Goal: Task Accomplishment & Management: Manage account settings

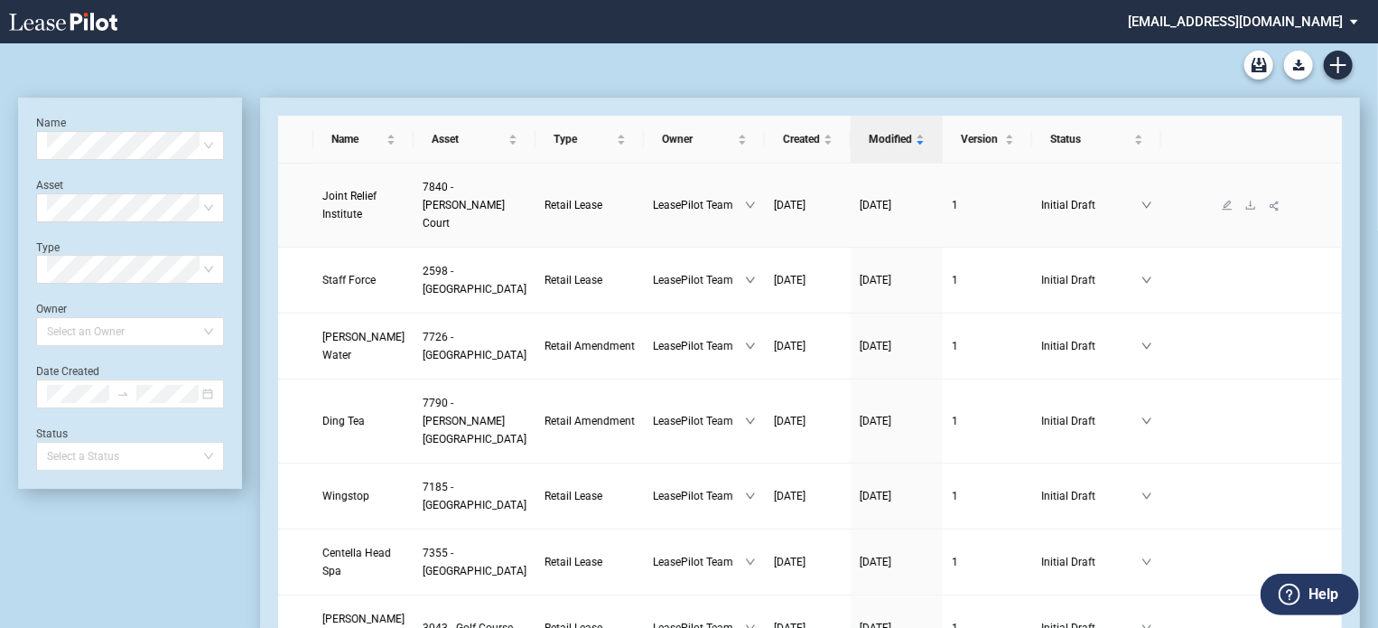
click at [333, 194] on link "Joint Relief Institute" at bounding box center [363, 205] width 82 height 36
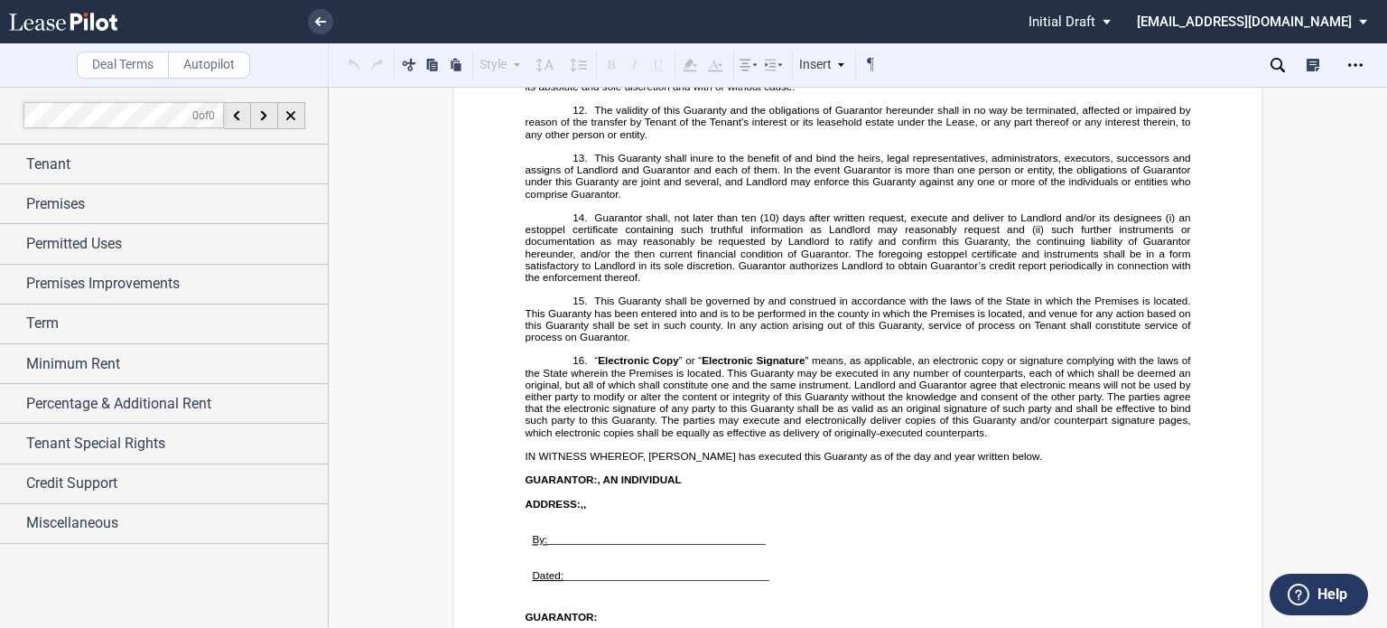
scroll to position [27236, 0]
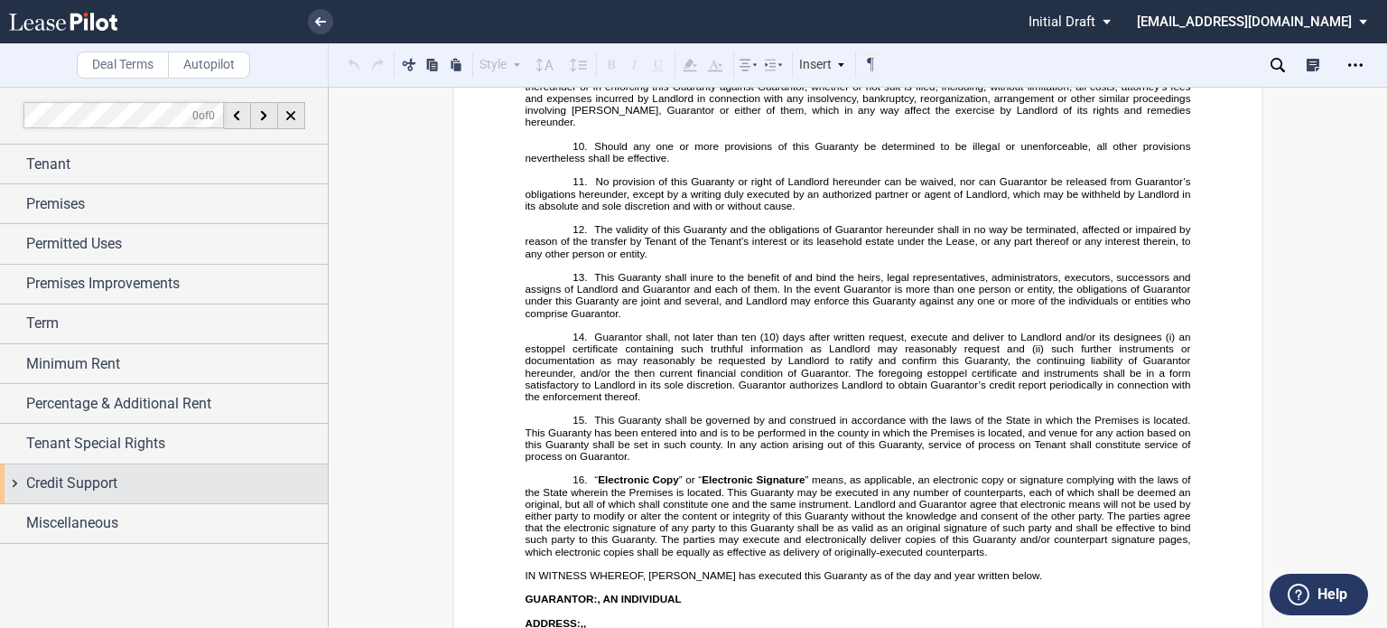
click at [75, 487] on span "Credit Support" at bounding box center [71, 483] width 91 height 22
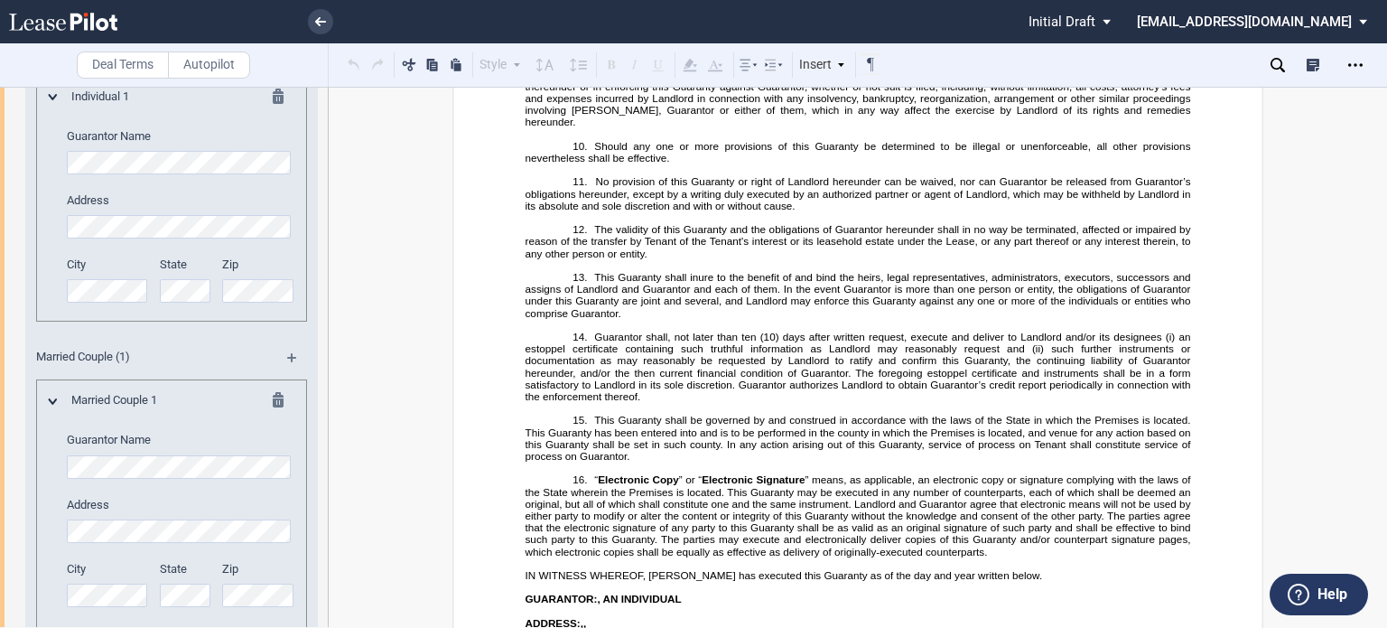
scroll to position [0, 0]
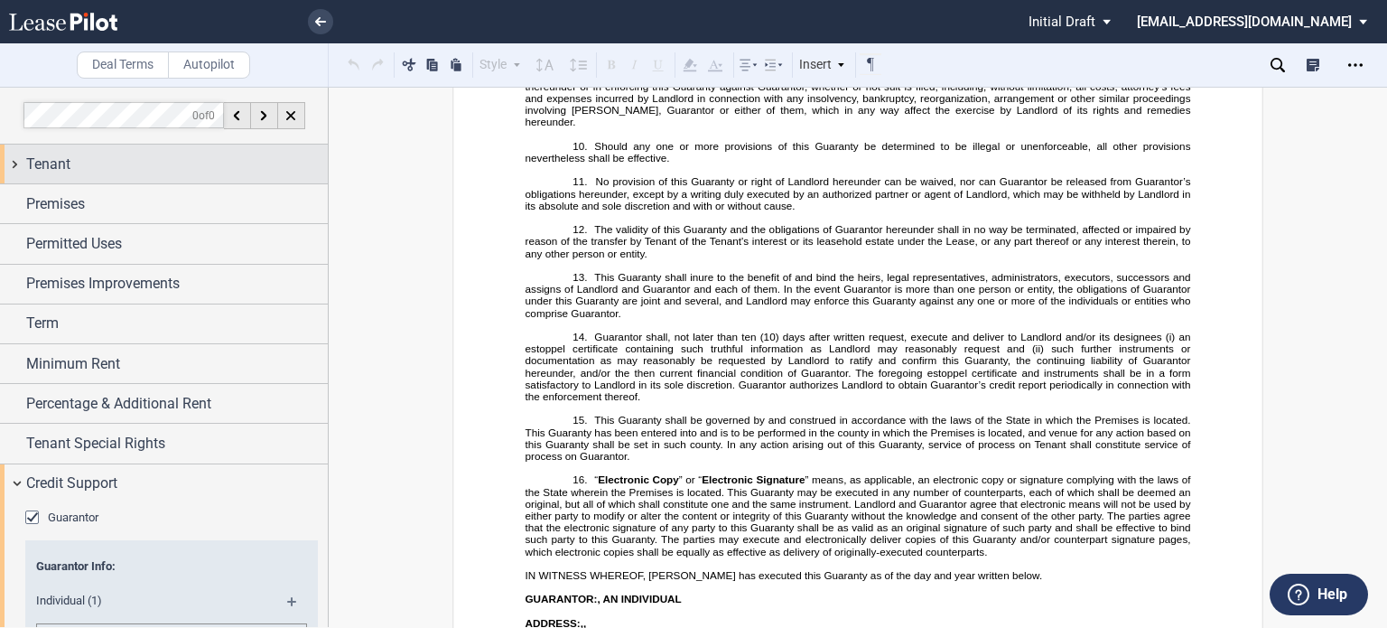
click at [145, 170] on div "Tenant" at bounding box center [177, 165] width 302 height 22
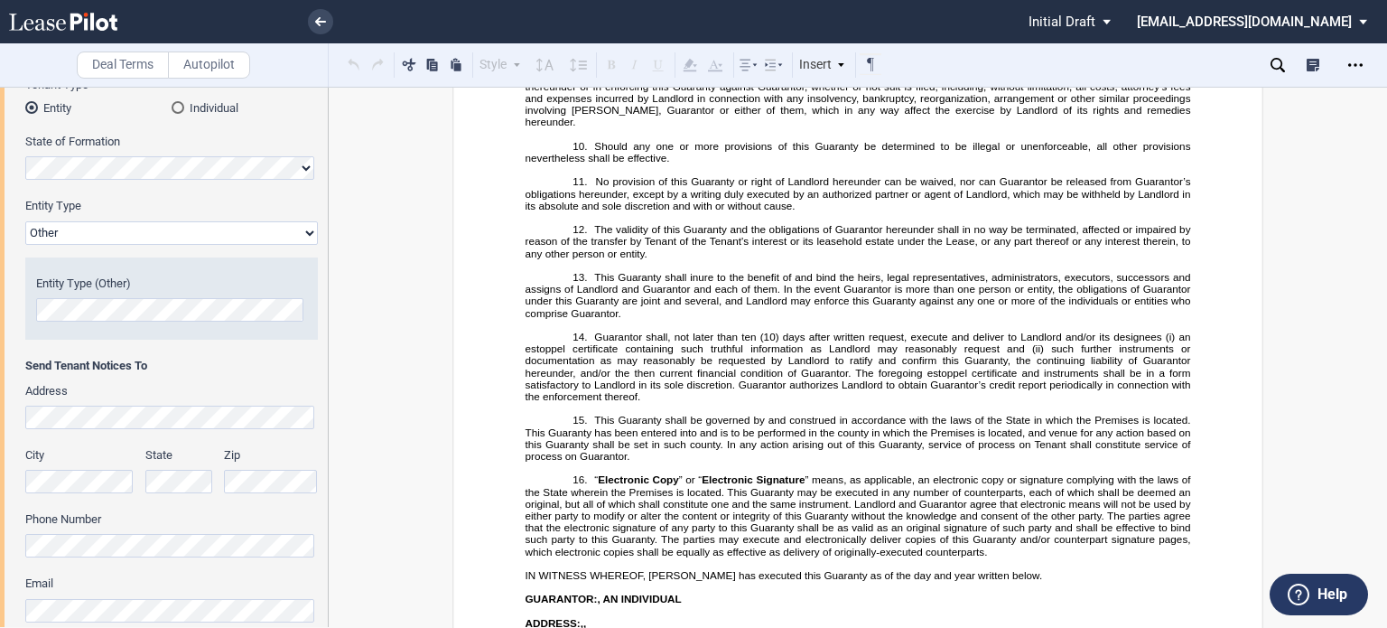
scroll to position [341, 0]
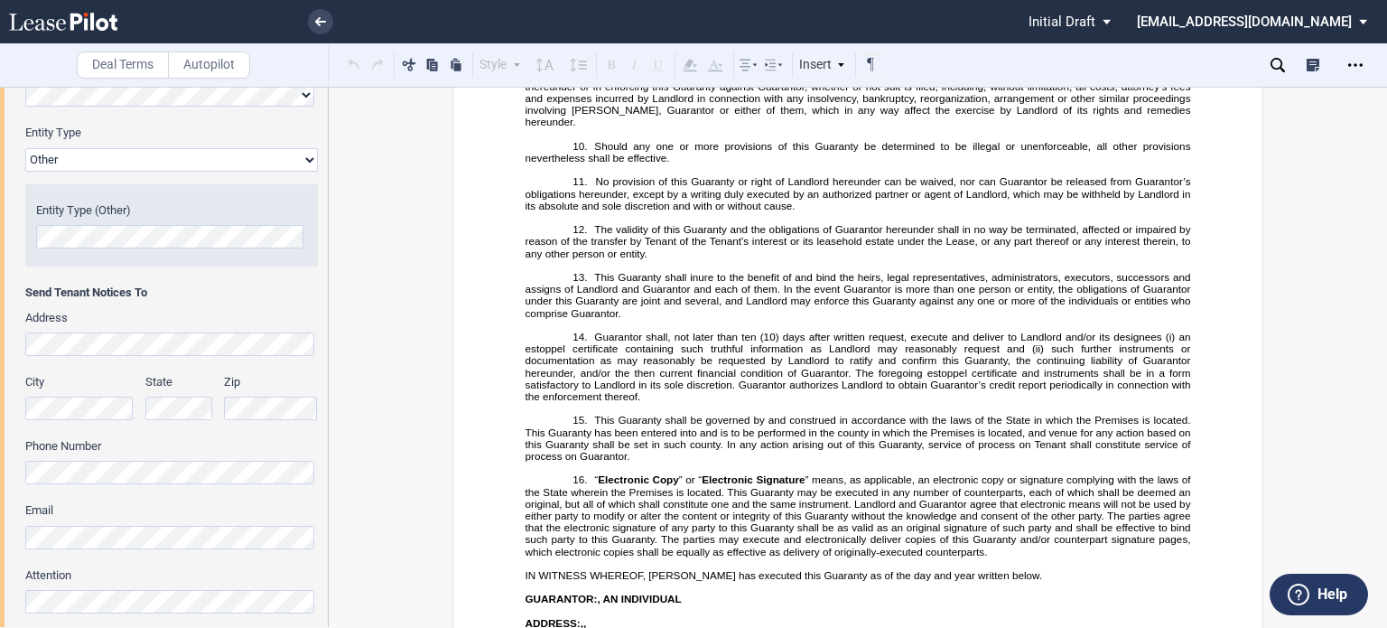
click at [0, 227] on html ".bocls-1{fill:#26354a;fill-rule:evenodd} Loading... × Pending... Pending... Ini…" at bounding box center [693, 314] width 1387 height 628
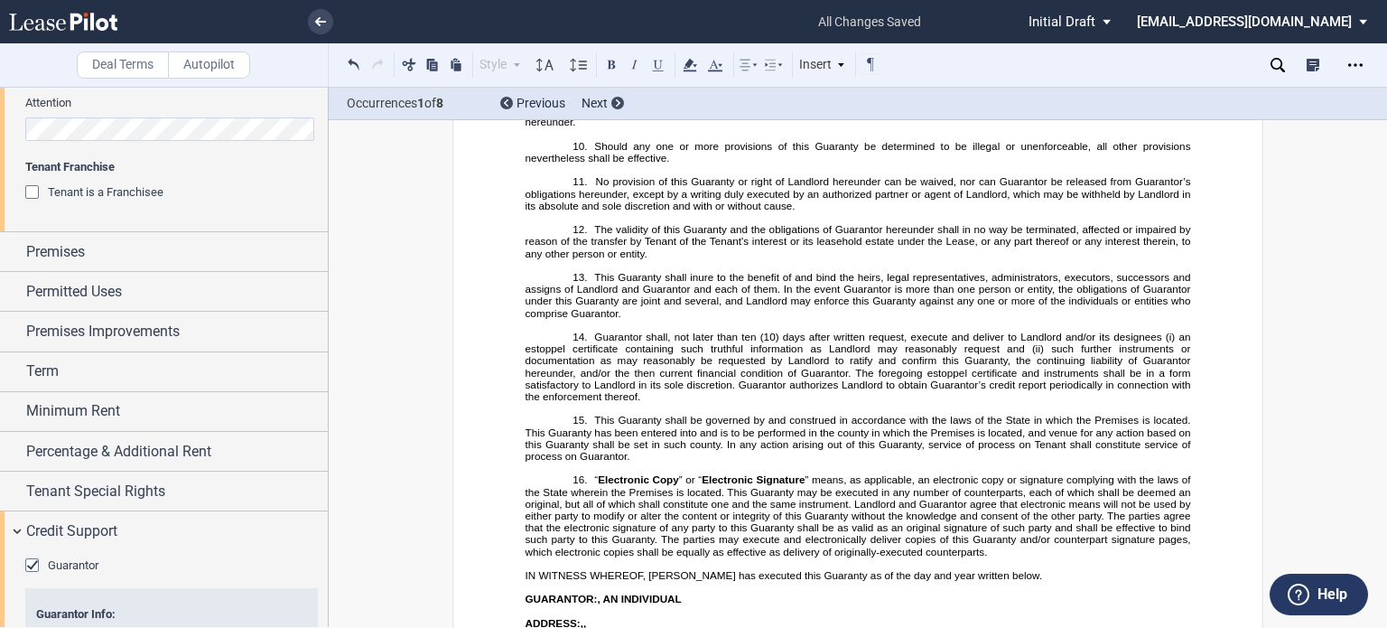
scroll to position [815, 0]
click at [196, 293] on div "Permitted Uses" at bounding box center [177, 290] width 302 height 22
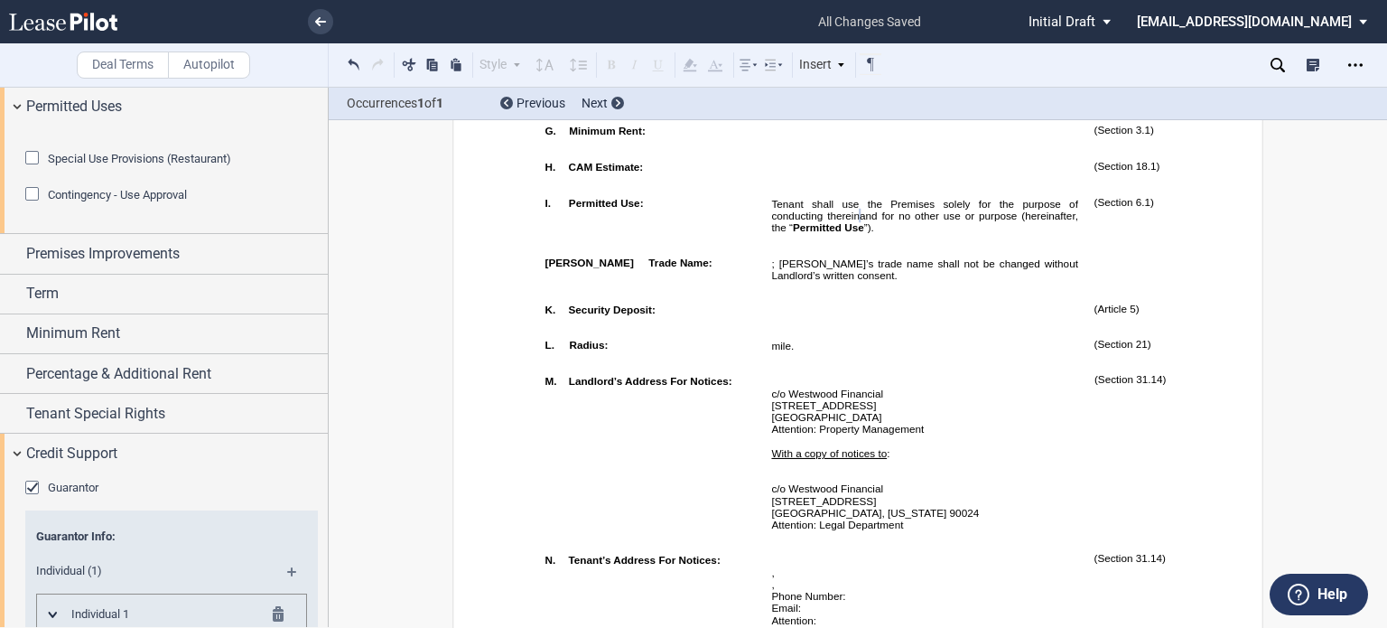
scroll to position [1026, 0]
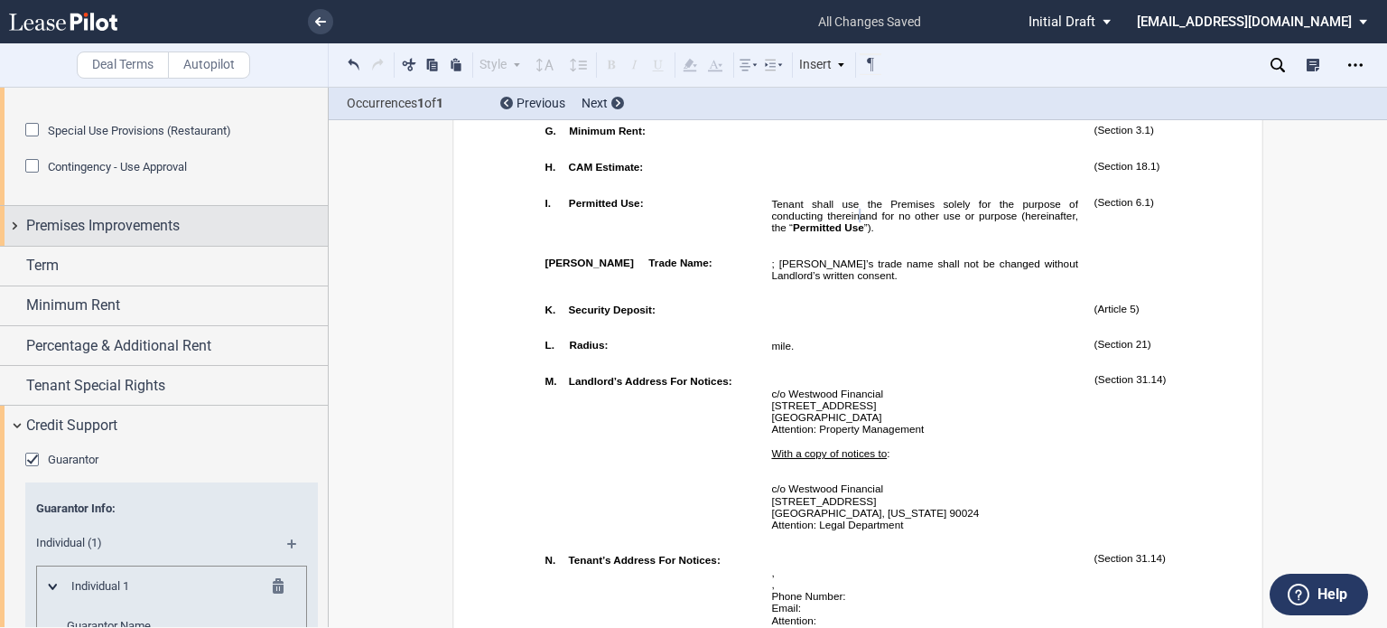
click at [228, 245] on div "Premises Improvements" at bounding box center [164, 225] width 328 height 39
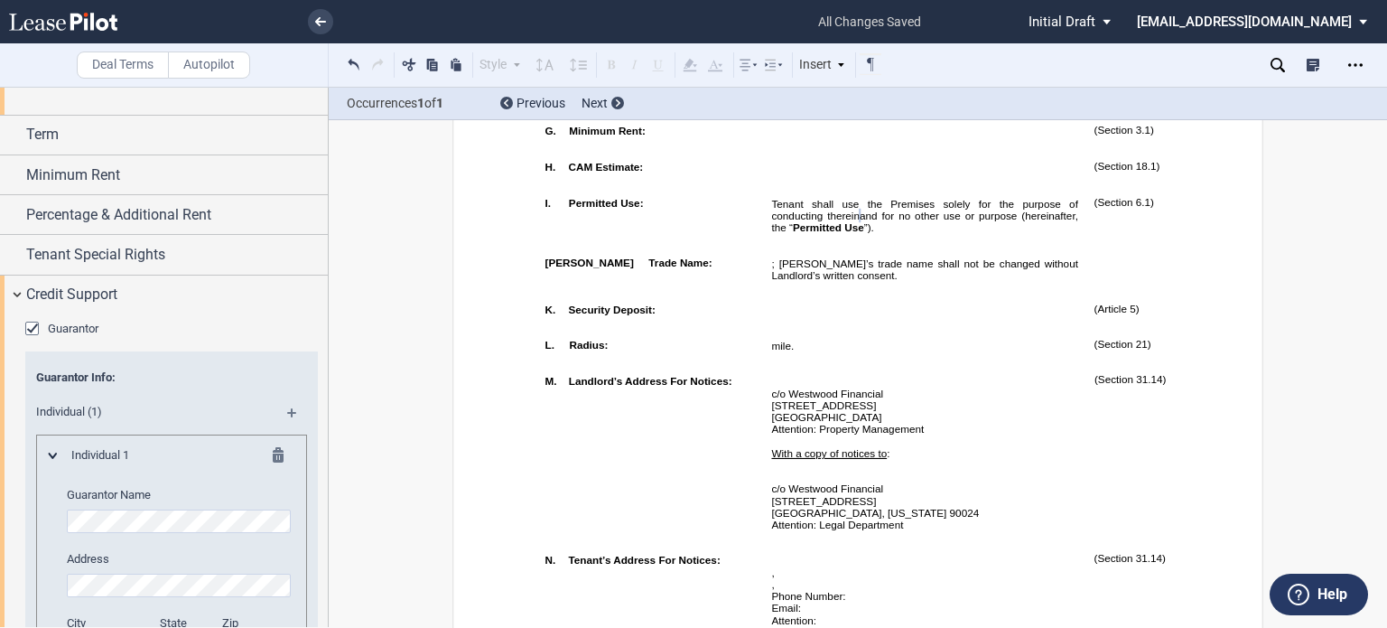
scroll to position [1353, 0]
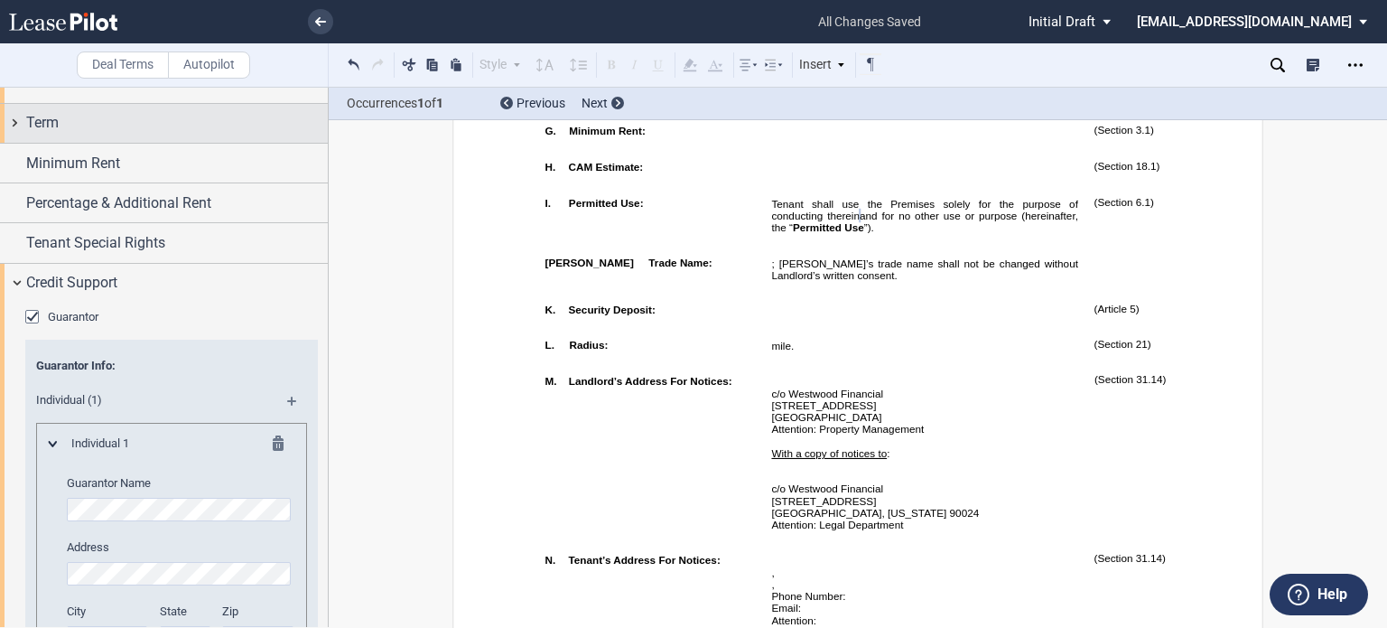
click at [170, 143] on div "Term" at bounding box center [164, 123] width 328 height 39
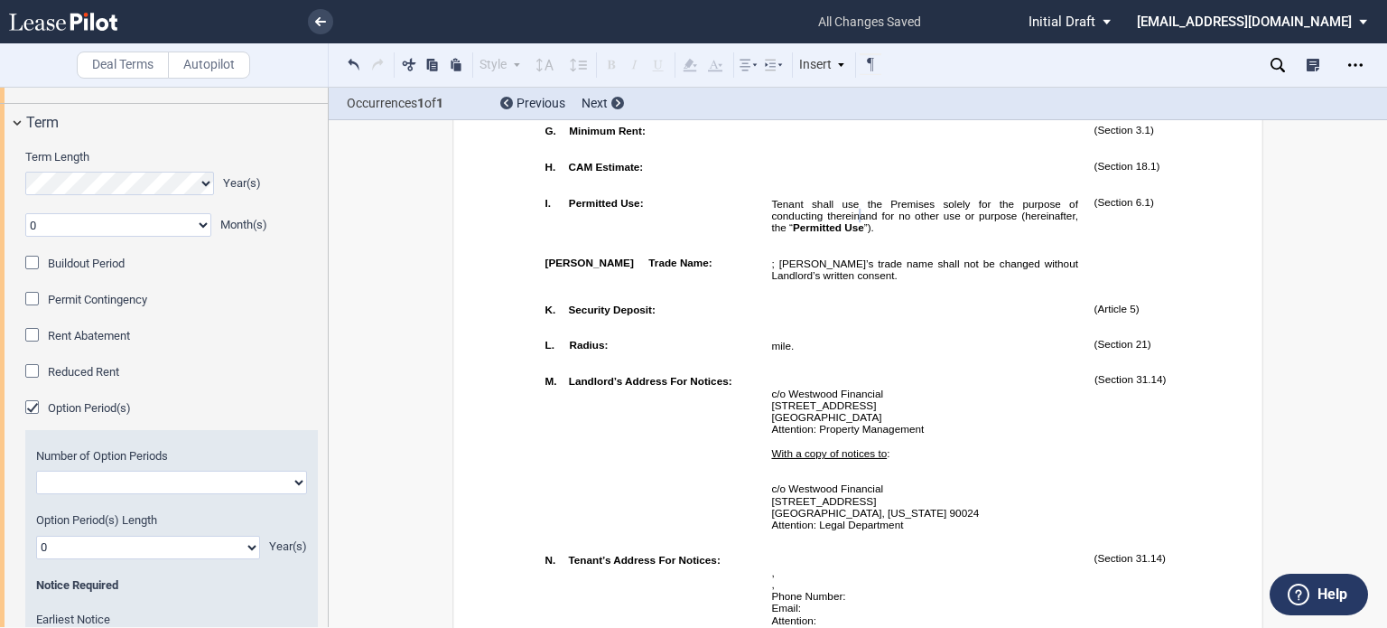
click at [32, 274] on div "Buildout Period" at bounding box center [34, 265] width 18 height 18
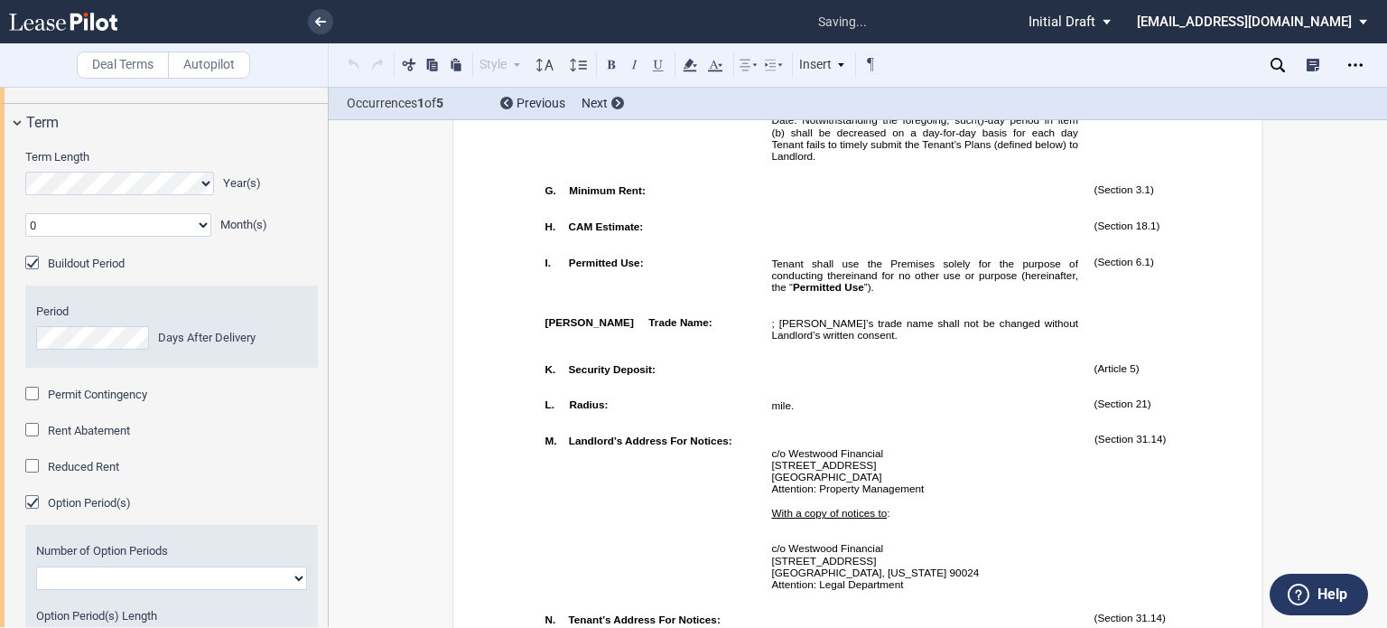
click at [32, 405] on div "Permit Contingency" at bounding box center [34, 396] width 18 height 18
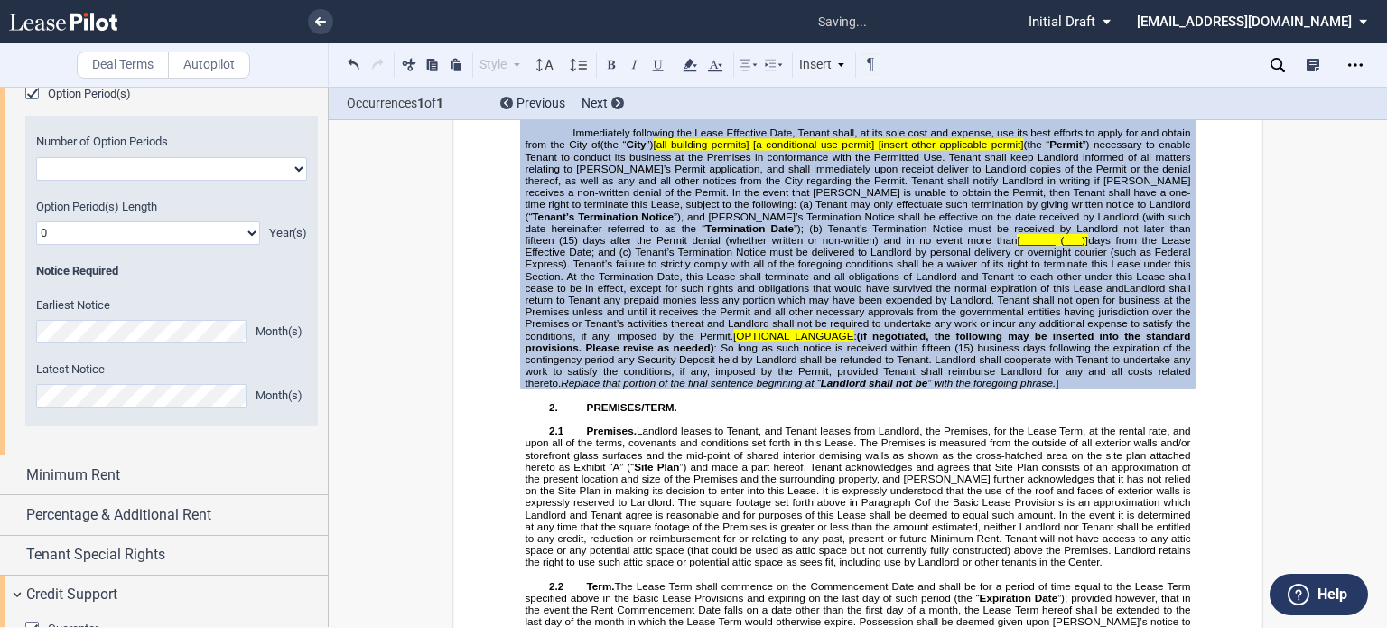
scroll to position [1772, 0]
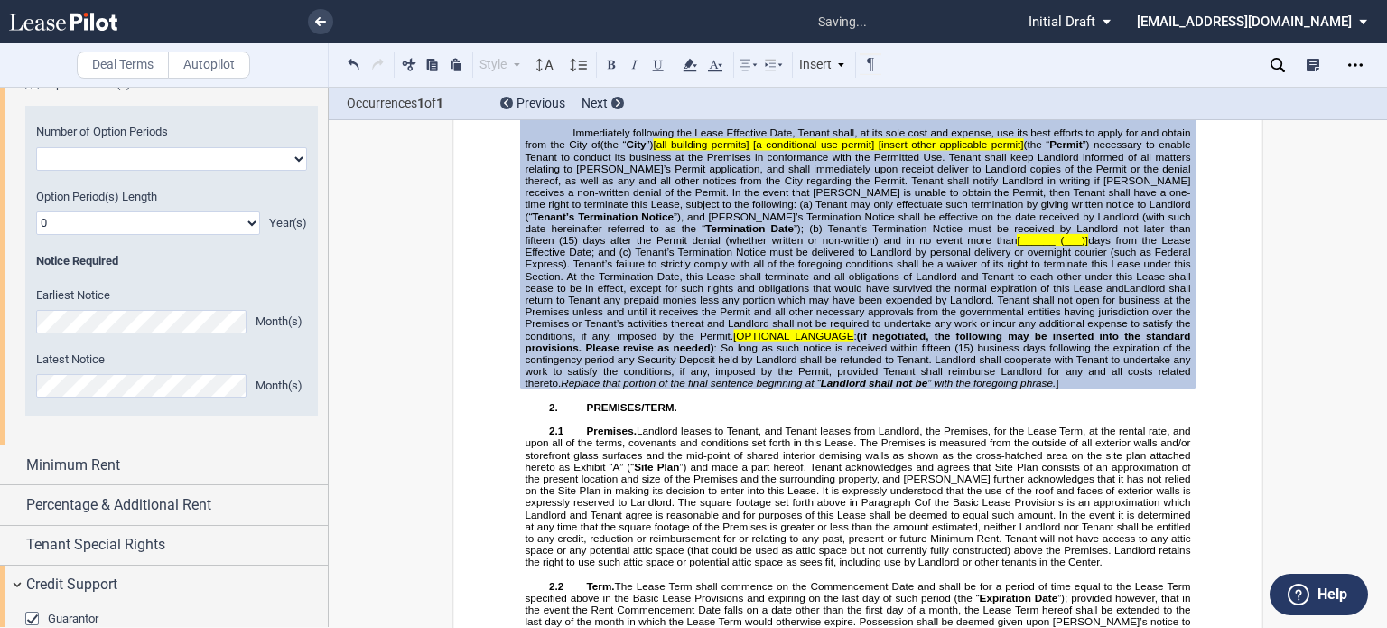
click at [293, 171] on select "One Two" at bounding box center [171, 158] width 271 height 23
select select "1"
click at [36, 171] on select "One Two" at bounding box center [171, 158] width 271 height 23
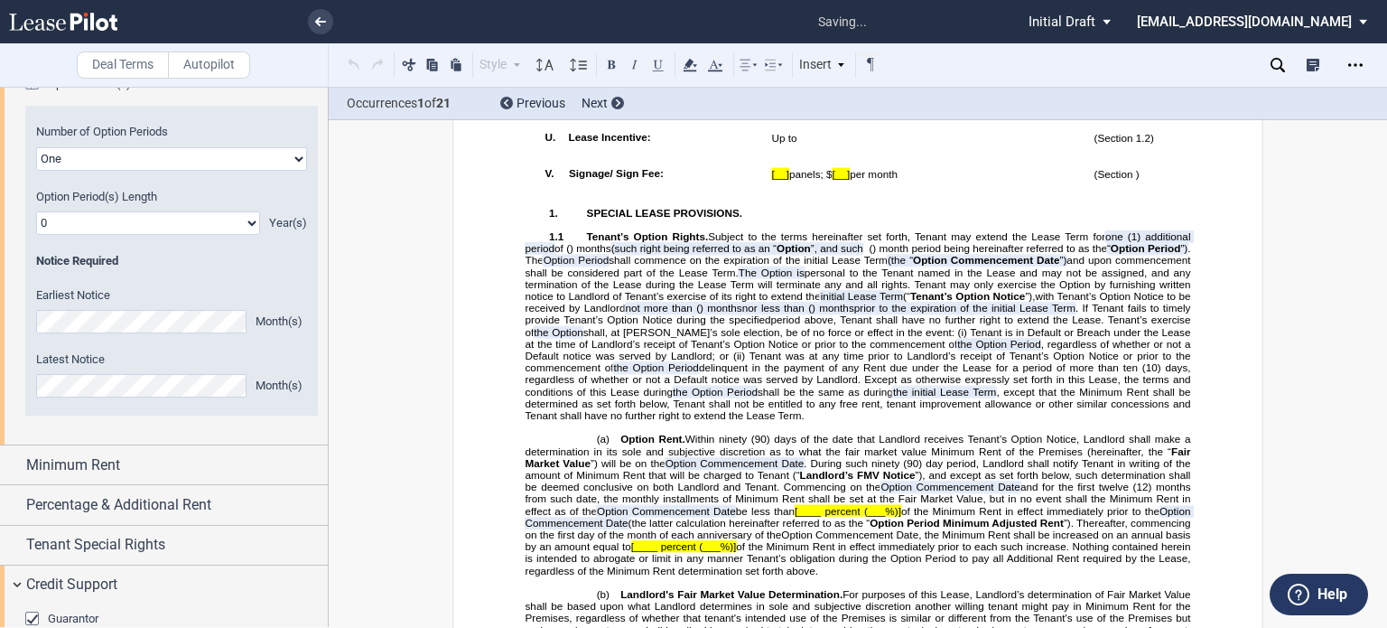
scroll to position [1885, 0]
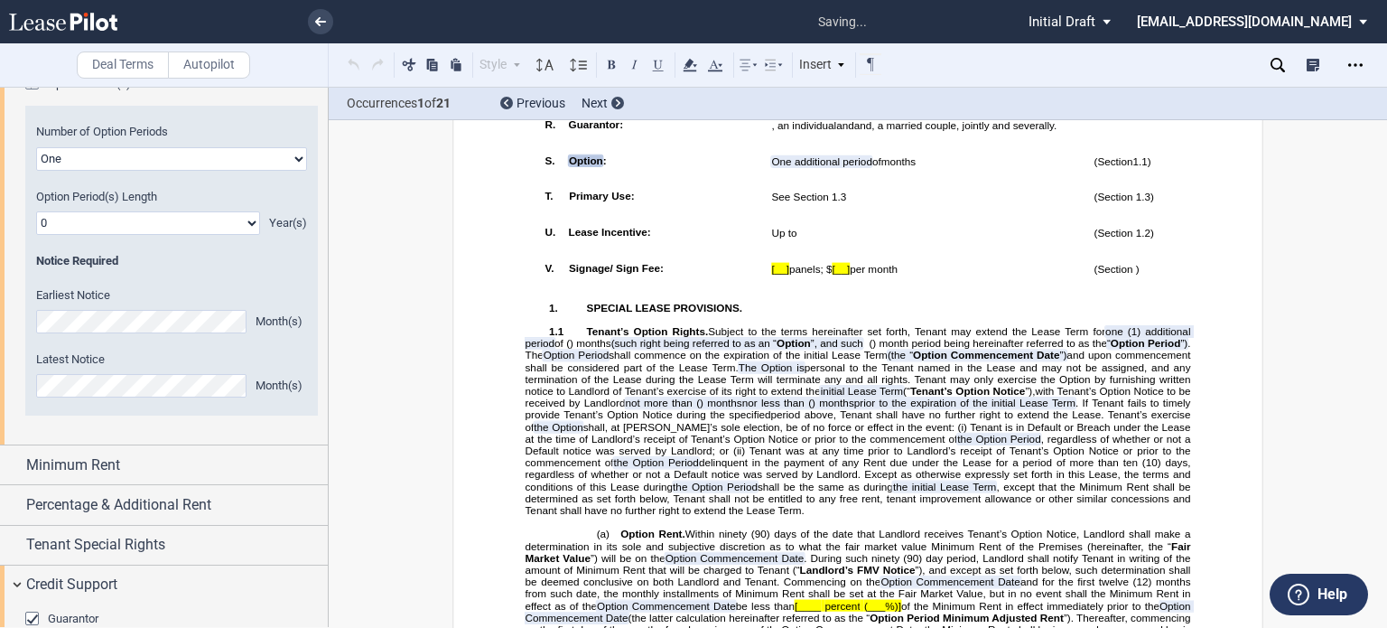
click at [248, 235] on select "0 1 2 3 4 5 6 7 8 9 10 11 12 13 14 15 16 17 18 19 20" at bounding box center [148, 222] width 224 height 23
select select "number:5"
click at [36, 235] on select "0 1 2 3 4 5 6 7 8 9 10 11 12 13 14 15 16 17 18 19 20" at bounding box center [148, 222] width 224 height 23
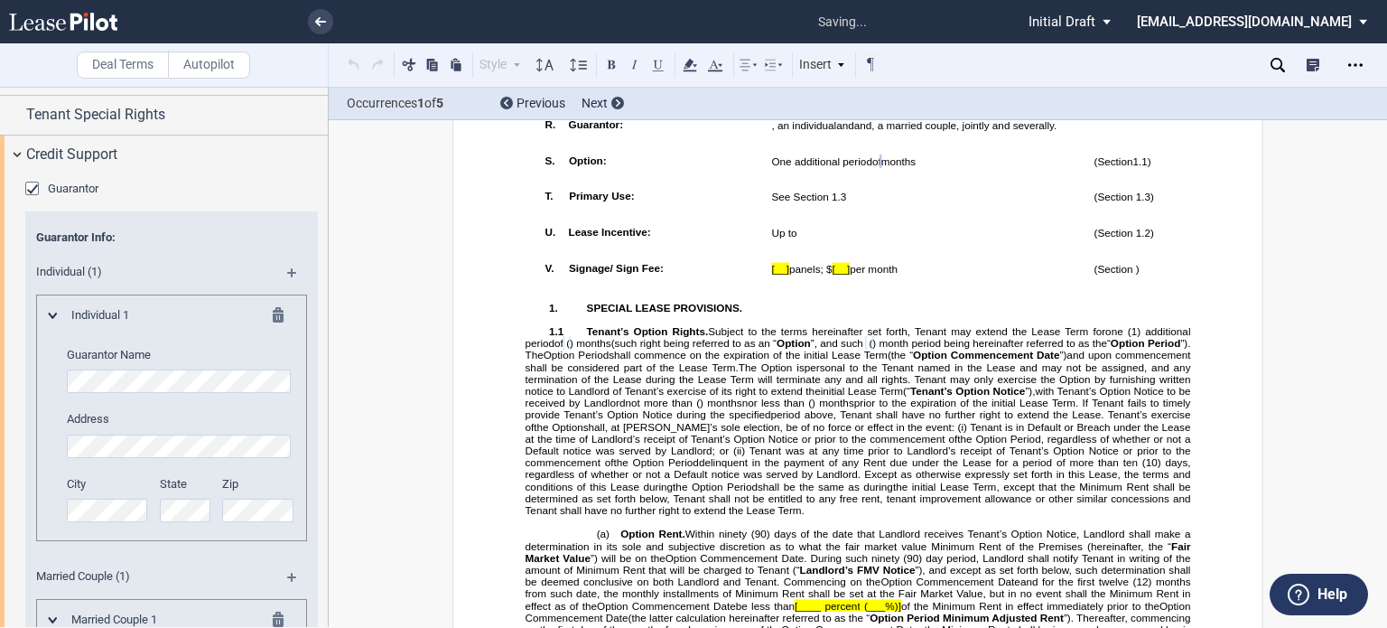
scroll to position [2245, 0]
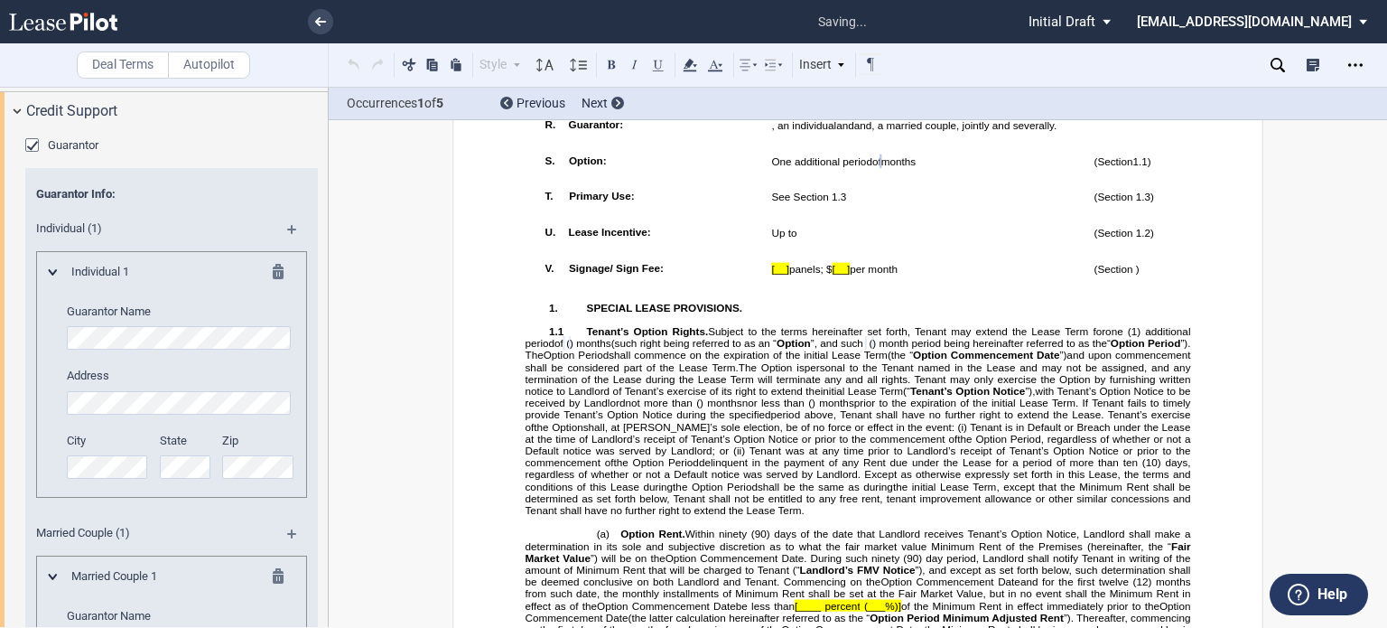
click at [75, 86] on div "Deal Terms Autopilot" at bounding box center [164, 64] width 329 height 43
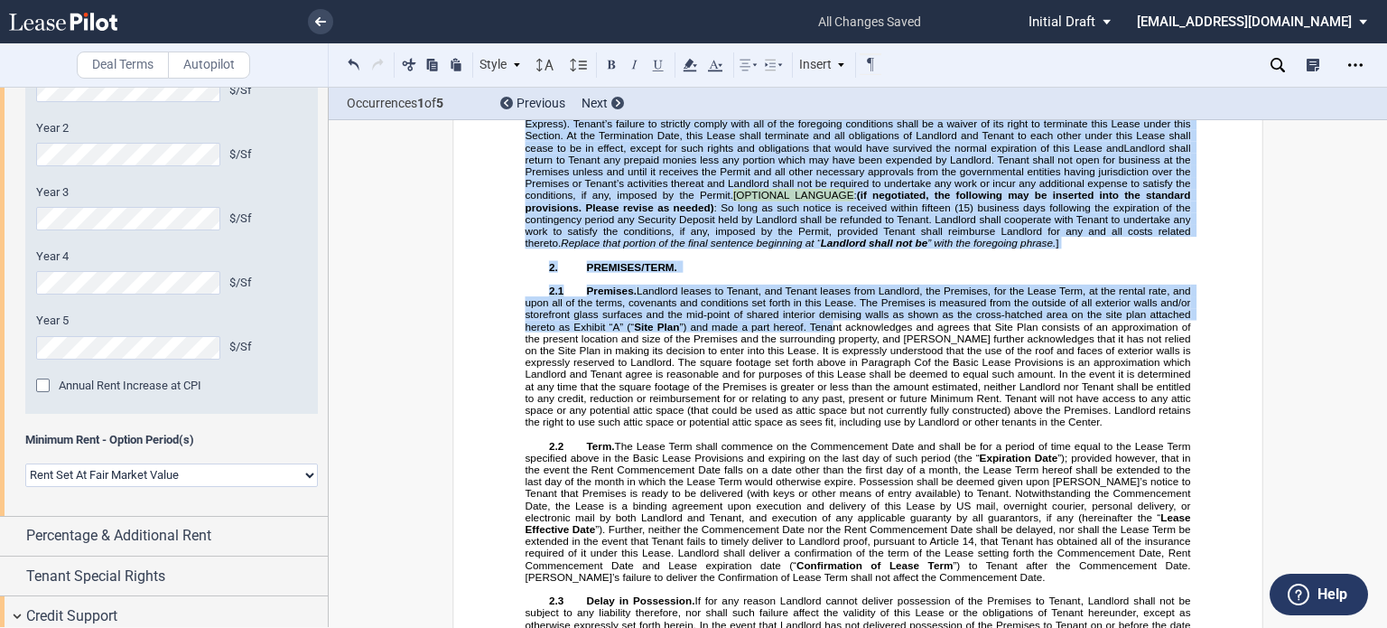
scroll to position [3871, 0]
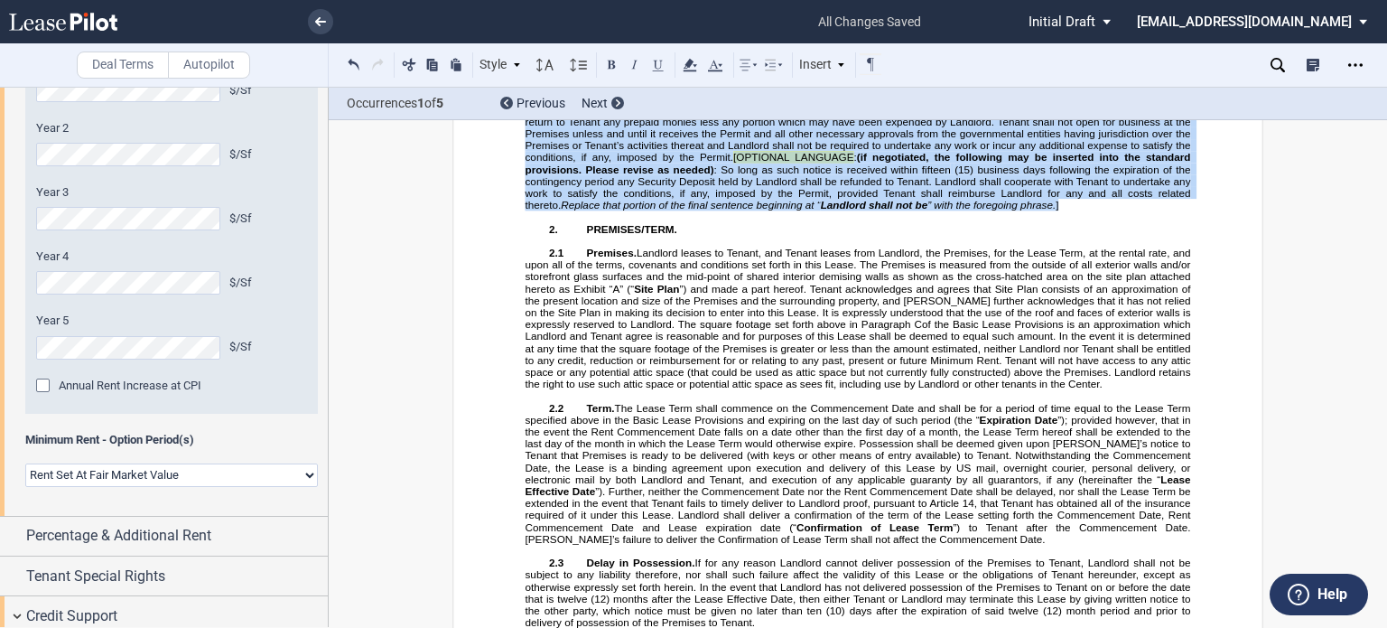
drag, startPoint x: 560, startPoint y: 440, endPoint x: 879, endPoint y: 449, distance: 319.0
click at [879, 210] on p "Immediately following the Lease Effective Date, Tenant shall, at its sole cost …" at bounding box center [859, 80] width 666 height 262
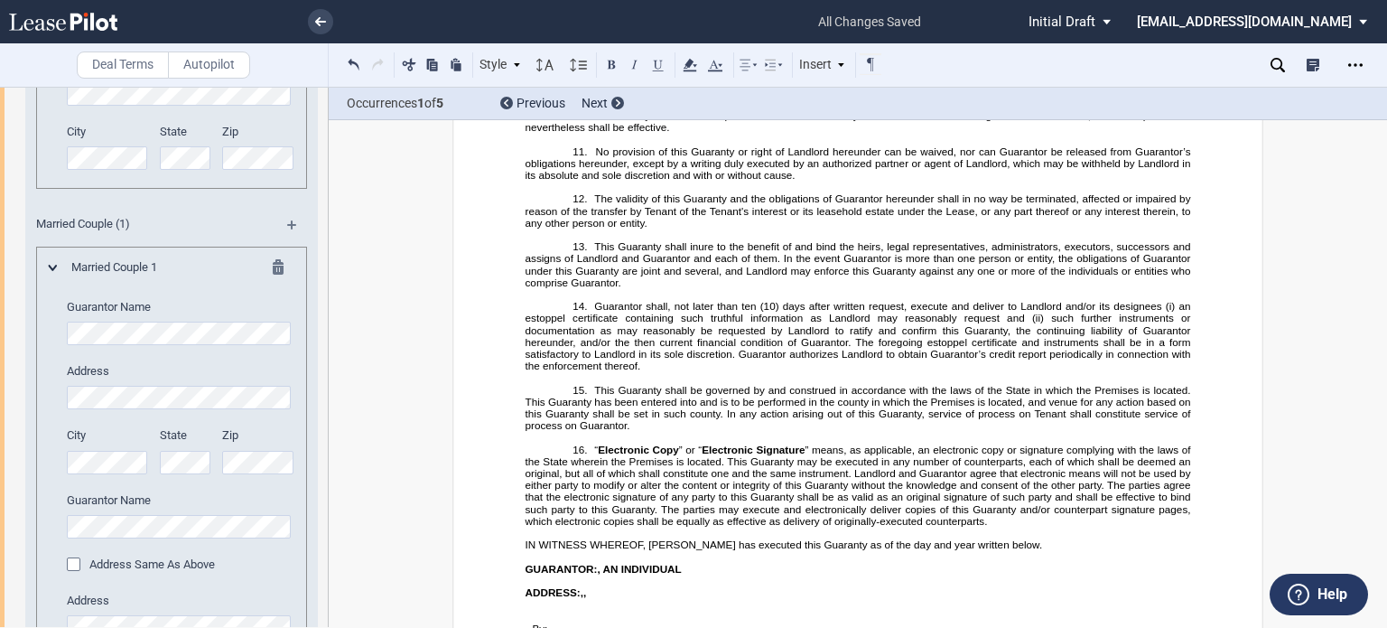
scroll to position [3003, 0]
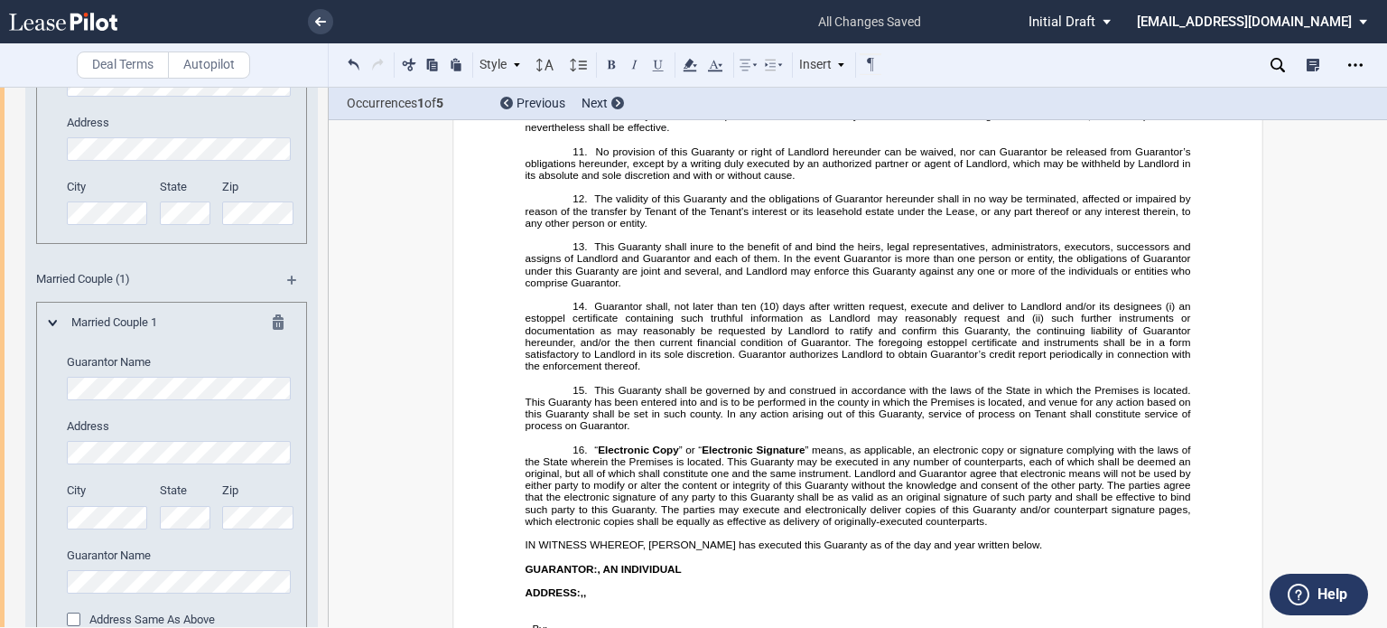
drag, startPoint x: 271, startPoint y: 415, endPoint x: 274, endPoint y: 381, distance: 33.5
click at [273, 336] on md-icon at bounding box center [284, 325] width 22 height 22
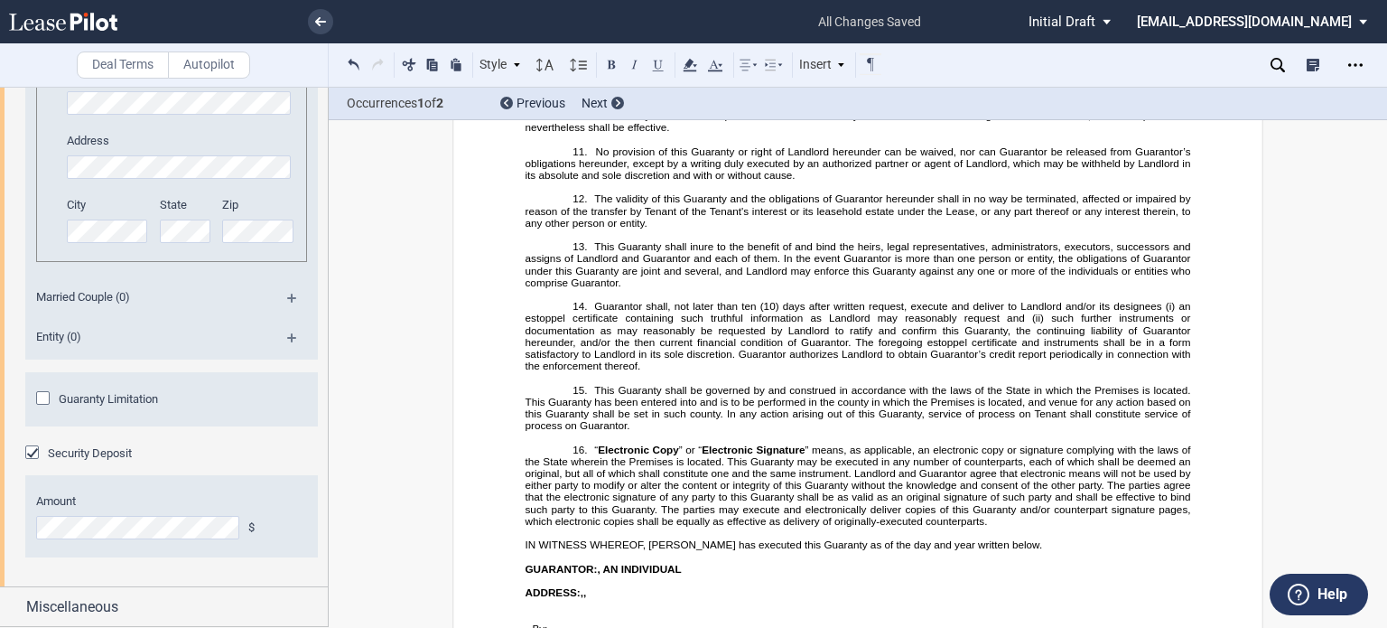
scroll to position [27622, 0]
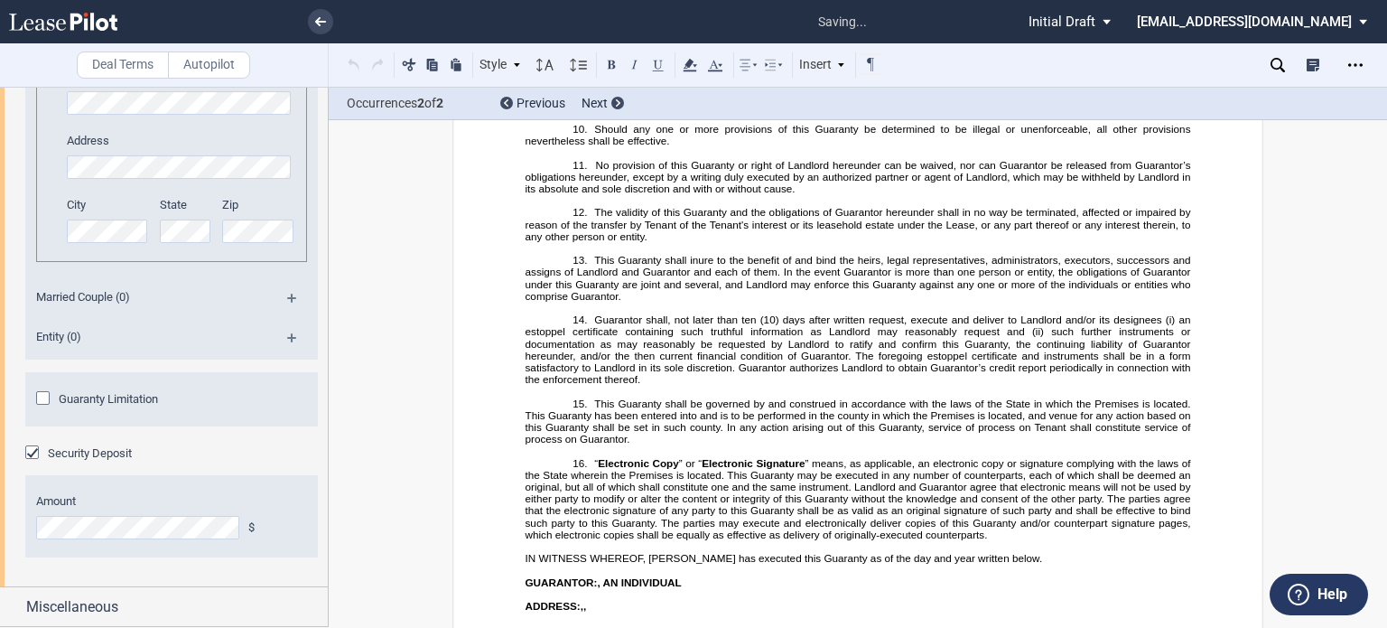
click at [275, 51] on md-icon at bounding box center [284, 40] width 22 height 22
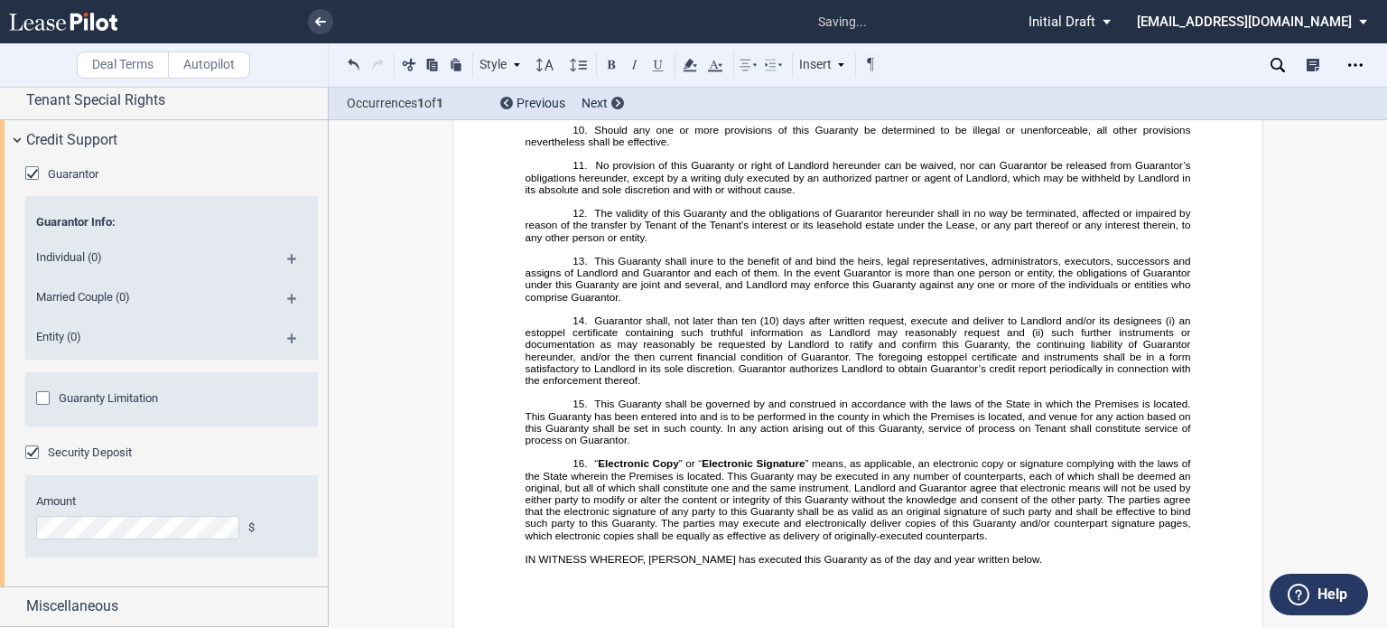
click at [36, 176] on div "Guarantor" at bounding box center [34, 175] width 18 height 18
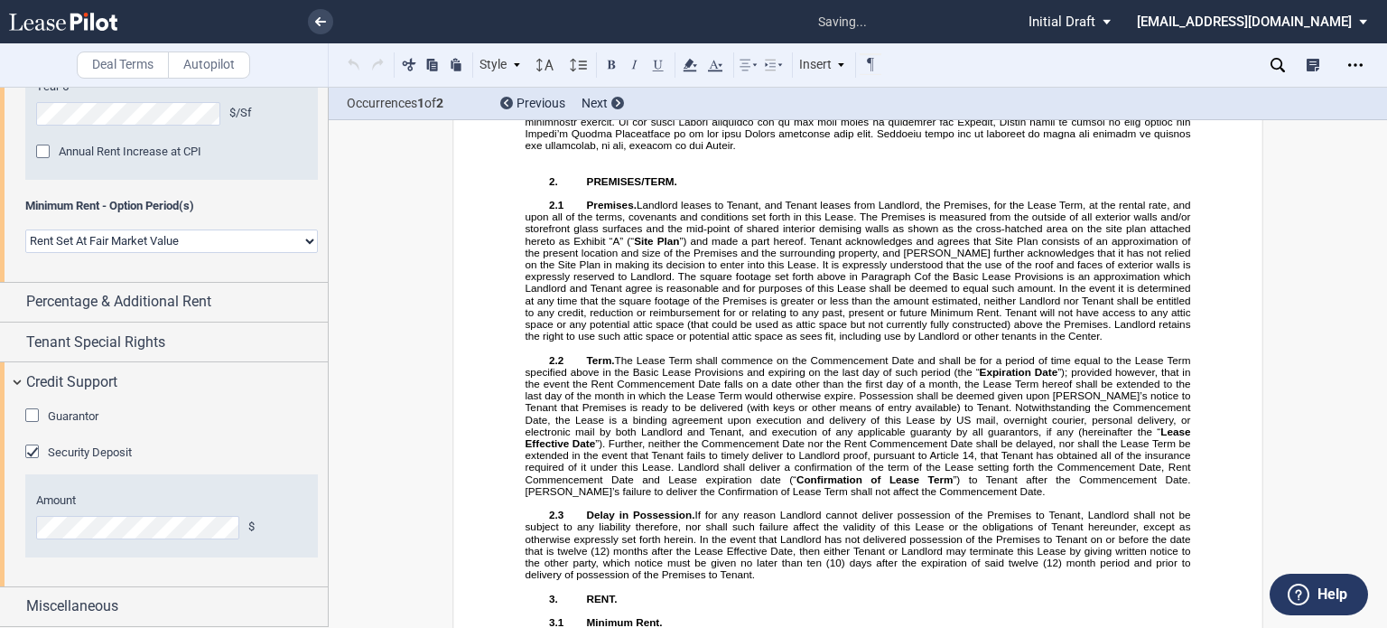
scroll to position [1821, 0]
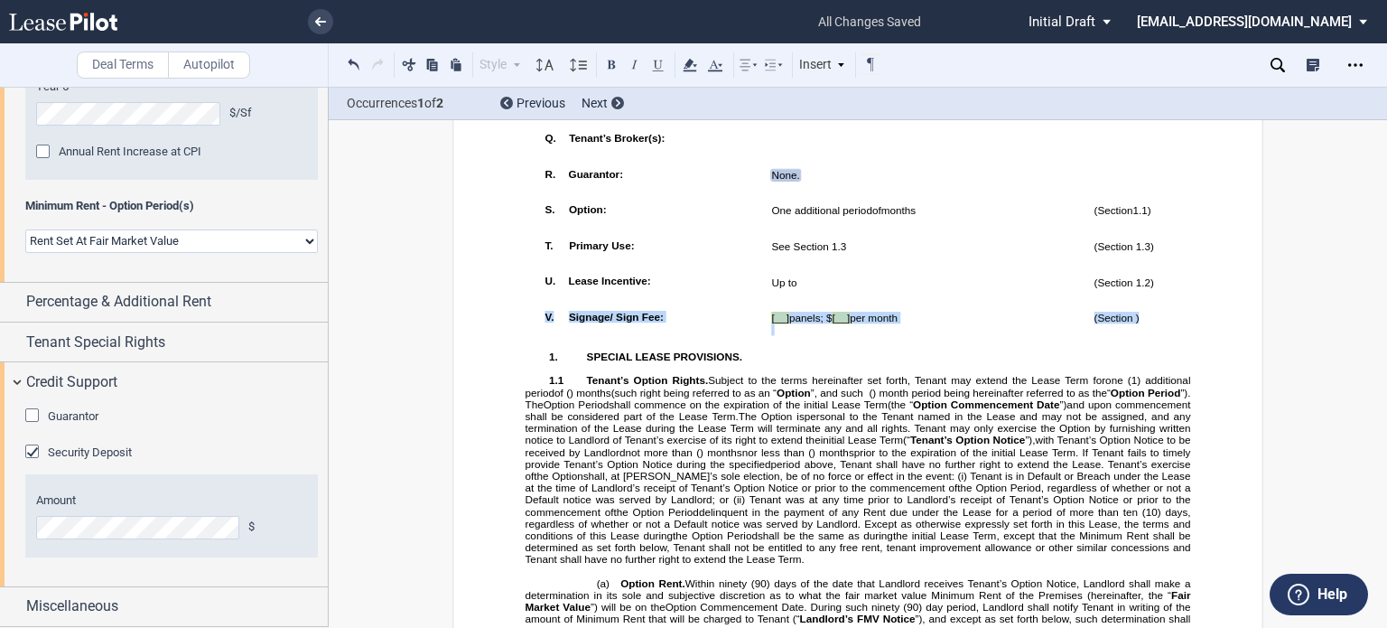
drag, startPoint x: 1143, startPoint y: 450, endPoint x: 528, endPoint y: 451, distance: 615.1
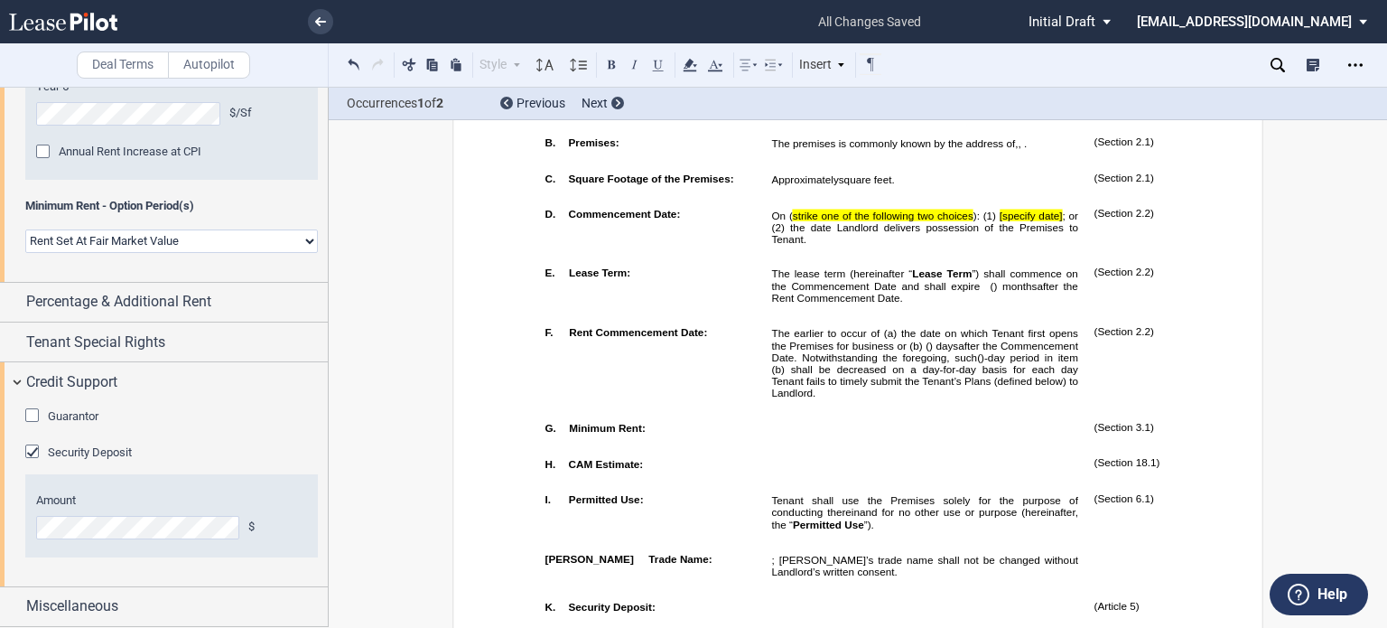
scroll to position [596, 0]
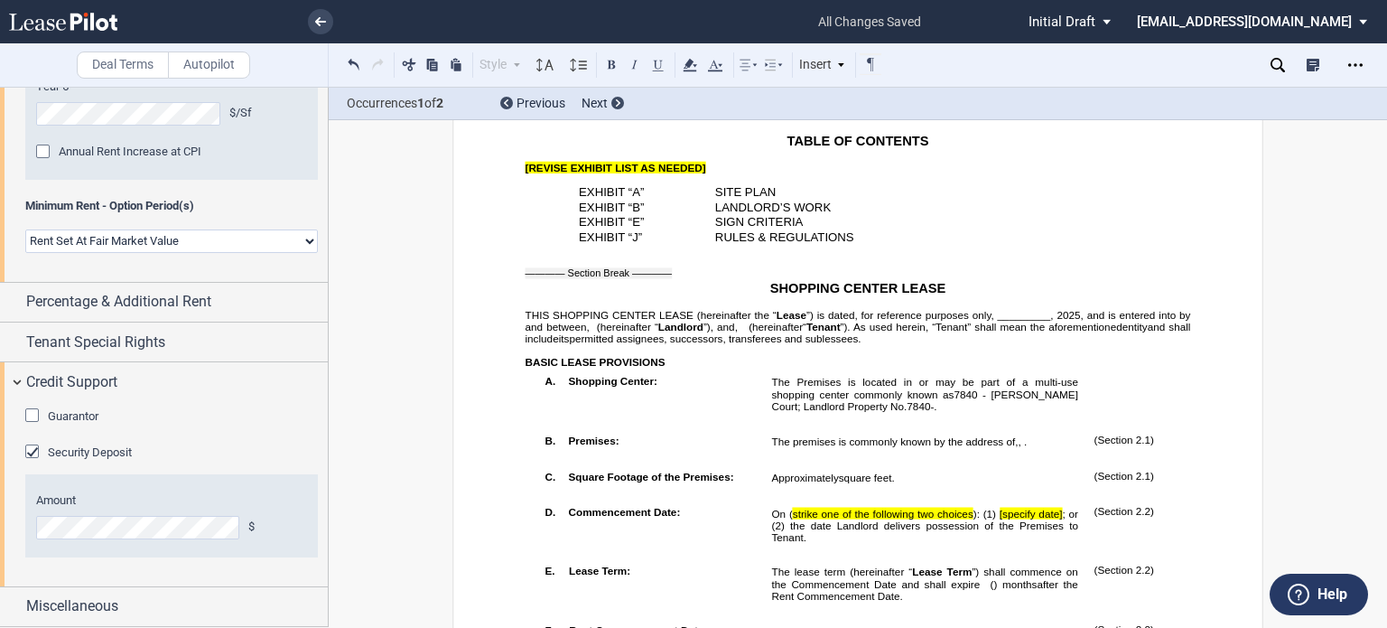
drag, startPoint x: 994, startPoint y: 340, endPoint x: 1030, endPoint y: 360, distance: 41.7
click at [994, 321] on span "”) is dated, for reference purposes only, _________," at bounding box center [930, 315] width 247 height 12
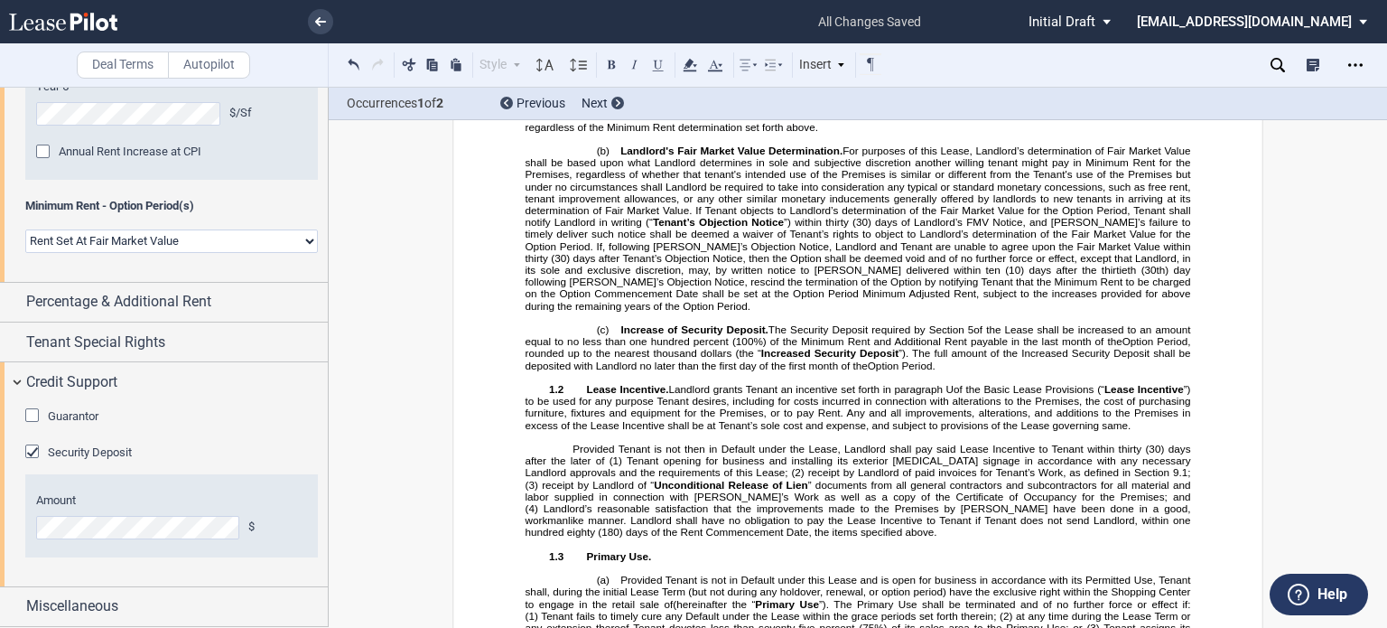
scroll to position [2423, 0]
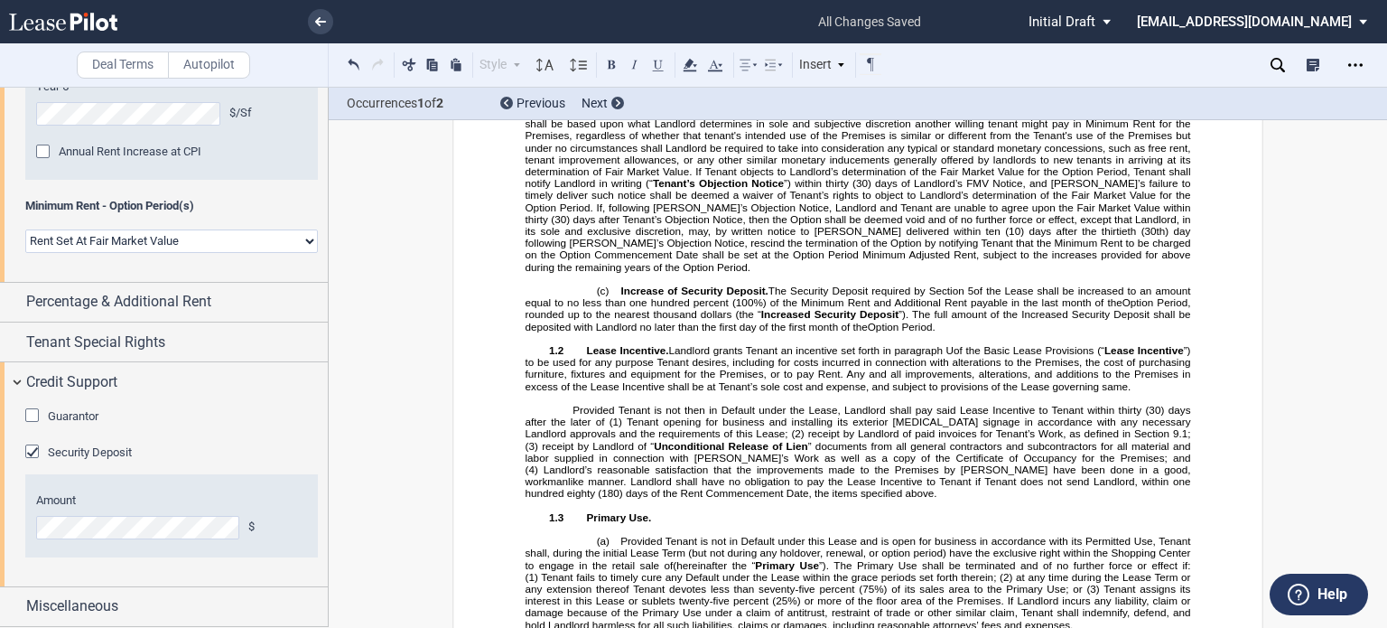
click at [866, 34] on span "(___%)]" at bounding box center [882, 29] width 37 height 12
click at [736, 70] on span "(___%)]" at bounding box center [717, 65] width 37 height 12
click at [802, 34] on span "[____" at bounding box center [808, 29] width 26 height 12
click at [792, 34] on span "be less than" at bounding box center [765, 29] width 59 height 12
click at [696, 70] on span "[____ percent" at bounding box center [663, 65] width 65 height 12
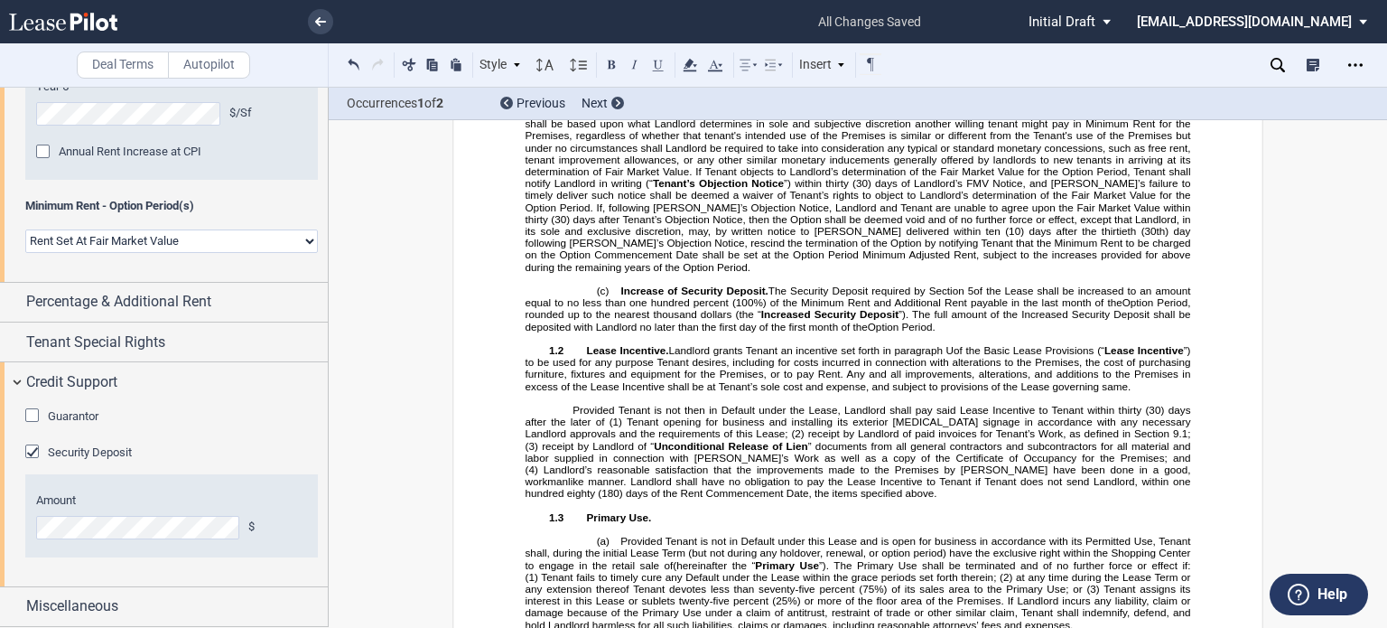
drag, startPoint x: 794, startPoint y: 181, endPoint x: 808, endPoint y: 198, distance: 22.4
click at [795, 34] on span "be less than three" at bounding box center [781, 29] width 88 height 12
click at [957, 34] on span "(103%)]" at bounding box center [938, 29] width 37 height 12
click at [771, 94] on p "(a) Option Rent. Within ninety (90) days of the date that Landlord receives Ten…" at bounding box center [859, 22] width 666 height 143
drag, startPoint x: 773, startPoint y: 177, endPoint x: 1000, endPoint y: 177, distance: 226.7
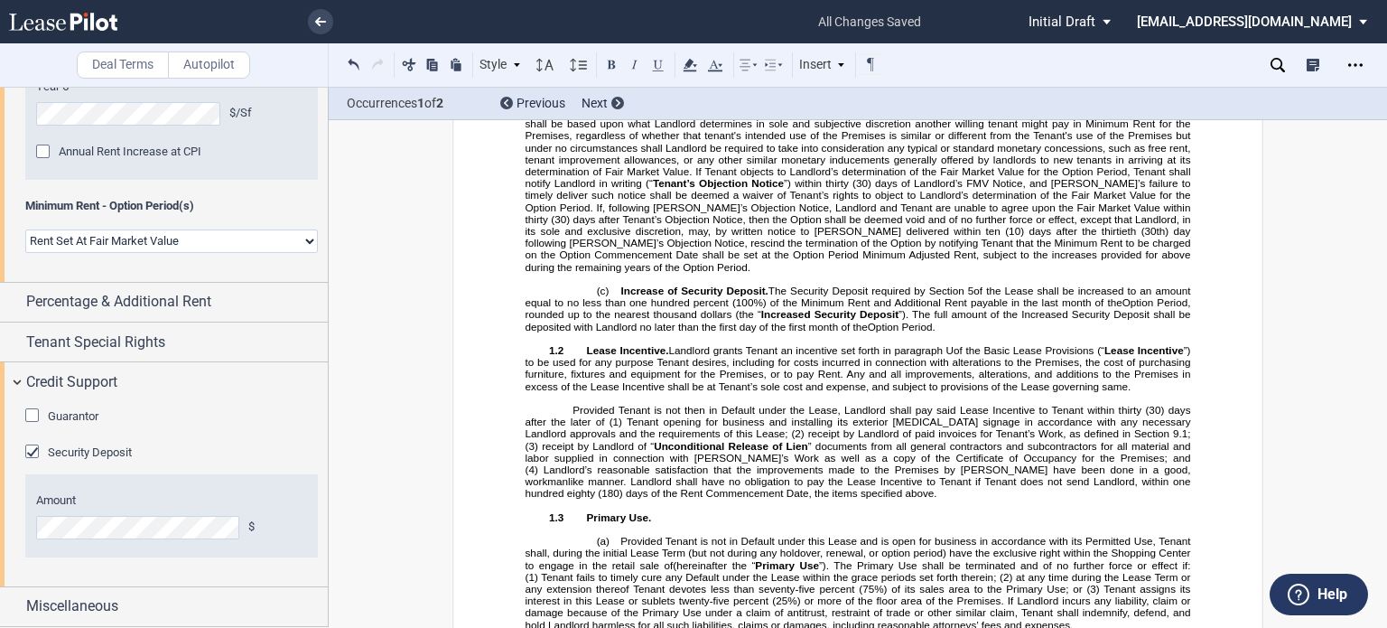
click at [1000, 46] on span "be less than one hundred three percent (103%) of the Minimum Rent in effect imm…" at bounding box center [860, 34] width 668 height 23
click at [686, 60] on icon at bounding box center [690, 65] width 22 height 22
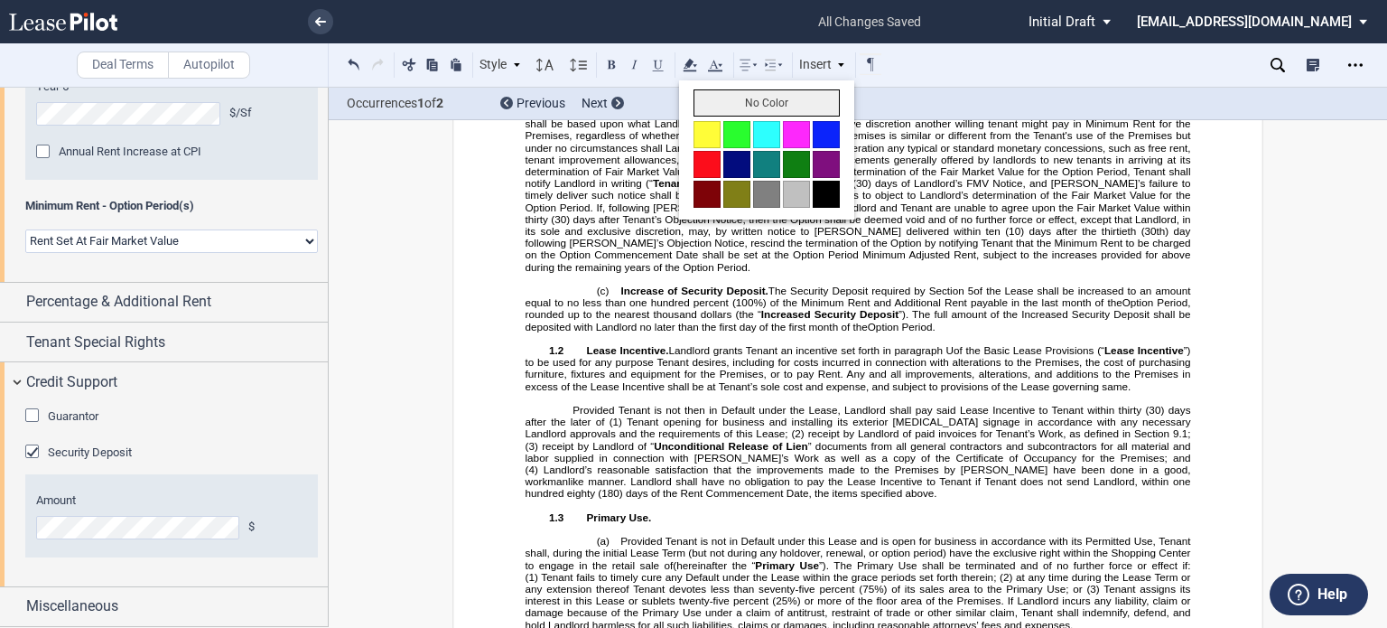
click at [734, 100] on button "No Color" at bounding box center [767, 102] width 146 height 27
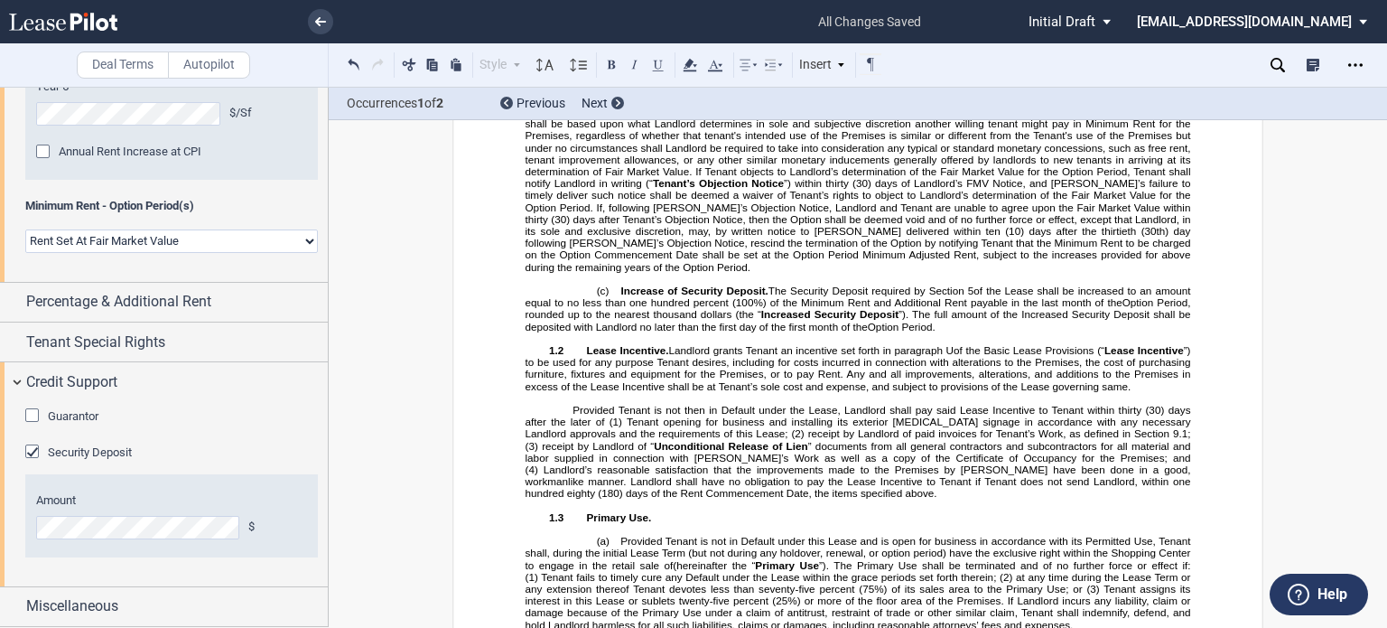
drag, startPoint x: 791, startPoint y: 219, endPoint x: 909, endPoint y: 214, distance: 117.5
click at [909, 95] on span "Option Commencement Date, the Minimum Rent shall be increased on an annual basi…" at bounding box center [860, 71] width 668 height 47
click at [686, 65] on use at bounding box center [690, 65] width 14 height 13
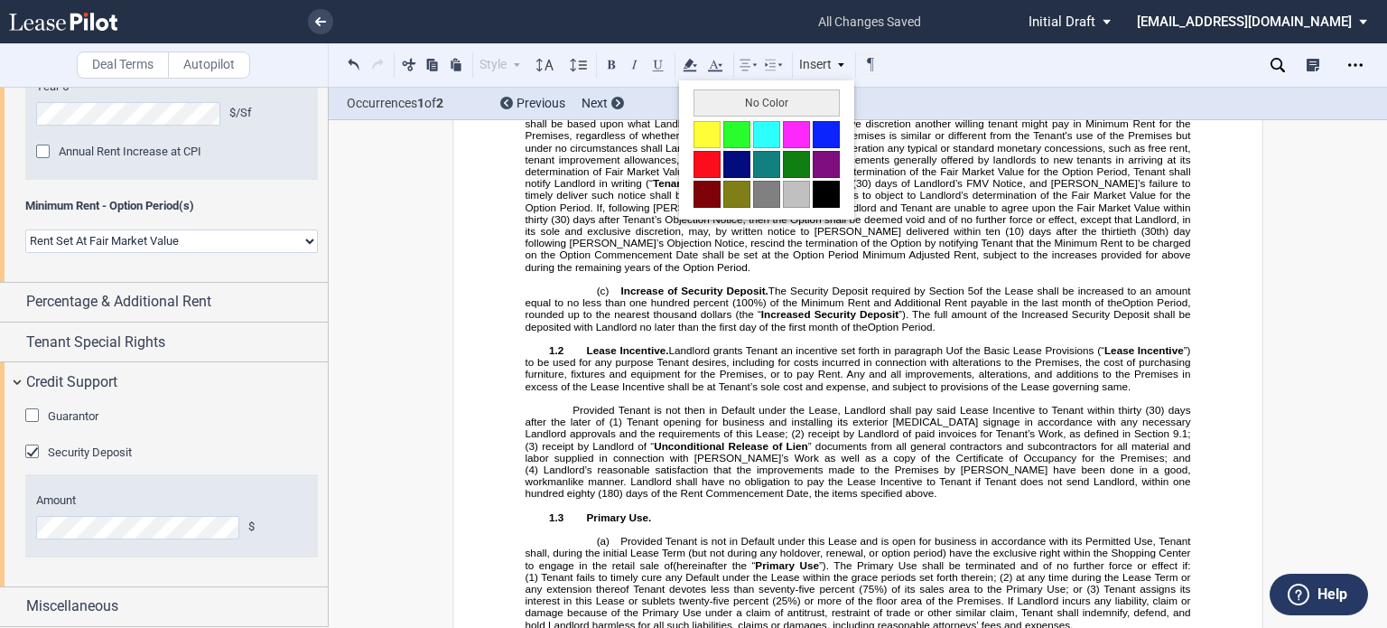
click at [705, 101] on button "No Color" at bounding box center [767, 102] width 146 height 27
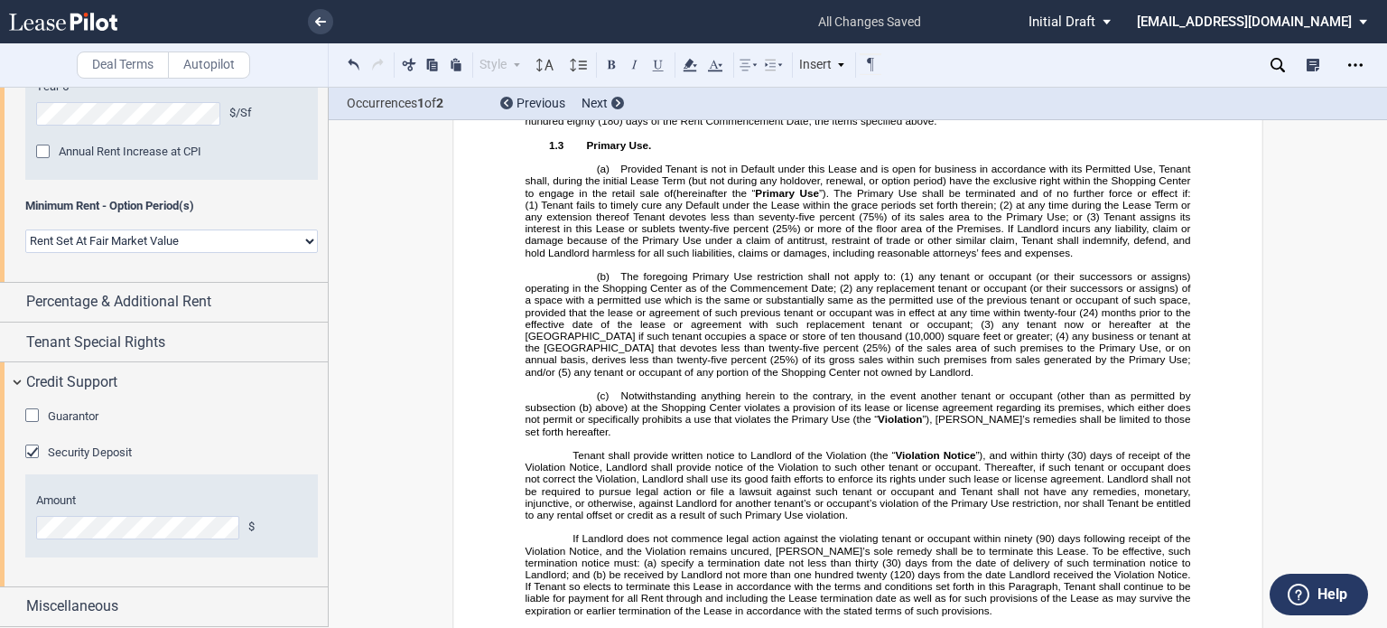
scroll to position [2982, 0]
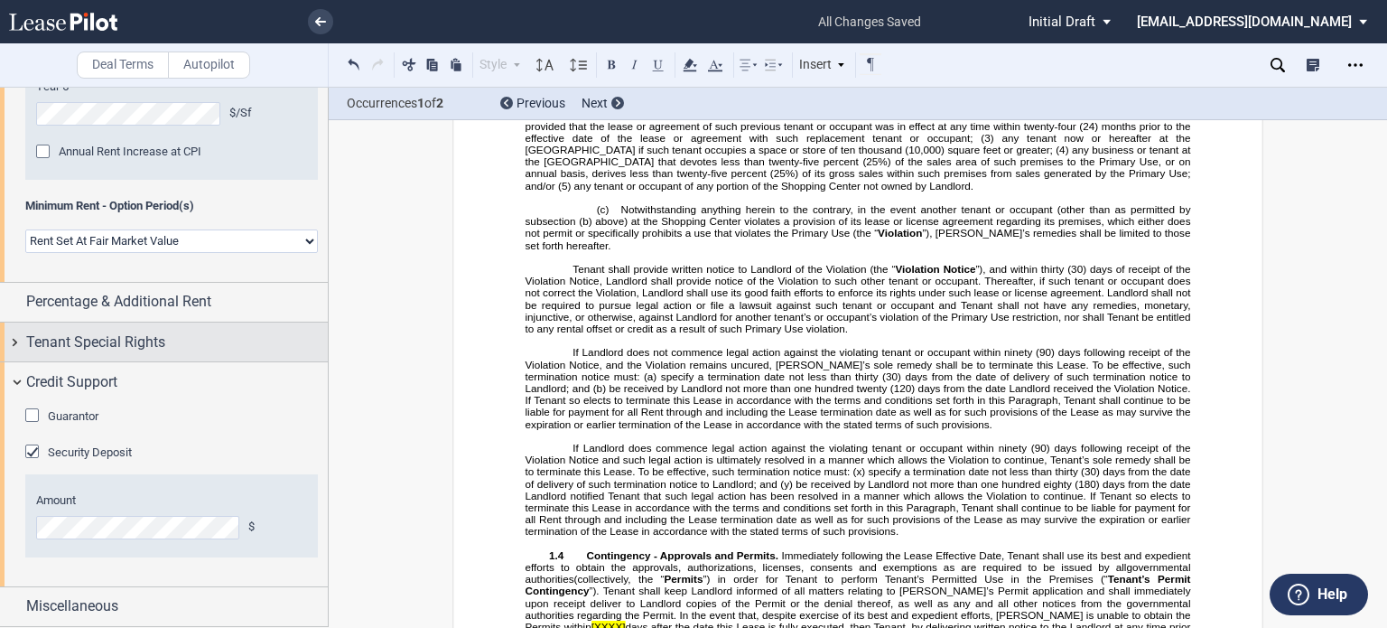
click at [130, 342] on span "Tenant Special Rights" at bounding box center [95, 342] width 139 height 22
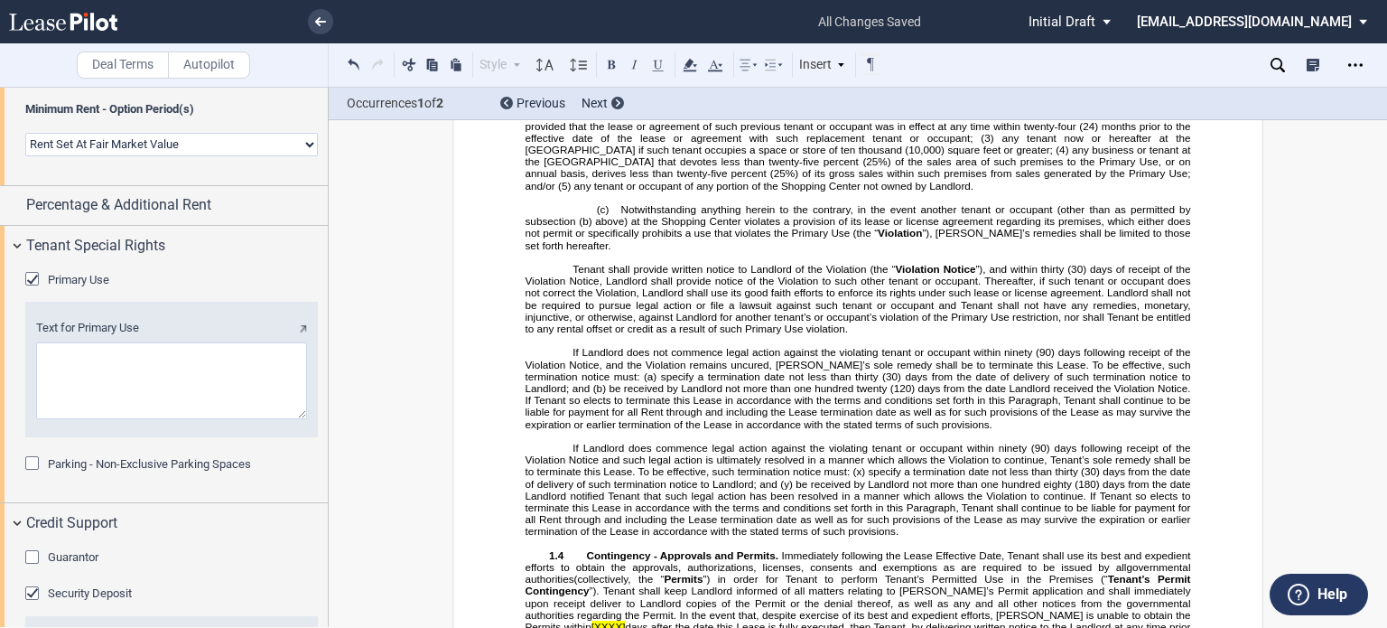
click at [32, 290] on div "Primary Use" at bounding box center [34, 281] width 18 height 18
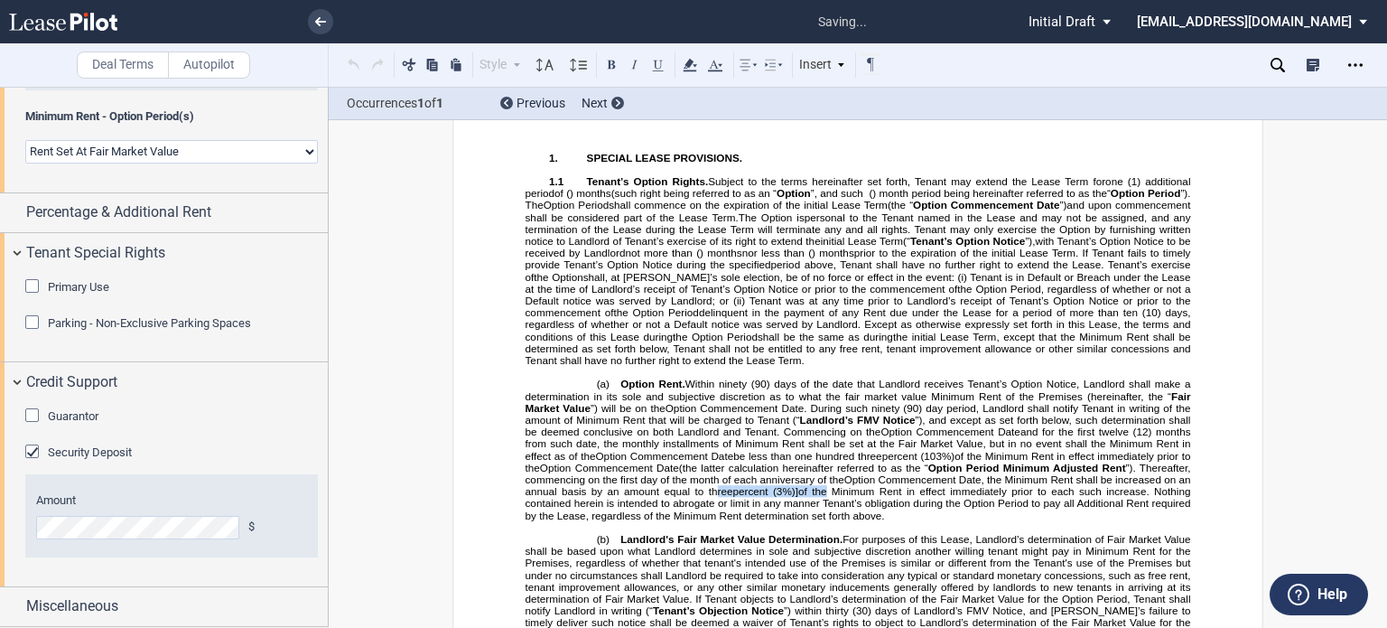
scroll to position [1895, 0]
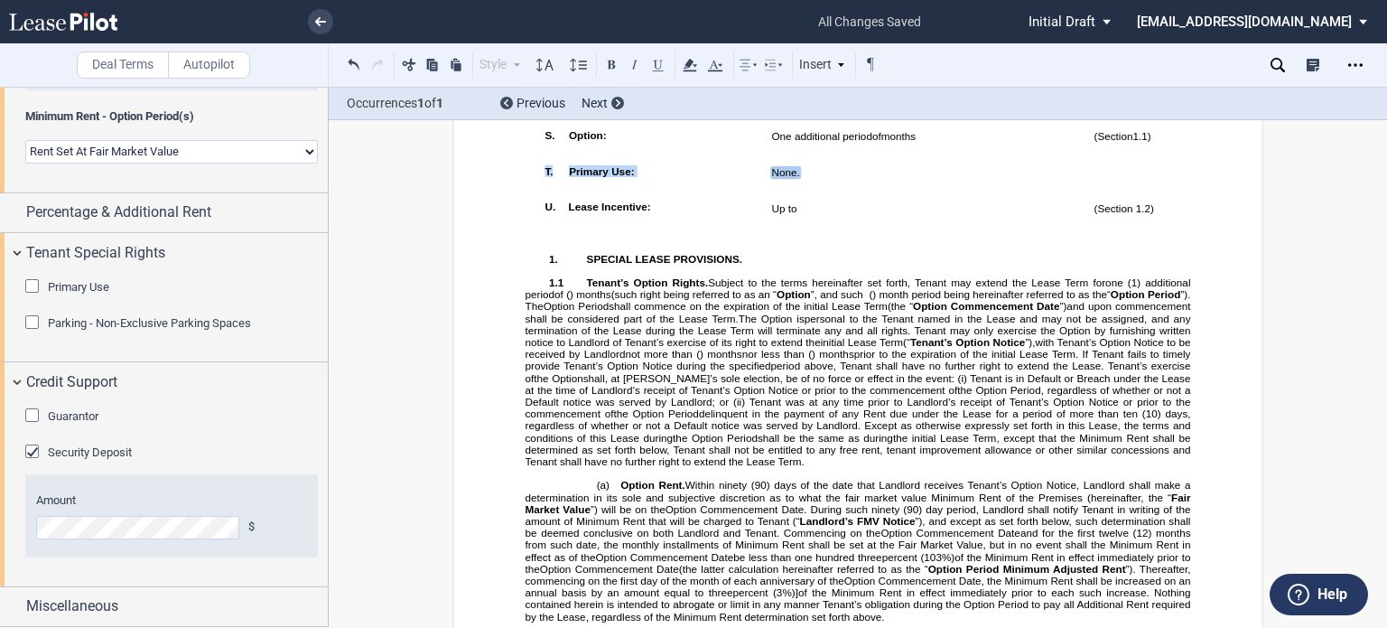
drag, startPoint x: 806, startPoint y: 301, endPoint x: 535, endPoint y: 303, distance: 271.0
click at [537, 193] on tr "!!SET_LEVEL_0!! !!LEASE_LEVEL_1!! T. Primary Use: None. See Section ﻿ 1.3 ﻿ ﻿ (…" at bounding box center [874, 175] width 674 height 35
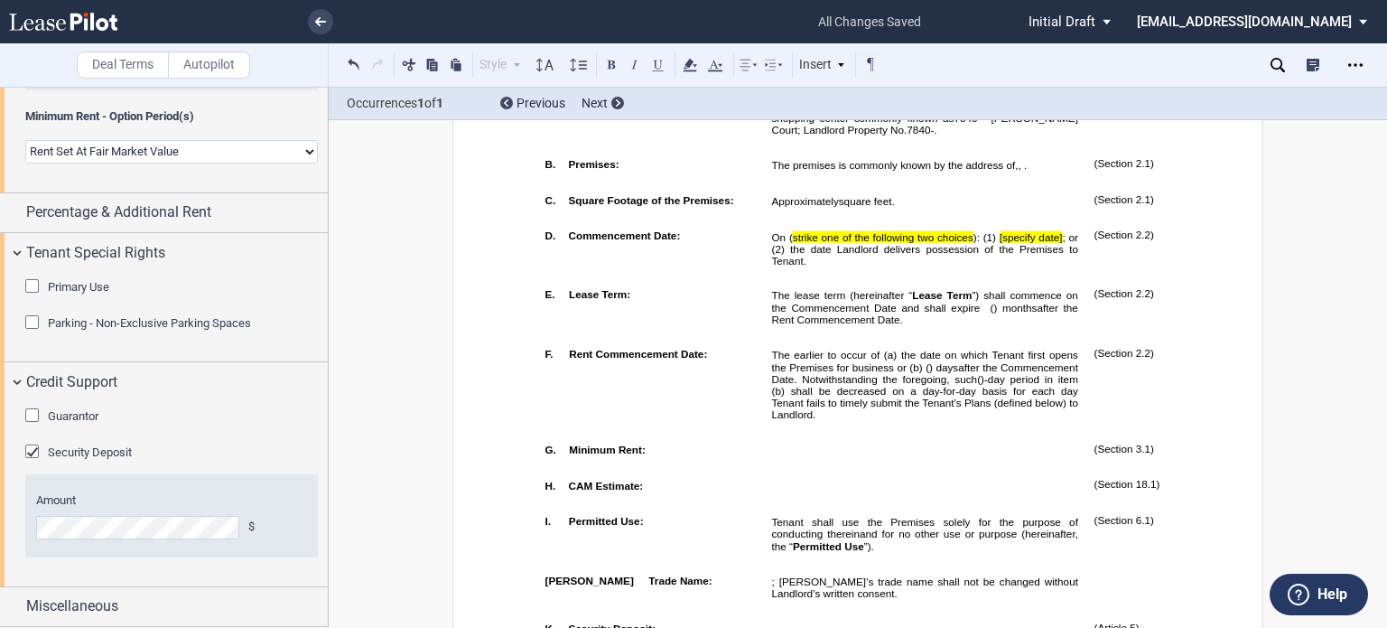
scroll to position [727, 0]
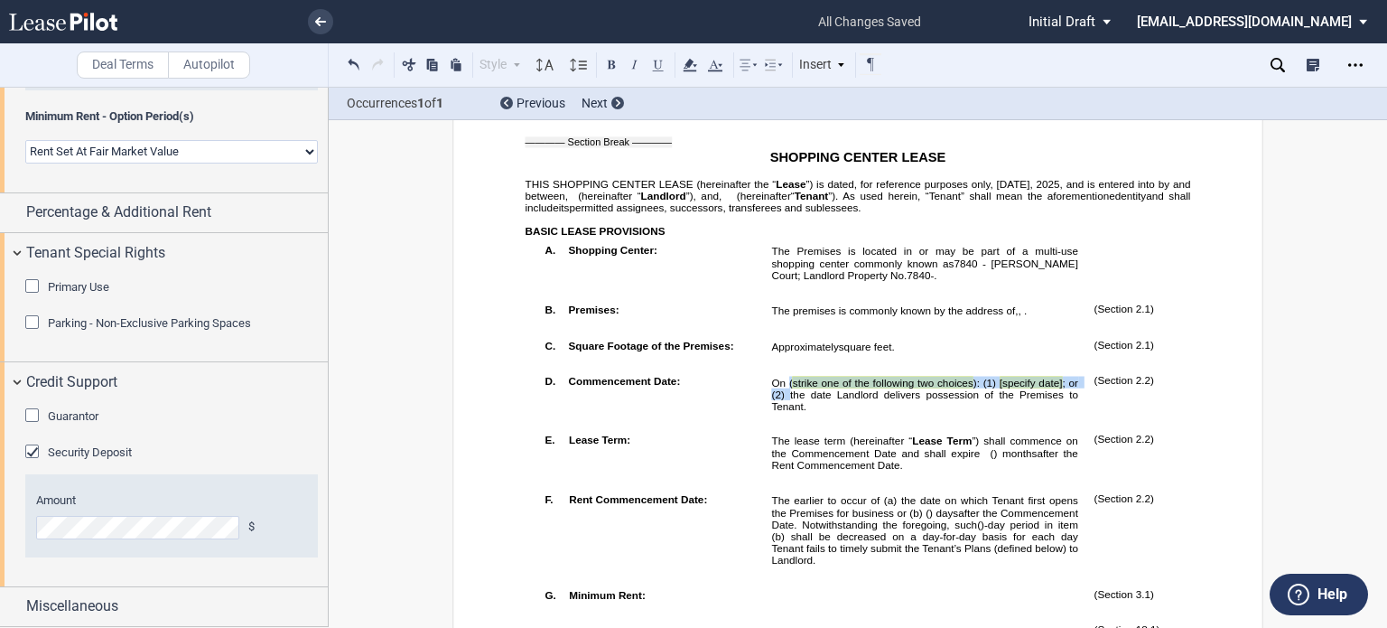
drag, startPoint x: 787, startPoint y: 442, endPoint x: 784, endPoint y: 459, distance: 17.4
click at [784, 412] on span "On ( strike one of the following two choices ): (1) [specify date] ; or (2) the…" at bounding box center [926, 394] width 310 height 35
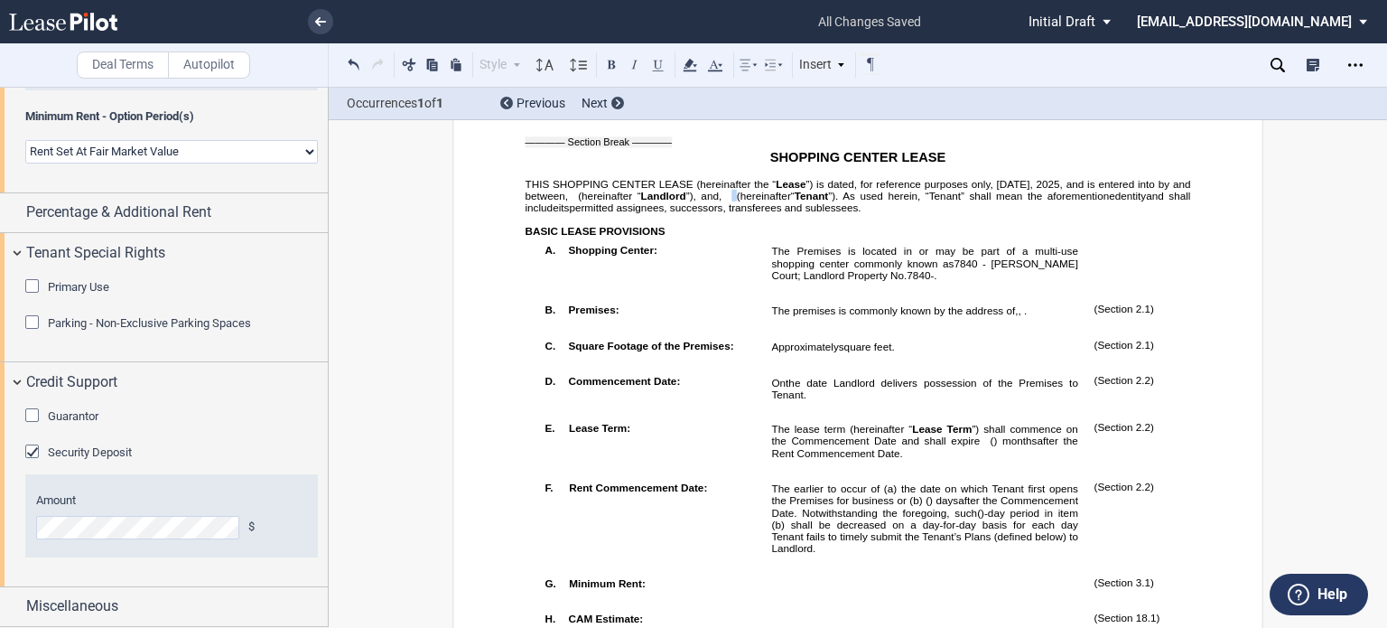
click at [722, 201] on span "﻿ ﻿ ﻿ ﻿ ﻿ ﻿" at bounding box center [729, 196] width 15 height 11
click at [696, 57] on icon at bounding box center [690, 65] width 22 height 22
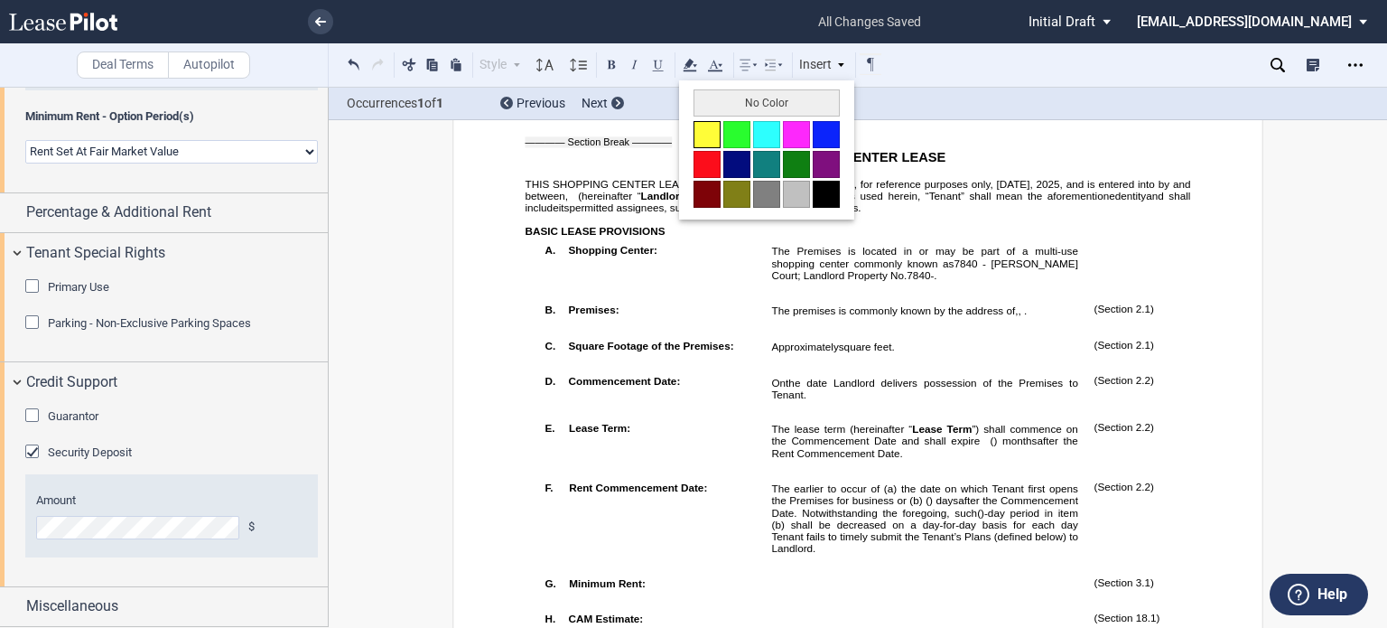
click at [702, 139] on button at bounding box center [707, 134] width 27 height 27
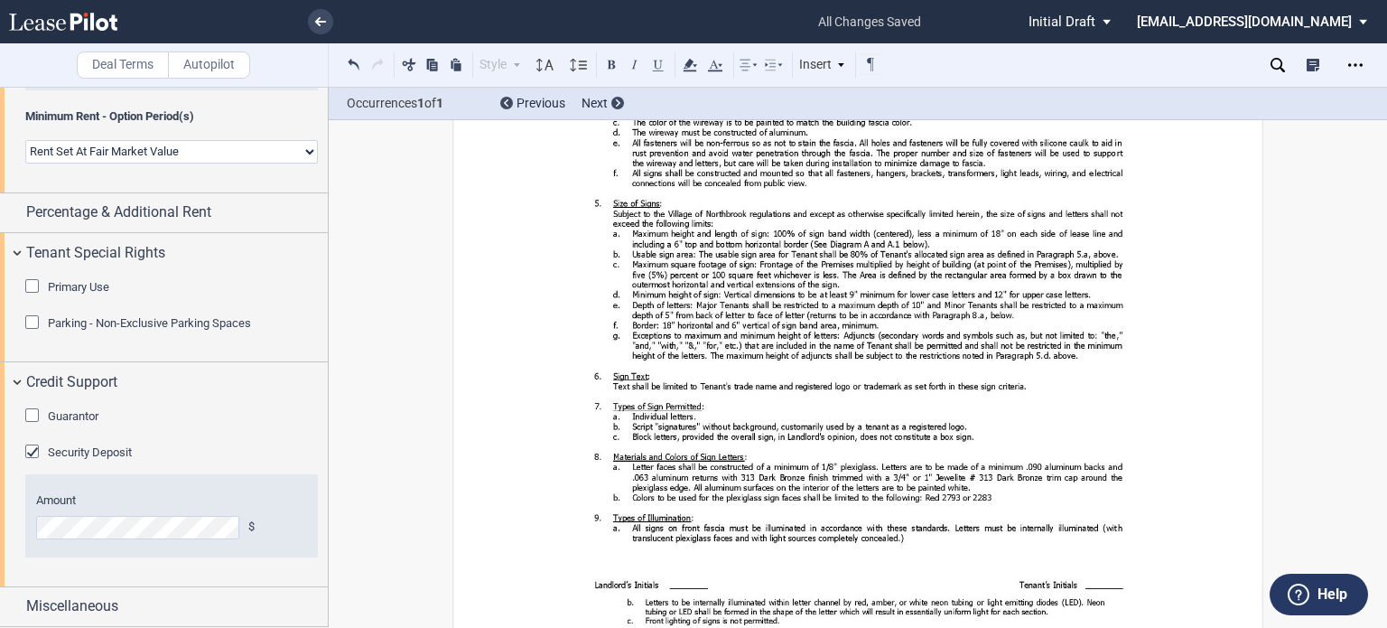
scroll to position [22368, 0]
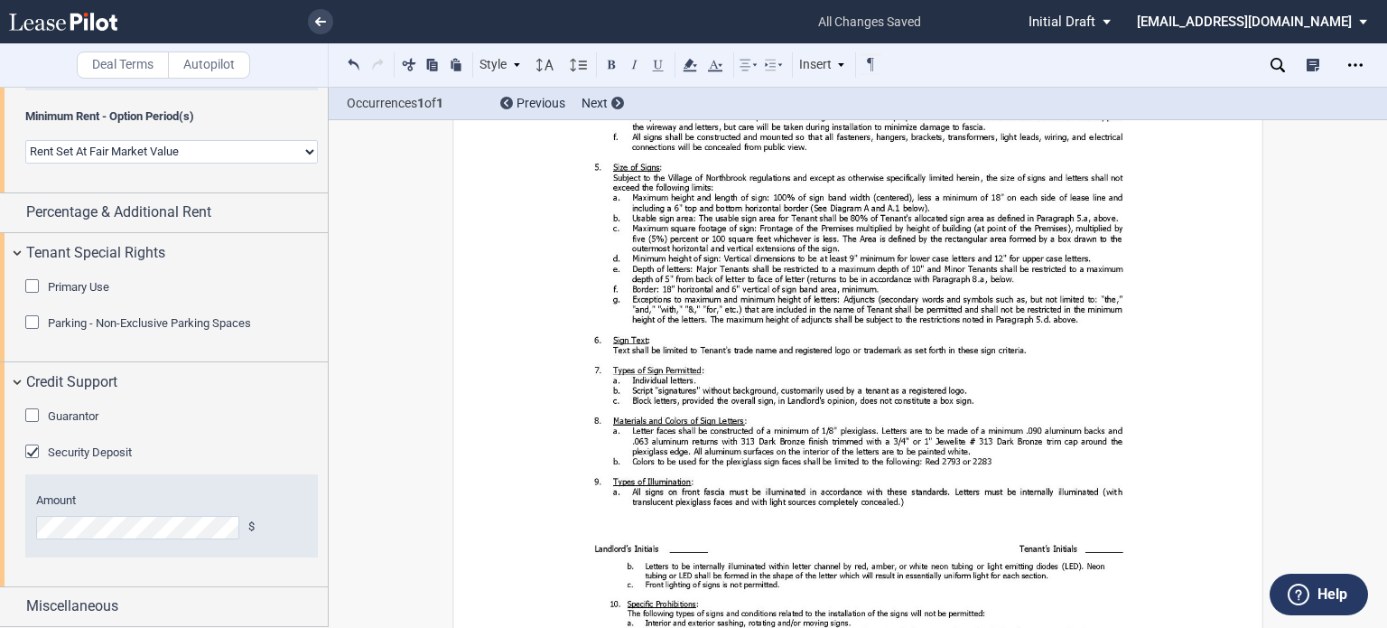
drag, startPoint x: 1137, startPoint y: 212, endPoint x: 885, endPoint y: 297, distance: 265.9
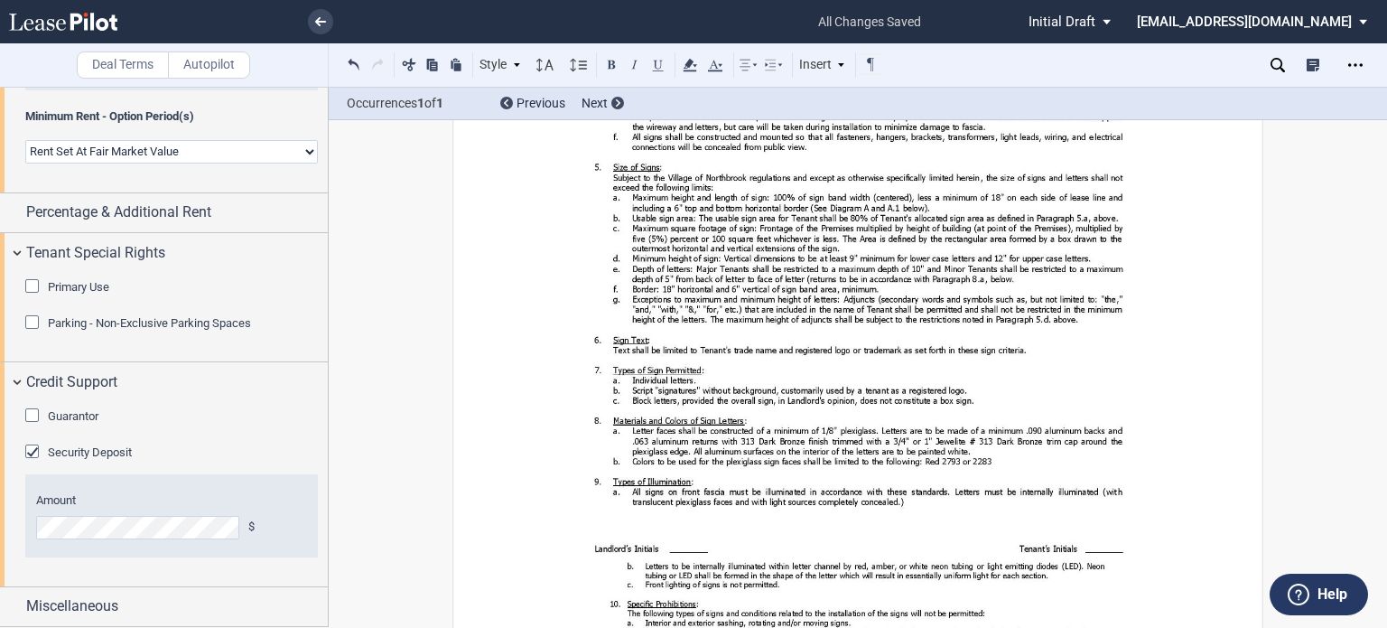
drag, startPoint x: 1137, startPoint y: 211, endPoint x: 668, endPoint y: 225, distance: 469.0
drag, startPoint x: 607, startPoint y: 276, endPoint x: 853, endPoint y: 273, distance: 245.7
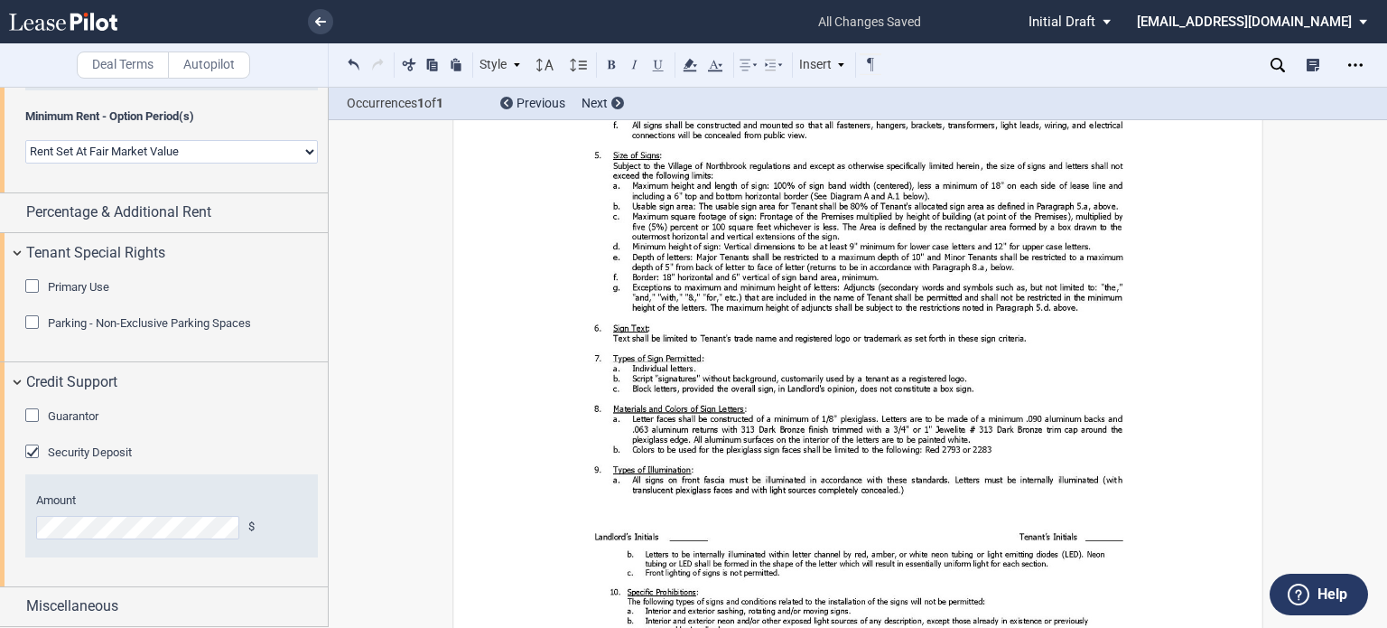
drag, startPoint x: 1004, startPoint y: 301, endPoint x: 613, endPoint y: 320, distance: 391.6
drag, startPoint x: 896, startPoint y: 340, endPoint x: 1136, endPoint y: 345, distance: 240.3
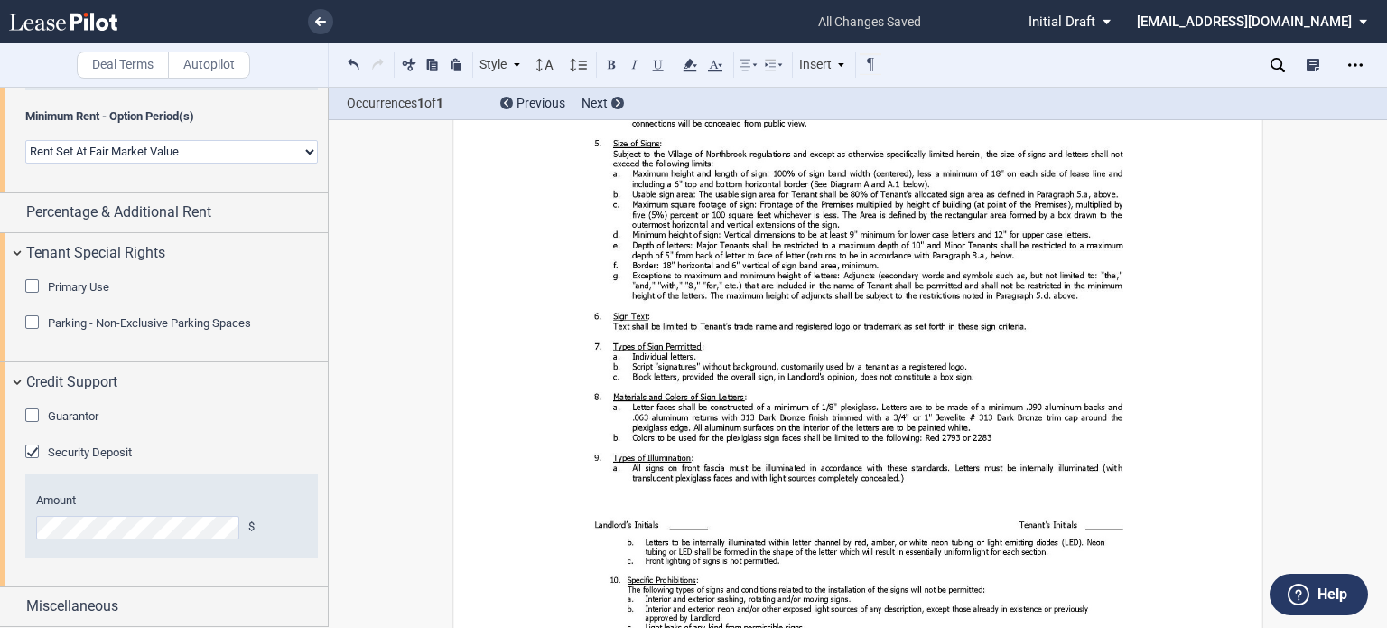
drag, startPoint x: 567, startPoint y: 368, endPoint x: 956, endPoint y: 580, distance: 442.6
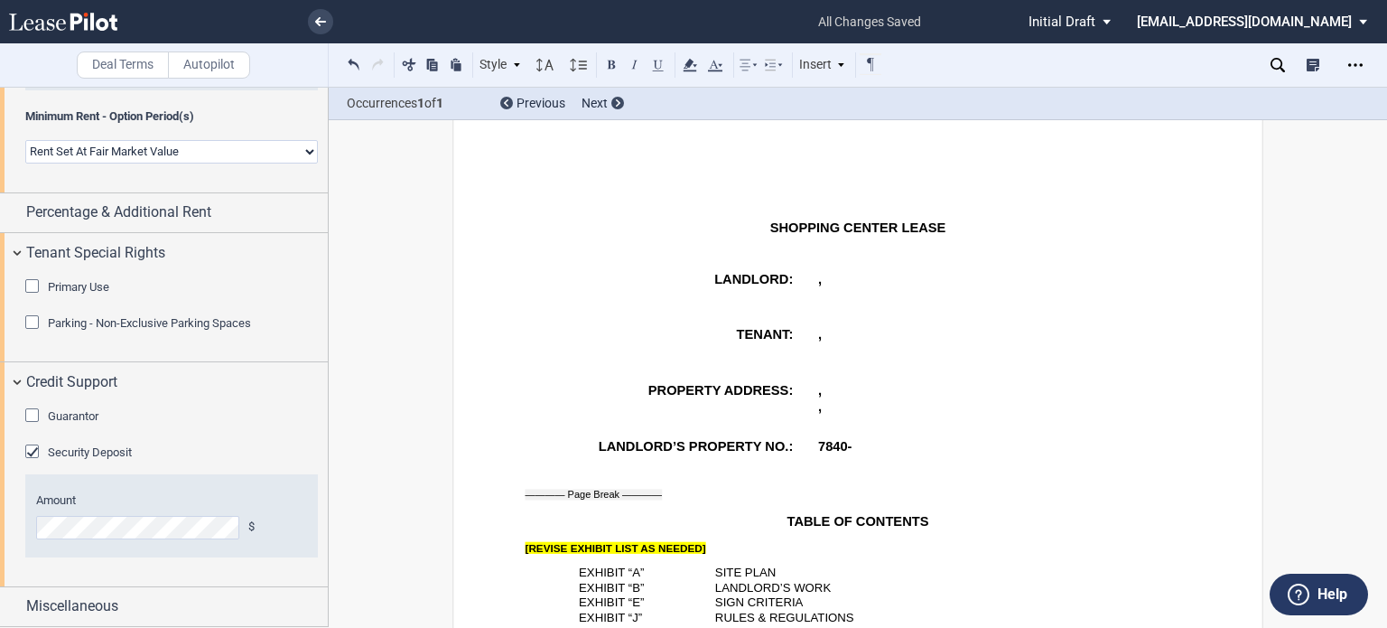
scroll to position [612, 0]
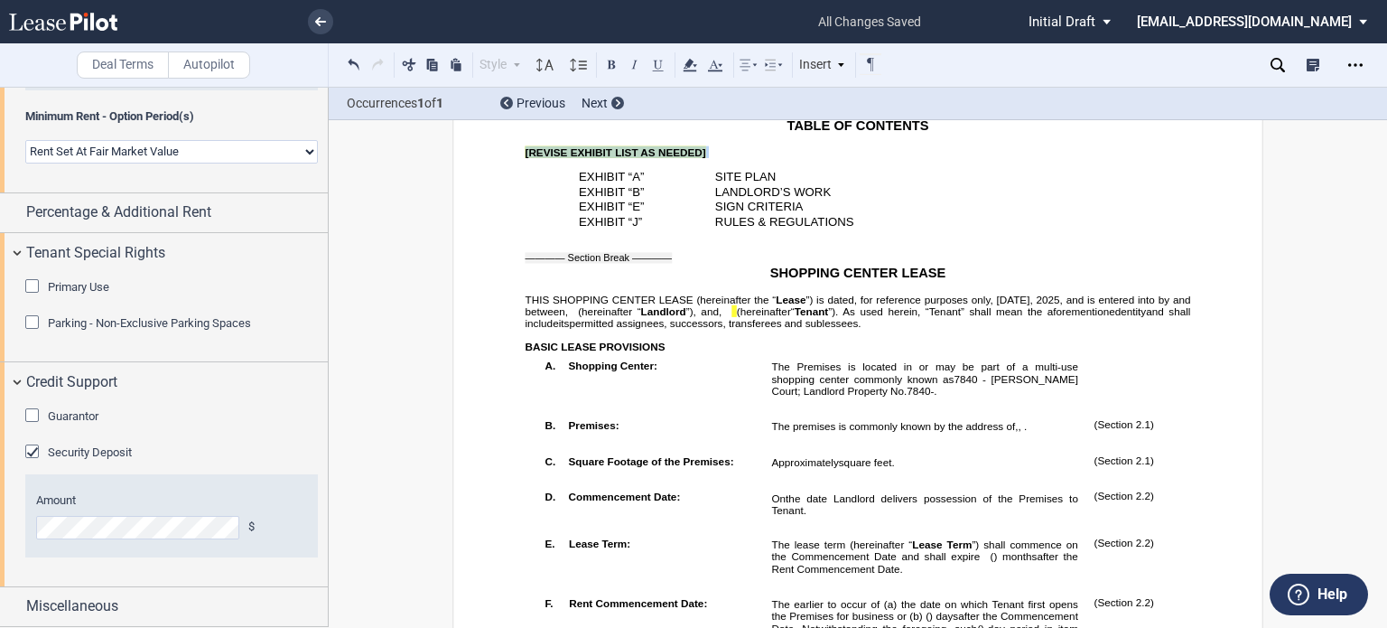
drag, startPoint x: 517, startPoint y: 177, endPoint x: 704, endPoint y: 176, distance: 187.0
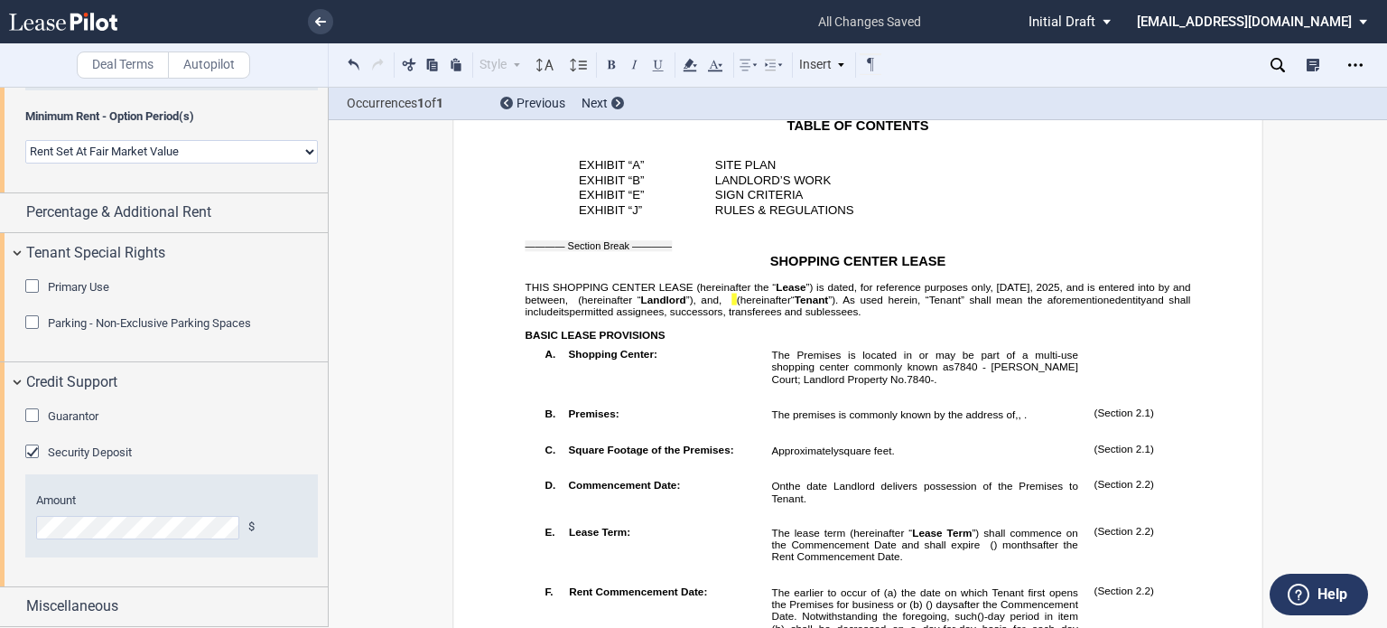
scroll to position [1086, 0]
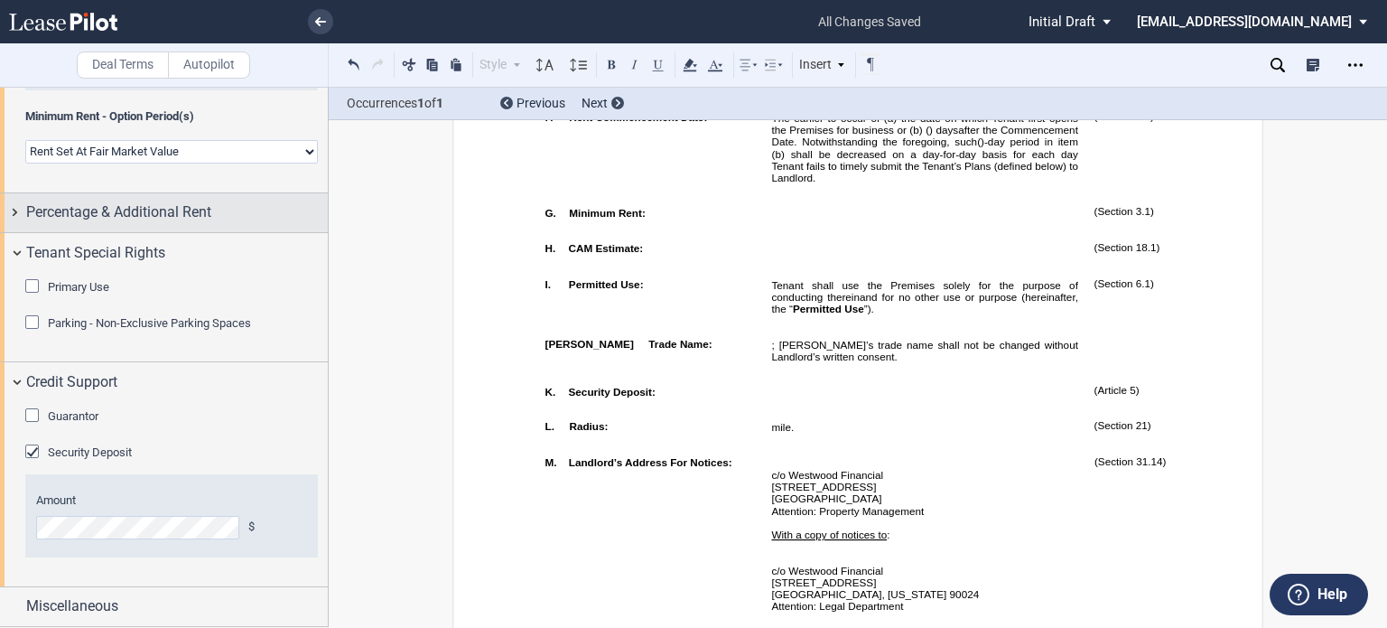
click at [94, 223] on span "Percentage & Additional Rent" at bounding box center [118, 212] width 185 height 22
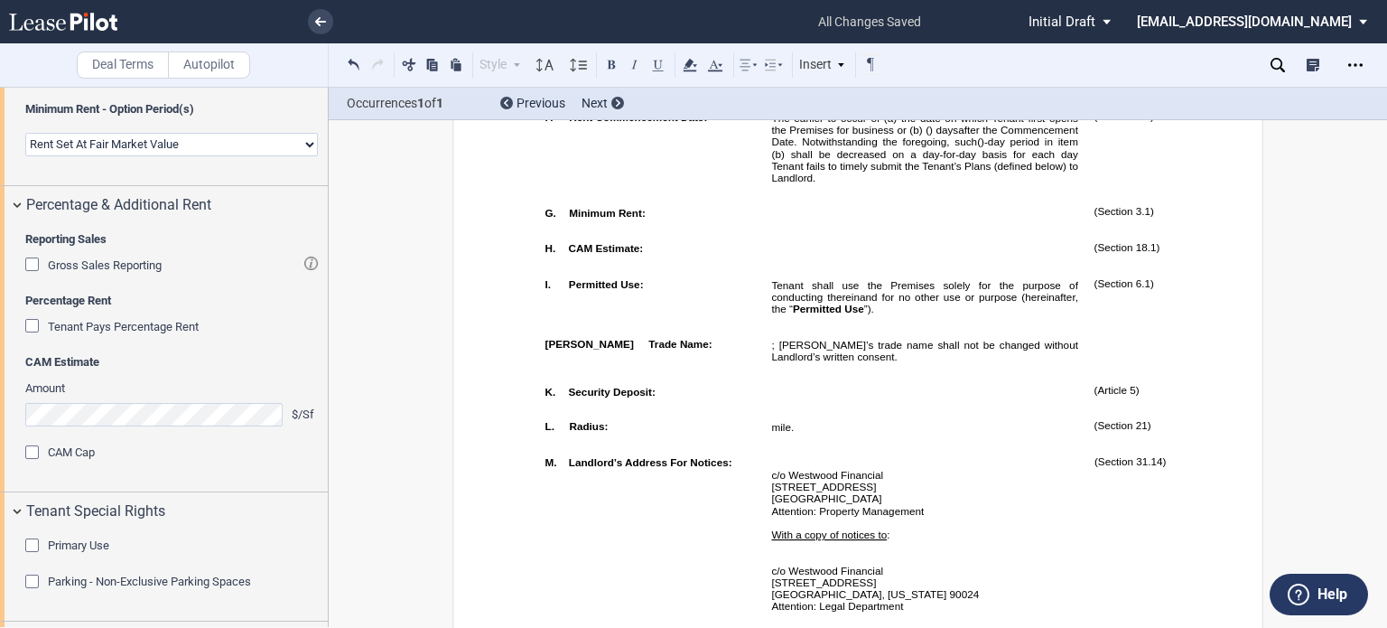
click at [27, 275] on div "Gross Sales Reporting" at bounding box center [34, 266] width 18 height 18
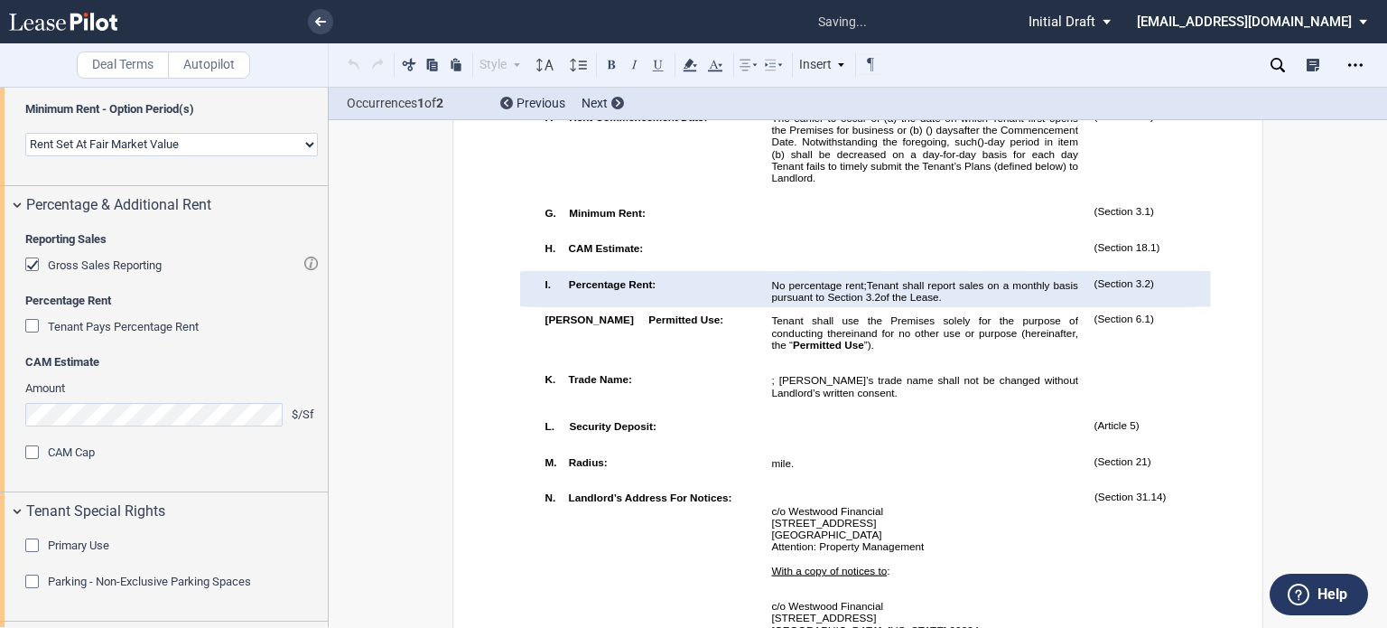
click at [1002, 303] on span "Tenant shall report sales on a monthly basis pursuant to Section" at bounding box center [926, 290] width 310 height 23
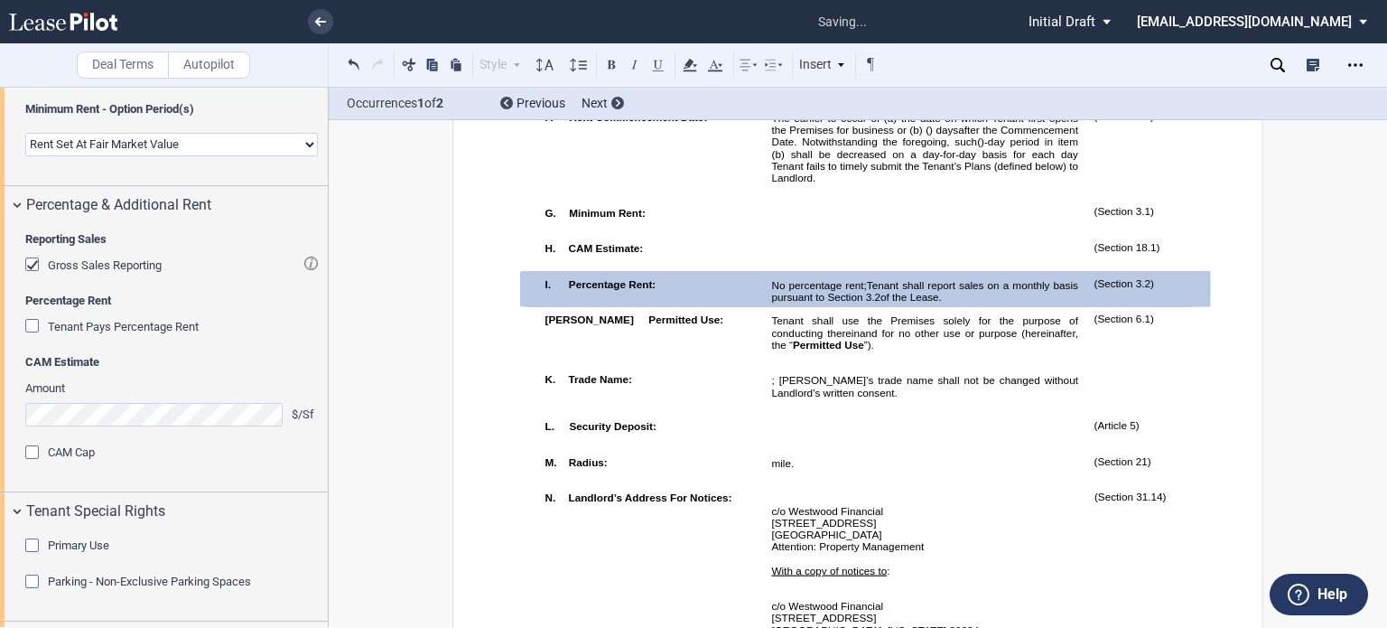
click at [1007, 303] on span "Tenant shall report sales on a monthly basis pursuant to Section" at bounding box center [926, 290] width 310 height 23
click at [1035, 303] on span "Tenant shall report sales on an monthly basis pursuant to Section" at bounding box center [926, 290] width 310 height 23
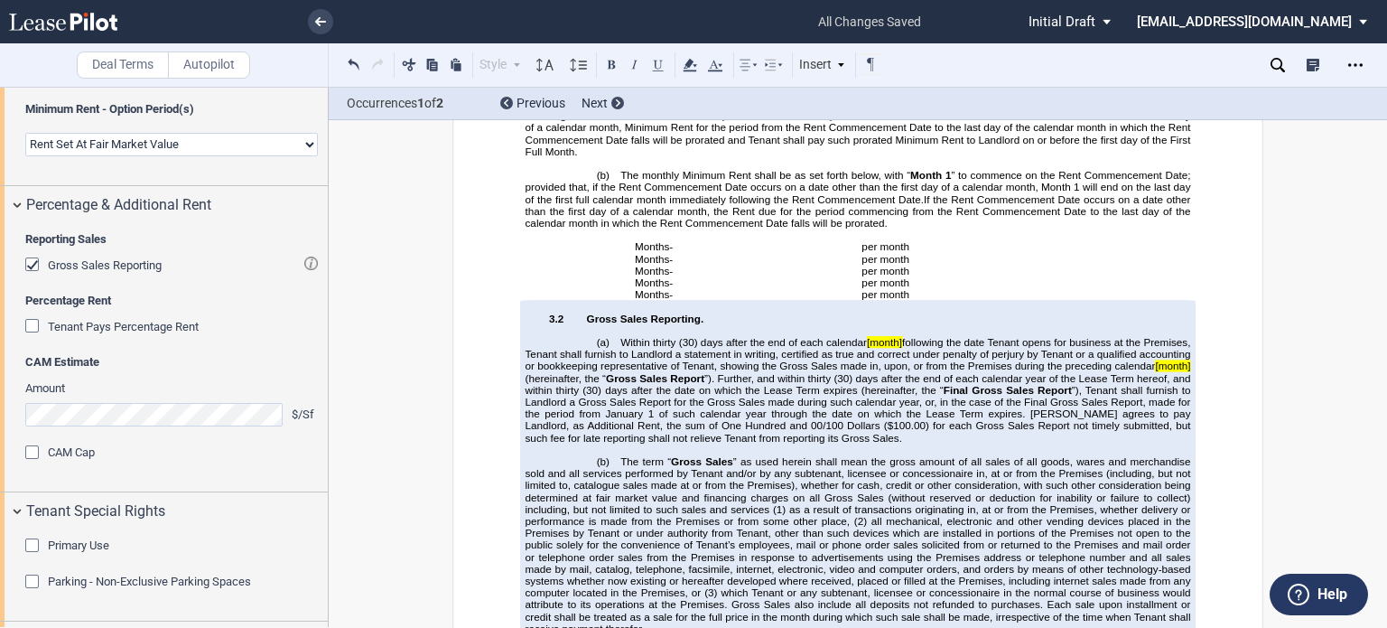
scroll to position [4000, 0]
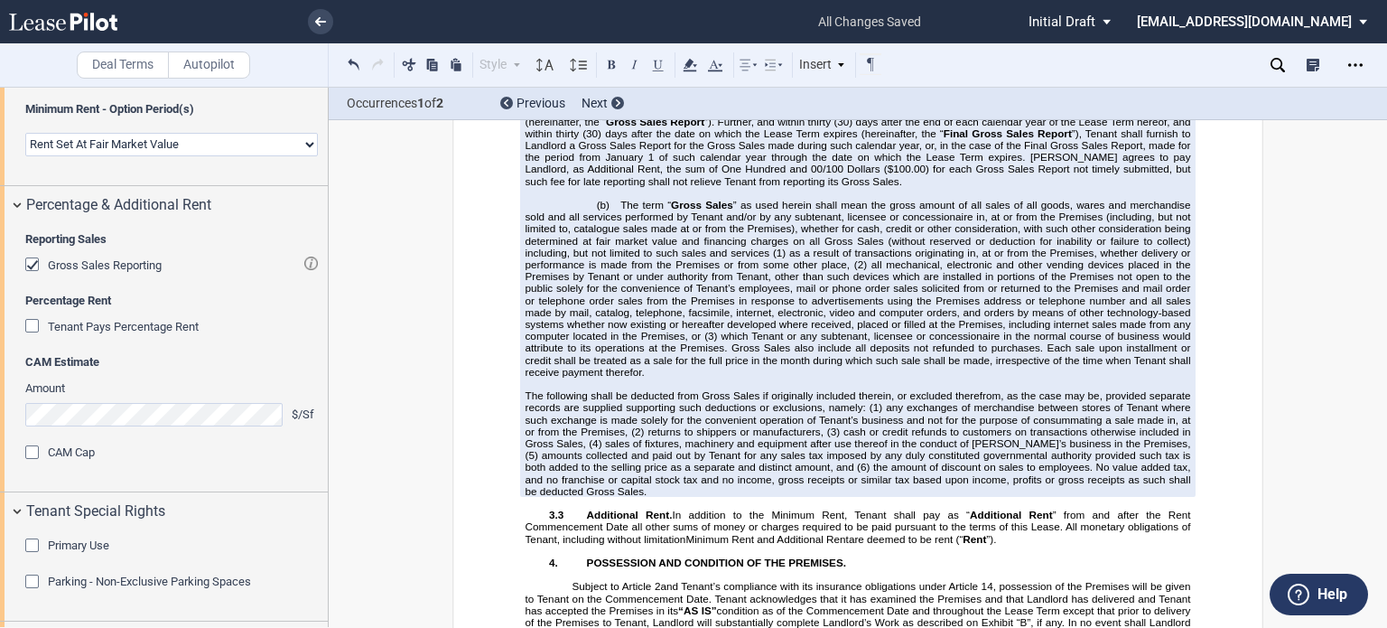
click at [891, 91] on span "[month]" at bounding box center [884, 85] width 35 height 12
click at [867, 91] on span "(30) days after the end of each calendar" at bounding box center [773, 85] width 188 height 12
click at [1155, 116] on span "[month]" at bounding box center [1172, 110] width 35 height 12
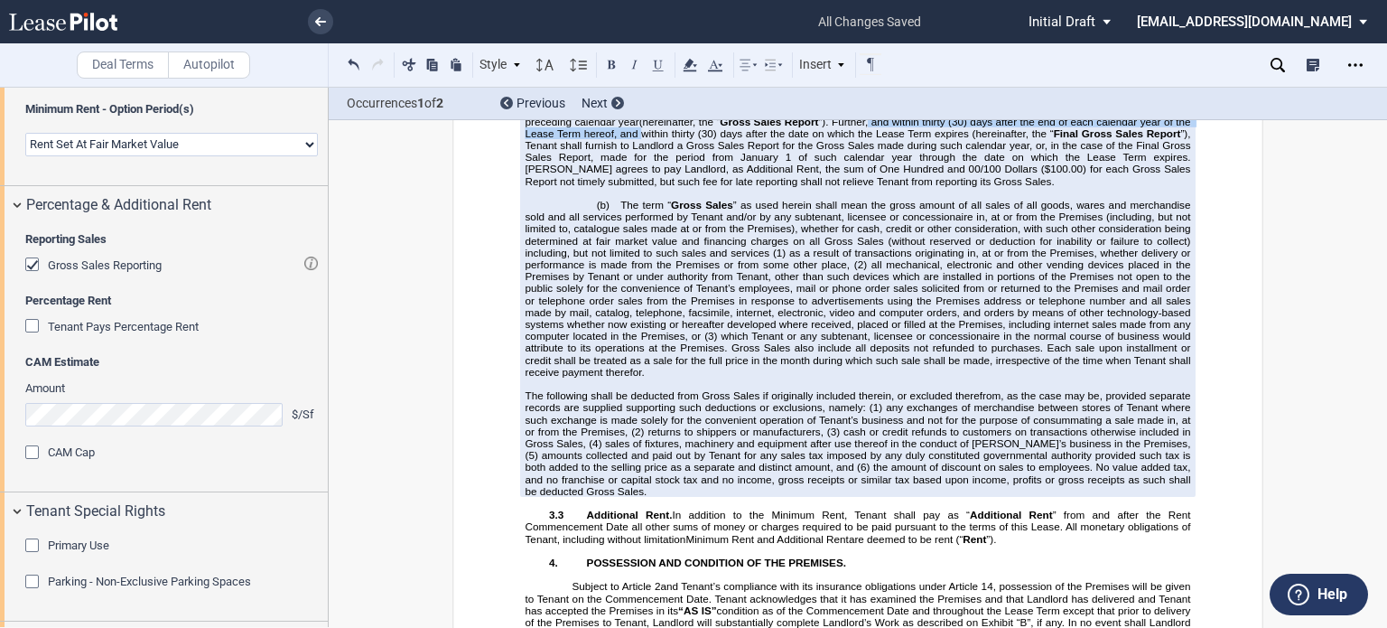
drag, startPoint x: 752, startPoint y: 343, endPoint x: 1190, endPoint y: 346, distance: 438.1
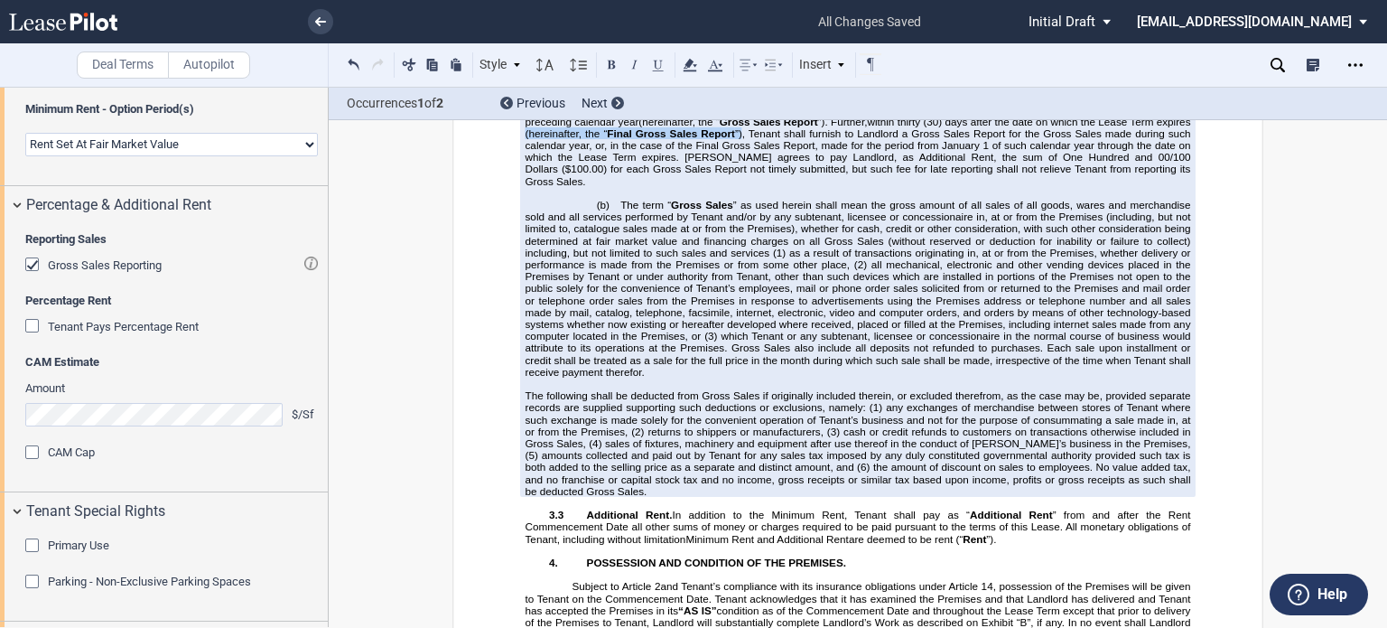
drag, startPoint x: 1080, startPoint y: 344, endPoint x: 627, endPoint y: 359, distance: 453.7
click at [627, 187] on span "Within thirty (30) days after the end of each calendar year following the date …" at bounding box center [860, 133] width 668 height 107
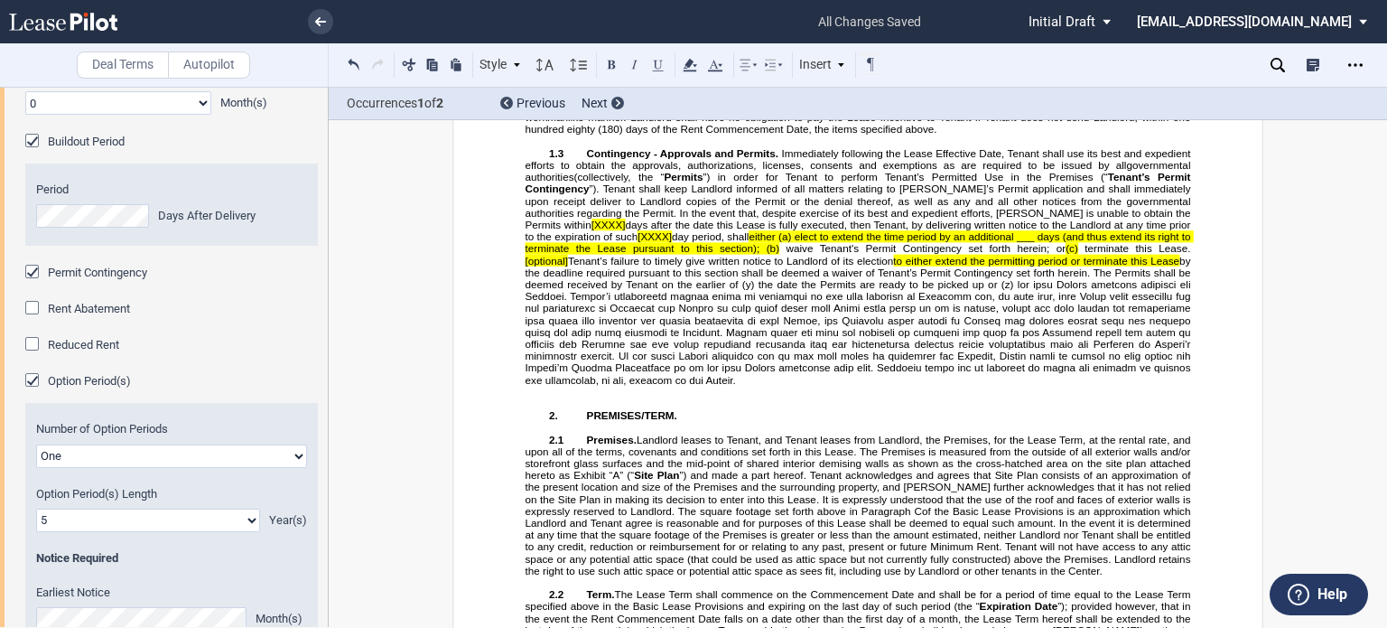
scroll to position [3007, 0]
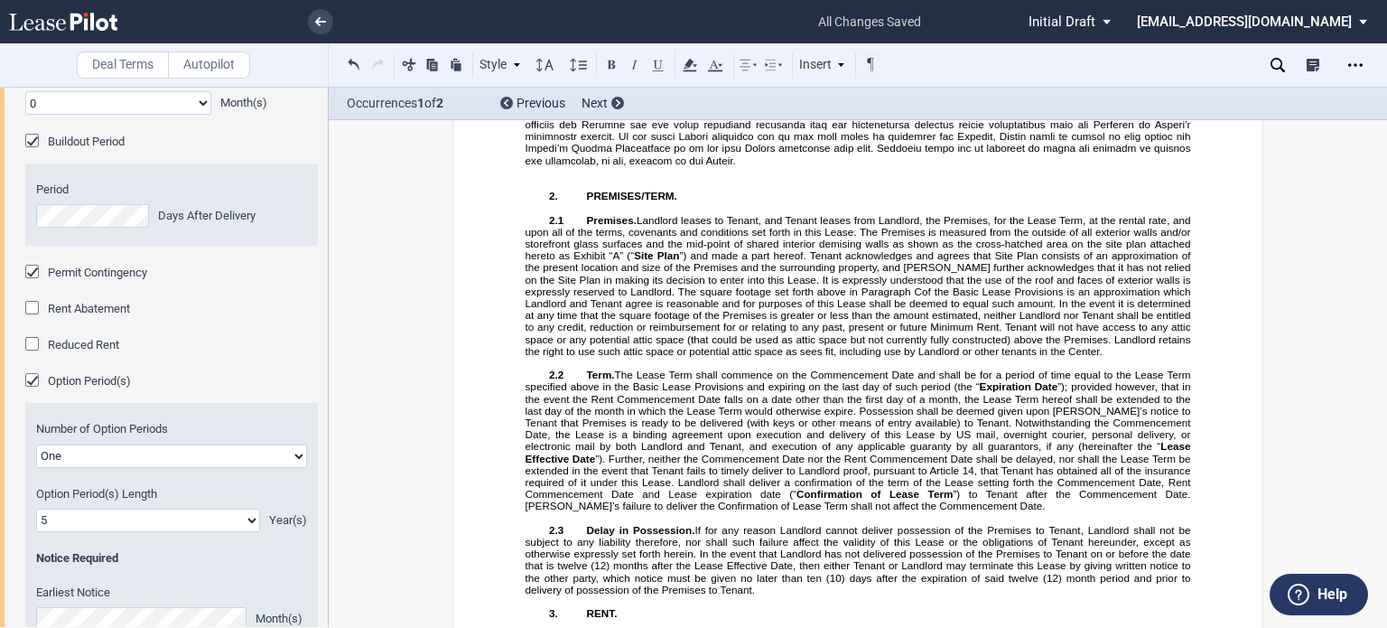
click at [34, 283] on div "Permit Contingency" at bounding box center [34, 274] width 18 height 18
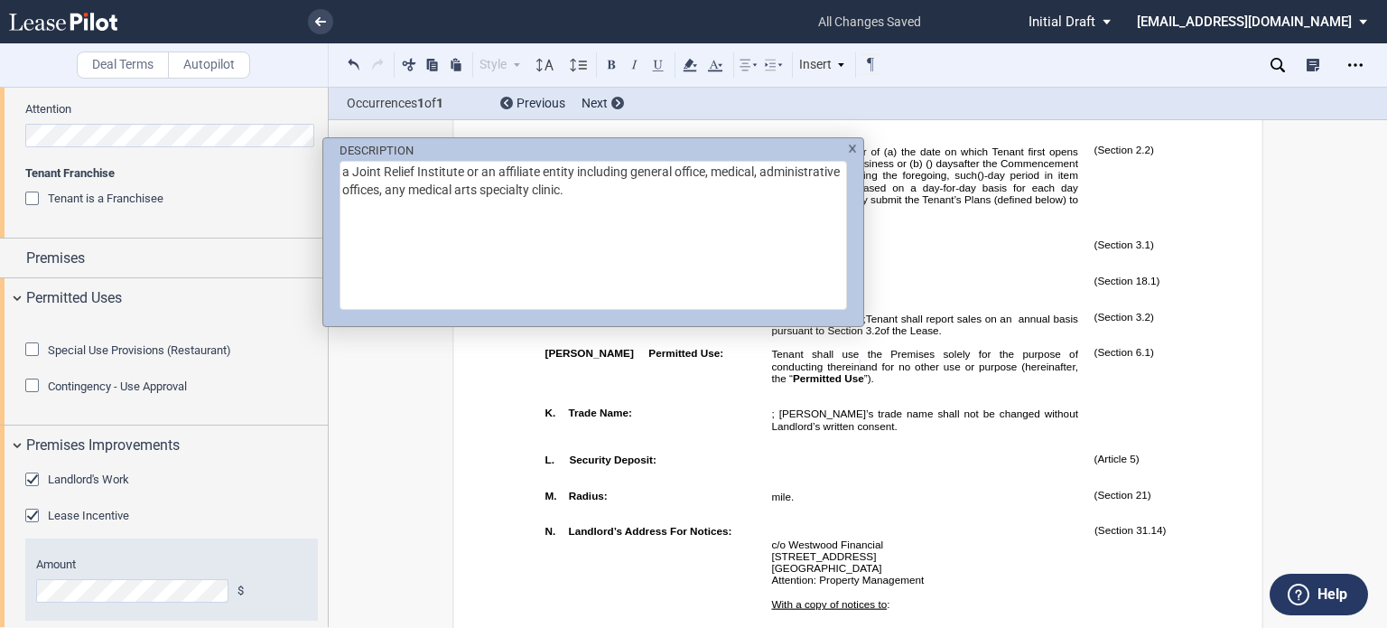
scroll to position [780, 0]
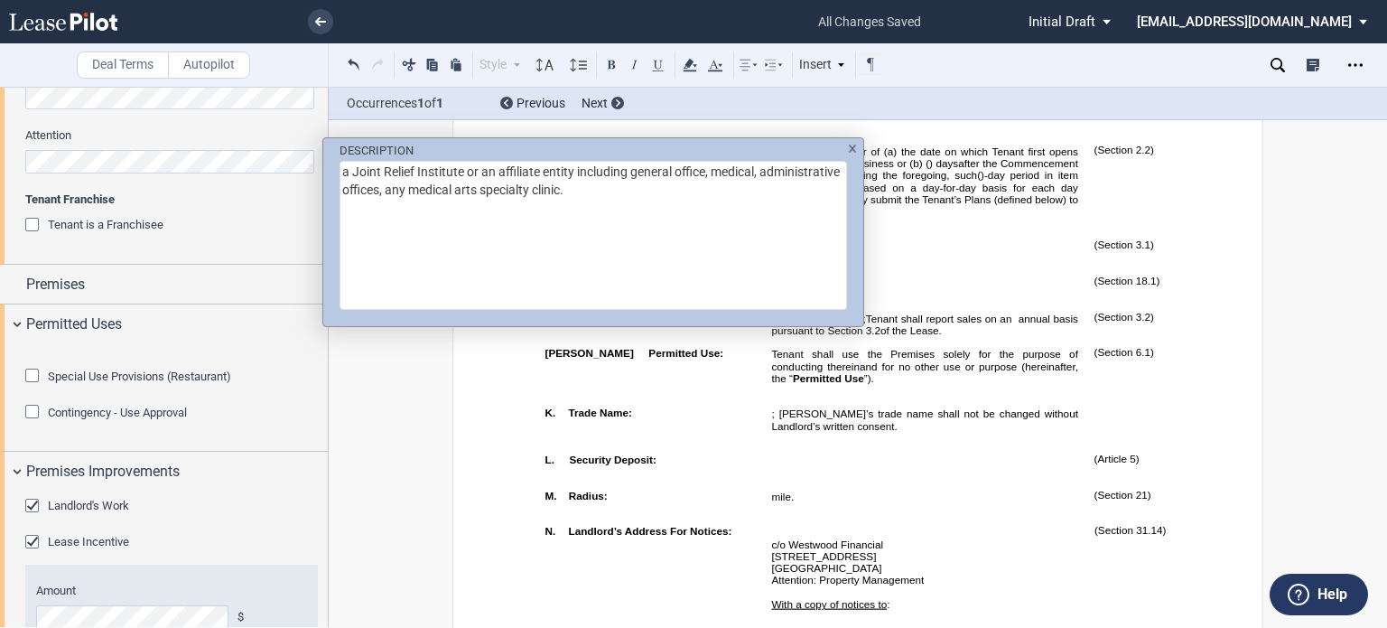
click at [652, 191] on textarea "a Joint Relief Institute or an affiliate entity including general office, medic…" at bounding box center [594, 235] width 508 height 149
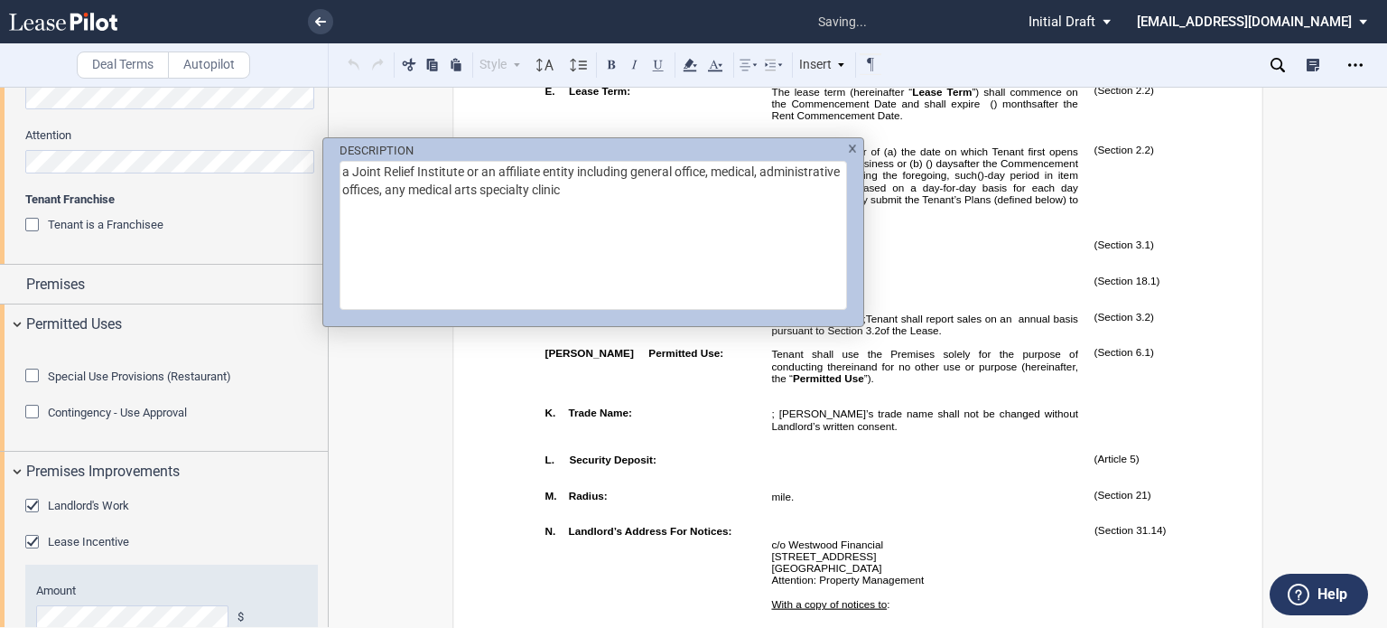
type textarea "a Joint Relief Institute or an affiliate entity including general office, medic…"
click at [1004, 332] on div "DESCRIPTION a Joint Relief Institute or an affiliate entity including general o…" at bounding box center [693, 314] width 1387 height 628
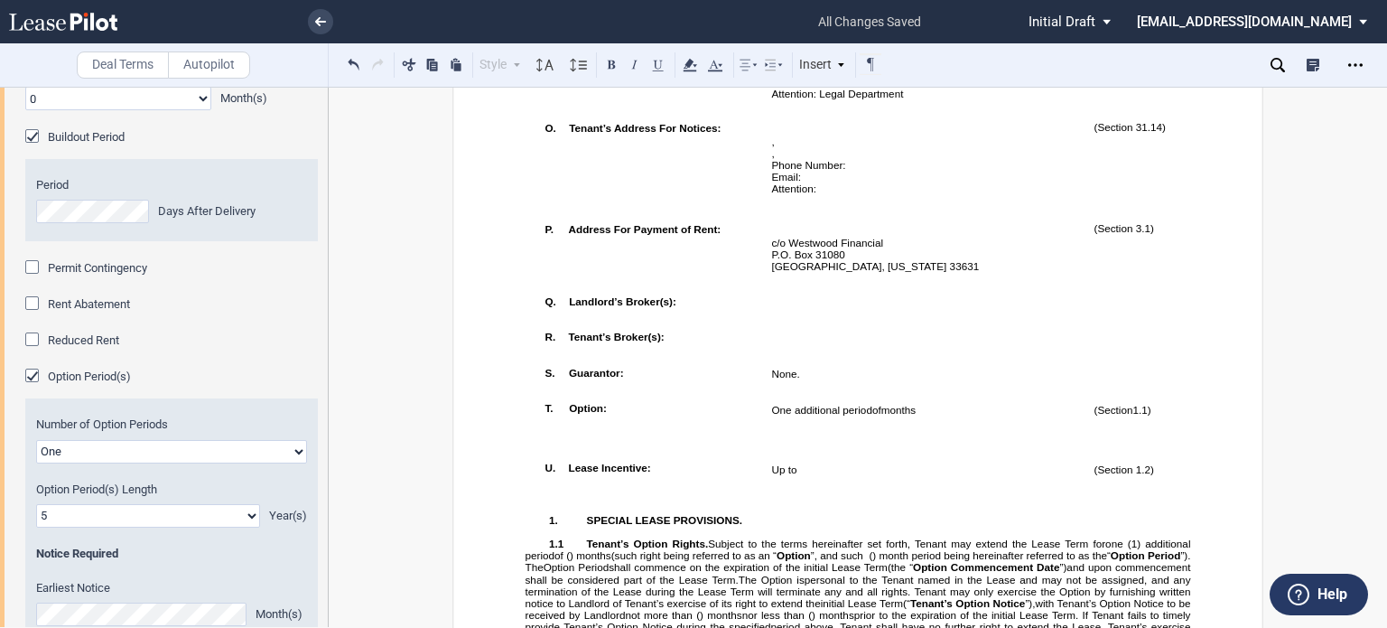
scroll to position [1508, 0]
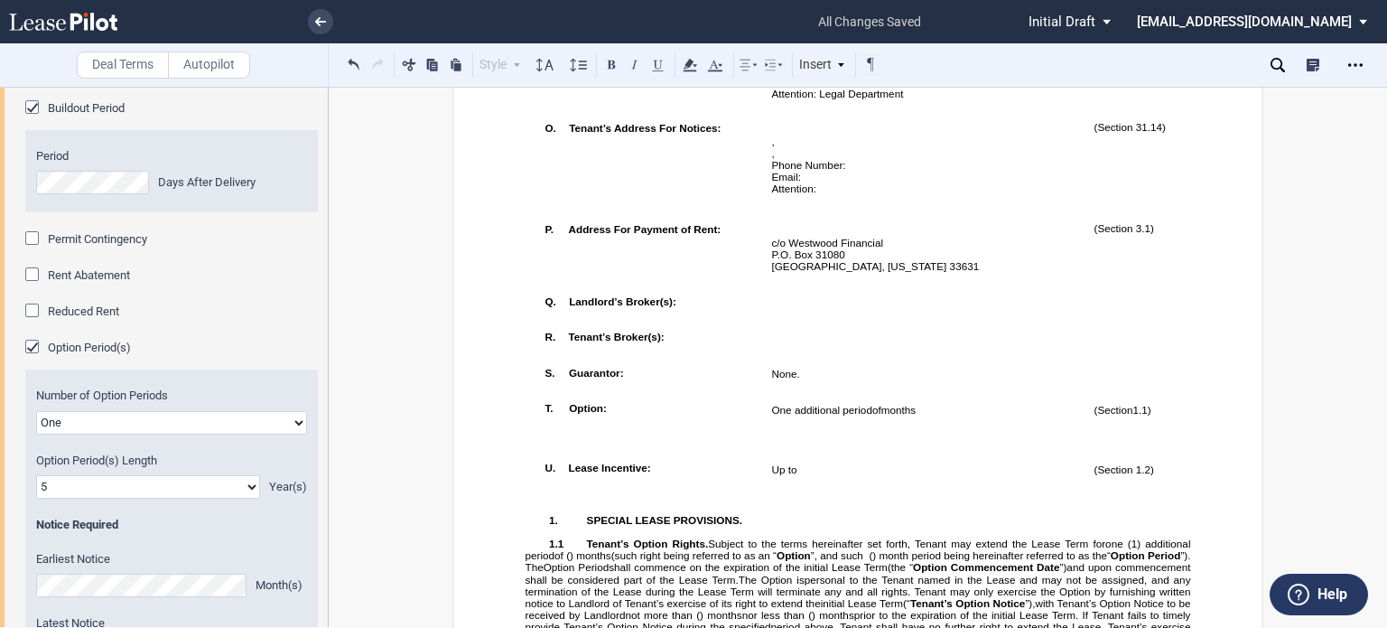
click at [29, 249] on div "Permit Contingency" at bounding box center [34, 240] width 18 height 18
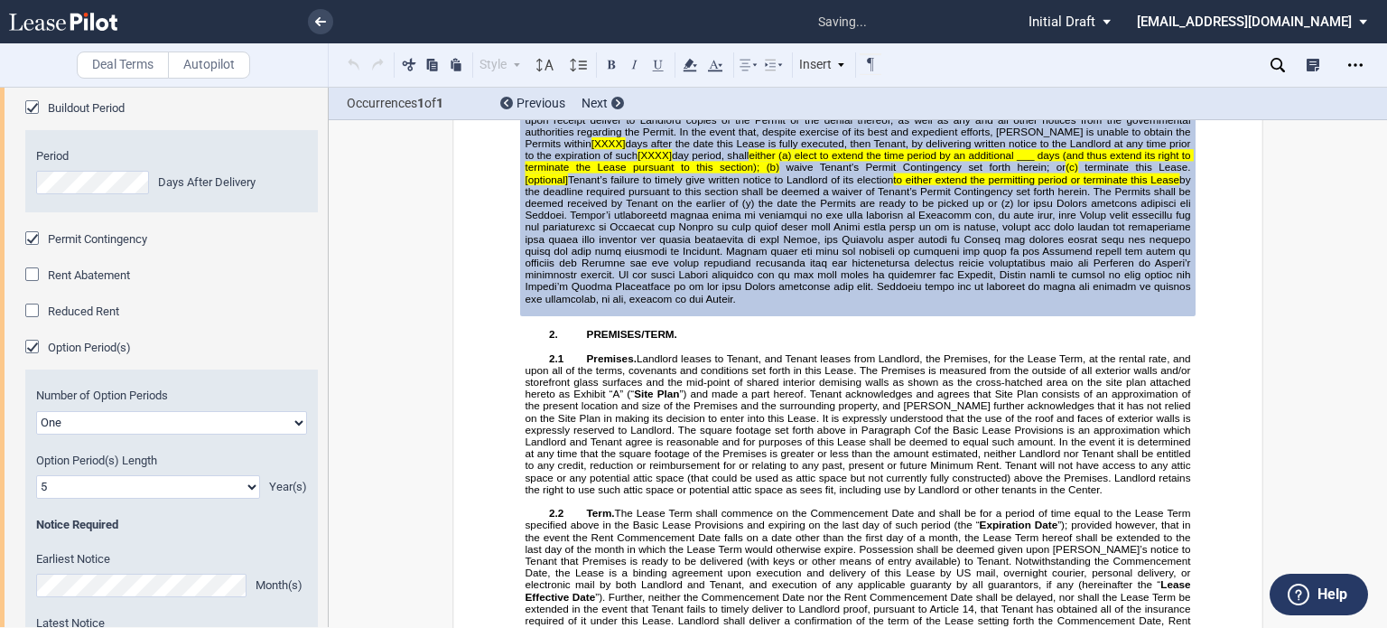
scroll to position [2916, 0]
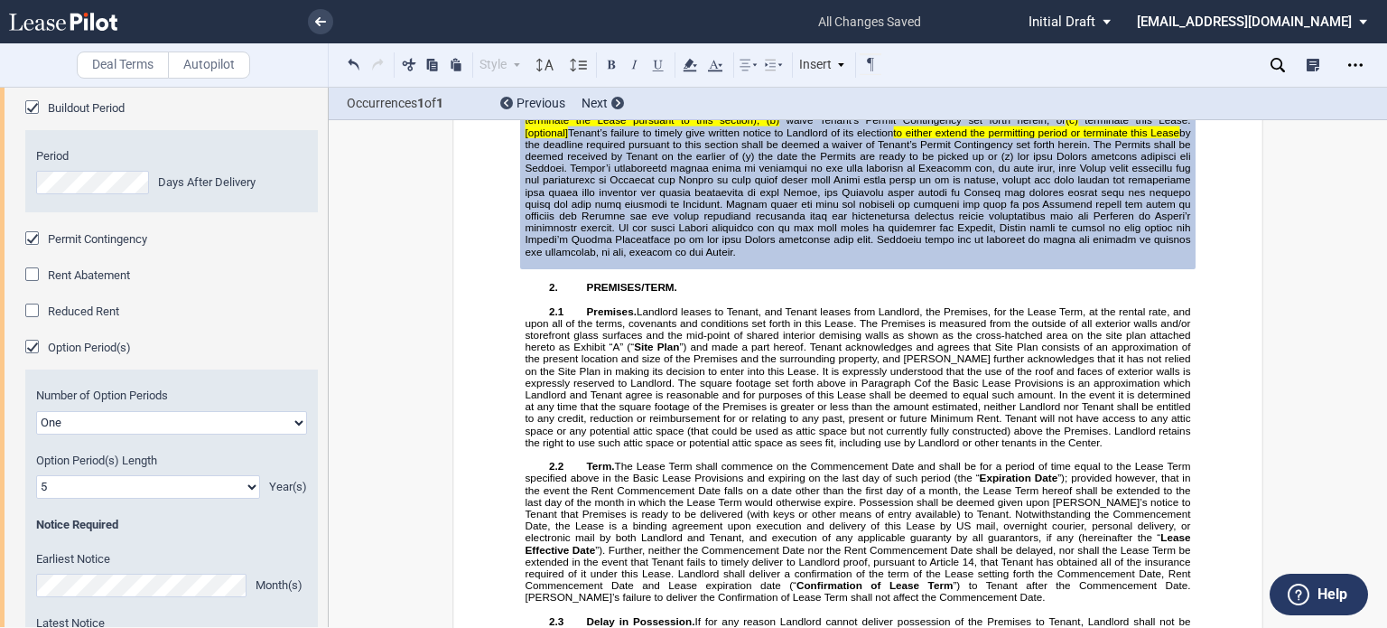
click at [626, 102] on span "[XXXX]" at bounding box center [609, 96] width 34 height 12
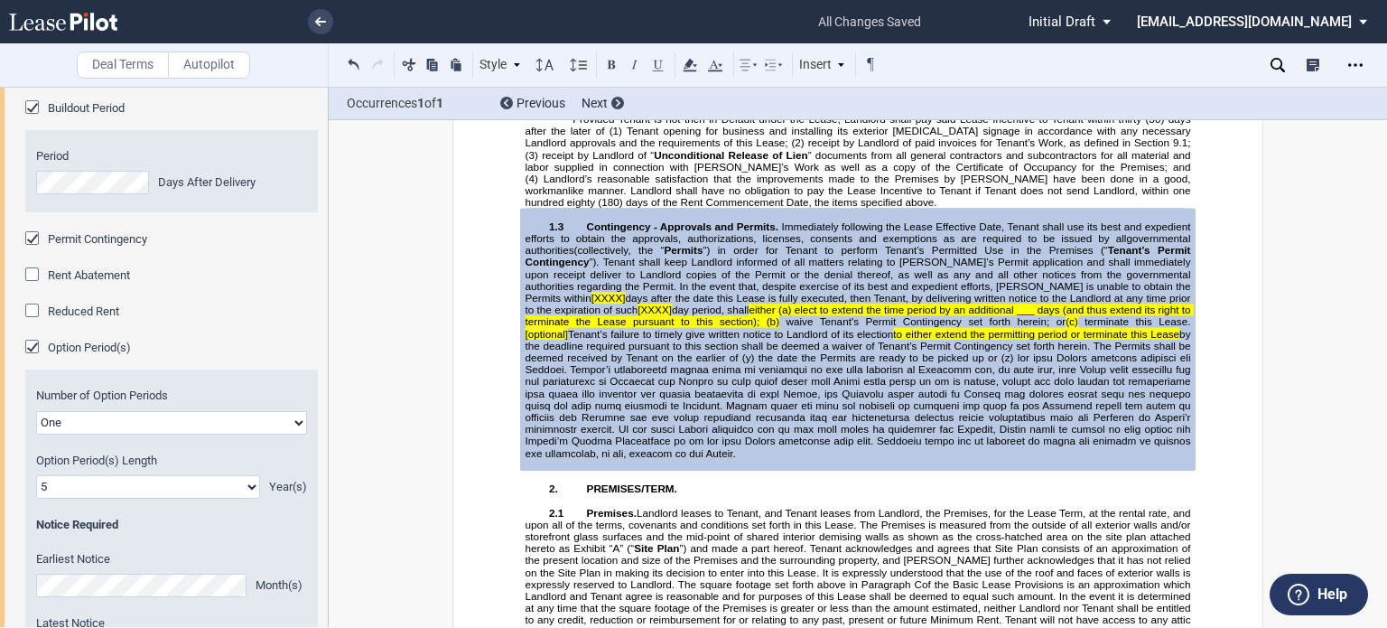
scroll to position [2862, 0]
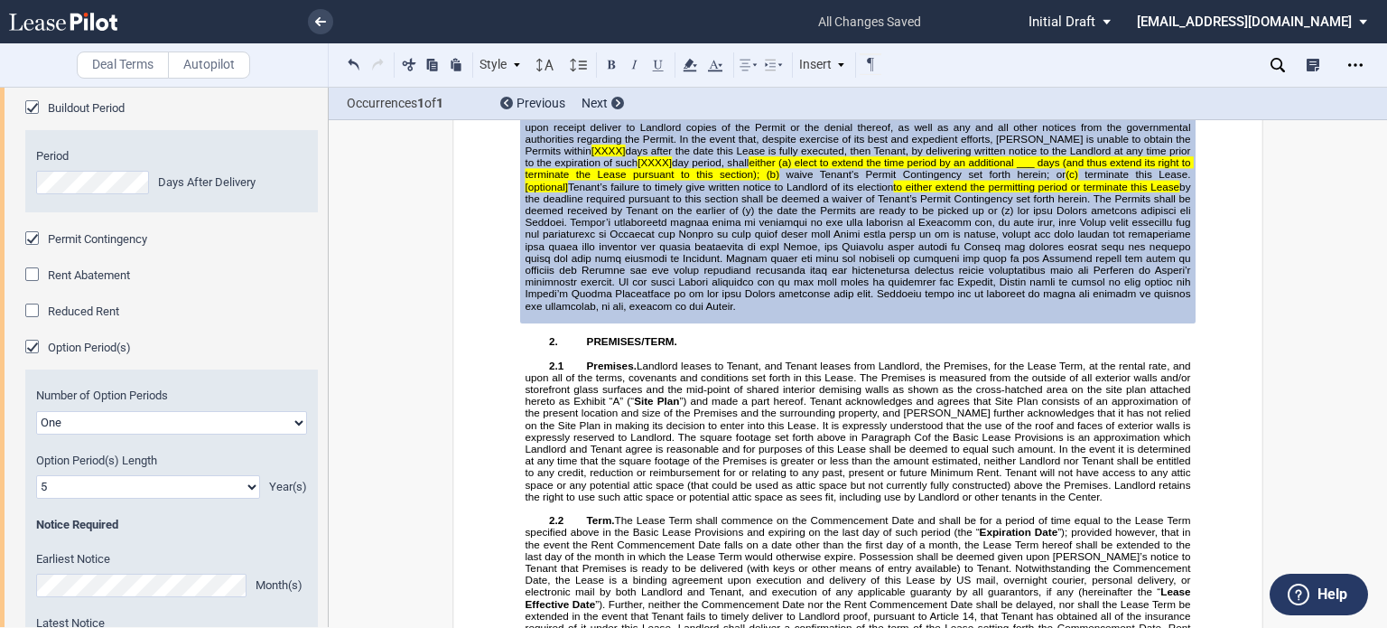
click at [626, 156] on span "[XXXX]" at bounding box center [609, 151] width 34 height 12
click at [606, 156] on span "[60" at bounding box center [599, 151] width 14 height 12
click at [662, 169] on span "[XXXX]" at bounding box center [645, 163] width 34 height 12
click at [603, 156] on span "60" at bounding box center [598, 151] width 12 height 12
click at [699, 169] on span "[XXXX]" at bounding box center [682, 163] width 34 height 12
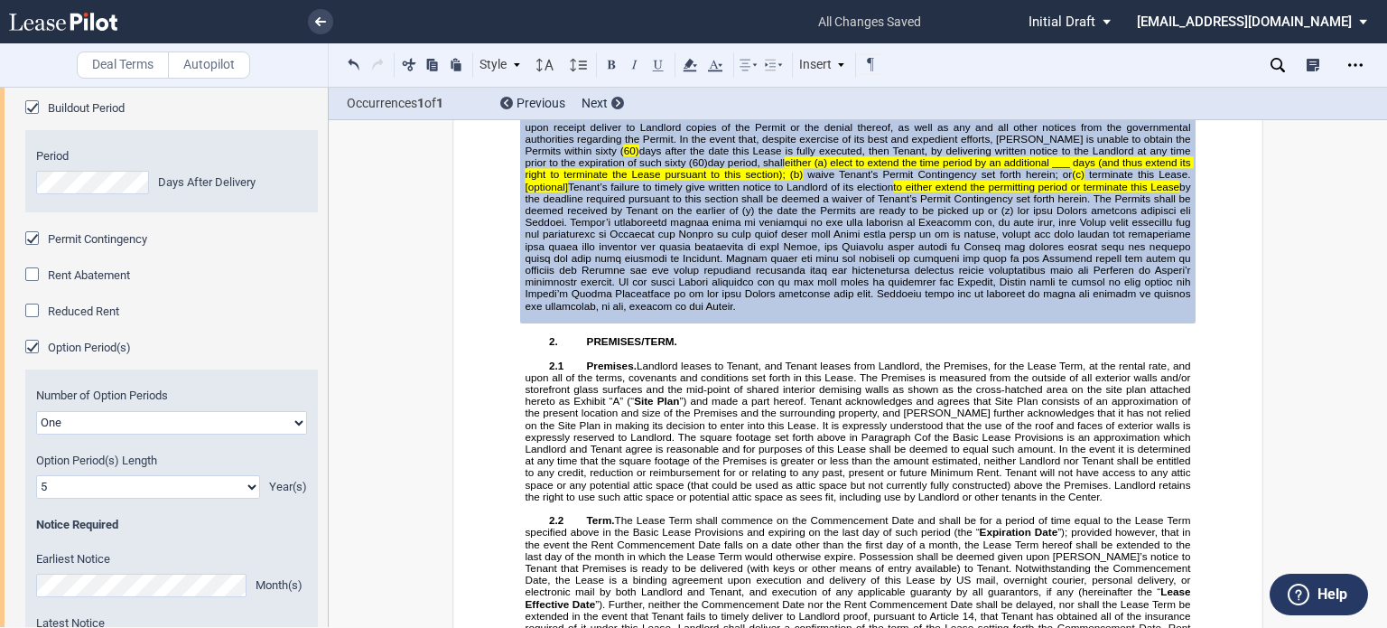
click at [853, 181] on span "elect to extend the time period by an additional ___ days (and thus extend its …" at bounding box center [860, 168] width 668 height 23
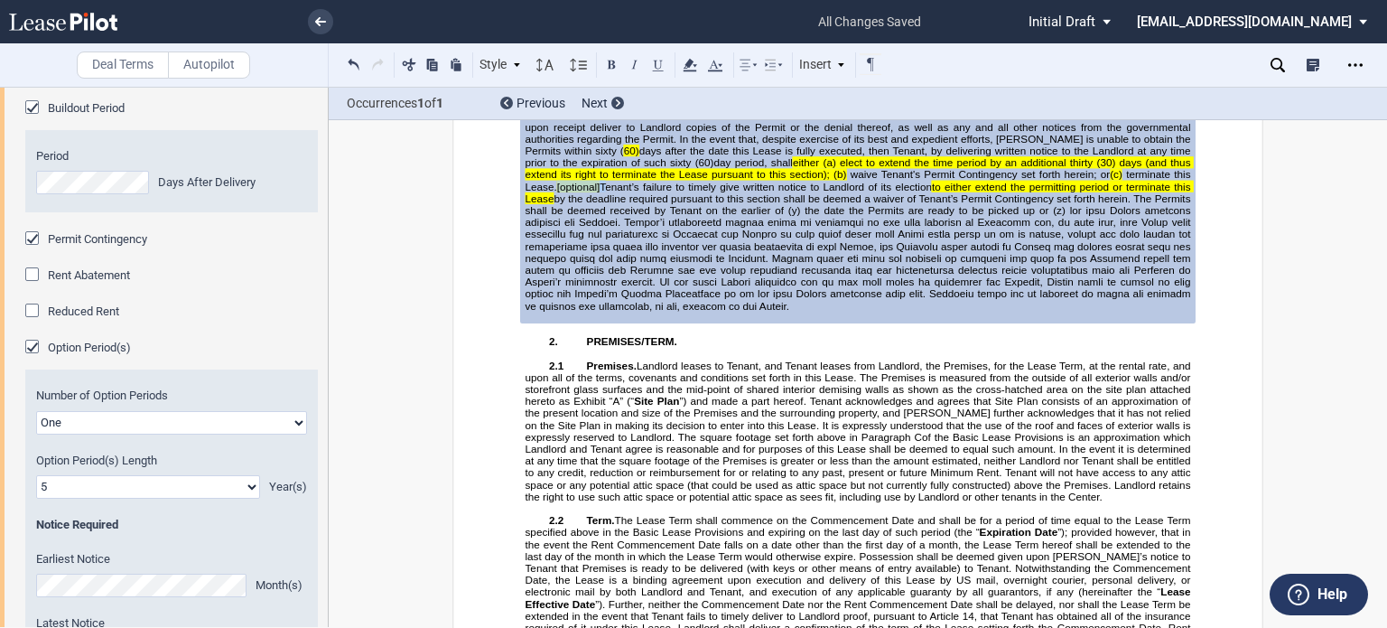
drag, startPoint x: 1052, startPoint y: 352, endPoint x: 1099, endPoint y: 353, distance: 47.0
click at [1099, 312] on span "Contingency - Approvals and Permits. Immediately following the Lease Effective …" at bounding box center [860, 193] width 668 height 238
drag, startPoint x: 573, startPoint y: 334, endPoint x: 994, endPoint y: 373, distance: 422.7
click at [975, 312] on span "Contingency - Approvals and Permits. Immediately following the Lease Effective …" at bounding box center [860, 193] width 668 height 238
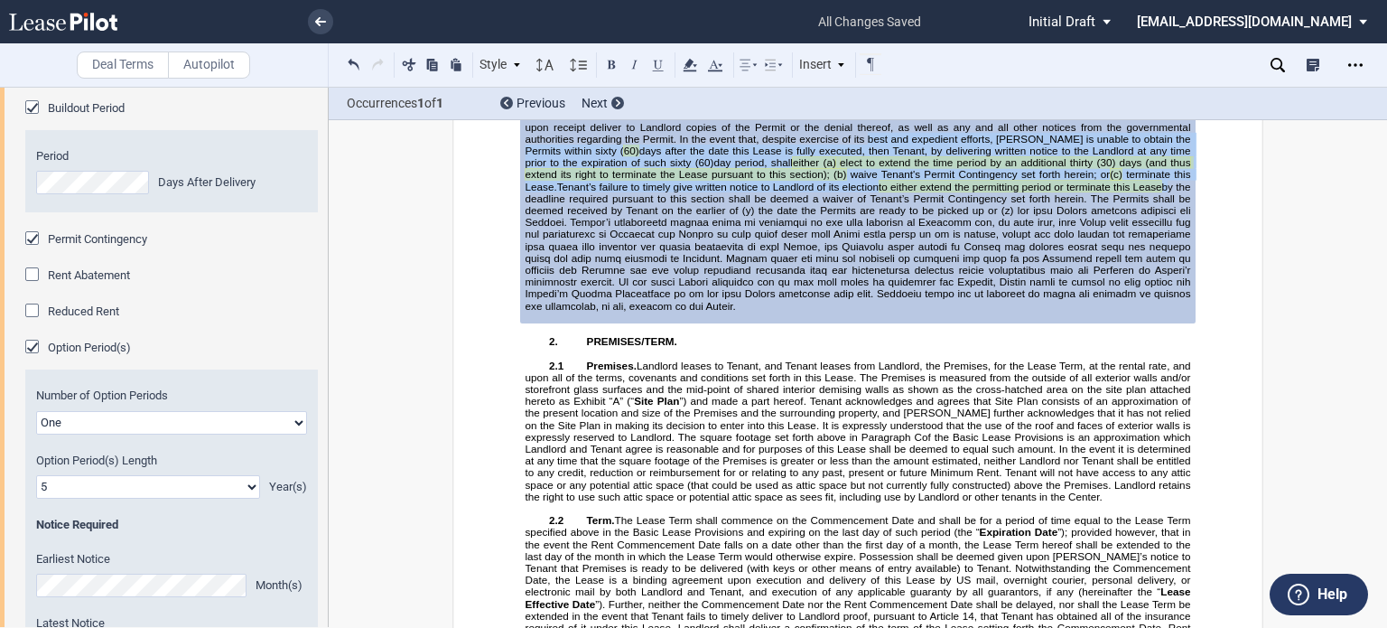
drag, startPoint x: 998, startPoint y: 368, endPoint x: 719, endPoint y: 310, distance: 285.0
click at [719, 310] on span "Contingency - Approvals and Permits. Immediately following the Lease Effective …" at bounding box center [860, 193] width 668 height 238
click at [683, 57] on icon at bounding box center [690, 65] width 22 height 22
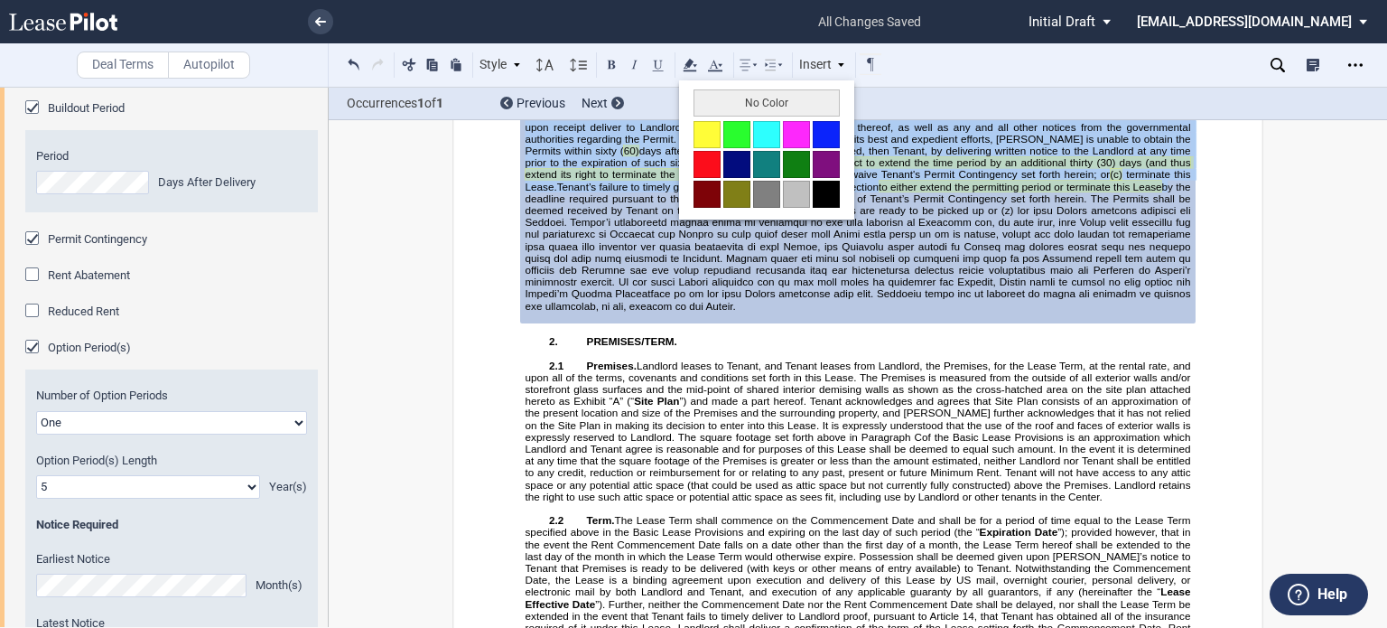
click at [720, 106] on button "No Color" at bounding box center [767, 102] width 146 height 27
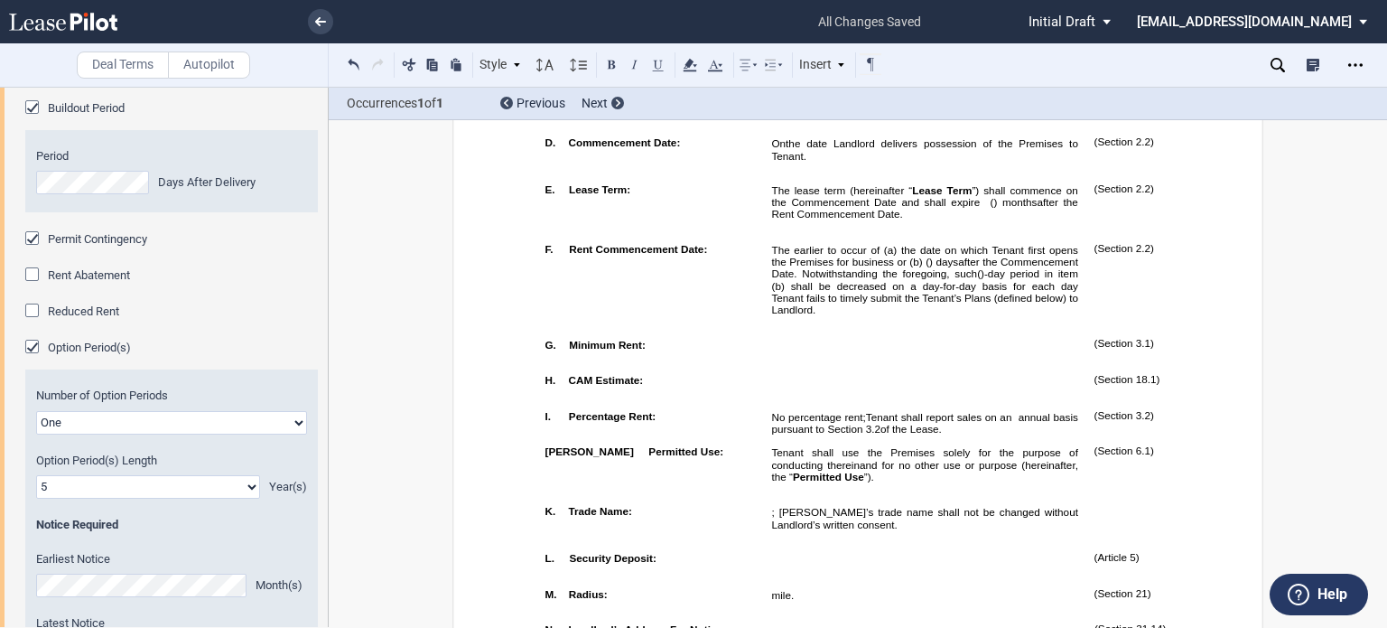
scroll to position [844, 0]
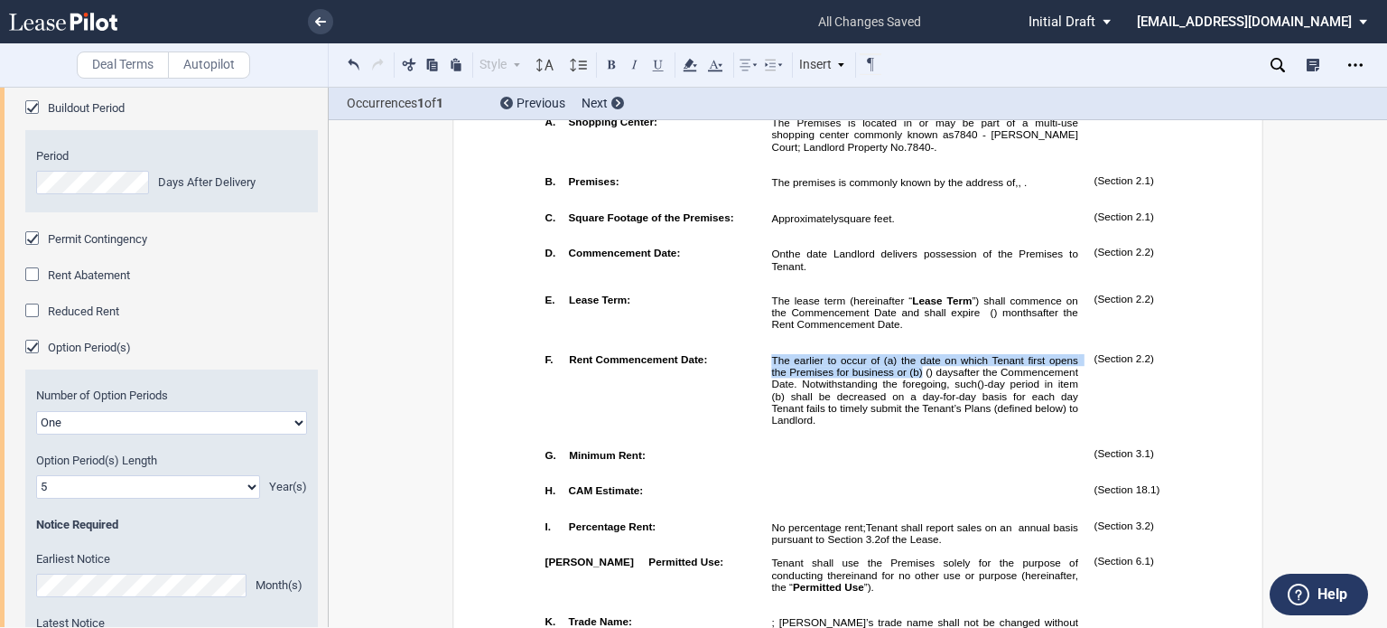
drag, startPoint x: 770, startPoint y: 425, endPoint x: 921, endPoint y: 437, distance: 152.2
click at [921, 378] on span "The earlier to occur of (a) the date on which Tenant first opens the Premises f…" at bounding box center [926, 366] width 310 height 23
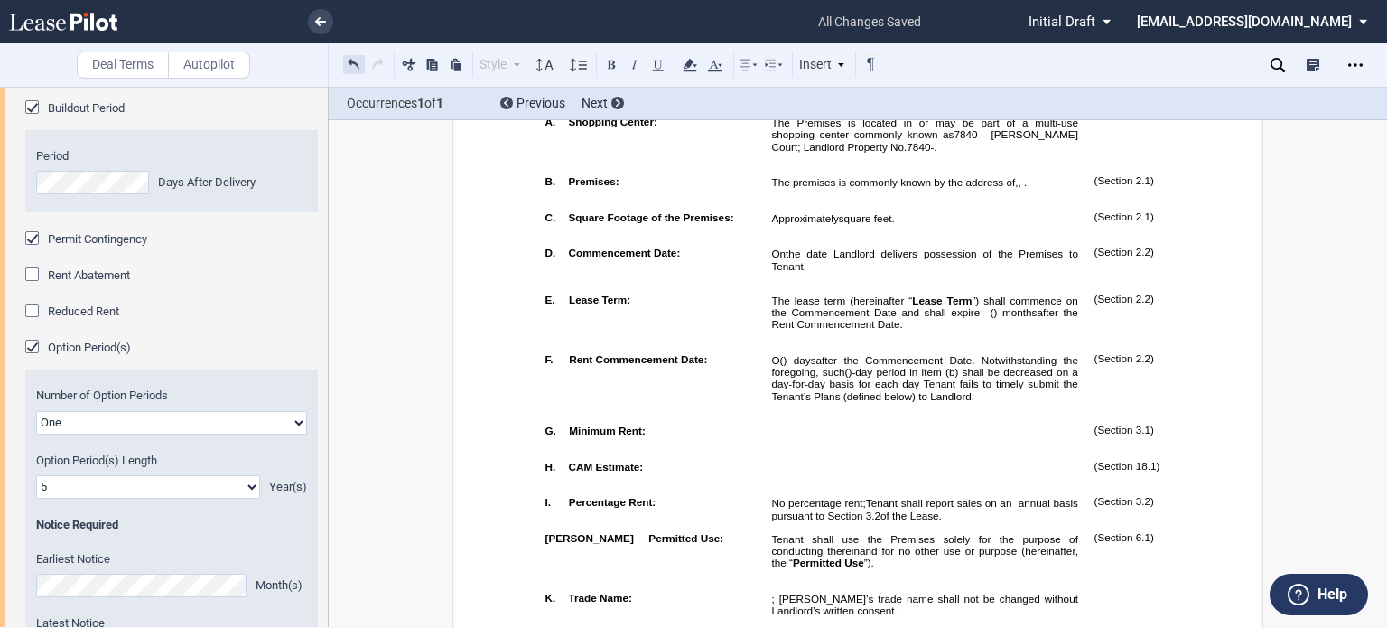
click at [356, 67] on button at bounding box center [354, 64] width 22 height 22
click at [354, 55] on button at bounding box center [354, 64] width 22 height 22
click at [950, 378] on span "after the Commencement Date. Notwithstanding the foregoing, such" at bounding box center [926, 365] width 310 height 23
click at [948, 378] on span "after the Commencement Date. Notwithstanding the foregoing, such" at bounding box center [926, 365] width 310 height 23
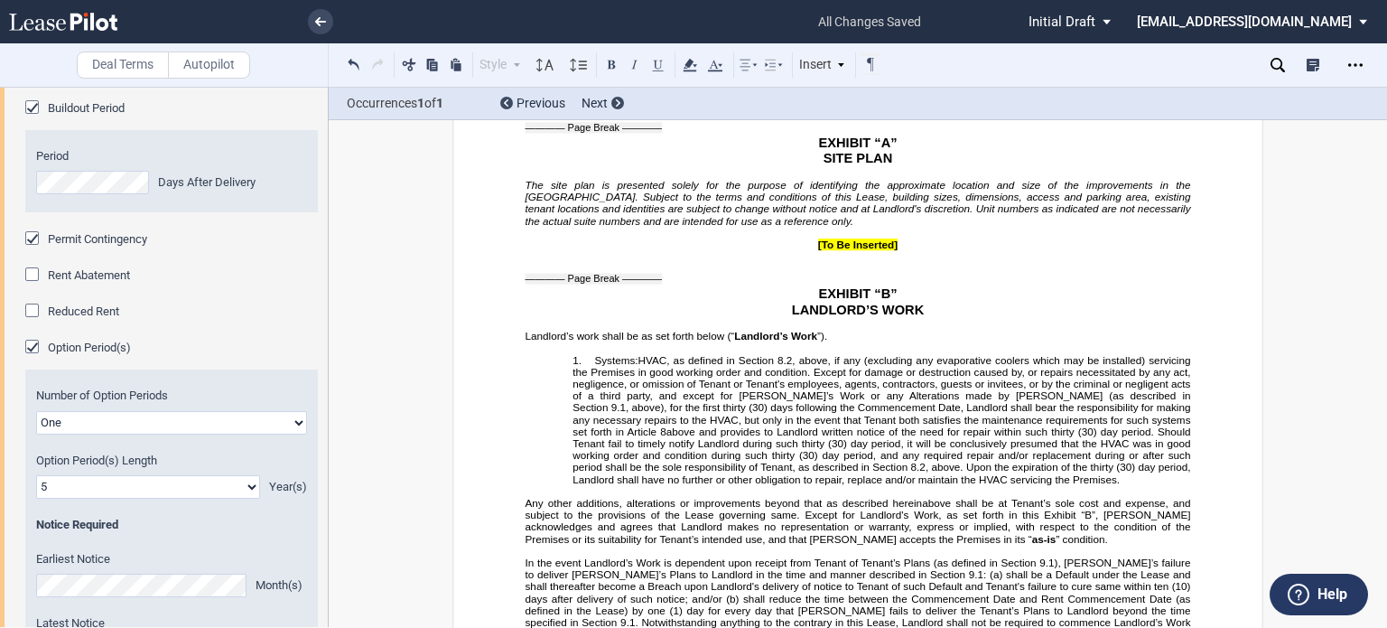
scroll to position [26766, 0]
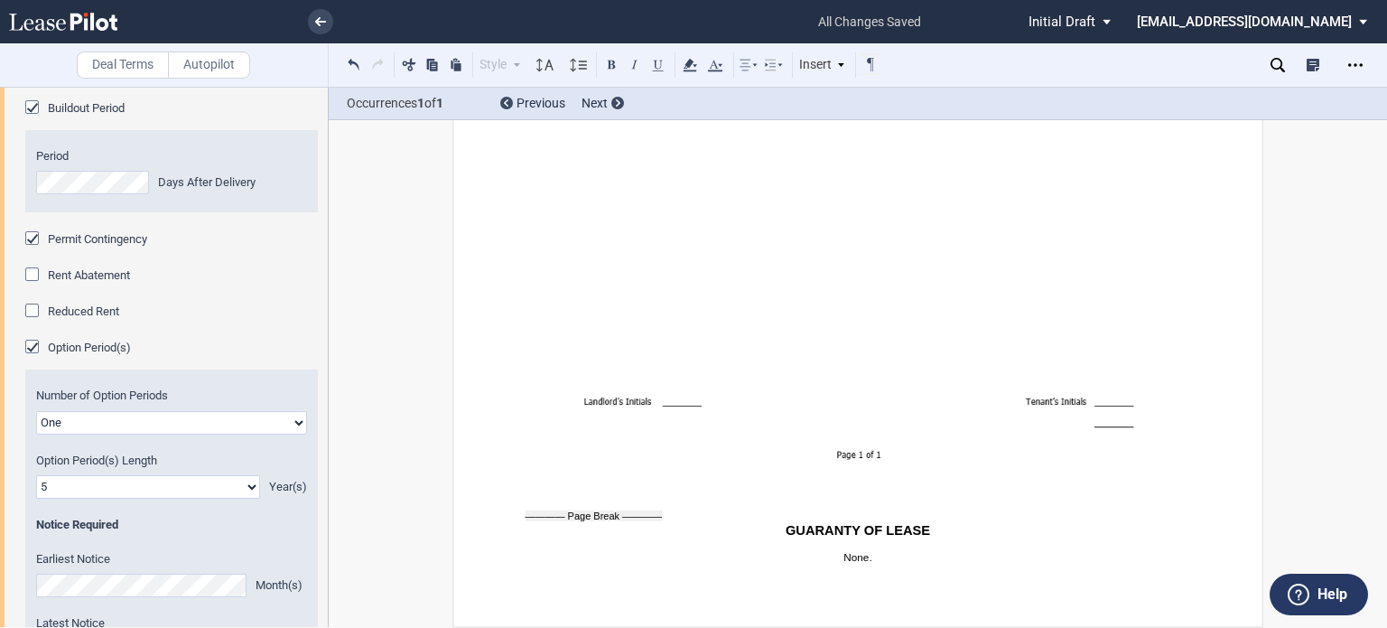
click at [526, 539] on p at bounding box center [859, 545] width 666 height 12
click at [530, 509] on div at bounding box center [594, 513] width 137 height 17
click at [507, 517] on div at bounding box center [511, 515] width 30 height 30
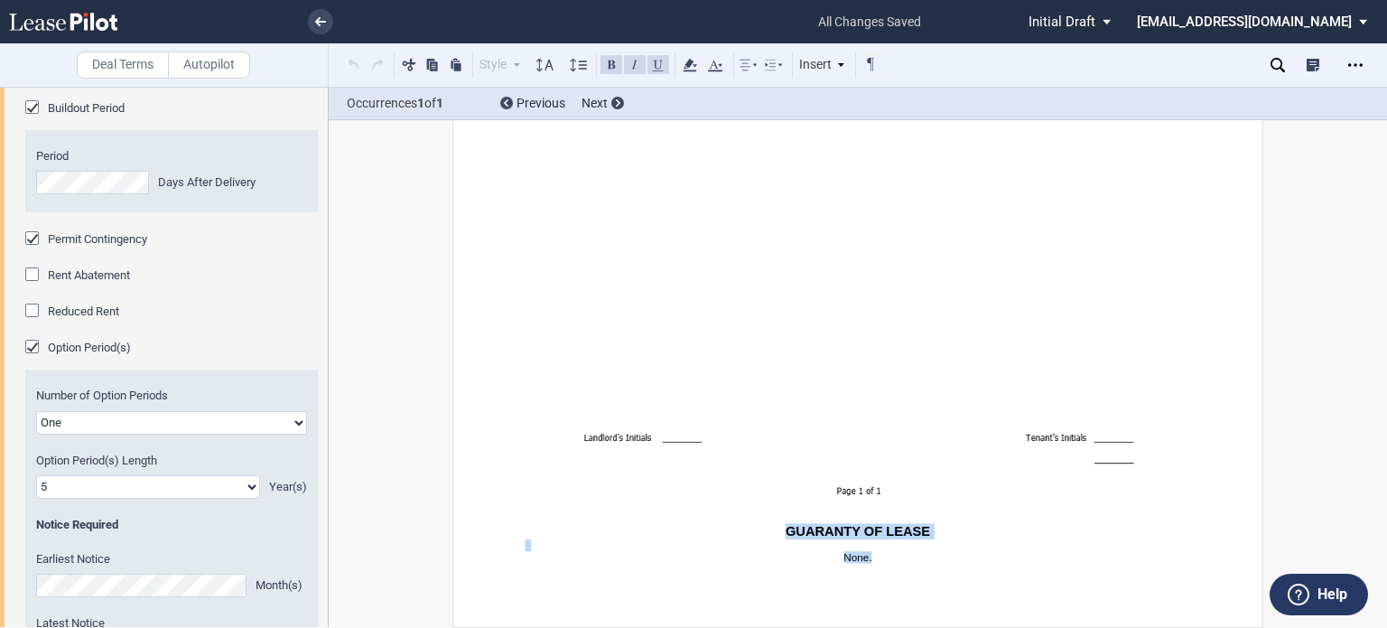
drag, startPoint x: 809, startPoint y: 531, endPoint x: 947, endPoint y: 555, distance: 139.3
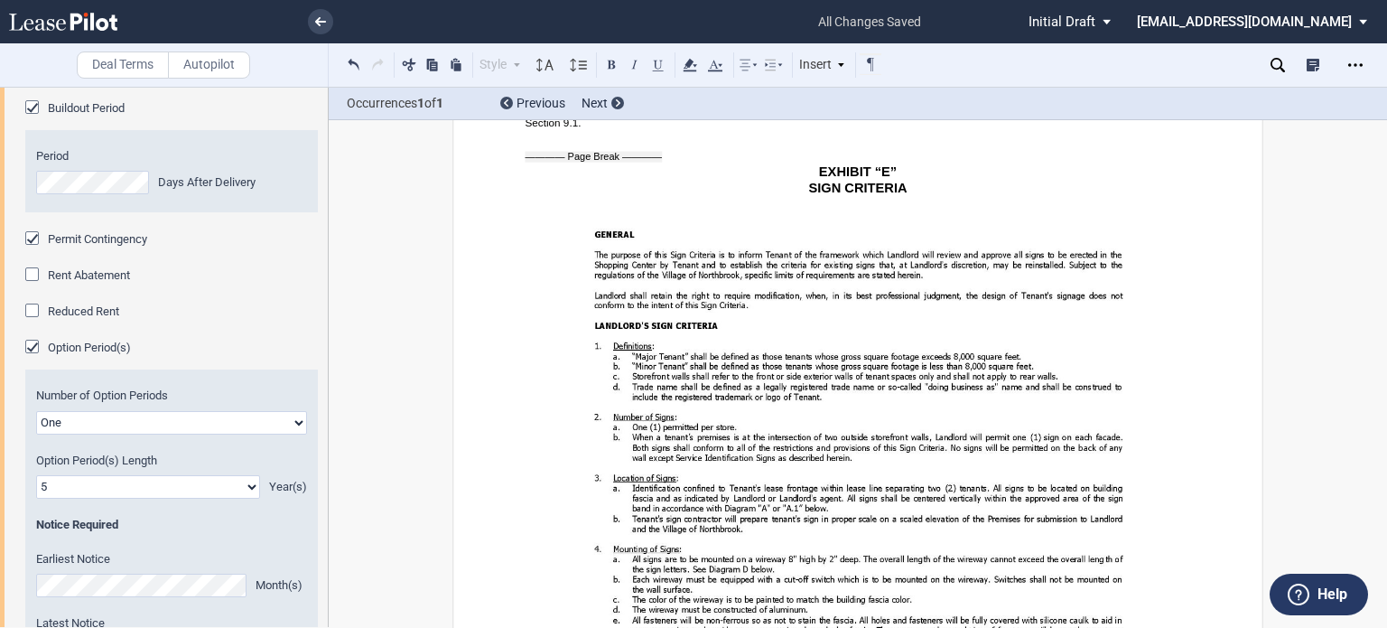
scroll to position [22301, 0]
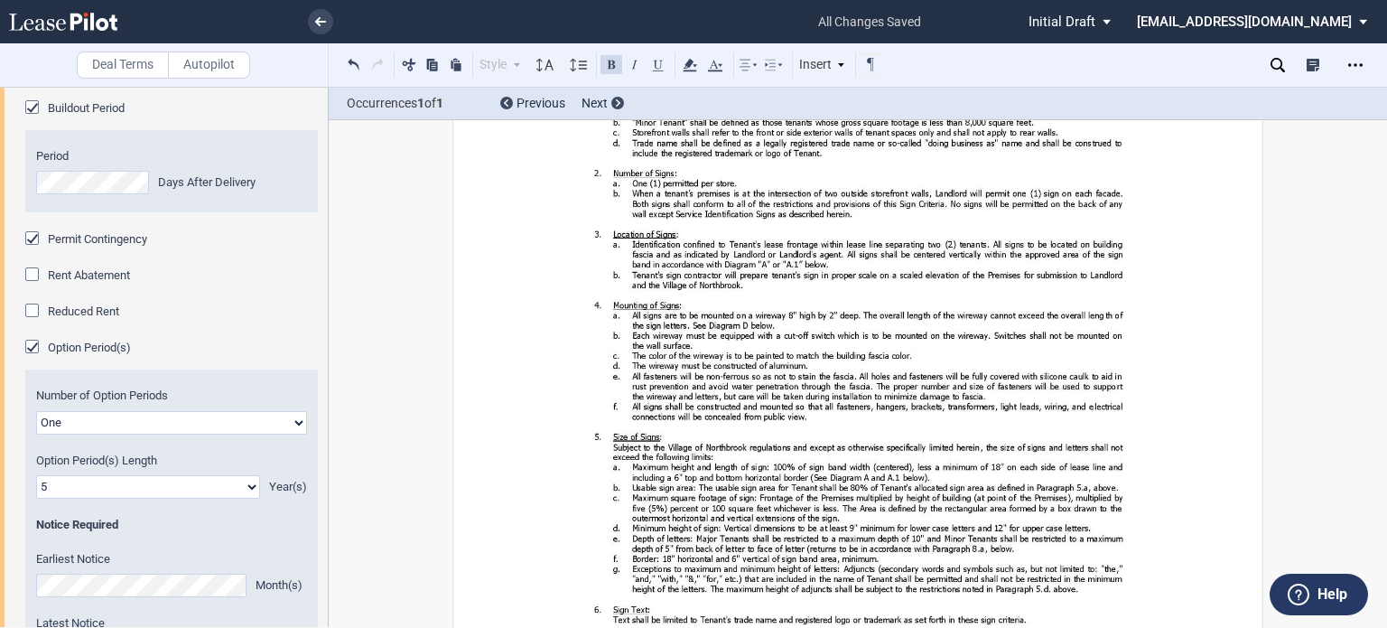
drag, startPoint x: 900, startPoint y: 326, endPoint x: 1001, endPoint y: 341, distance: 102.3
drag, startPoint x: 894, startPoint y: 321, endPoint x: 980, endPoint y: 326, distance: 86.0
click at [687, 59] on icon at bounding box center [690, 65] width 22 height 22
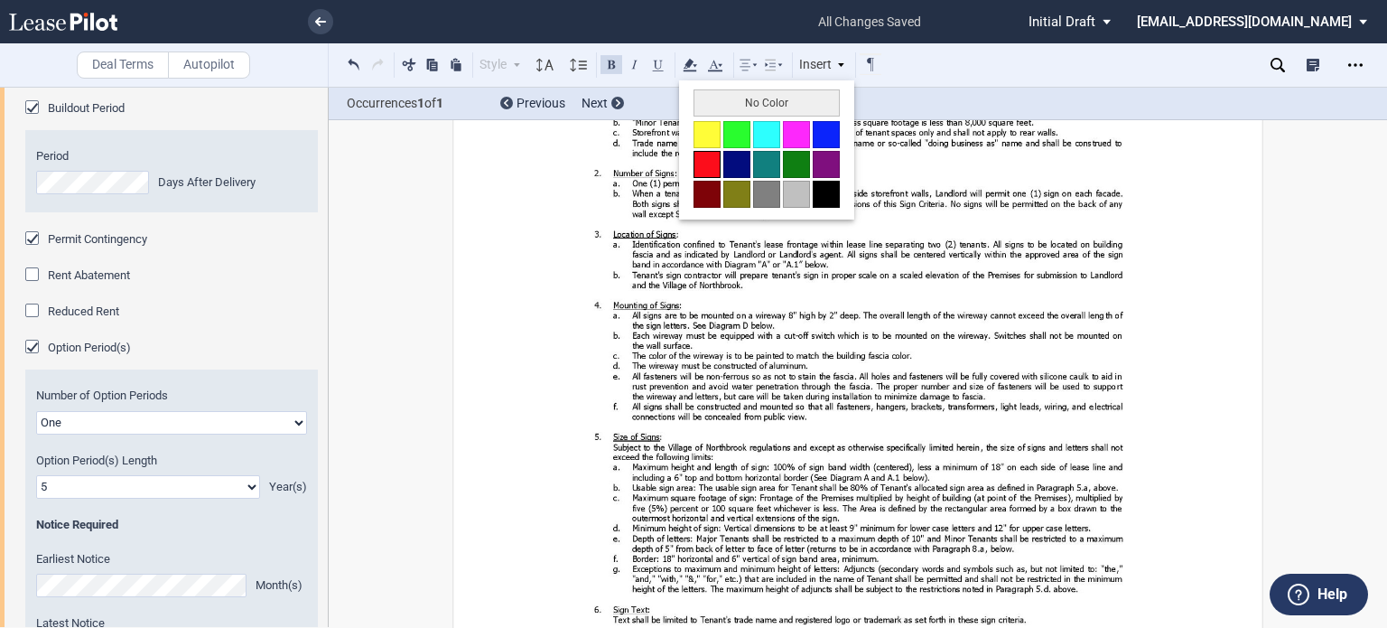
click at [705, 151] on button at bounding box center [707, 164] width 27 height 27
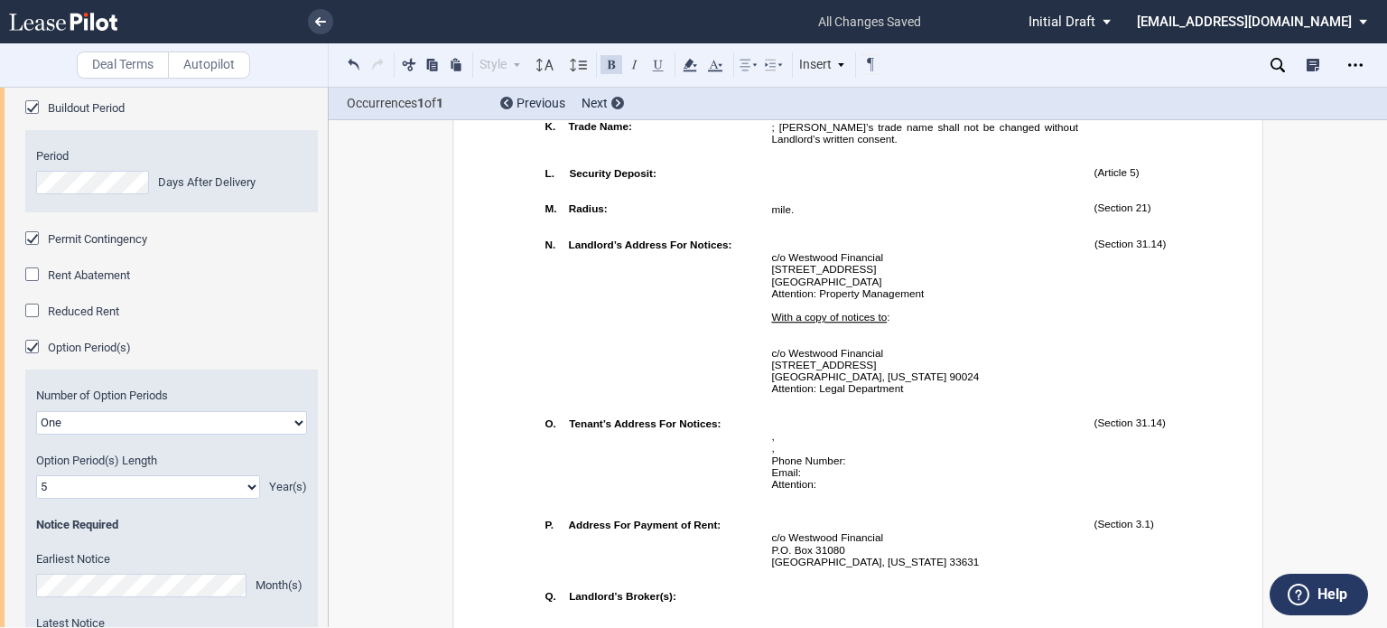
scroll to position [1097, 0]
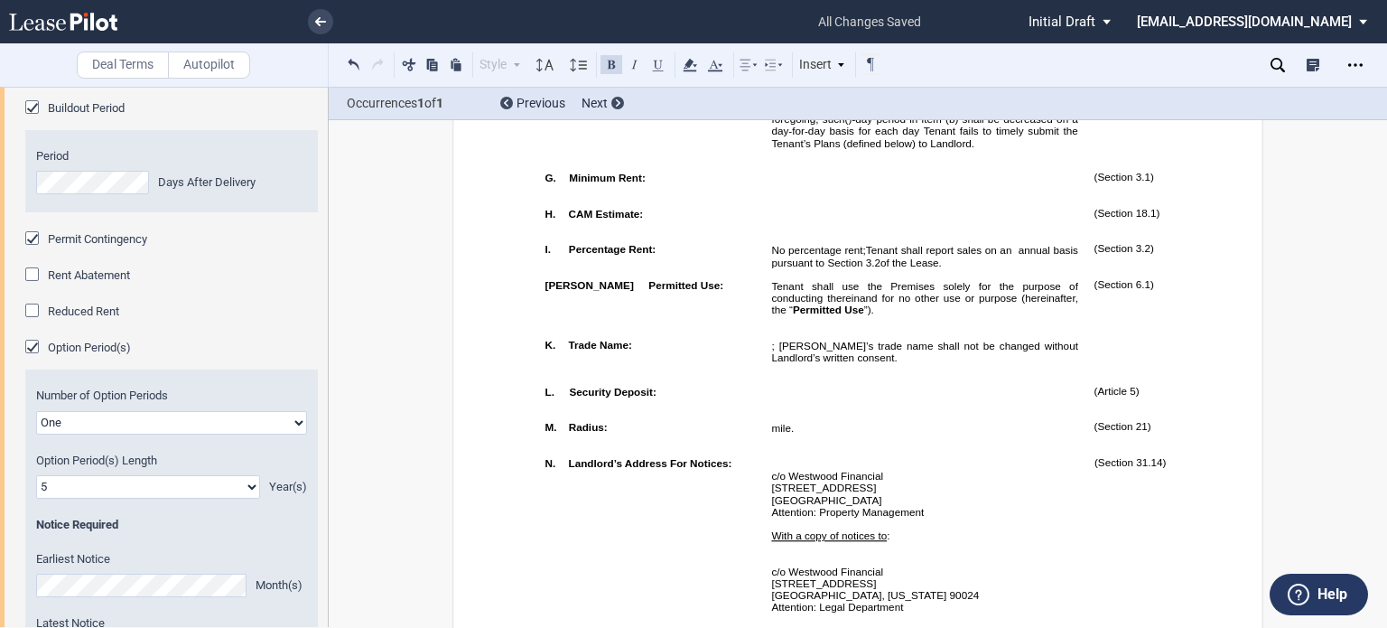
click at [771, 113] on span "﻿ ﻿ ( ﻿ ﻿ ) day" at bounding box center [788, 107] width 35 height 11
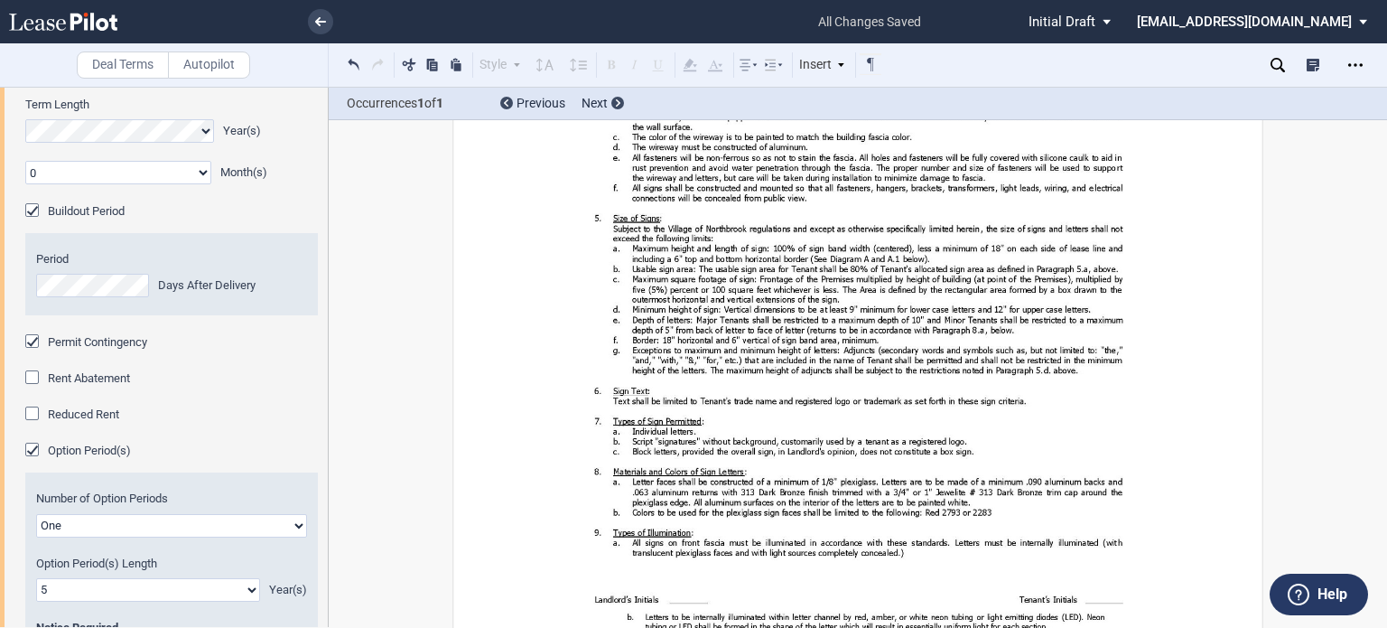
scroll to position [22448, 0]
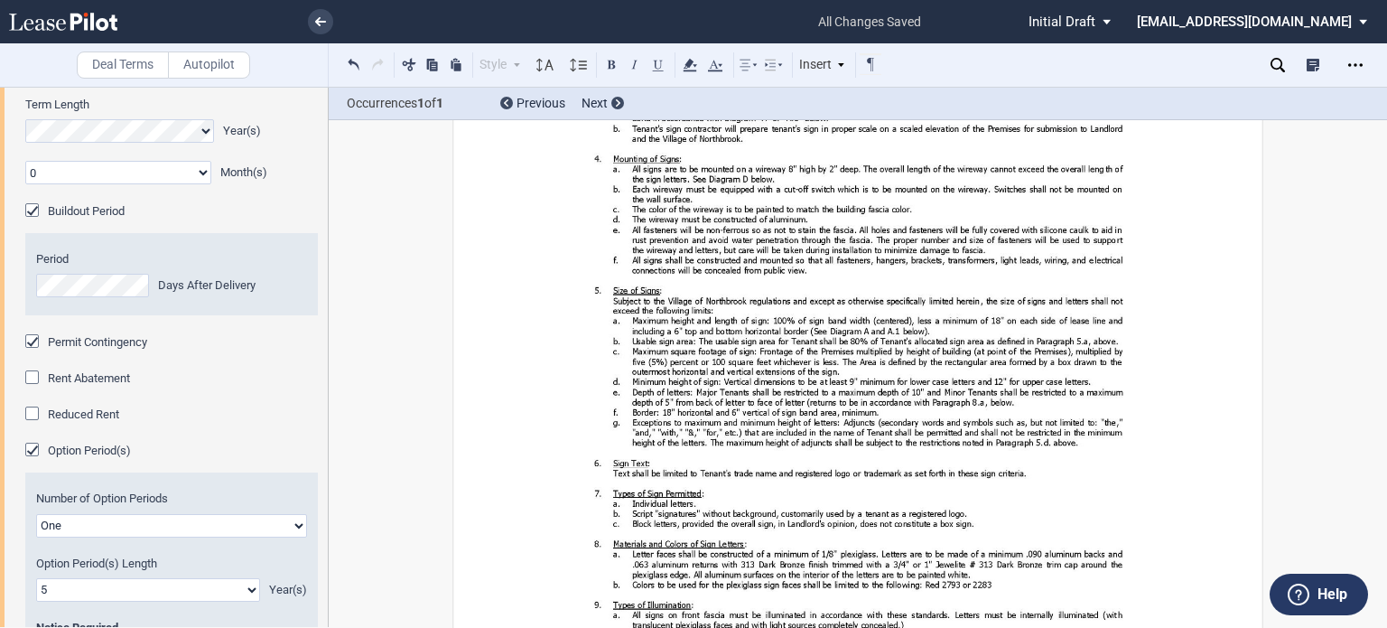
drag, startPoint x: 893, startPoint y: 174, endPoint x: 1012, endPoint y: 194, distance: 120.0
click at [697, 64] on icon at bounding box center [690, 65] width 22 height 22
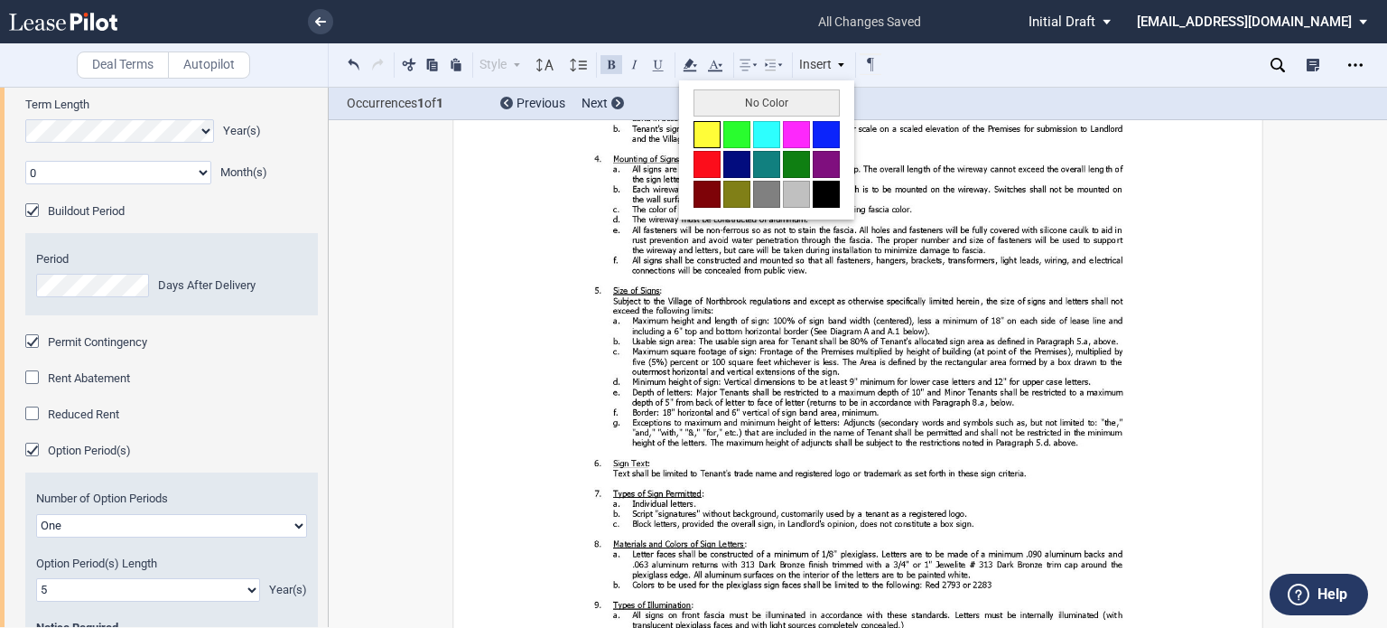
click at [704, 130] on button at bounding box center [707, 134] width 27 height 27
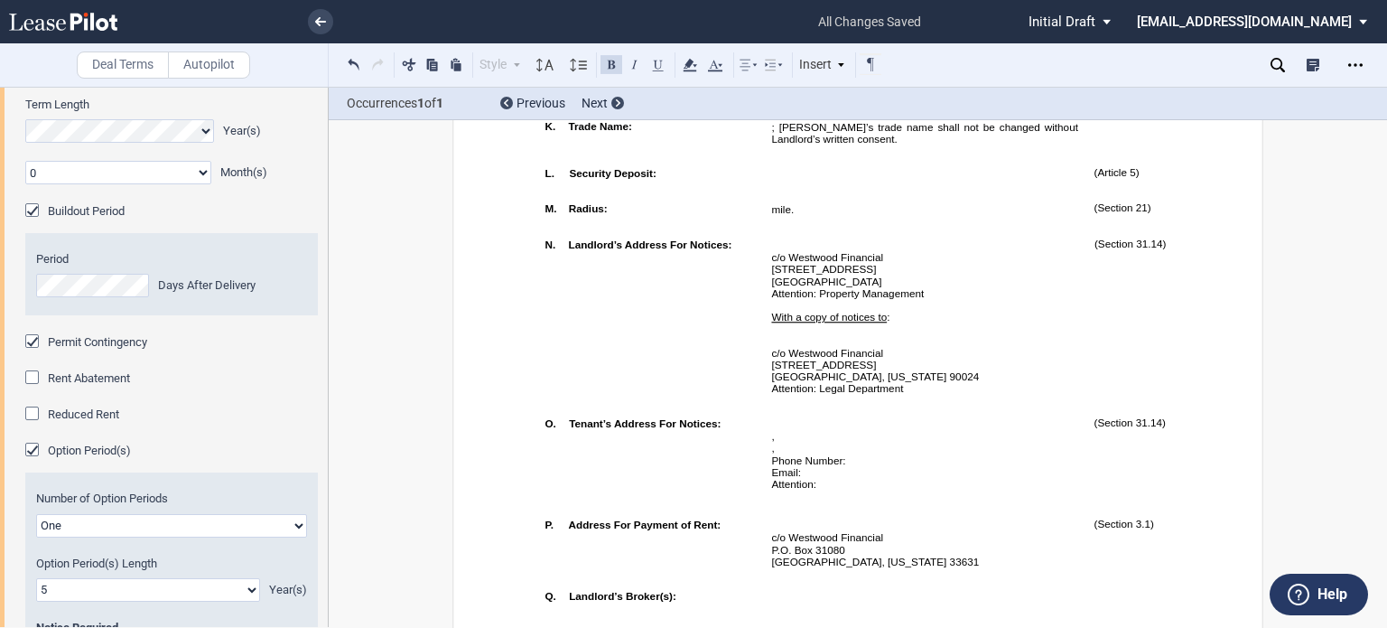
scroll to position [1499, 0]
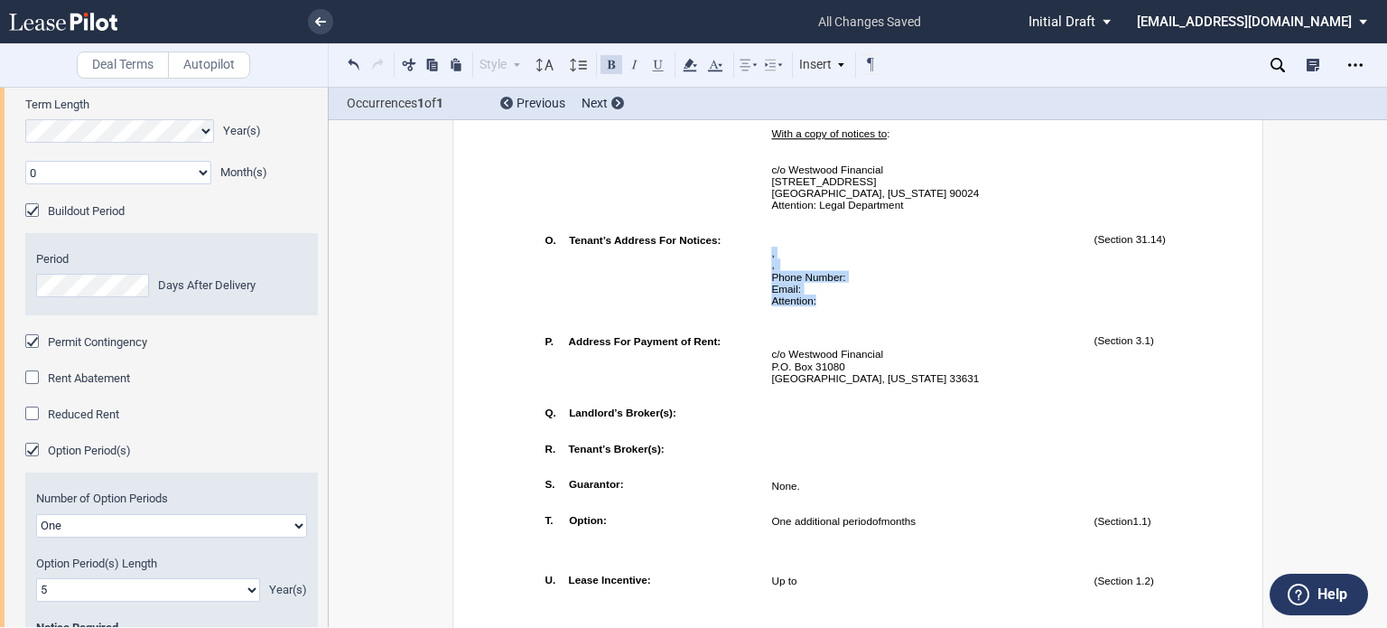
click at [871, 329] on td "﻿ ﻿ , ﻿ ﻿ , , , and and ﻿ ﻿ ﻿ ﻿ , ﻿ ﻿ , ﻿ ﻿ ﻿ ﻿ Phone Number: ﻿ ﻿ Email: ﻿ ﻿ At…" at bounding box center [925, 278] width 322 height 102
click at [683, 60] on icon at bounding box center [690, 65] width 22 height 22
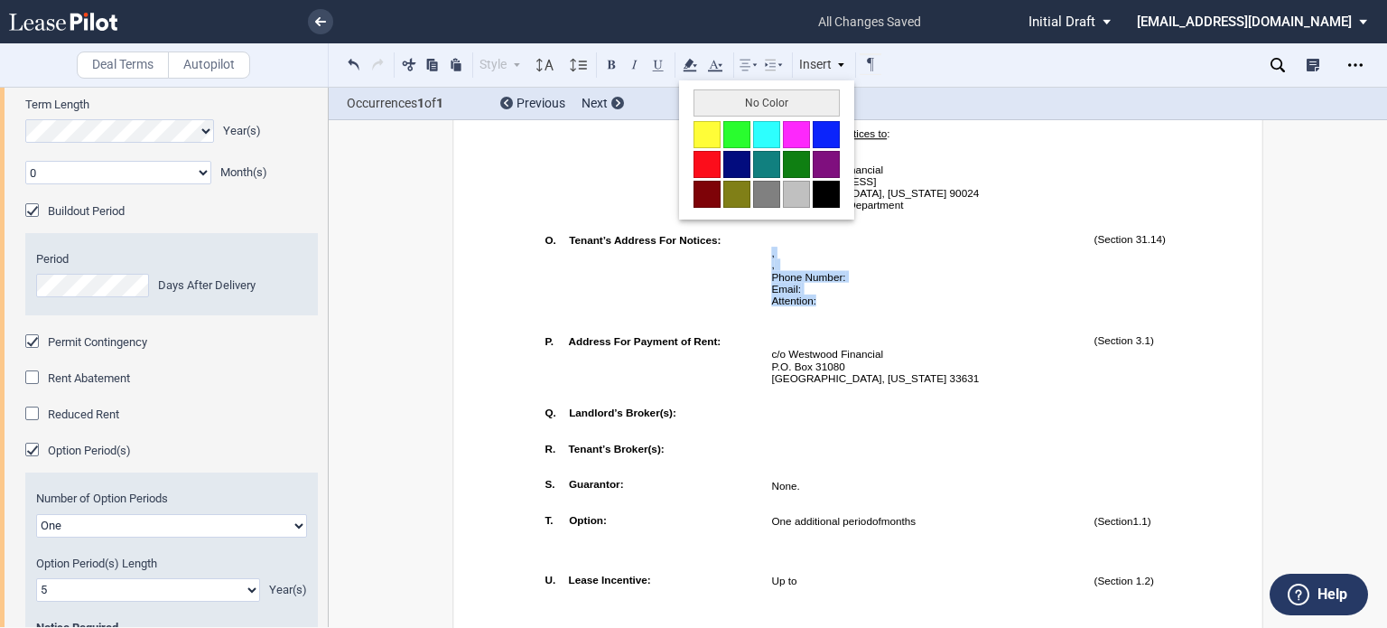
click at [708, 127] on button at bounding box center [707, 134] width 27 height 27
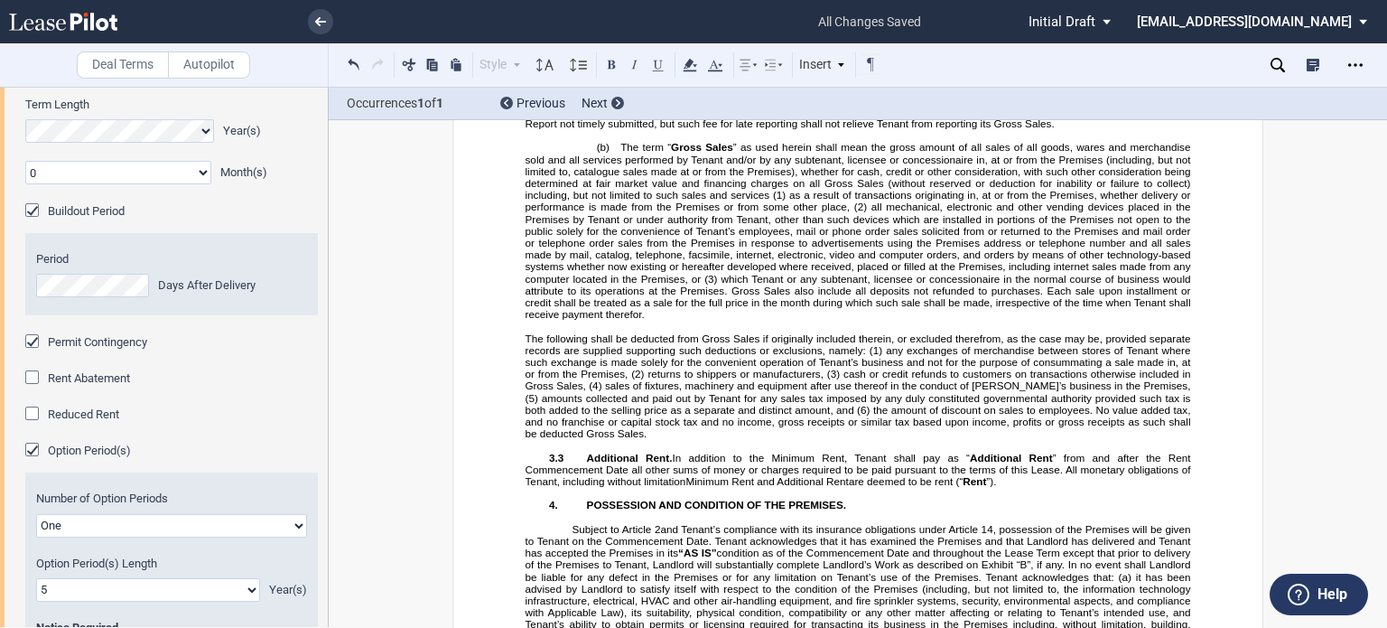
scroll to position [4167, 0]
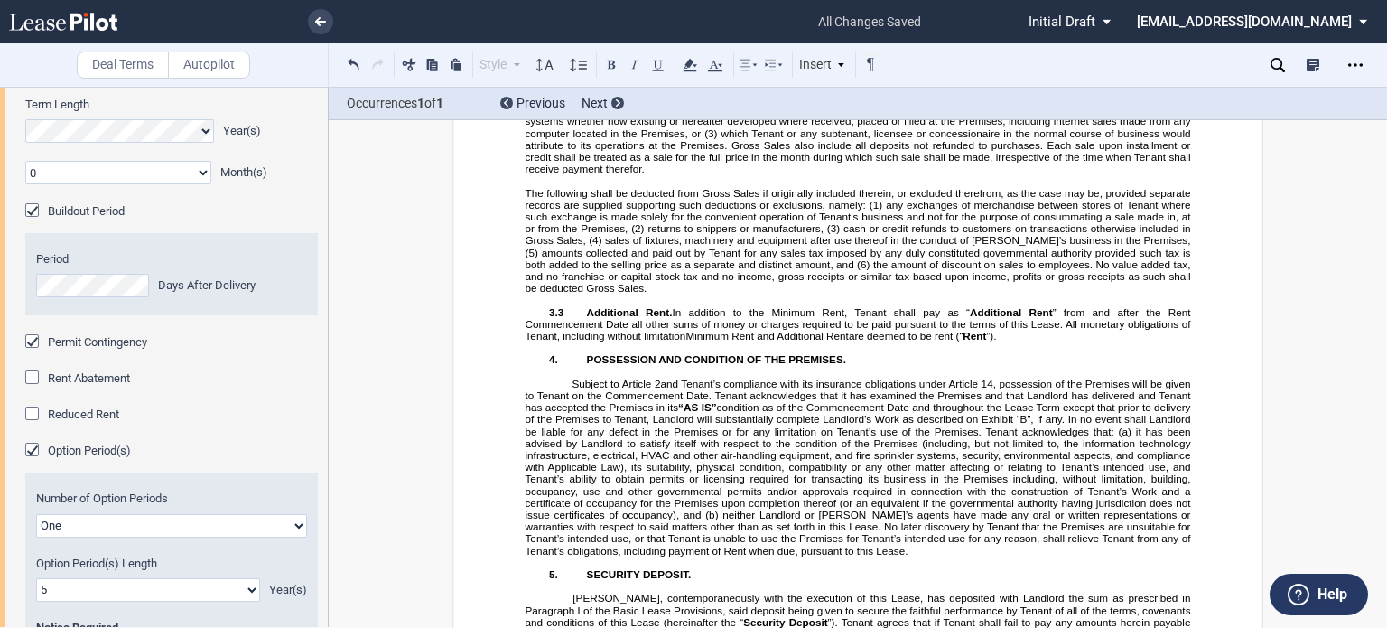
drag, startPoint x: 922, startPoint y: 175, endPoint x: 826, endPoint y: 192, distance: 97.3
drag, startPoint x: 919, startPoint y: 178, endPoint x: 760, endPoint y: 194, distance: 159.8
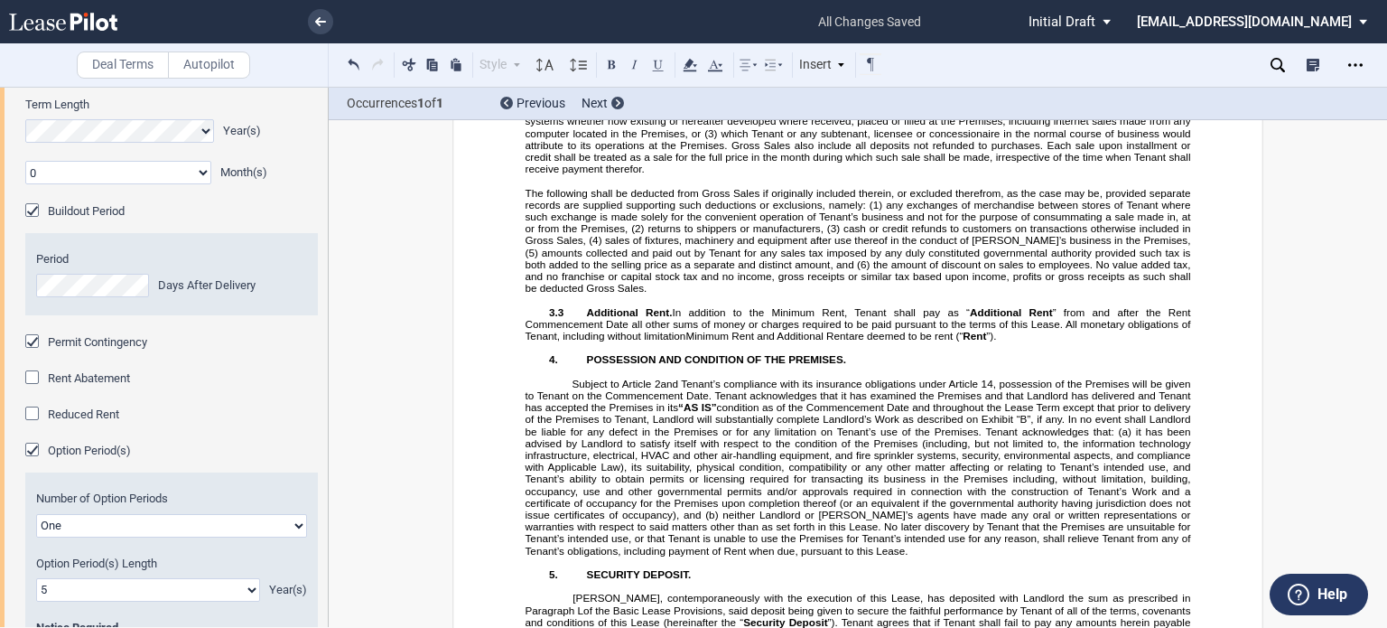
drag, startPoint x: 915, startPoint y: 180, endPoint x: 898, endPoint y: 203, distance: 29.1
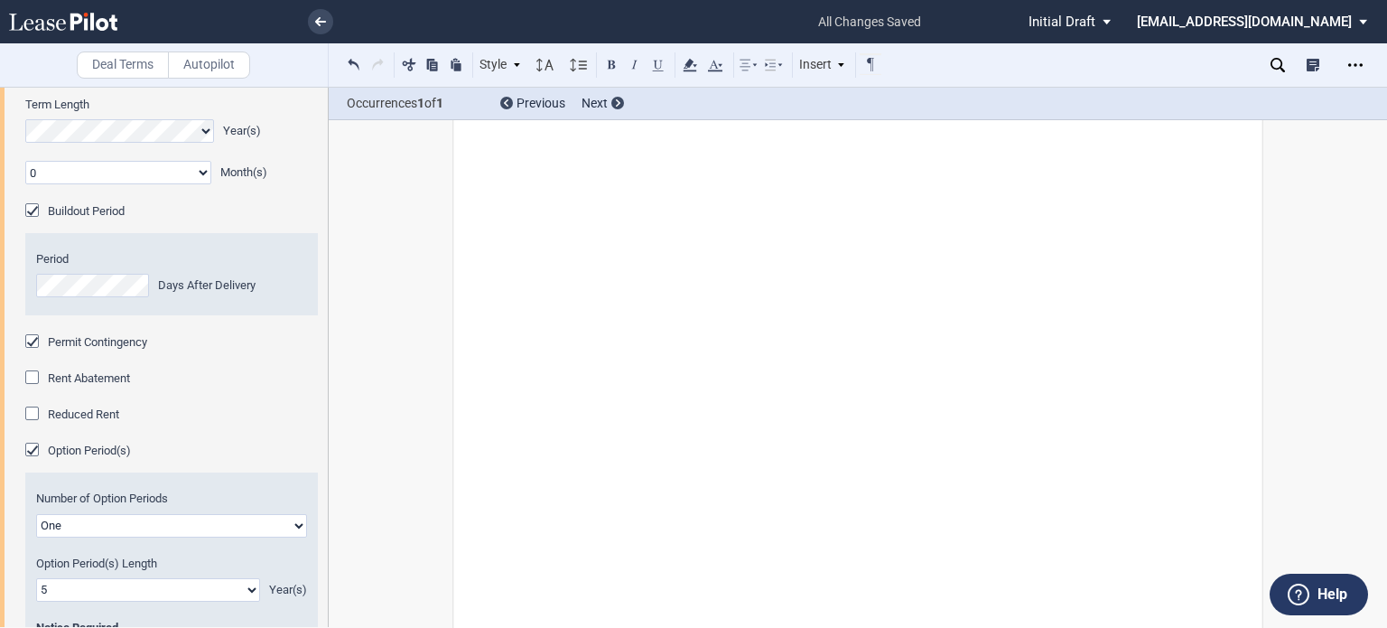
scroll to position [25372, 0]
click at [32, 352] on div "Permit Contingency" at bounding box center [34, 343] width 18 height 18
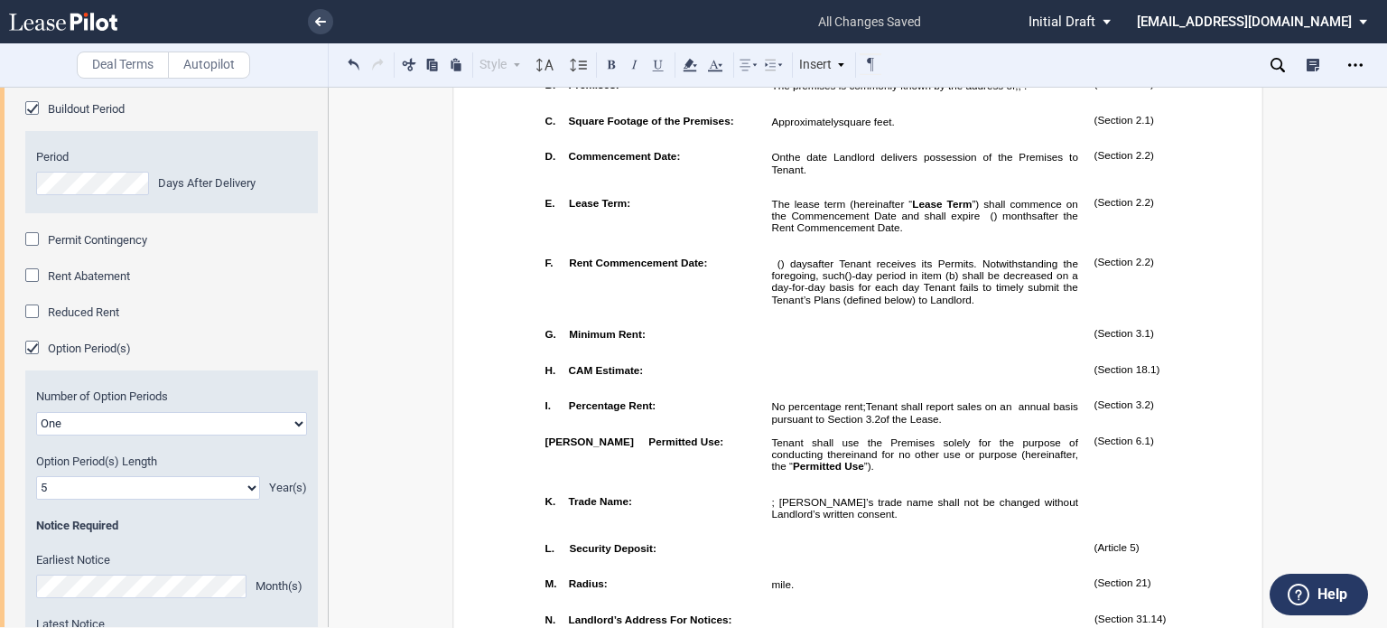
scroll to position [1471, 0]
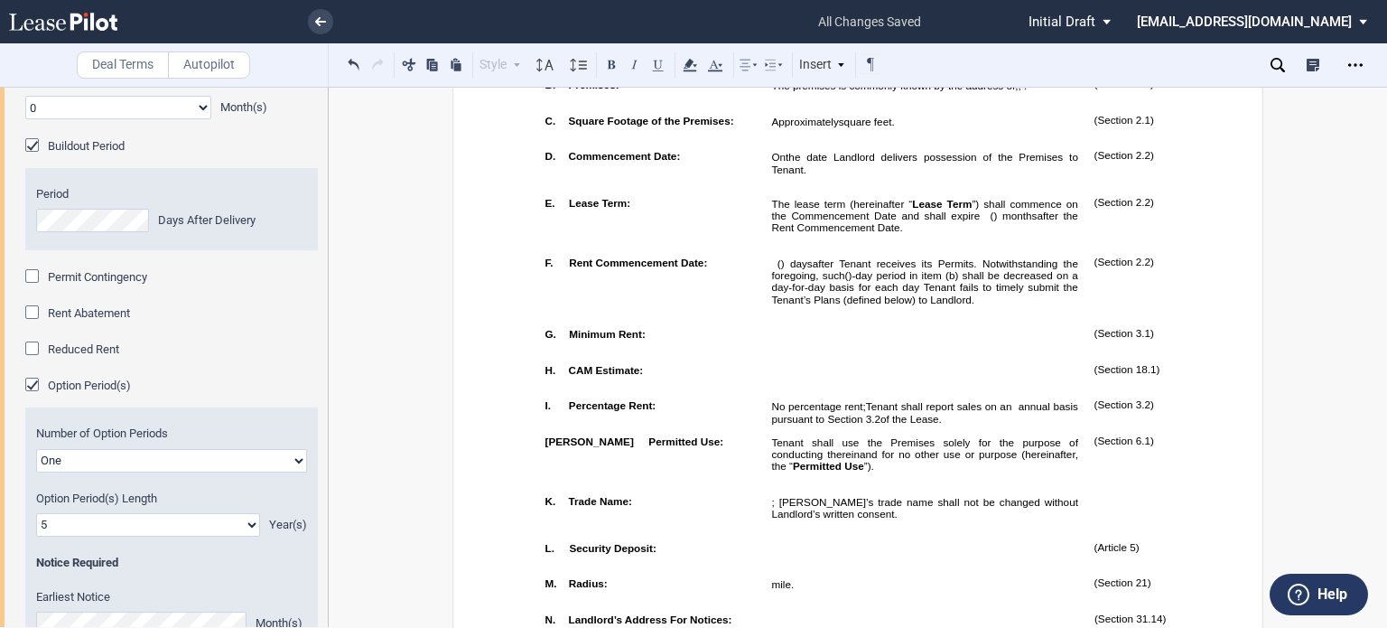
click at [29, 156] on div "Buildout Period" at bounding box center [34, 147] width 18 height 18
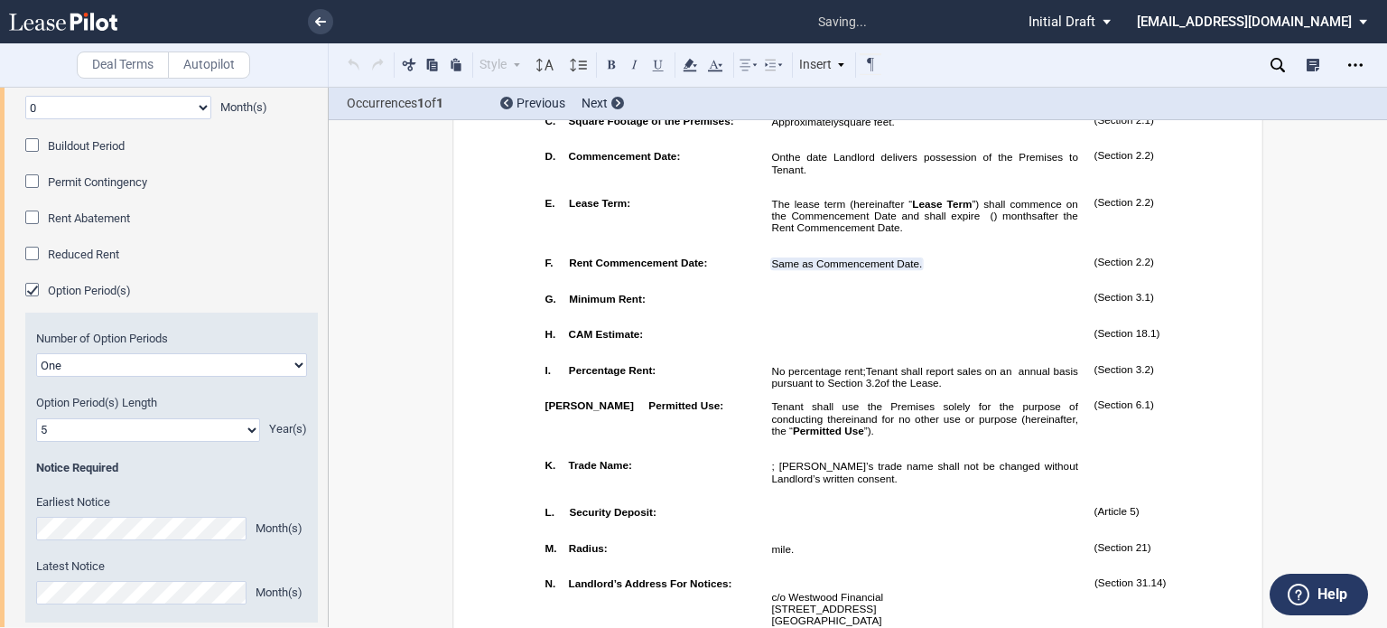
click at [36, 156] on div "Buildout Period" at bounding box center [34, 147] width 18 height 18
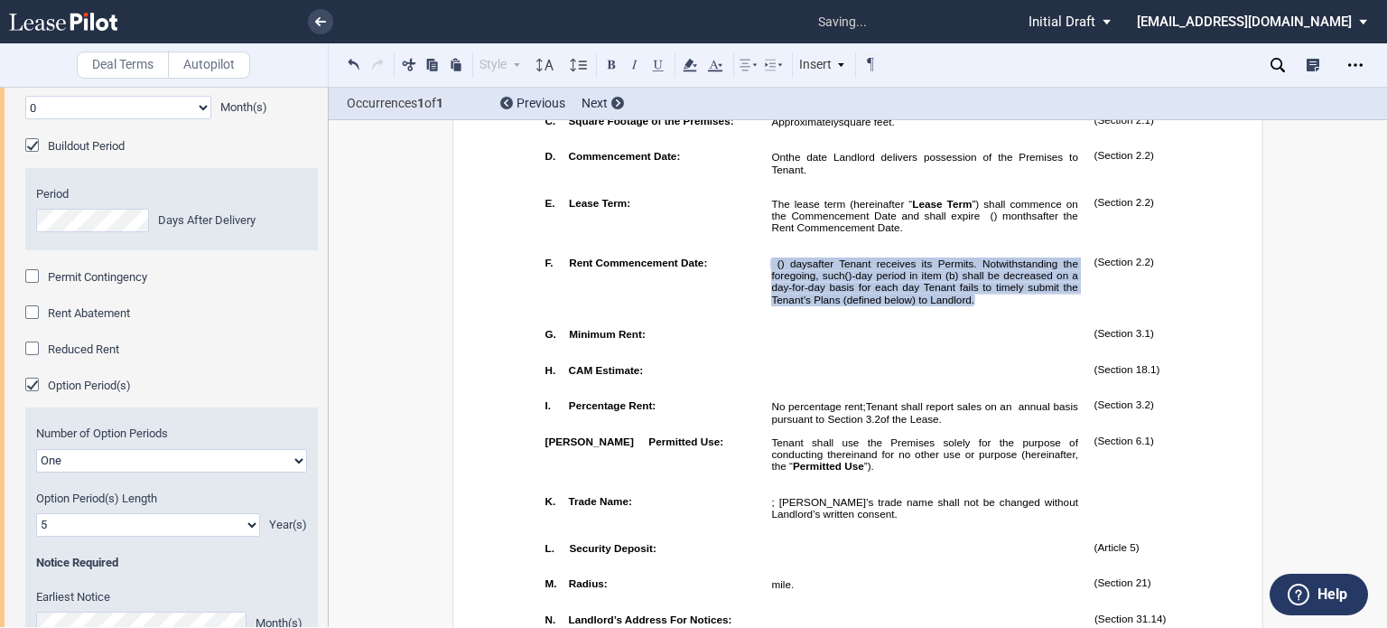
click at [850, 306] on span ")-day period in item (b) shall be decreased on a day-for-day basis for each day…" at bounding box center [926, 288] width 310 height 36
drag, startPoint x: 774, startPoint y: 324, endPoint x: 998, endPoint y: 335, distance: 224.3
click at [998, 305] on span "﻿ ﻿ ( ﻿ ﻿ ) day s after Tenant receives its Permits. Notwithstanding the forego…" at bounding box center [926, 281] width 310 height 47
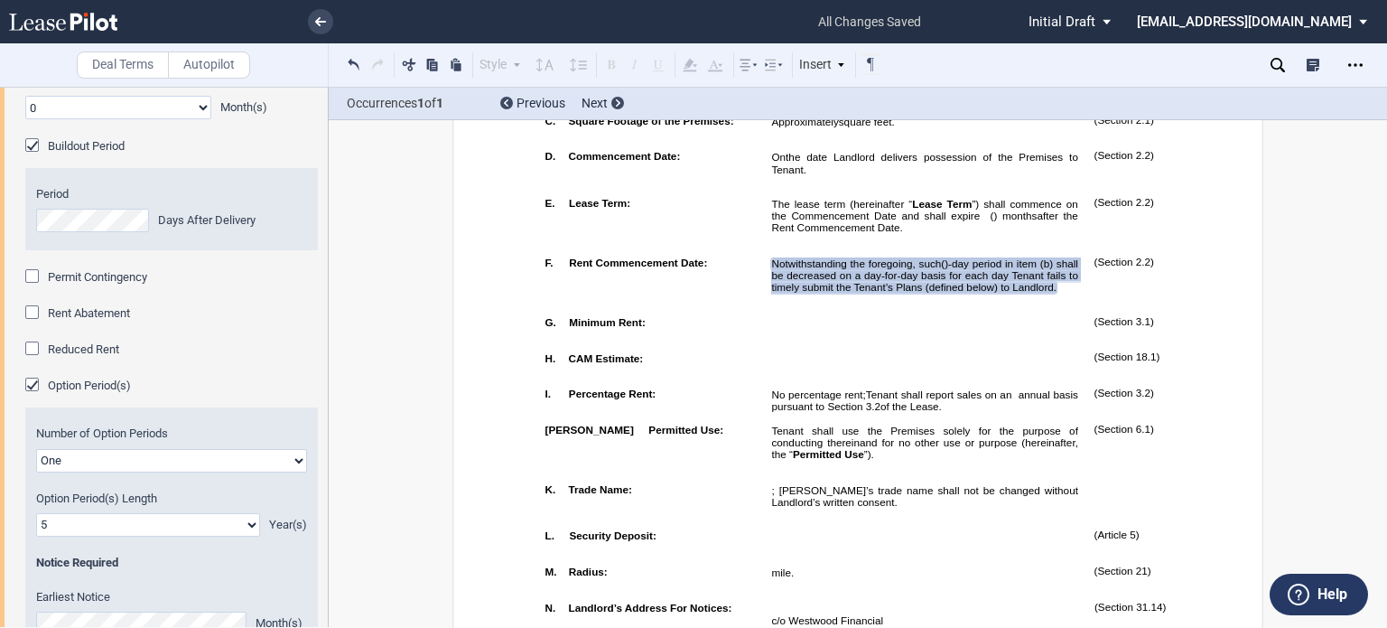
click at [771, 269] on span "Notwithstanding the foregoing, such" at bounding box center [856, 263] width 170 height 12
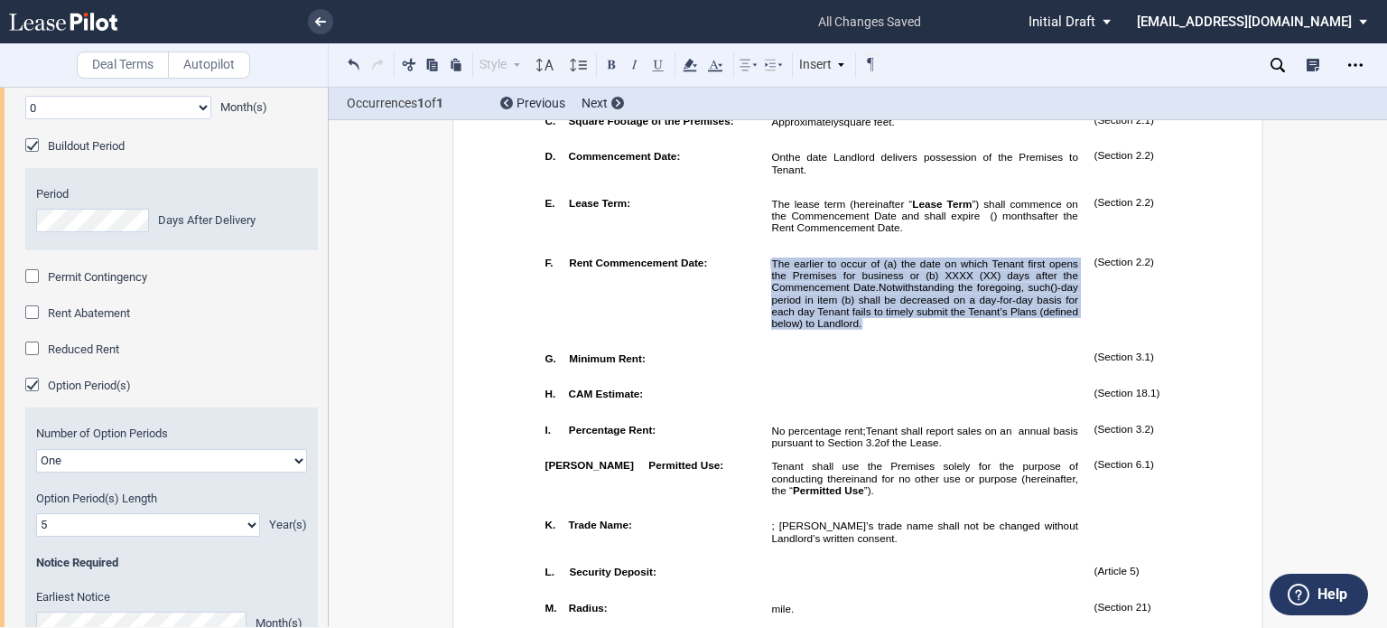
click at [0, 297] on html ".bocls-1{fill:#26354a;fill-rule:evenodd} Loading... × all changes saved Pending…" at bounding box center [693, 314] width 1387 height 628
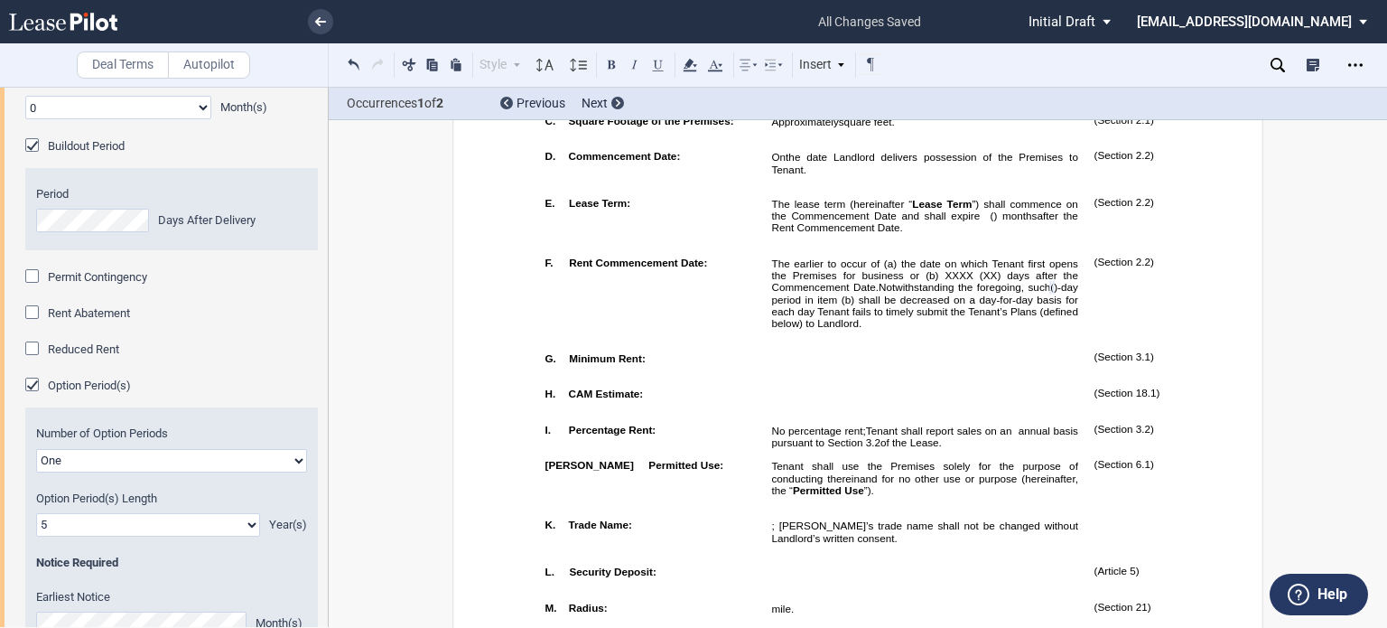
click at [981, 294] on span "The earlier to occur of (a) the date on which Tenant first opens the Premises f…" at bounding box center [926, 275] width 310 height 36
click at [939, 294] on span "The earlier to occur of (a) the date on which Tenant first opens the Premises f…" at bounding box center [926, 275] width 310 height 36
click at [874, 294] on span "The earlier to occur of (a) the date on which Tenant first opens the Premises f…" at bounding box center [926, 275] width 310 height 36
click at [944, 294] on span "The earlier to occur of (a) the date on which Tenant first opens the Premises f…" at bounding box center [926, 275] width 310 height 36
click at [938, 294] on span "The earlier to occur of (a) the date on which Tenant first opens the Premises f…" at bounding box center [926, 275] width 310 height 36
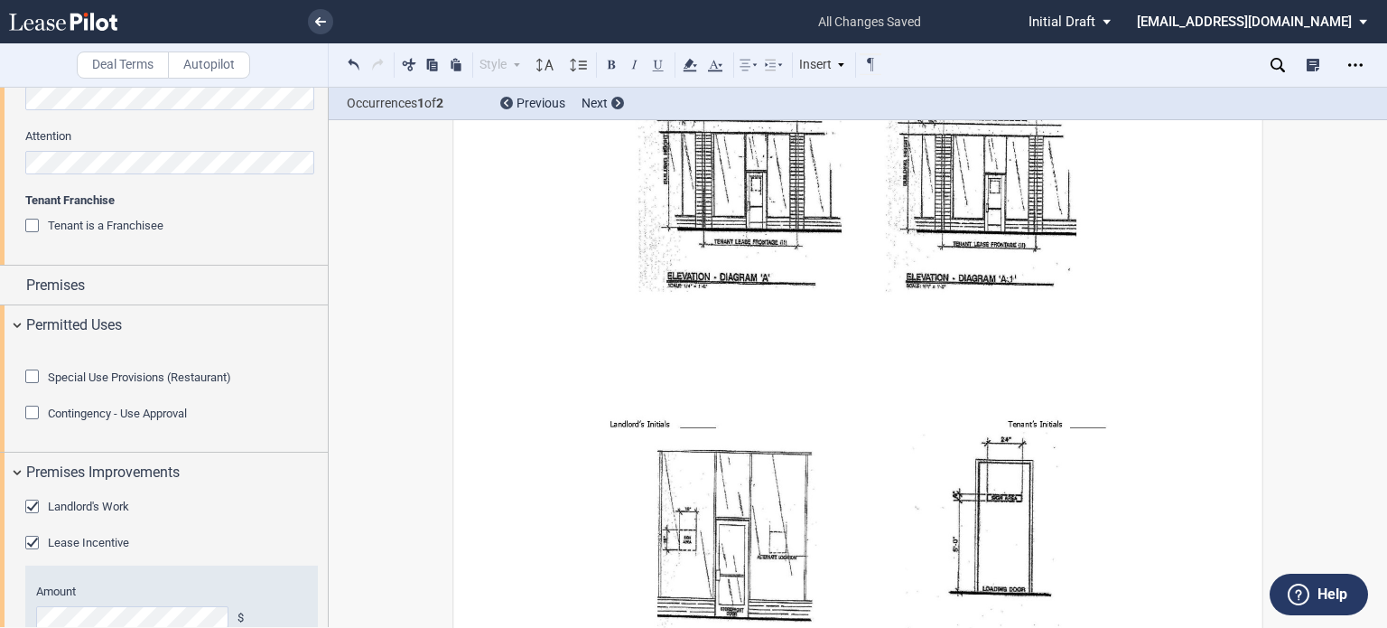
scroll to position [788, 0]
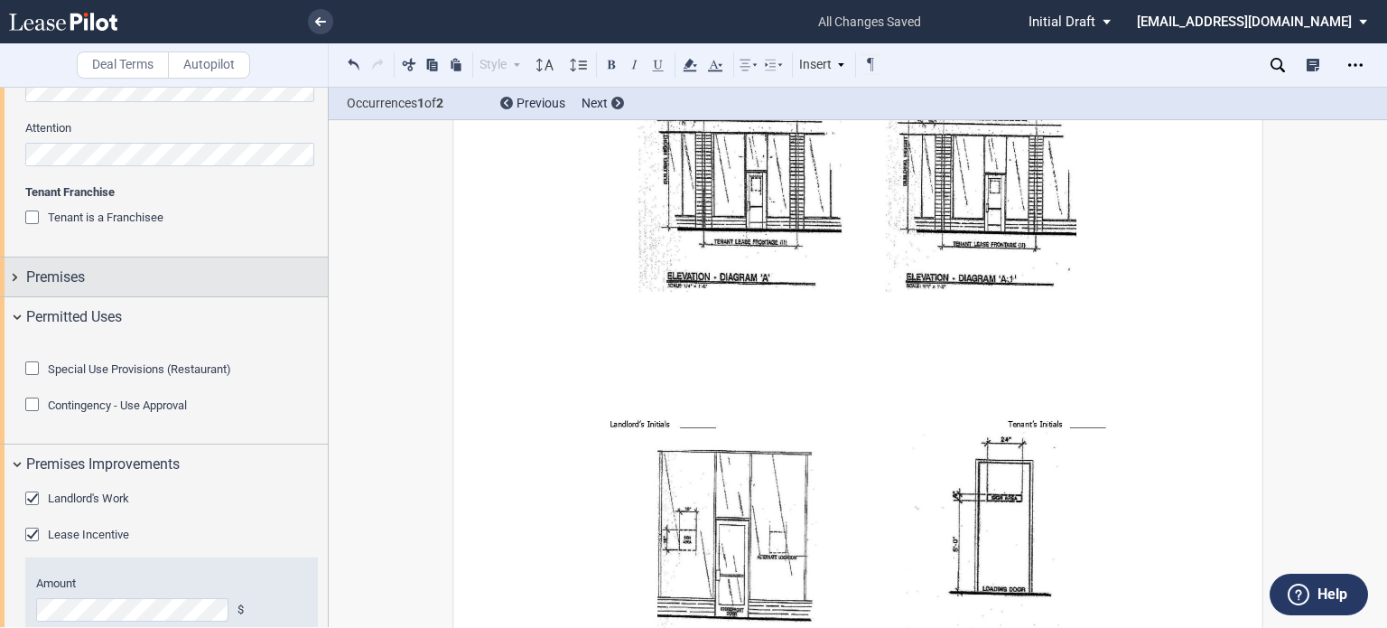
click at [253, 264] on div "Premises" at bounding box center [164, 276] width 328 height 39
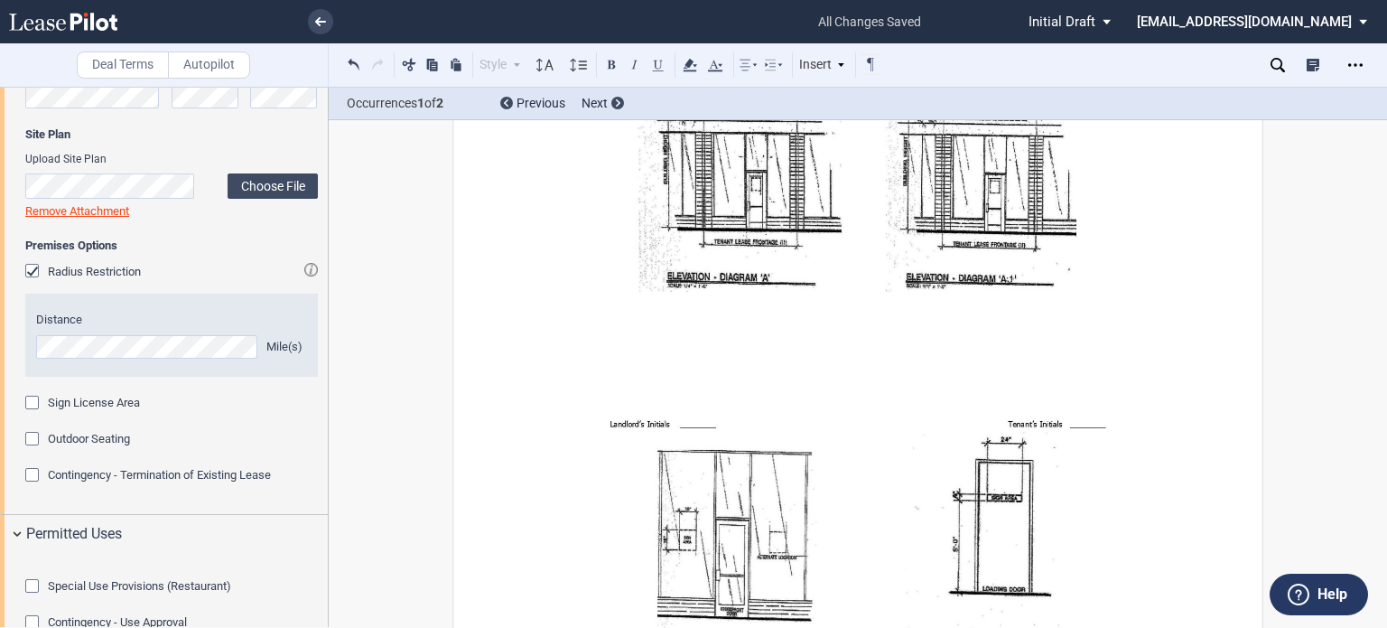
scroll to position [1280, 0]
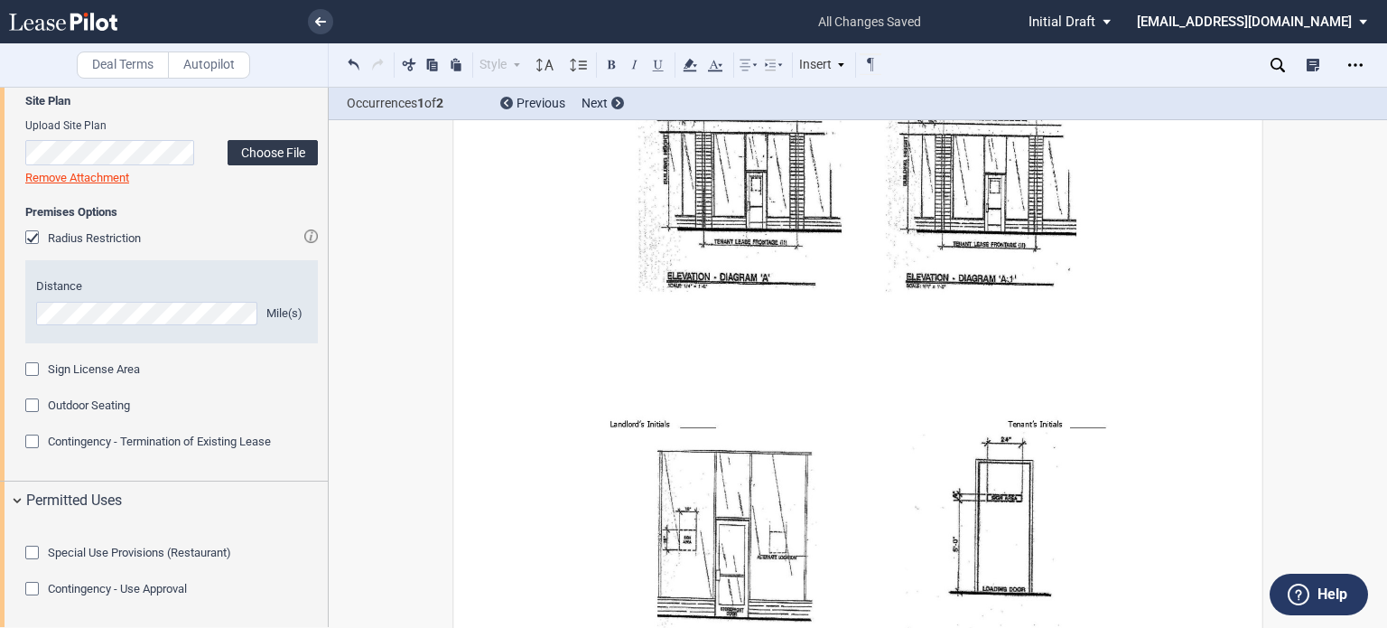
click at [256, 162] on label "Choose File" at bounding box center [273, 152] width 90 height 25
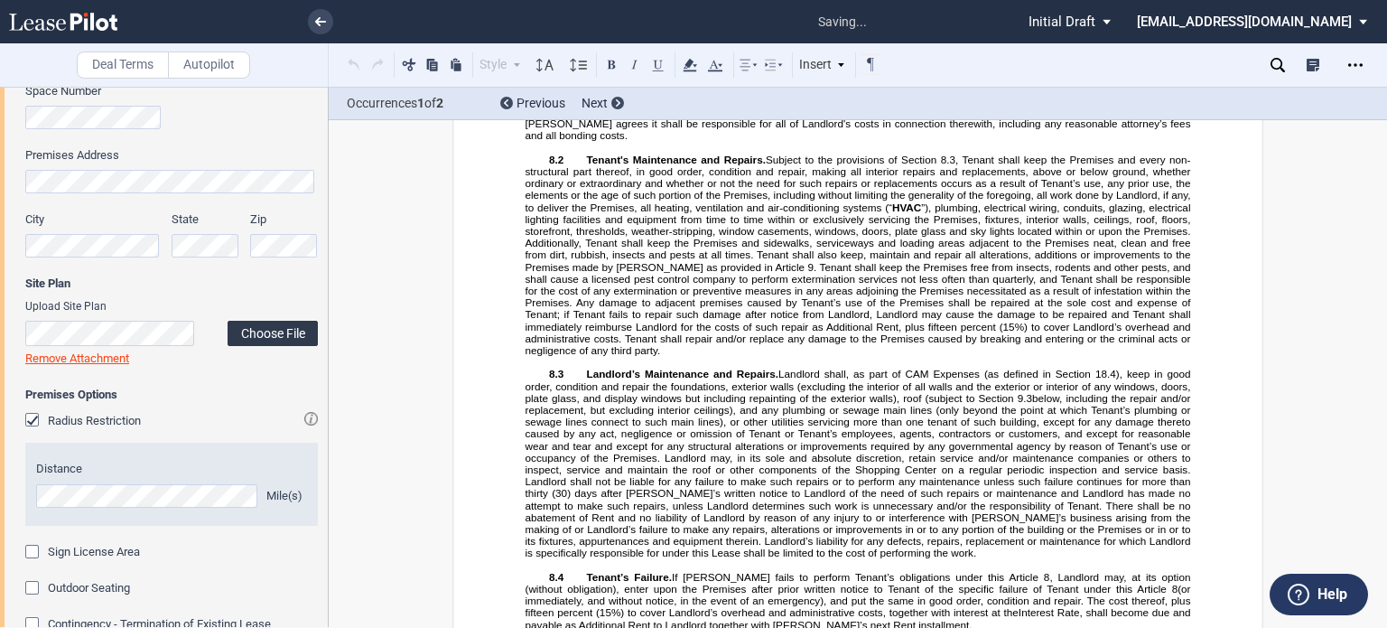
scroll to position [326, 0]
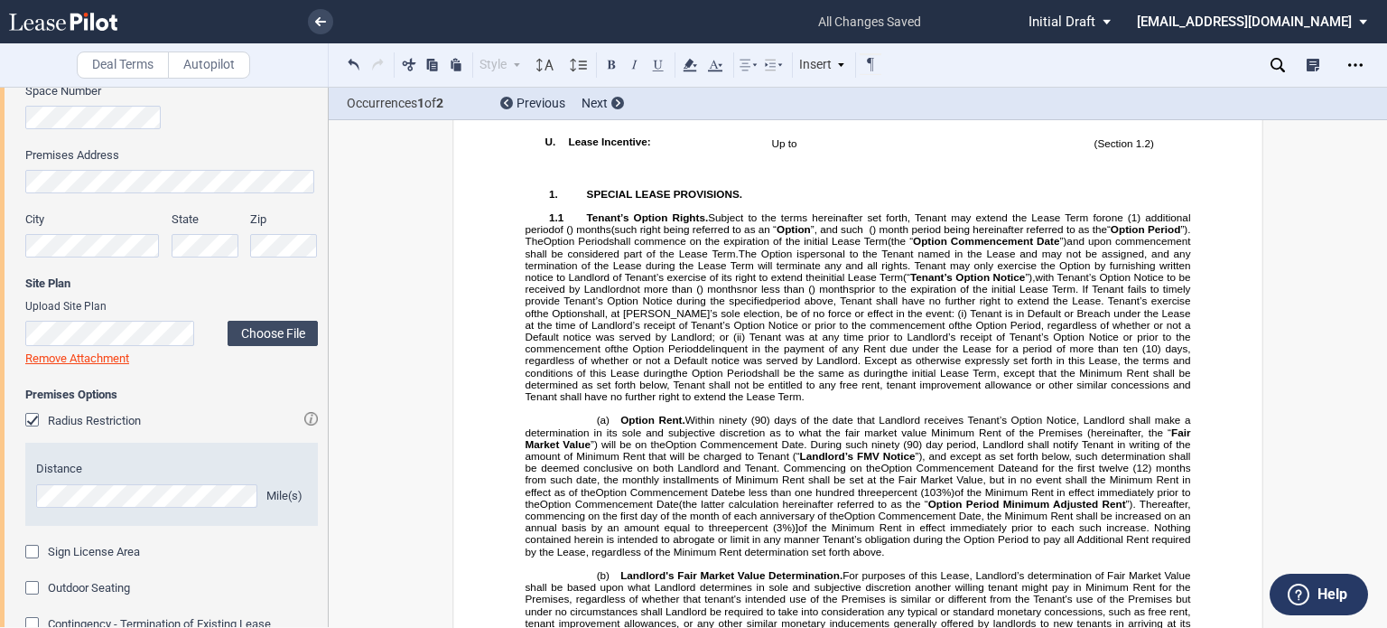
scroll to position [1885, 0]
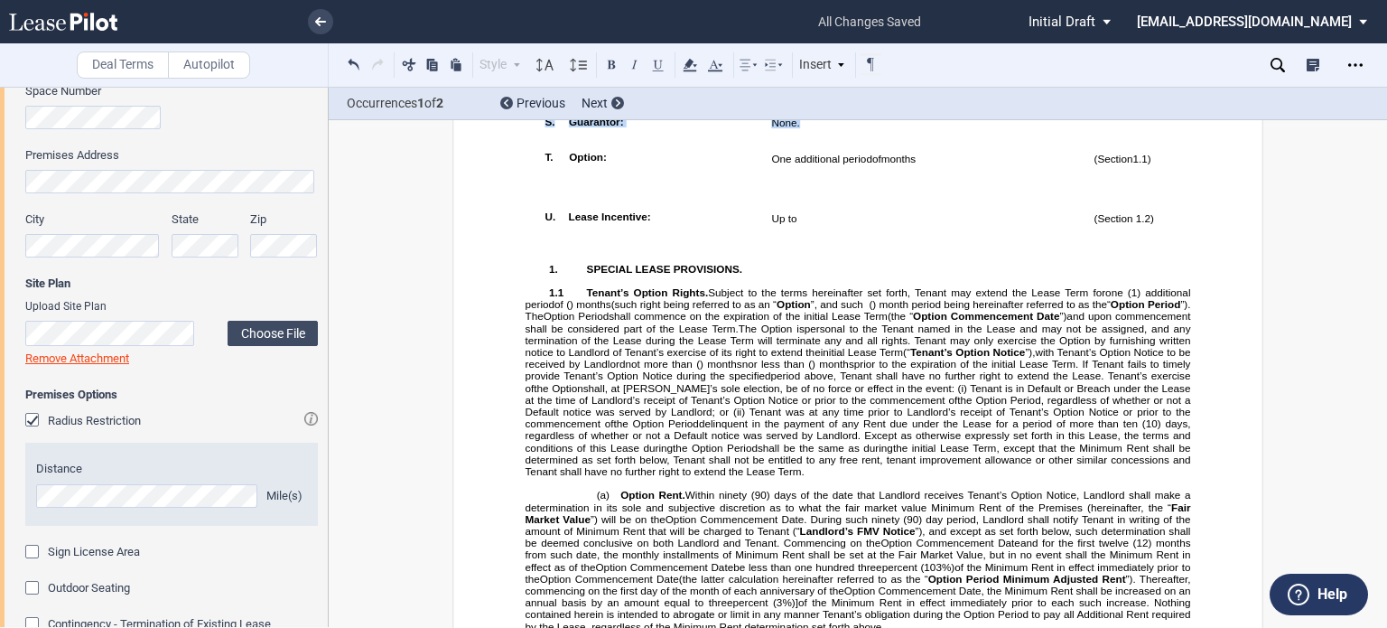
drag, startPoint x: 805, startPoint y: 247, endPoint x: 509, endPoint y: 266, distance: 296.9
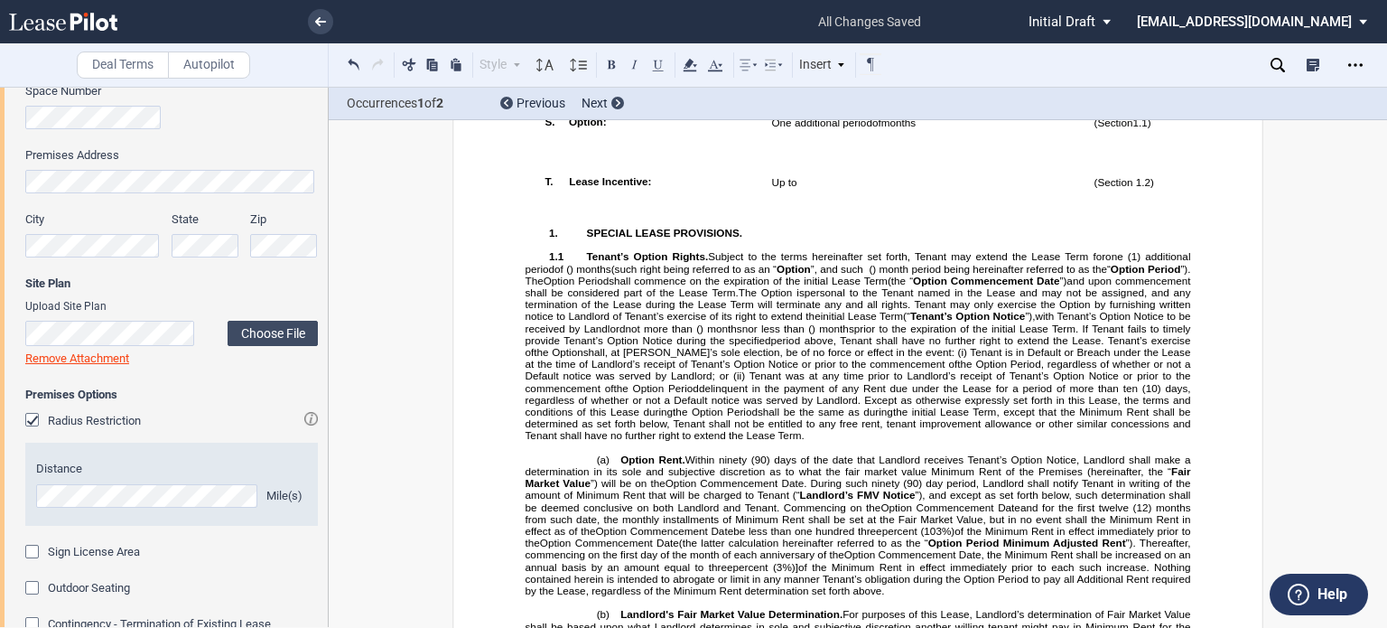
click at [565, 168] on td "!!SET_LEVEL_0!! !!LEASE_LEVEL_1!! T." at bounding box center [650, 156] width 227 height 23
click at [592, 168] on td "!!SET_LEVEL_0!! !!LEASE_LEVEL_1!! T." at bounding box center [650, 156] width 227 height 23
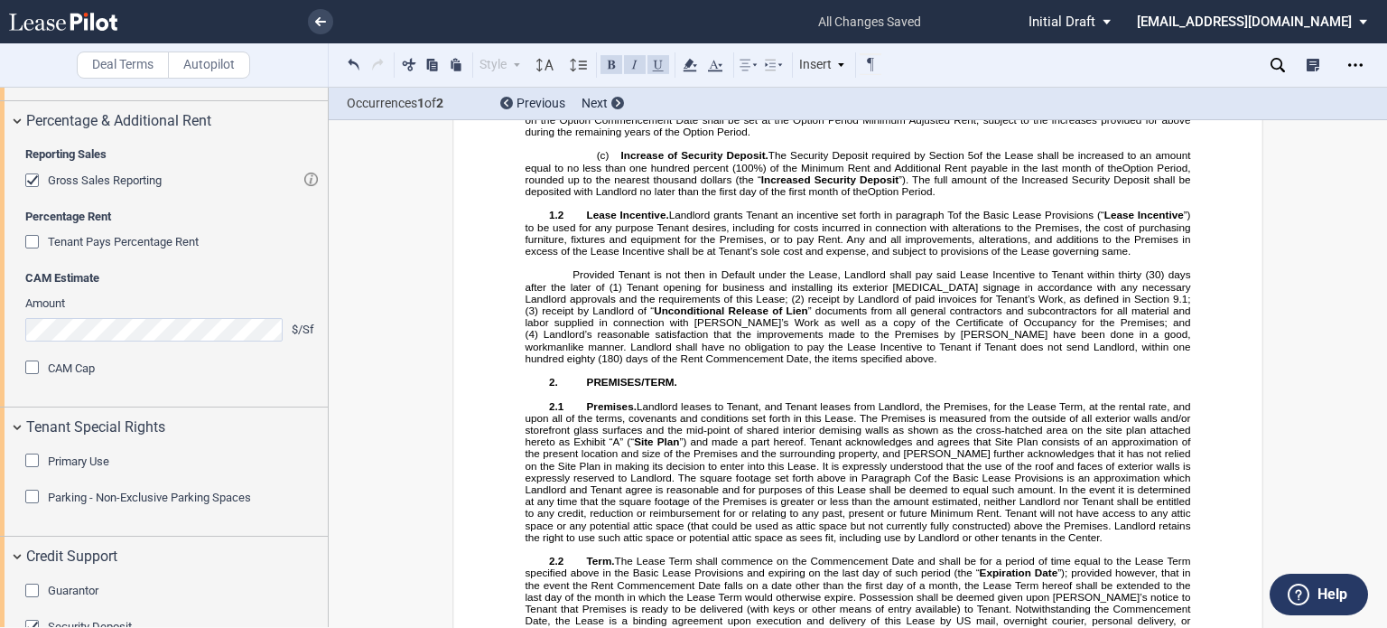
scroll to position [0, 0]
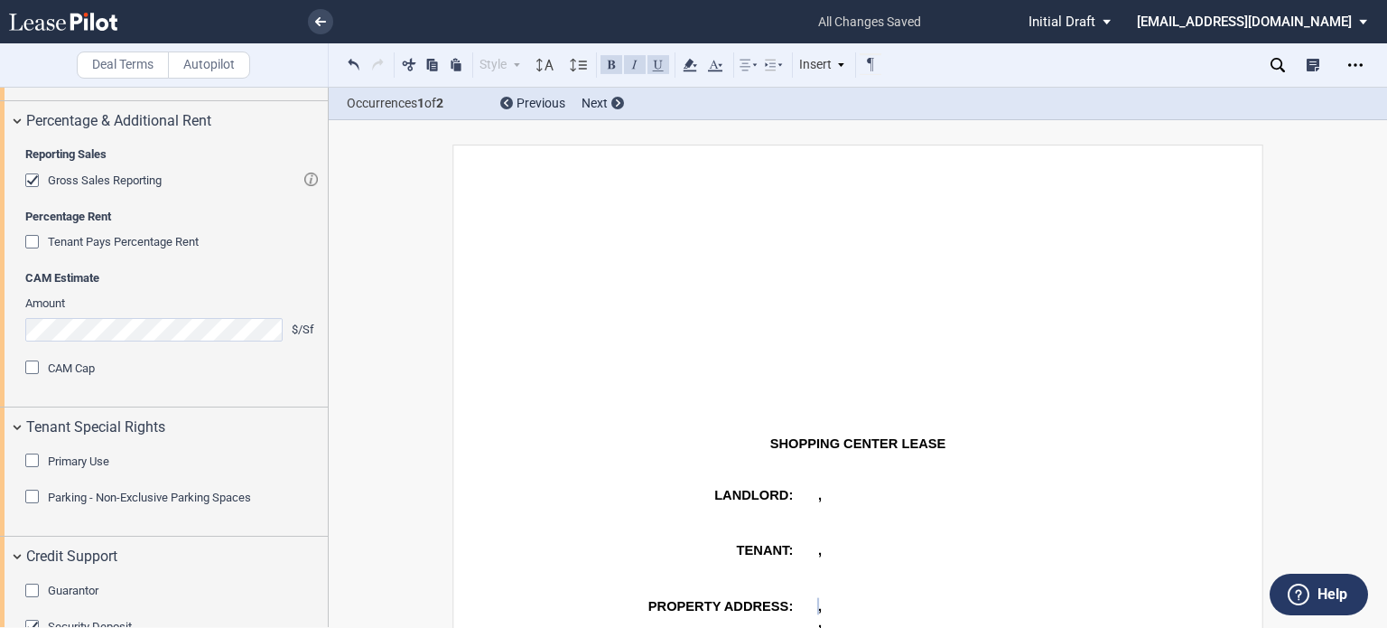
click at [1386, 107] on div "Occurrences 1 of 2 Previous Next" at bounding box center [858, 104] width 1059 height 33
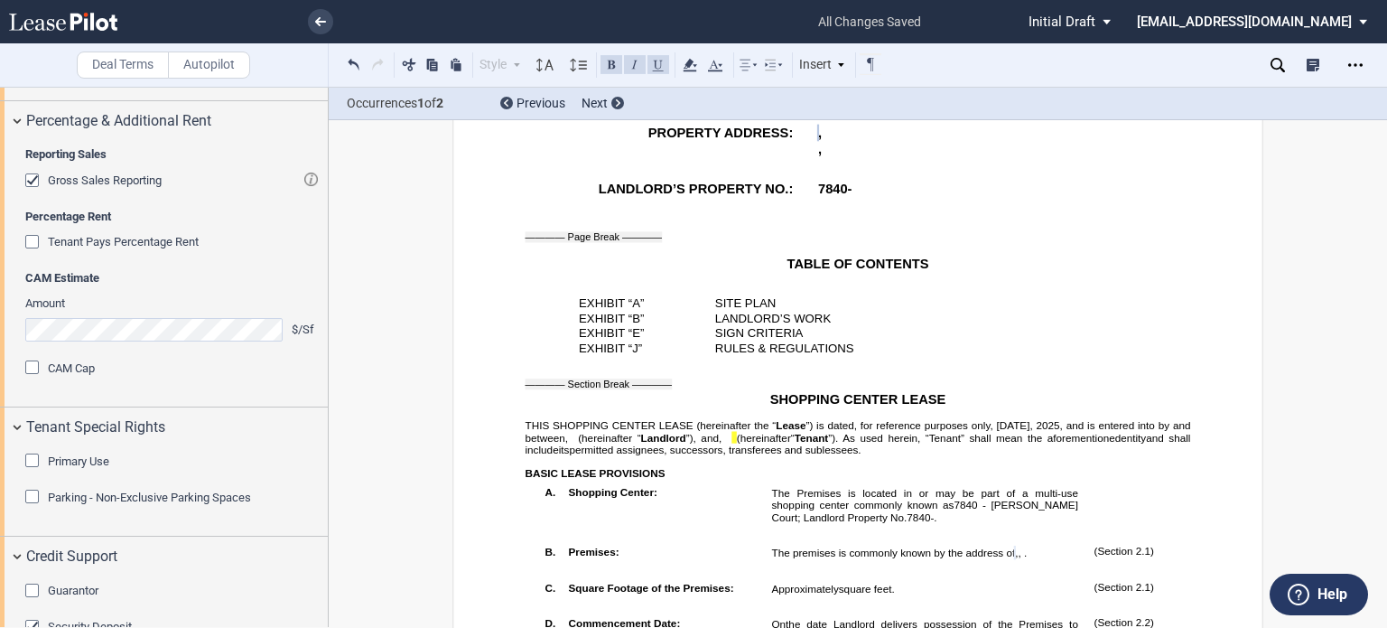
scroll to position [947, 0]
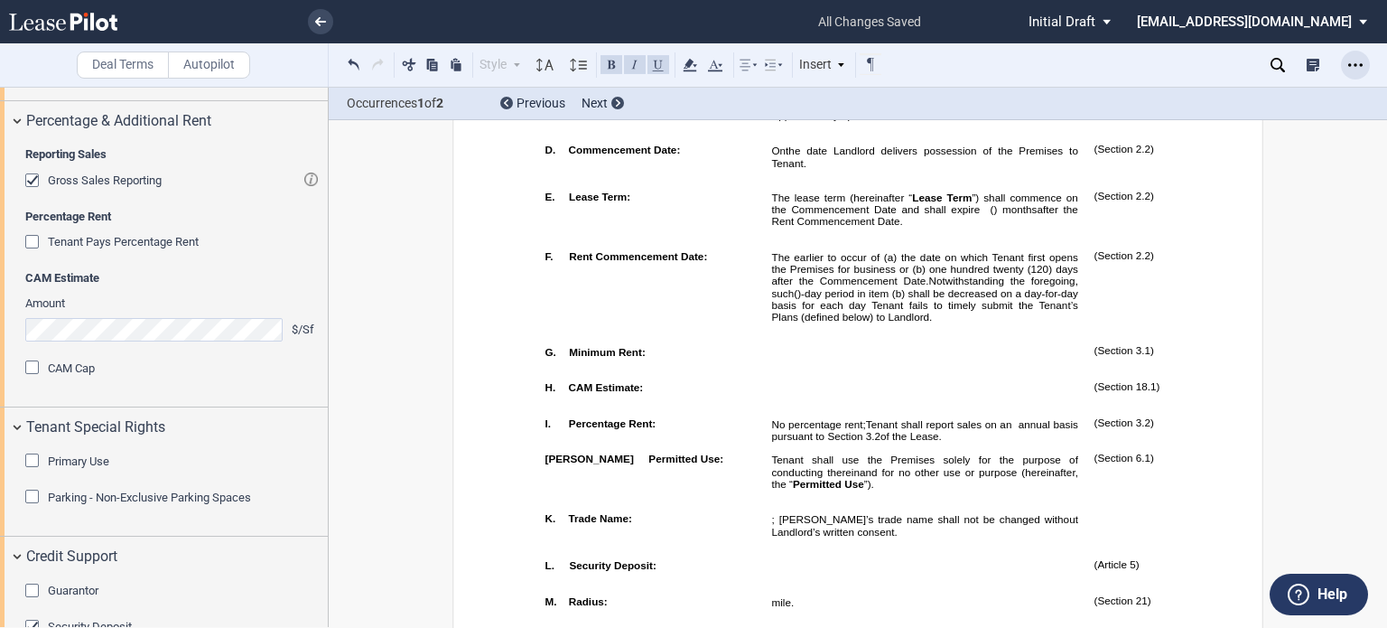
click at [1347, 63] on div "Open Lease options menu" at bounding box center [1355, 65] width 29 height 29
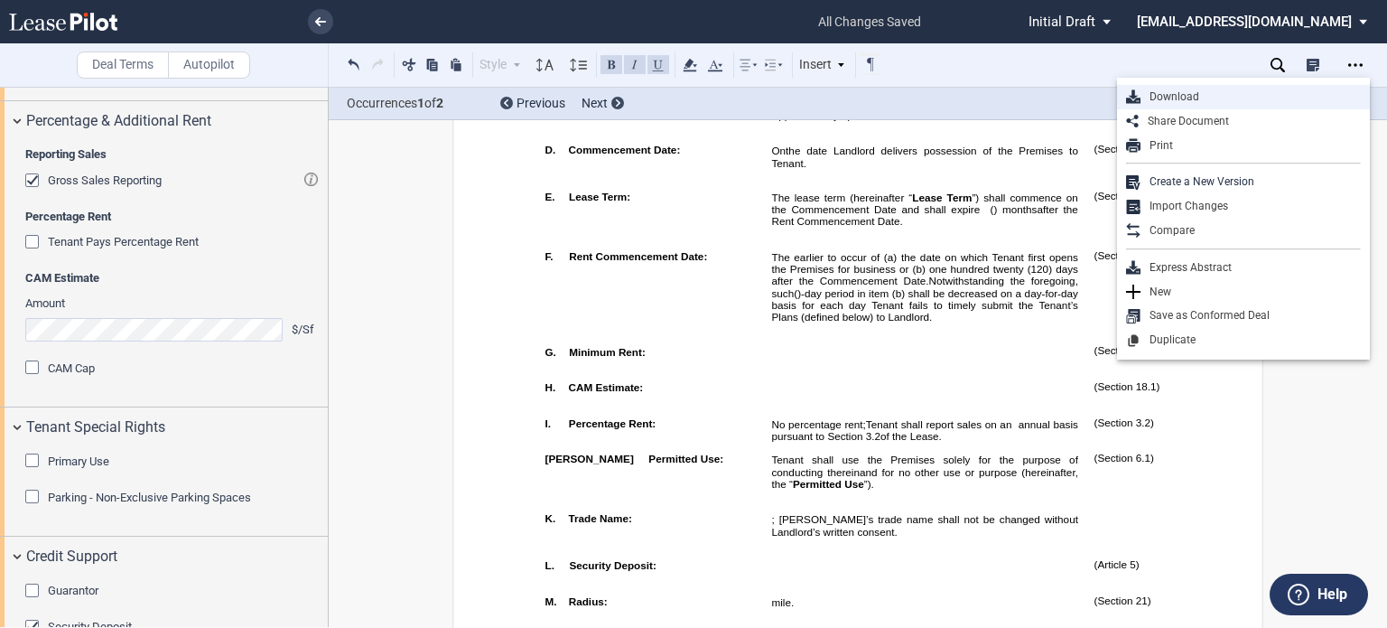
click at [1172, 93] on div "Download" at bounding box center [1251, 96] width 220 height 15
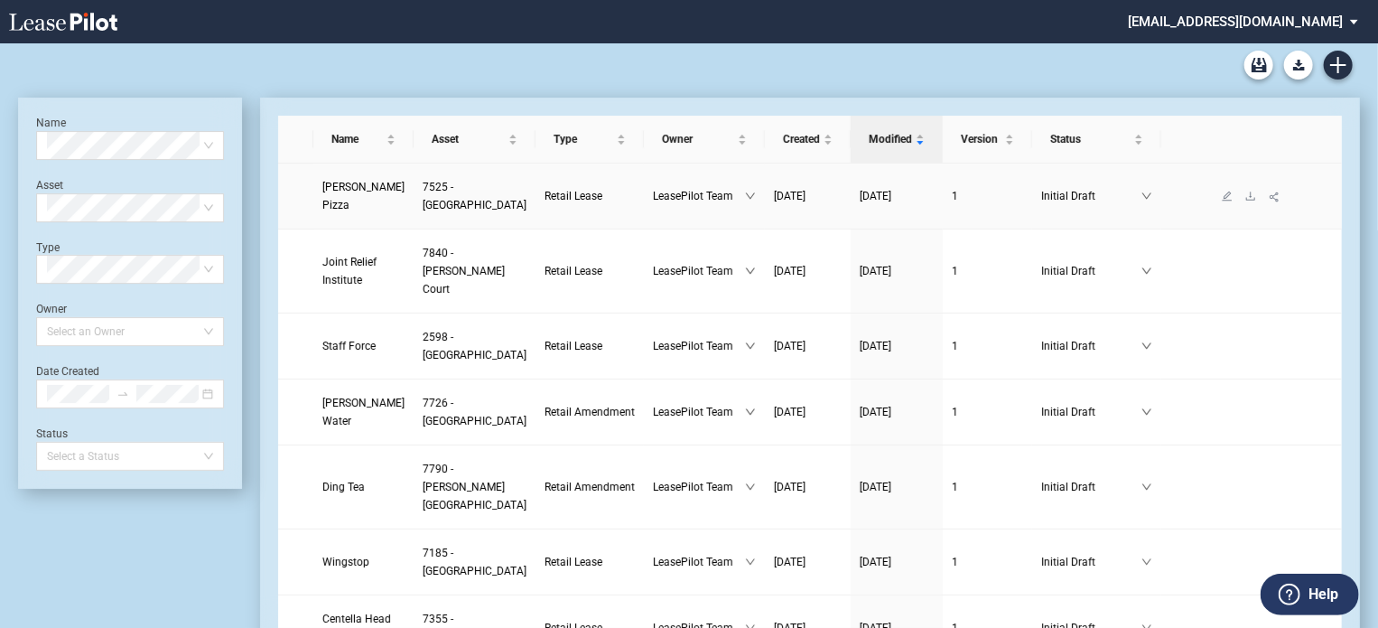
click at [356, 196] on span "Rosati's Pizza" at bounding box center [363, 196] width 82 height 31
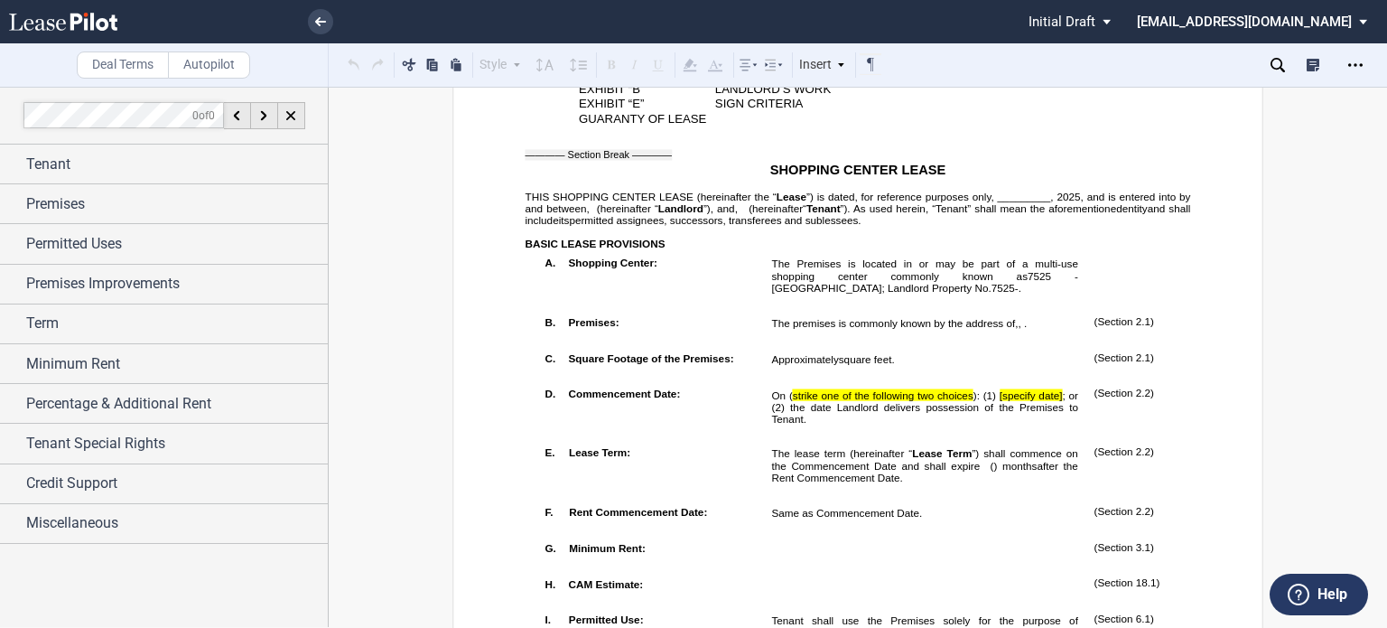
scroll to position [826, 0]
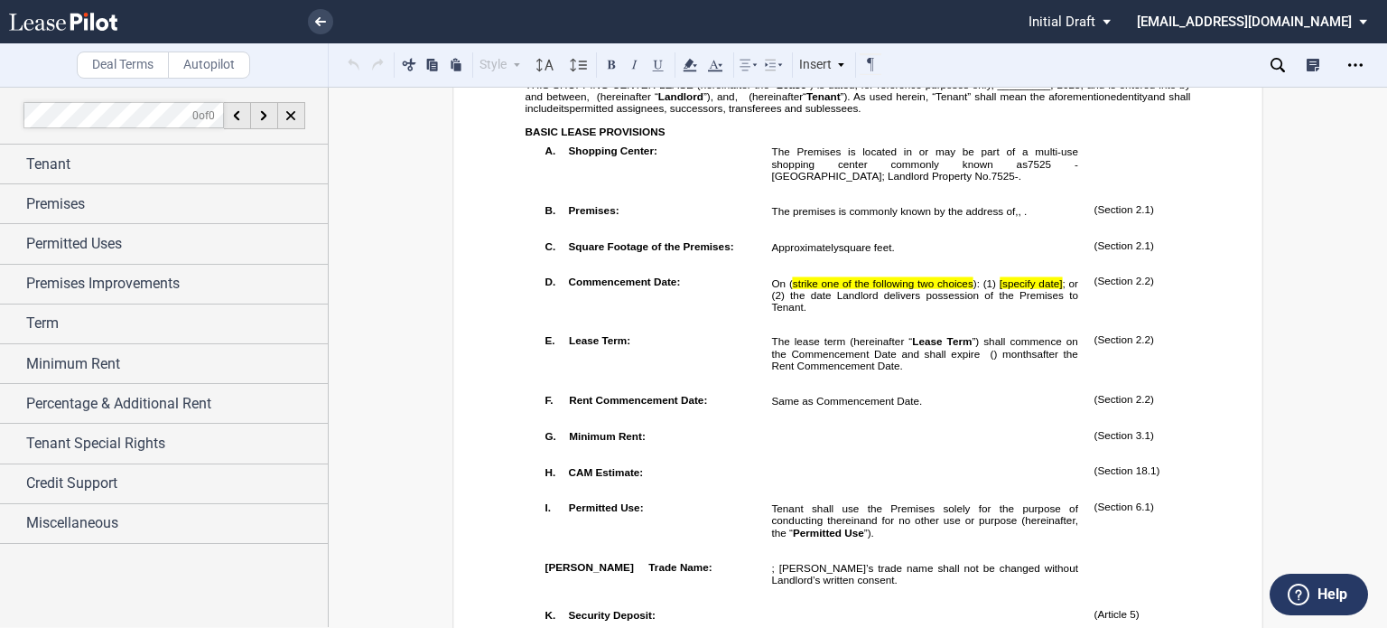
click at [994, 90] on span "”) is dated, for reference purposes only, _________," at bounding box center [930, 85] width 247 height 12
drag, startPoint x: 784, startPoint y: 344, endPoint x: 779, endPoint y: 355, distance: 12.1
click at [779, 313] on span "On ( strike one of the following two choices ): (1) [specify date] ; or (2) the…" at bounding box center [926, 294] width 310 height 35
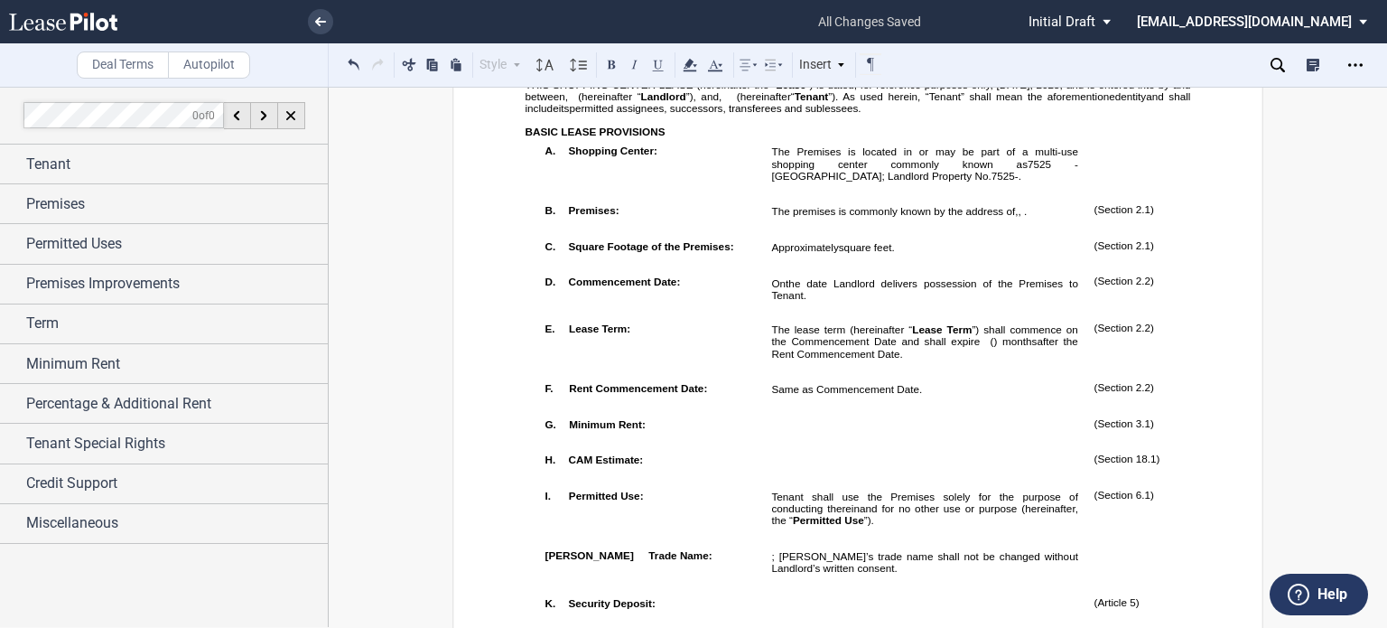
click at [771, 396] on span "Same as Commencement Date." at bounding box center [846, 390] width 151 height 12
click at [109, 203] on div "Premises" at bounding box center [177, 204] width 302 height 22
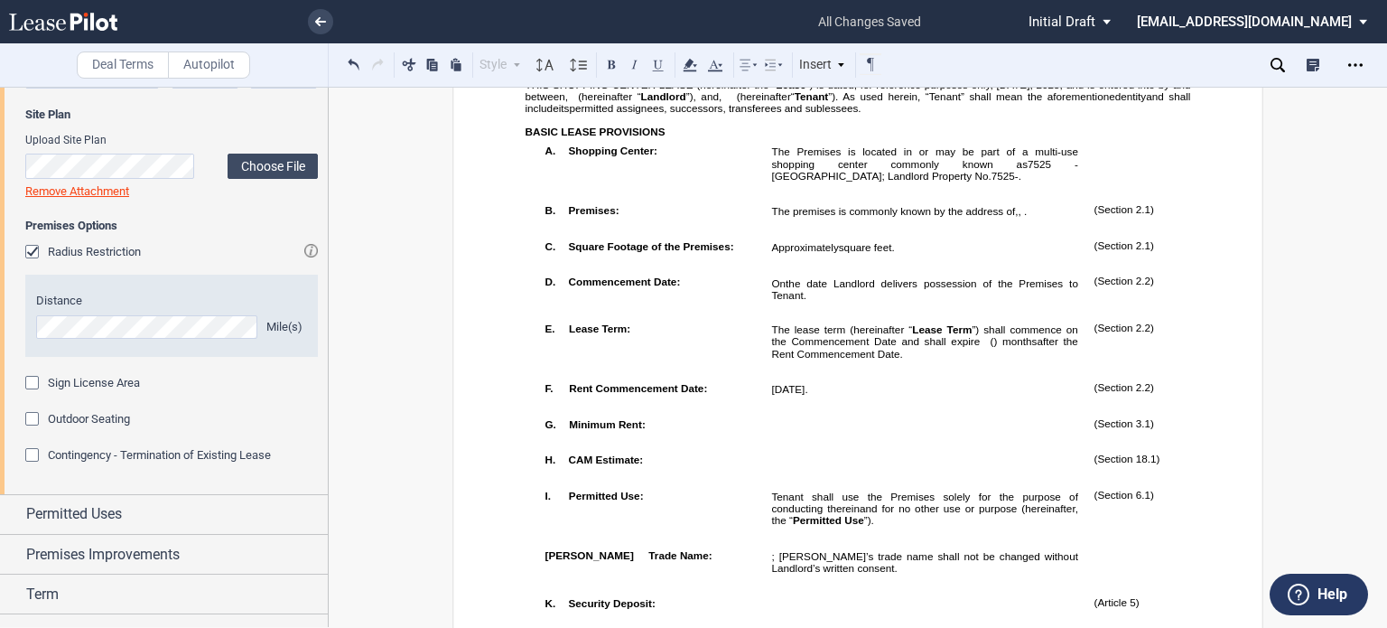
scroll to position [418, 0]
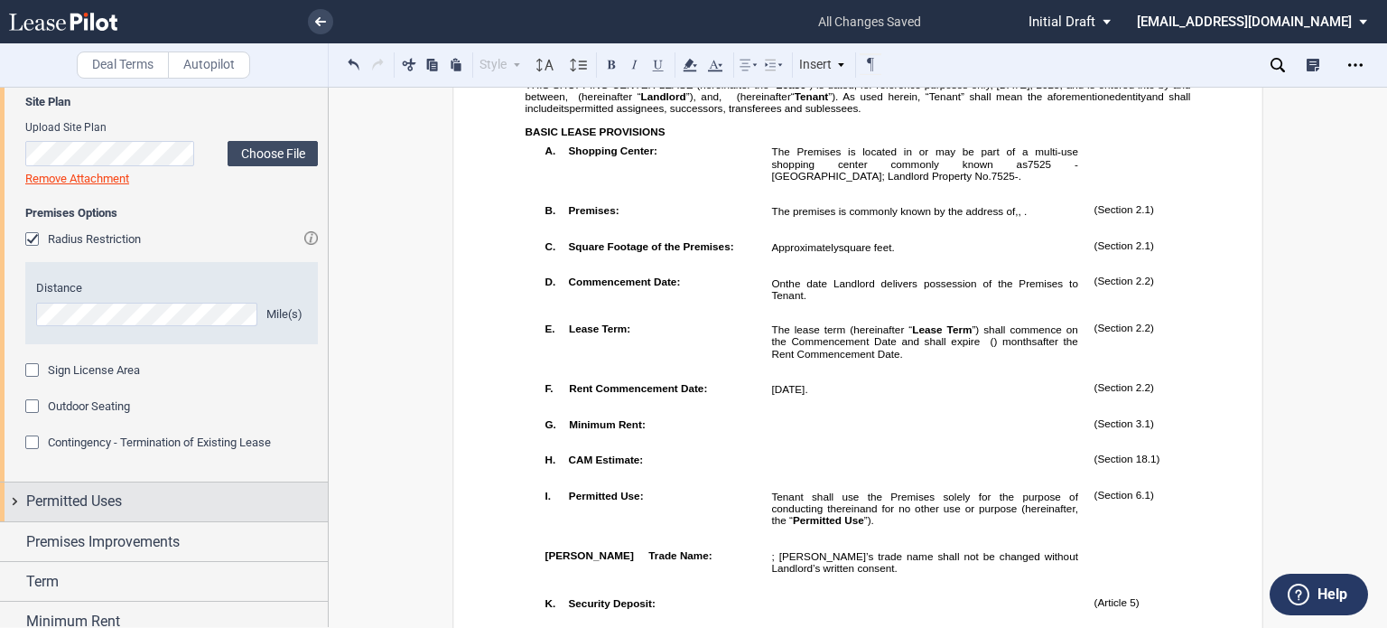
drag, startPoint x: 36, startPoint y: 500, endPoint x: 62, endPoint y: 500, distance: 26.2
click at [39, 500] on span "Permitted Uses" at bounding box center [74, 501] width 96 height 22
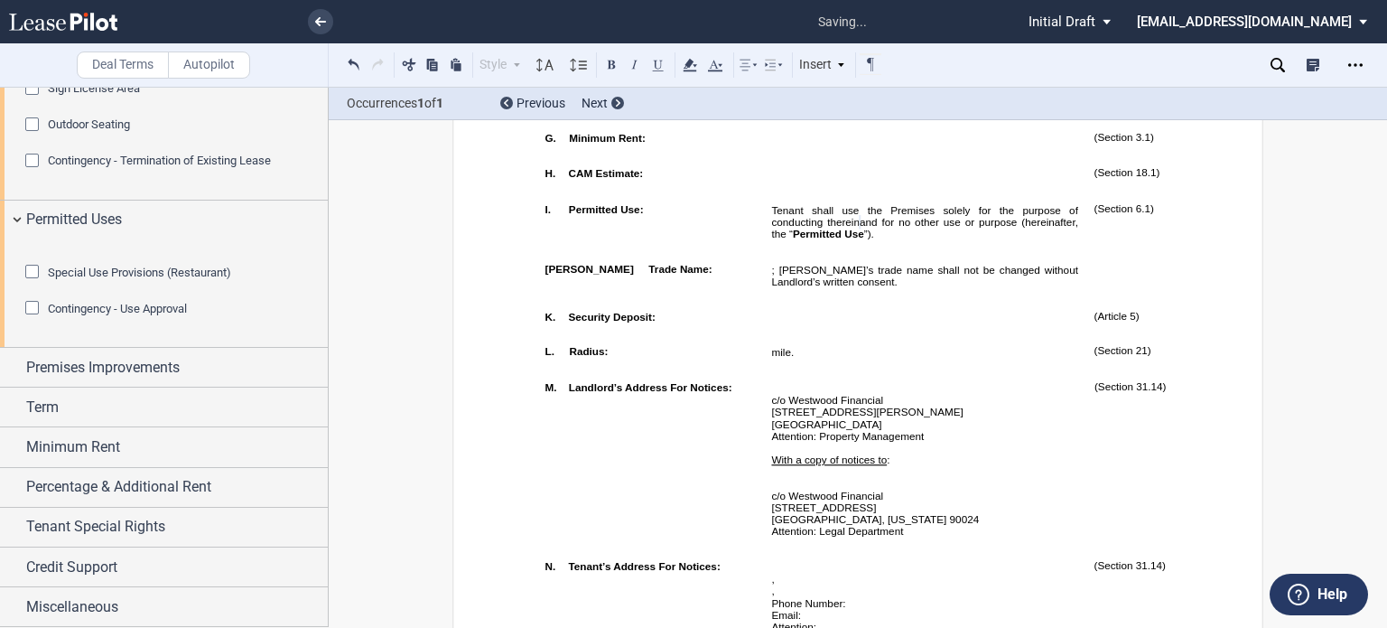
scroll to position [750, 0]
click at [36, 283] on div "Special Use Provisions (Restaurant)" at bounding box center [34, 274] width 18 height 18
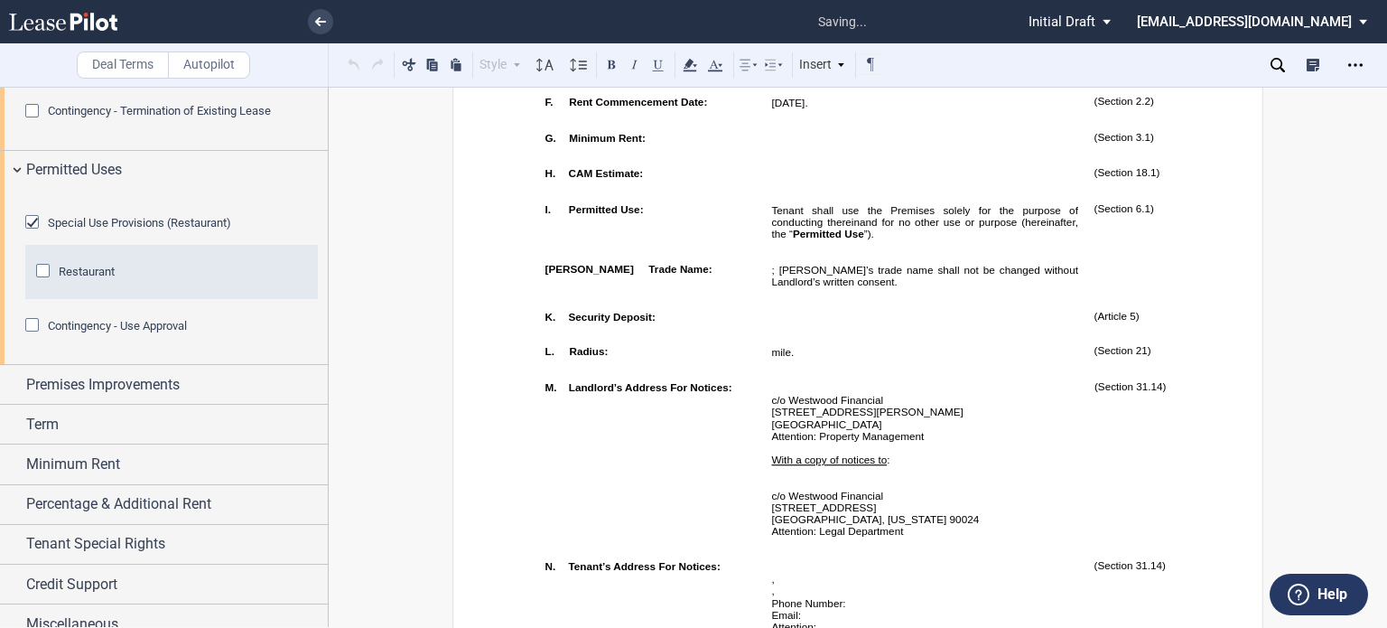
click at [45, 282] on div "Restaurant" at bounding box center [45, 273] width 18 height 18
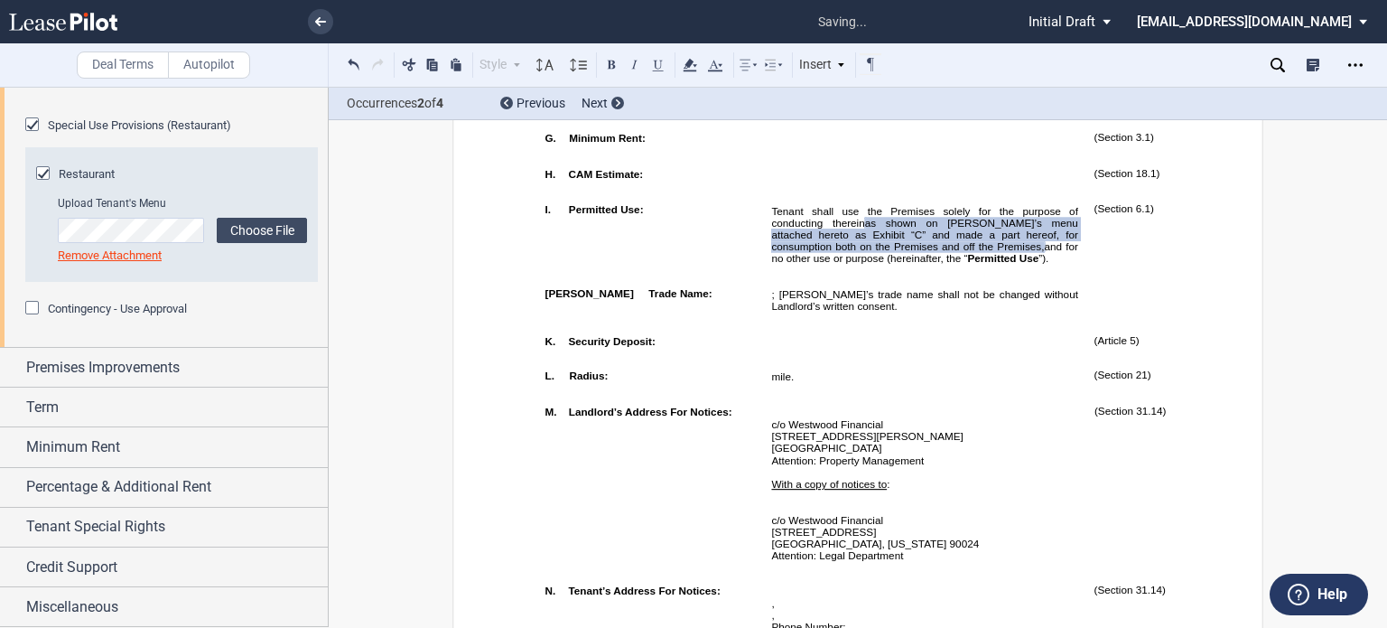
scroll to position [945, 0]
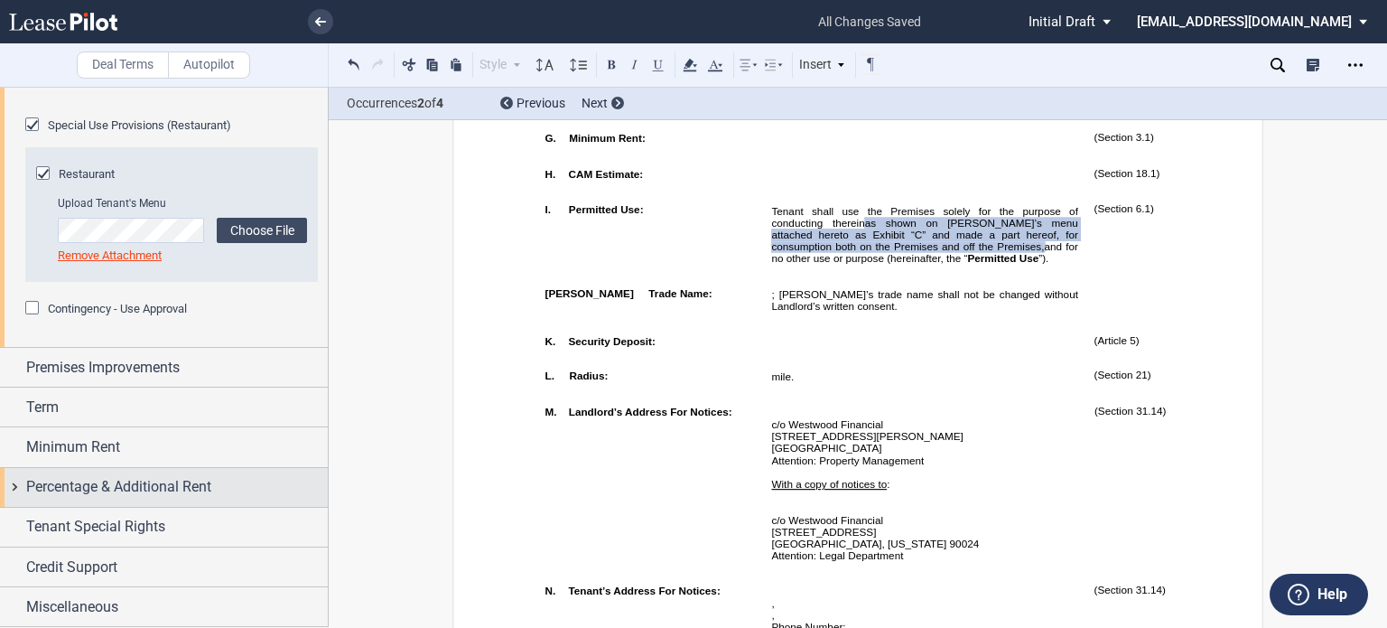
click at [158, 483] on span "Percentage & Additional Rent" at bounding box center [118, 487] width 185 height 22
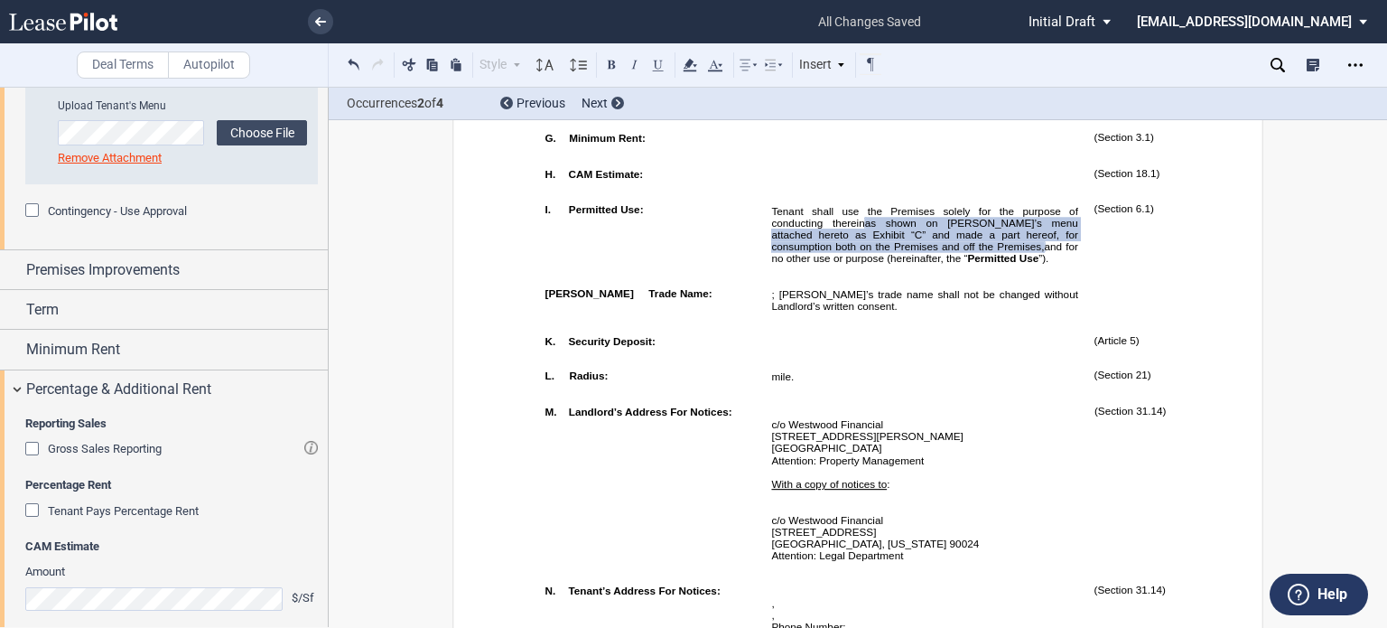
click at [31, 460] on div "Gross Sales Reporting" at bounding box center [34, 451] width 18 height 18
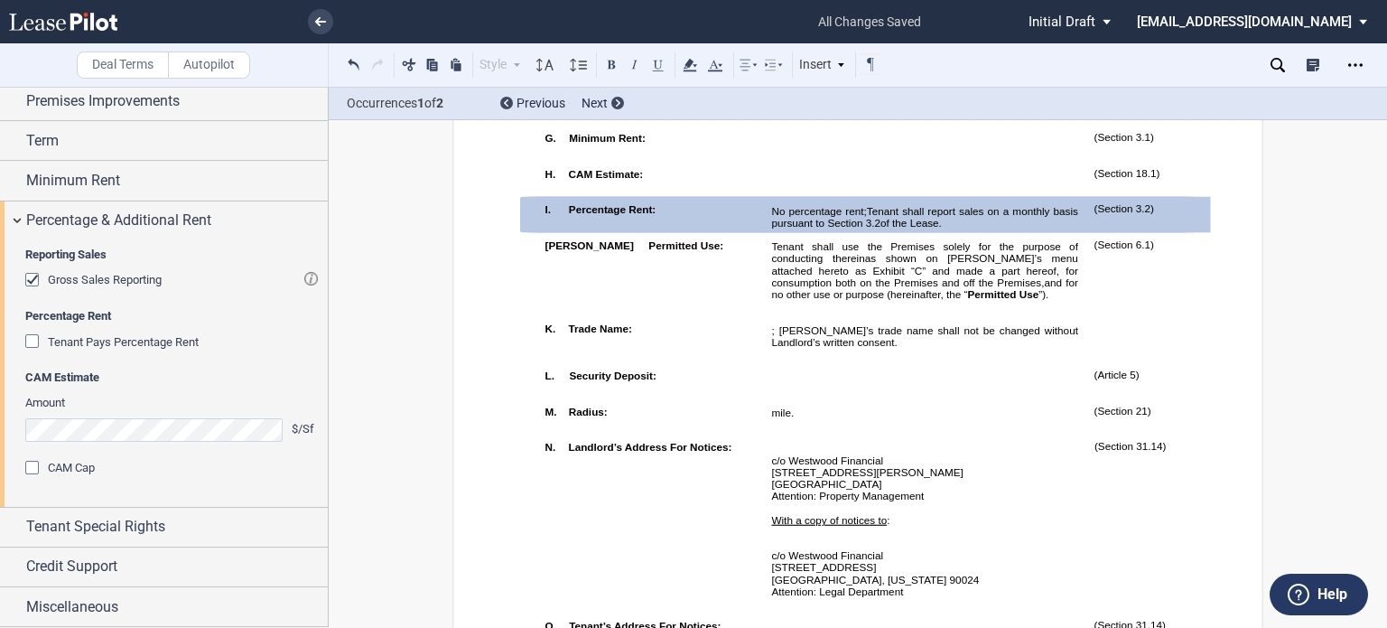
scroll to position [1211, 0]
click at [98, 565] on span "Credit Support" at bounding box center [71, 567] width 91 height 22
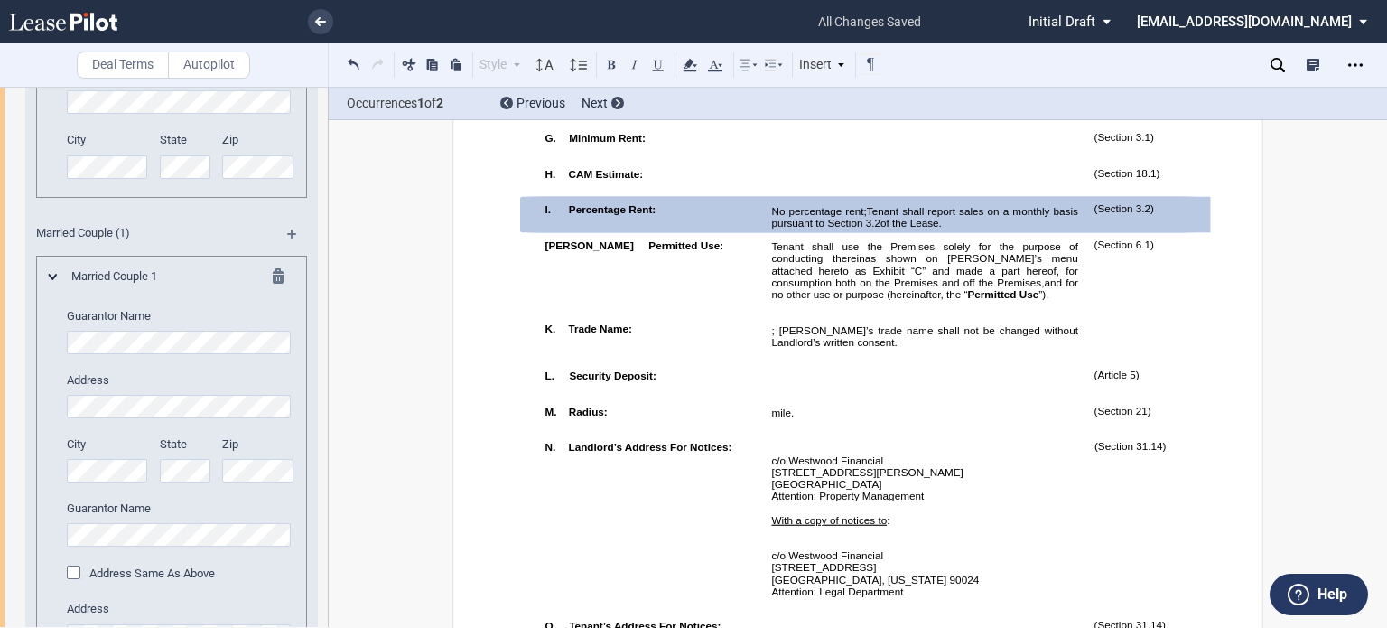
scroll to position [1872, 0]
click at [58, 431] on div "Married Couple 1 Guarantor Name Address City State Zip" at bounding box center [172, 496] width 246 height 462
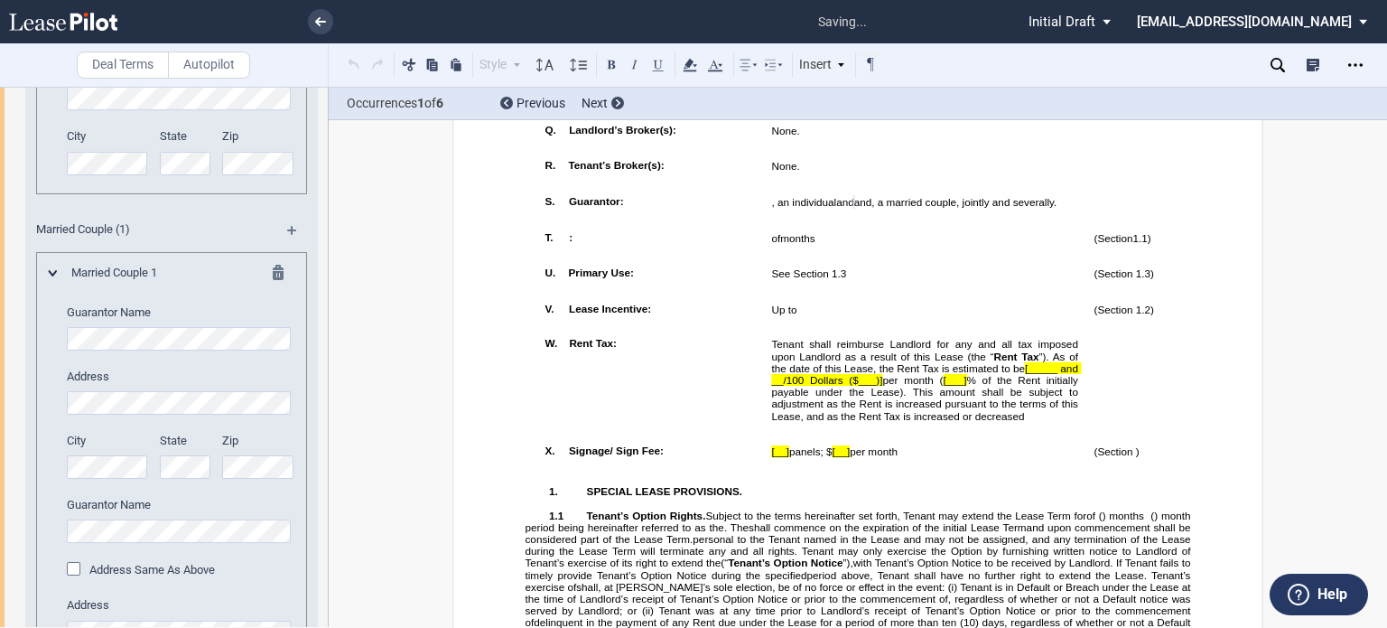
scroll to position [1809, 0]
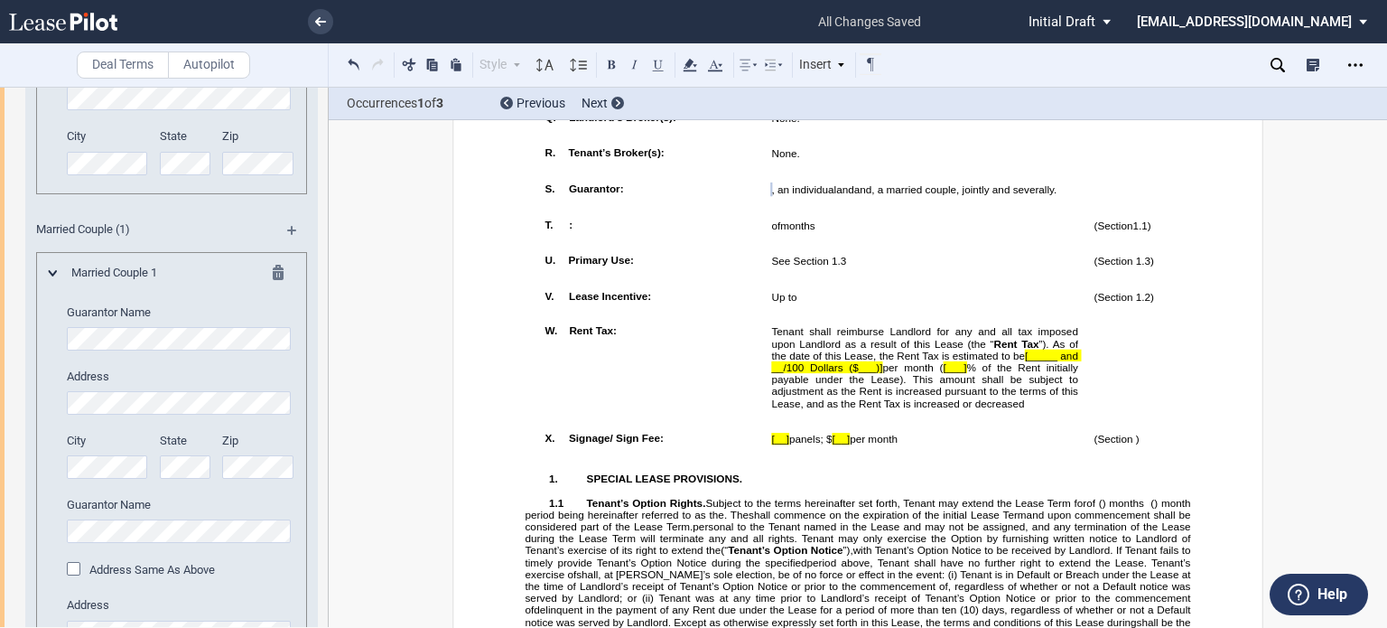
click at [278, 286] on md-icon at bounding box center [284, 276] width 22 height 22
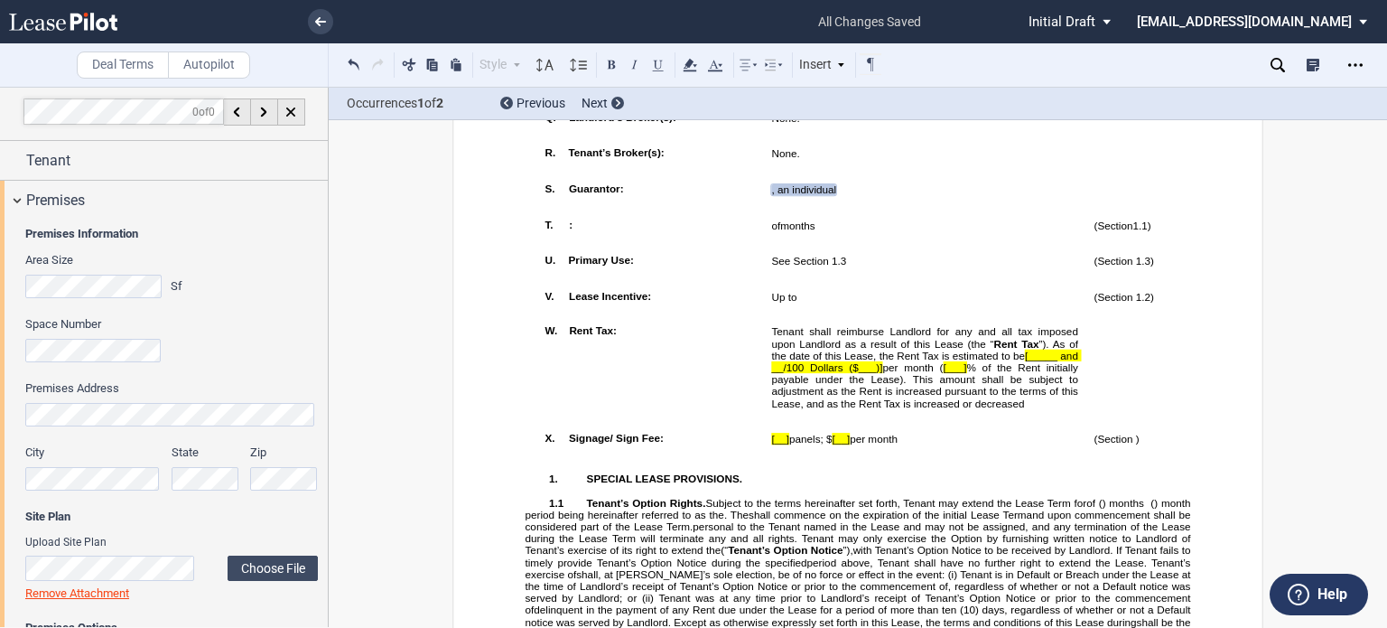
scroll to position [0, 0]
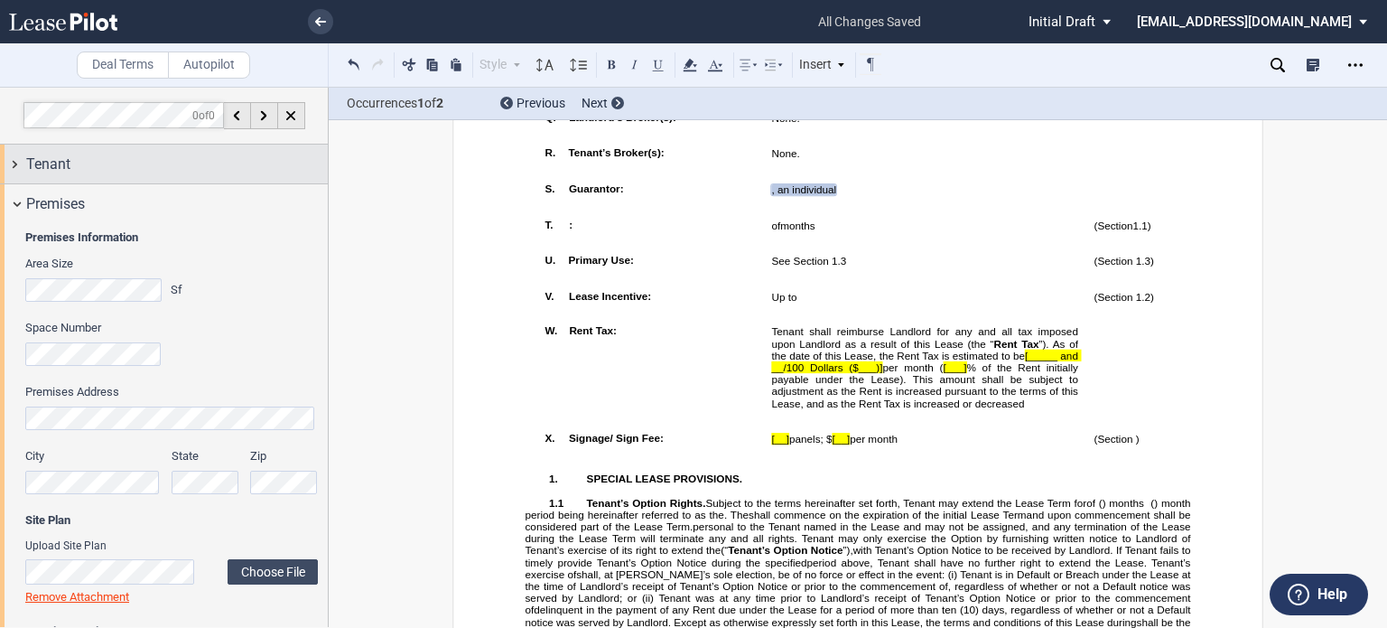
click at [195, 150] on div "Tenant" at bounding box center [164, 164] width 328 height 39
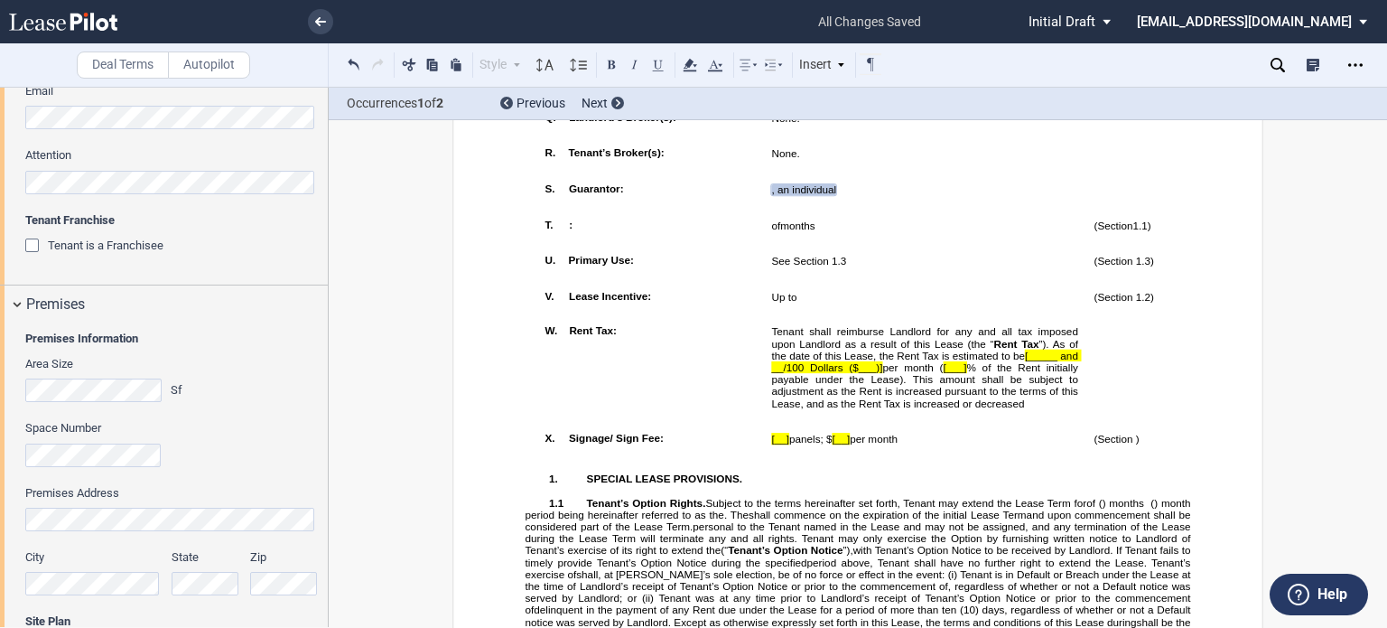
scroll to position [643, 0]
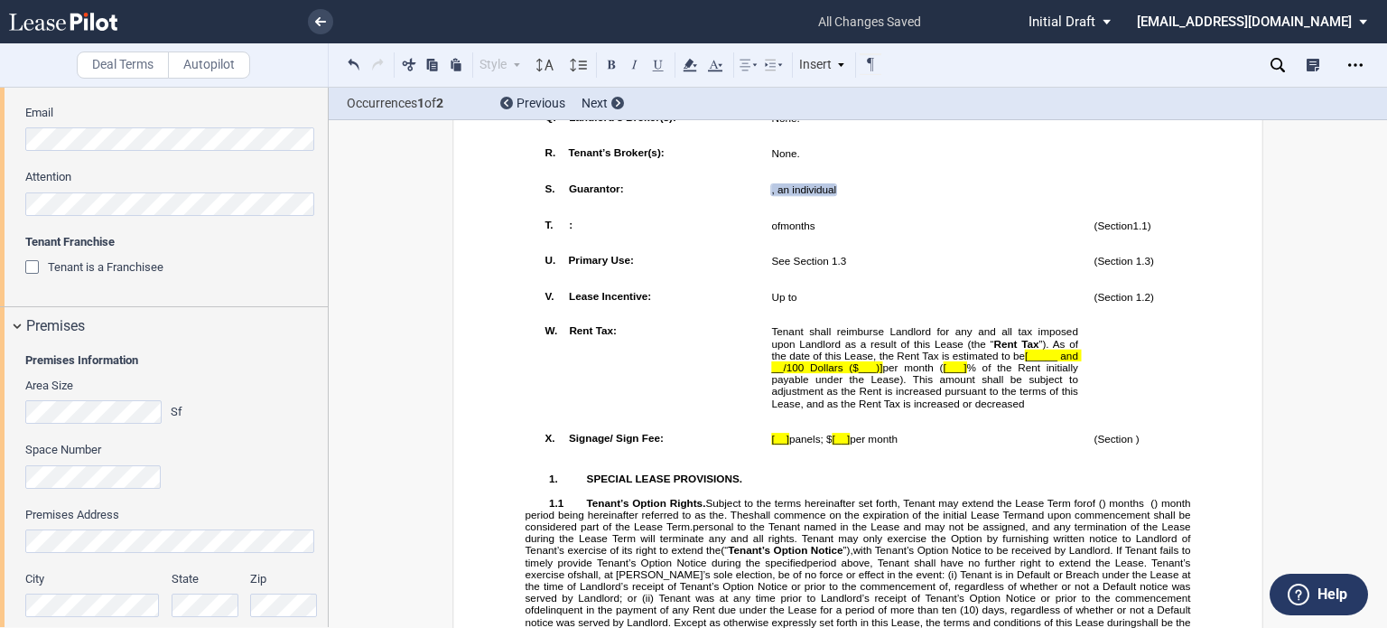
click at [27, 263] on div "Tenant is a Franchisee" at bounding box center [34, 269] width 18 height 18
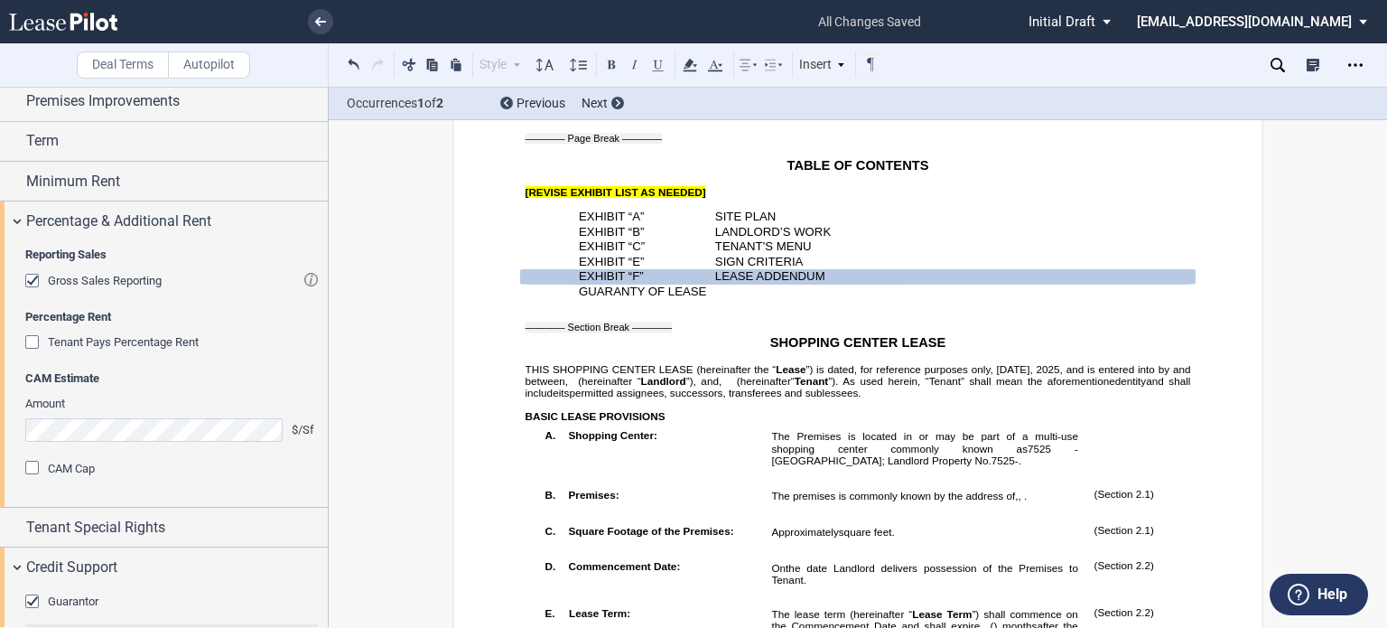
scroll to position [2044, 0]
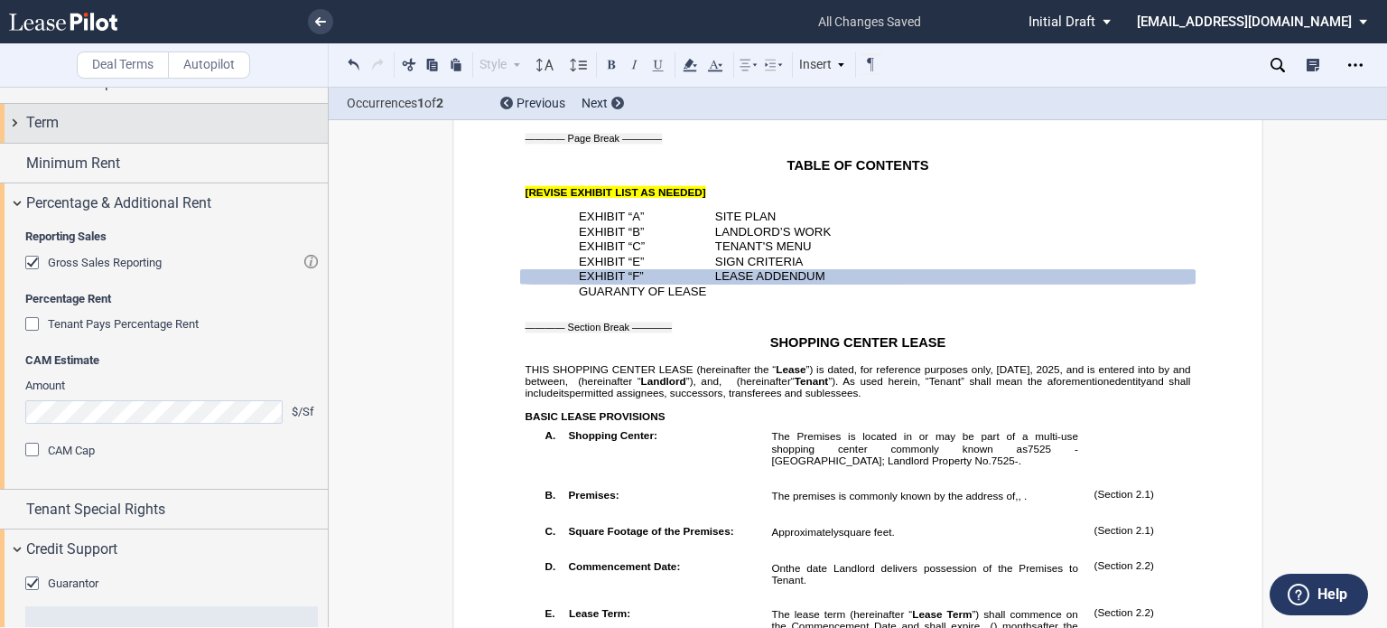
click at [181, 134] on div "Term" at bounding box center [177, 123] width 302 height 22
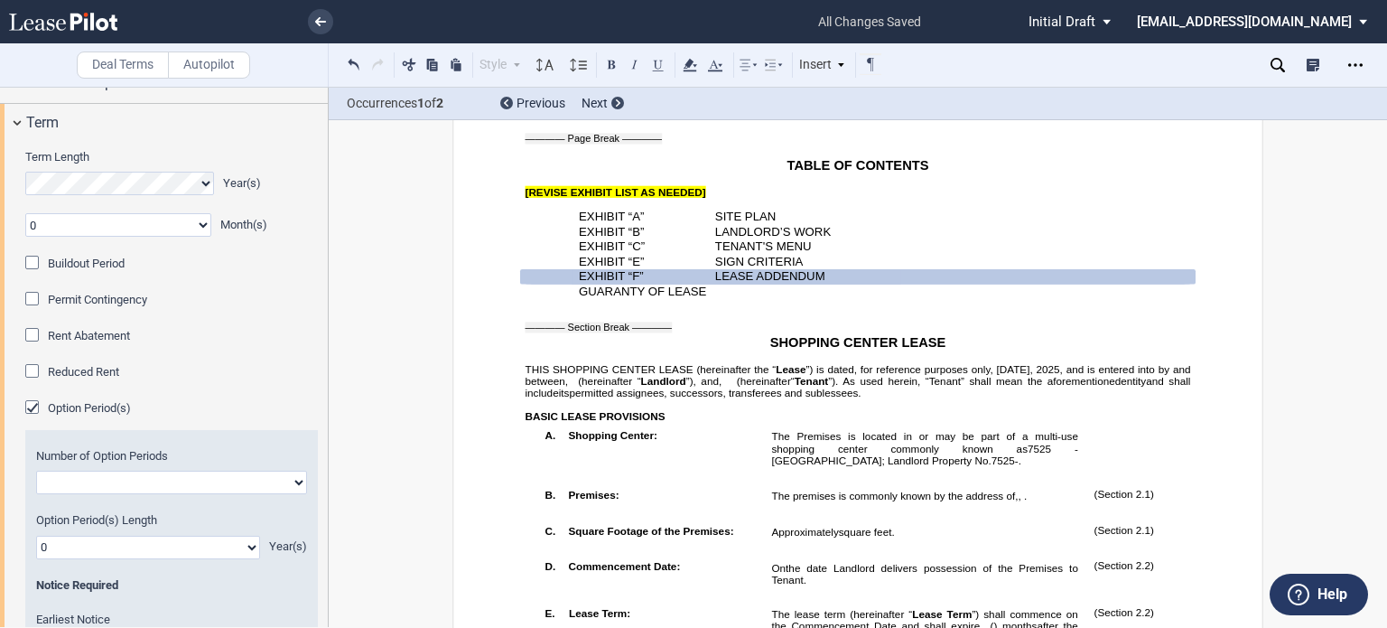
click at [291, 494] on select "One Two" at bounding box center [171, 482] width 271 height 23
select select "1"
click at [36, 494] on select "One Two" at bounding box center [171, 482] width 271 height 23
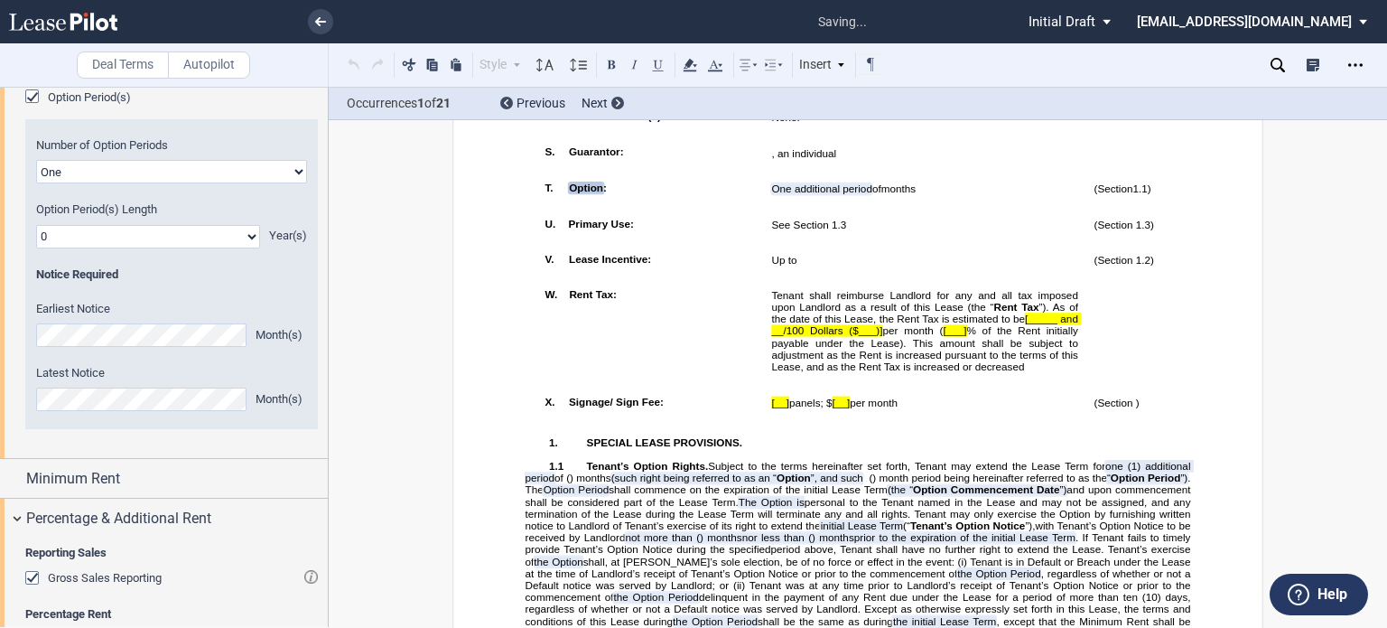
scroll to position [2370, 0]
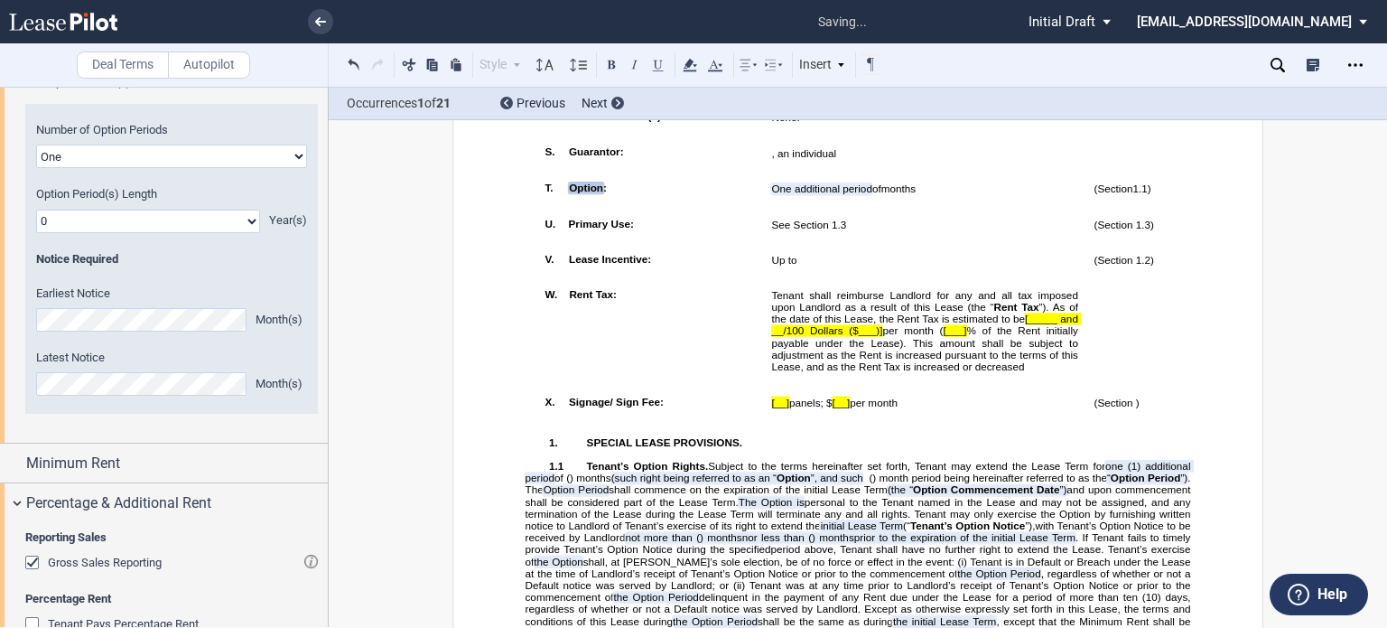
click at [248, 233] on select "0 1 2 3 4 5 6 7 8 9 10 11 12 13 14 15 16 17 18 19 20" at bounding box center [148, 221] width 224 height 23
select select "number:5"
click at [36, 233] on select "0 1 2 3 4 5 6 7 8 9 10 11 12 13 14 15 16 17 18 19 20" at bounding box center [148, 221] width 224 height 23
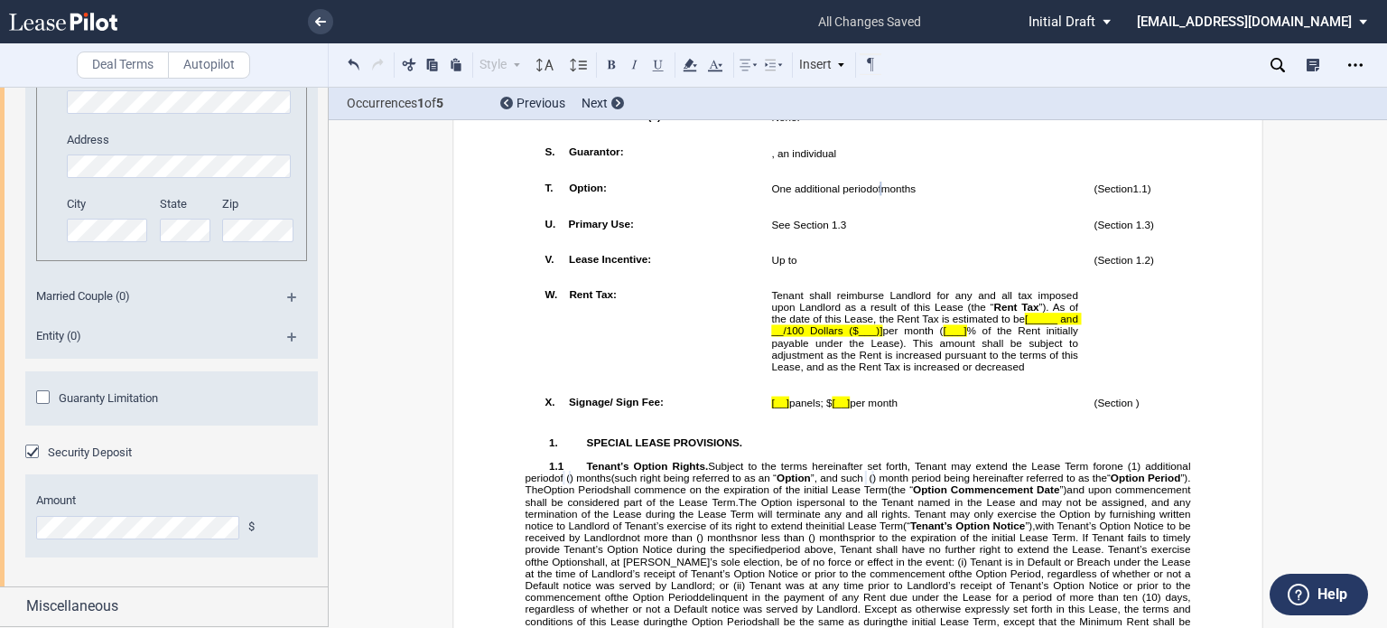
scroll to position [3441, 0]
click at [44, 404] on div "Guaranty Limitation" at bounding box center [45, 399] width 18 height 18
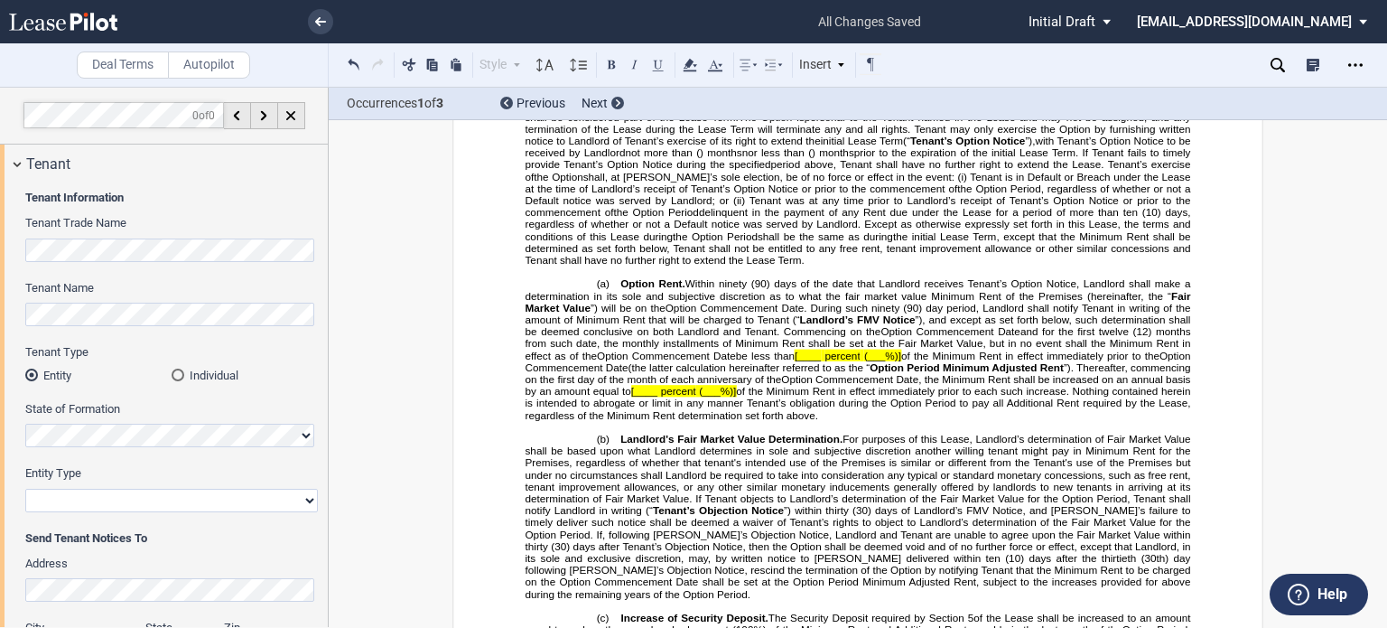
scroll to position [2362, 0]
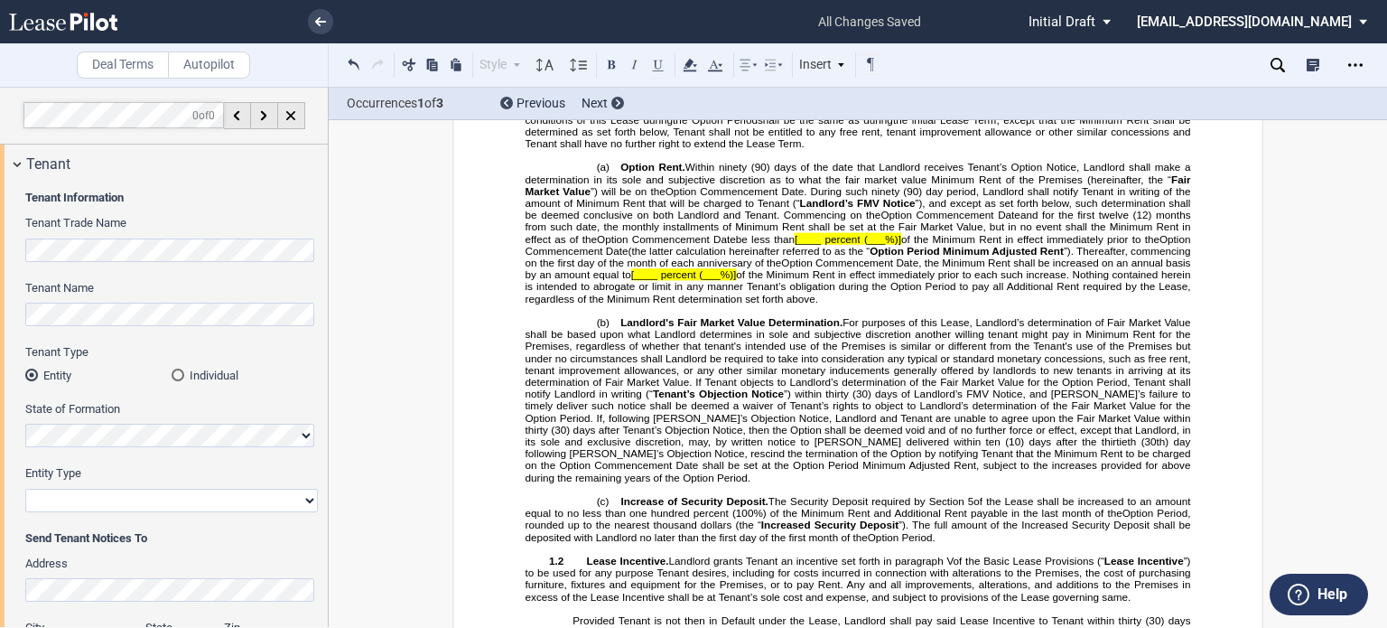
click at [869, 245] on span "(___%)]" at bounding box center [882, 239] width 37 height 12
click at [865, 257] on span "(the latter calculation hereinafter referred to as the “" at bounding box center [750, 251] width 242 height 12
click at [736, 280] on span "(___%)]" at bounding box center [717, 274] width 37 height 12
click at [727, 280] on span "(3.%)]" at bounding box center [713, 274] width 28 height 12
click at [709, 280] on span "Option Commencement Date, the Minimum Rent shall be increased on an annual basi…" at bounding box center [860, 268] width 668 height 23
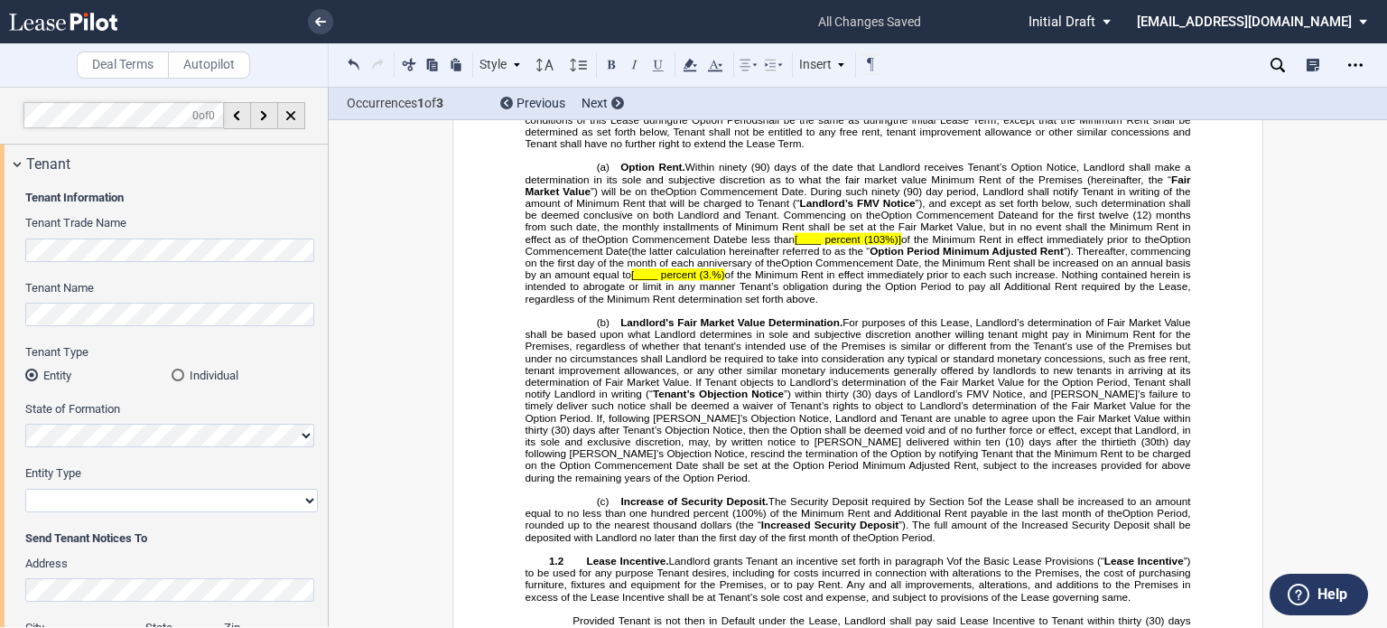
click at [696, 280] on span "[____ percent" at bounding box center [663, 274] width 65 height 12
drag, startPoint x: 794, startPoint y: 390, endPoint x: 804, endPoint y: 405, distance: 17.5
click at [794, 257] on span "(the latter calculation hereinafter referred to as the “" at bounding box center [750, 251] width 242 height 12
click at [799, 245] on span "[____" at bounding box center [808, 239] width 26 height 12
click at [798, 245] on span "[____" at bounding box center [808, 239] width 26 height 12
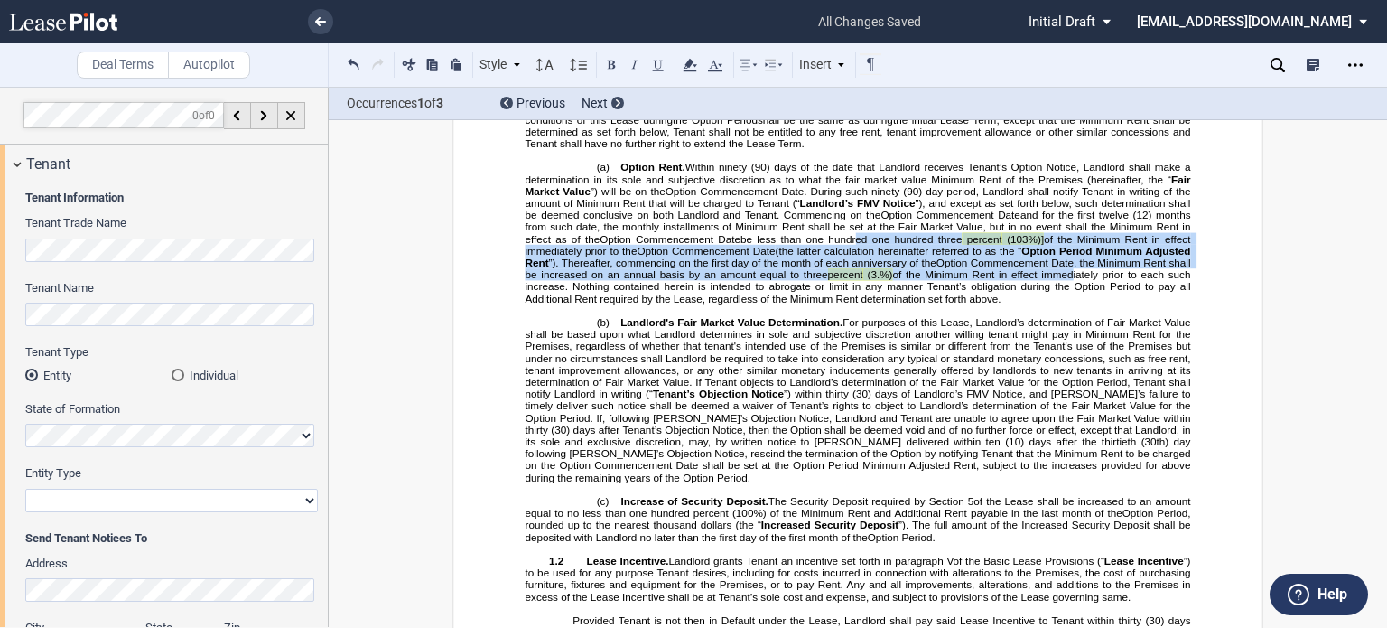
drag, startPoint x: 850, startPoint y: 380, endPoint x: 1070, endPoint y: 420, distance: 223.9
click at [1070, 304] on p "(a) Option Rent. Within ninety (90) days of the date that Landlord receives Ten…" at bounding box center [859, 233] width 666 height 143
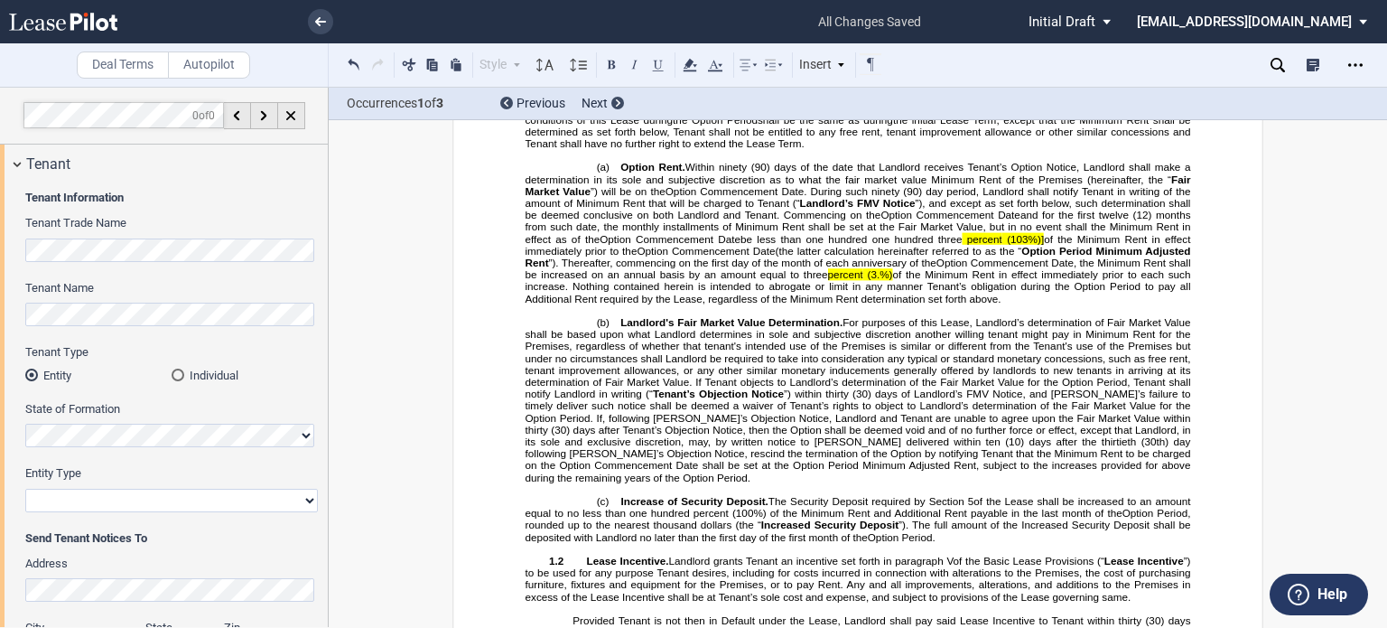
click at [847, 304] on p "(a) Option Rent. Within ninety (90) days of the date that Landlord receives Ten…" at bounding box center [859, 233] width 666 height 143
drag, startPoint x: 804, startPoint y: 382, endPoint x: 870, endPoint y: 386, distance: 66.0
click at [870, 245] on span "be less than one hundred one hundred three" at bounding box center [851, 239] width 221 height 12
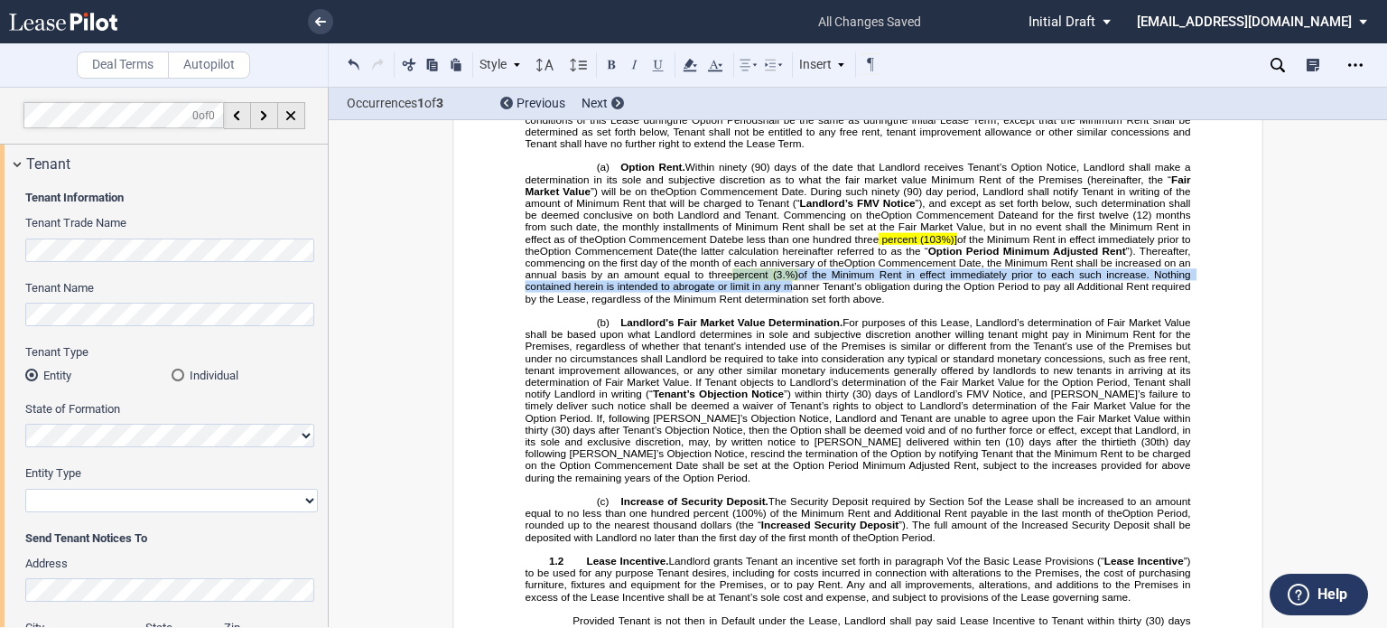
drag, startPoint x: 806, startPoint y: 427, endPoint x: 871, endPoint y: 429, distance: 65.1
click at [882, 304] on span "Option Commencement Date, the Minimum Rent shall be increased on an annual basi…" at bounding box center [860, 280] width 668 height 47
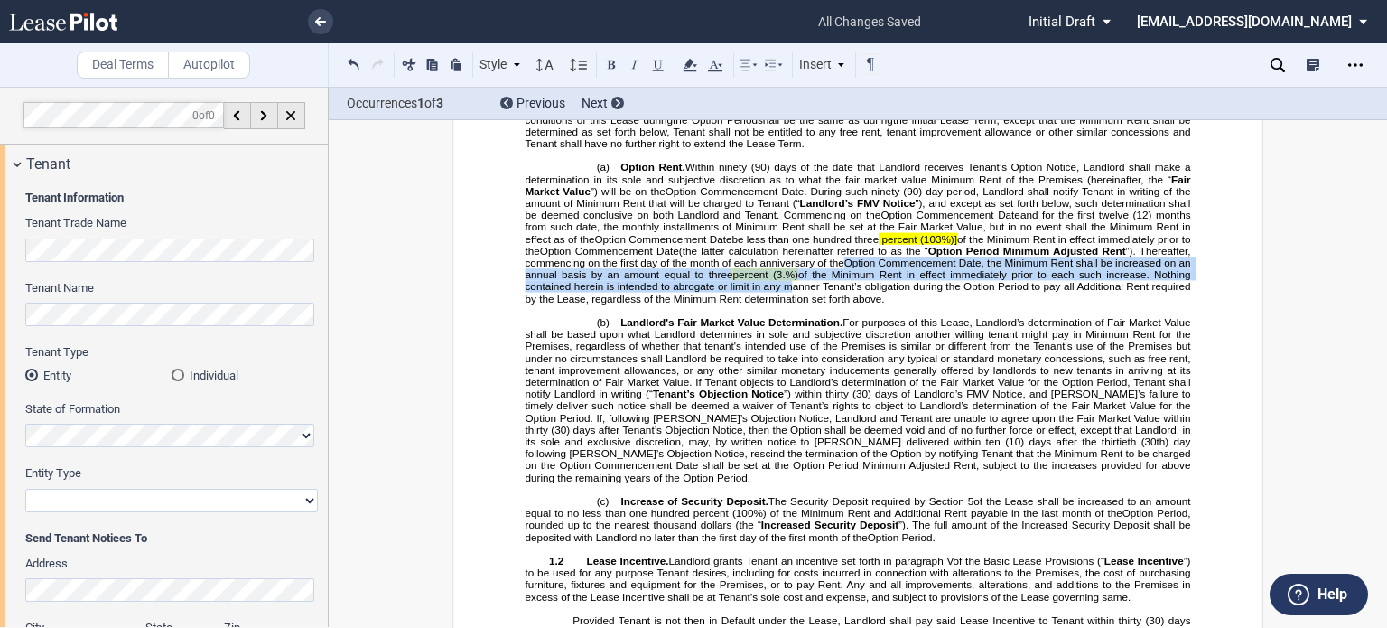
click at [865, 304] on span "of the Minimum Rent in effect immediately prior to each such increase. Nothing …" at bounding box center [860, 286] width 668 height 36
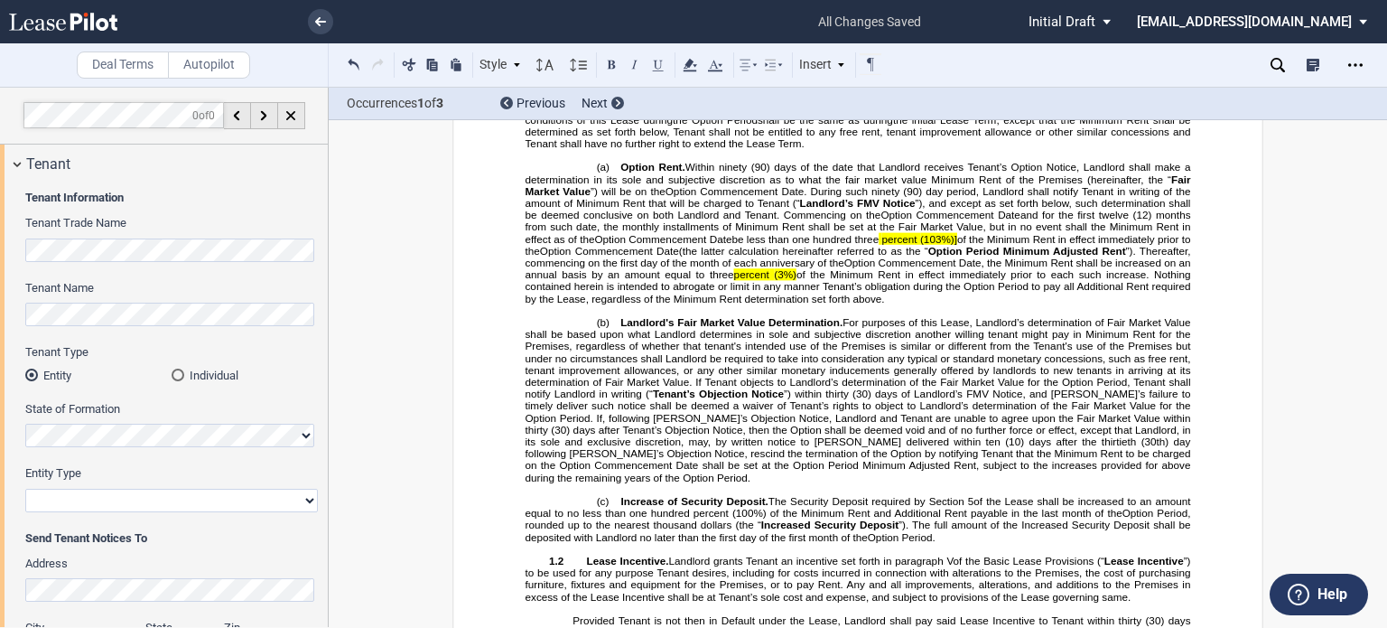
click at [957, 245] on span "(103%)]" at bounding box center [938, 239] width 37 height 12
drag, startPoint x: 853, startPoint y: 388, endPoint x: 994, endPoint y: 390, distance: 140.9
click at [994, 304] on p "(a) Option Rent. Within ninety (90) days of the date that Landlord receives Ten…" at bounding box center [859, 233] width 666 height 143
click at [691, 57] on icon at bounding box center [690, 65] width 22 height 22
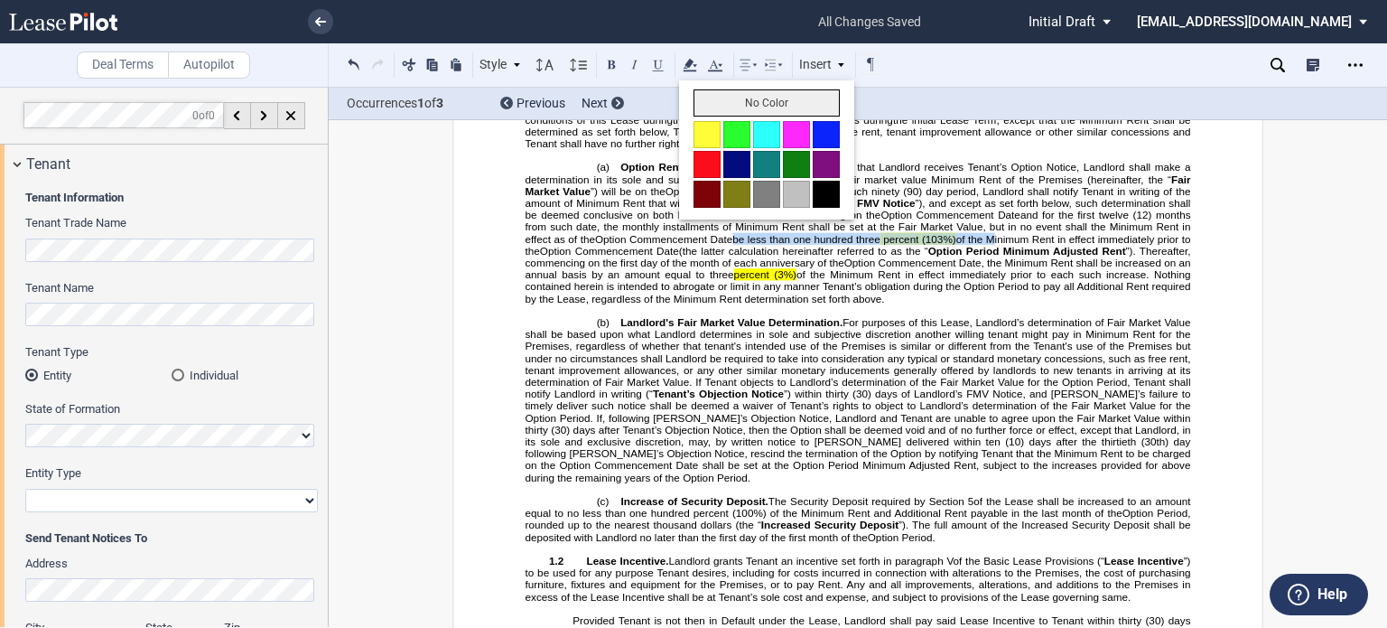
click at [701, 103] on button "No Color" at bounding box center [767, 102] width 146 height 27
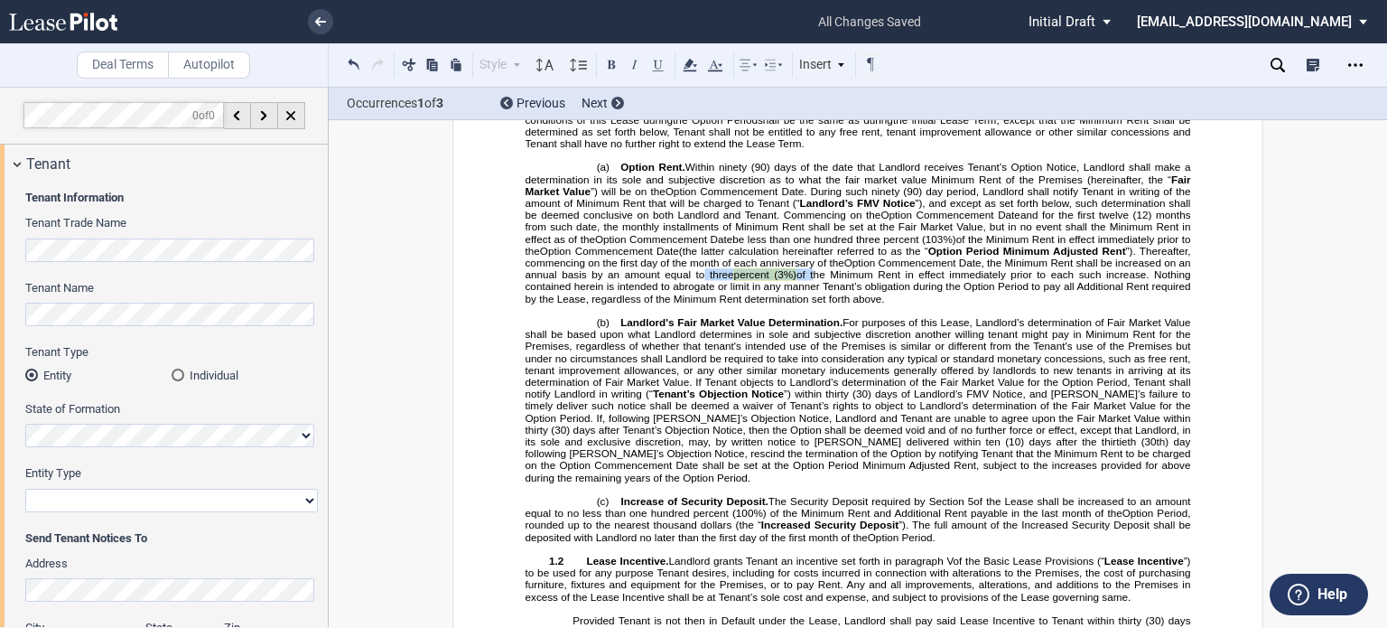
drag, startPoint x: 777, startPoint y: 422, endPoint x: 896, endPoint y: 422, distance: 119.2
click at [896, 304] on span "Option Commencement Date, the Minimum Rent shall be increased on an annual basi…" at bounding box center [860, 280] width 668 height 47
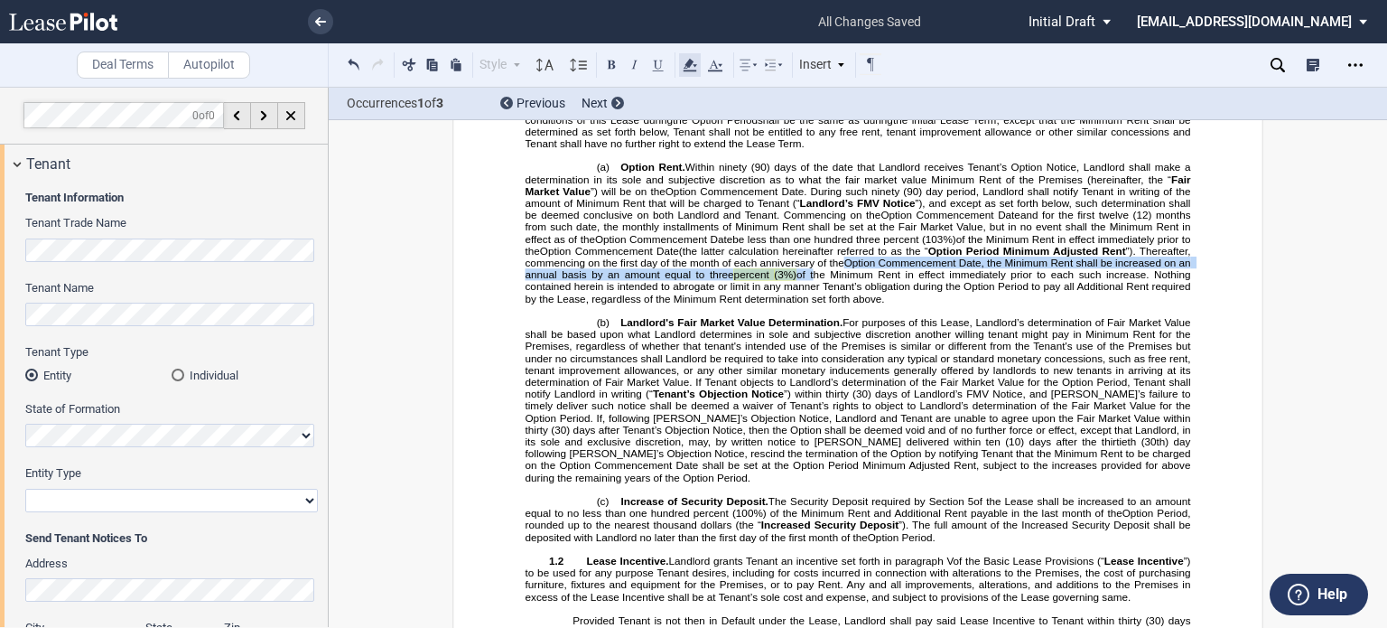
click at [689, 56] on icon at bounding box center [690, 65] width 22 height 22
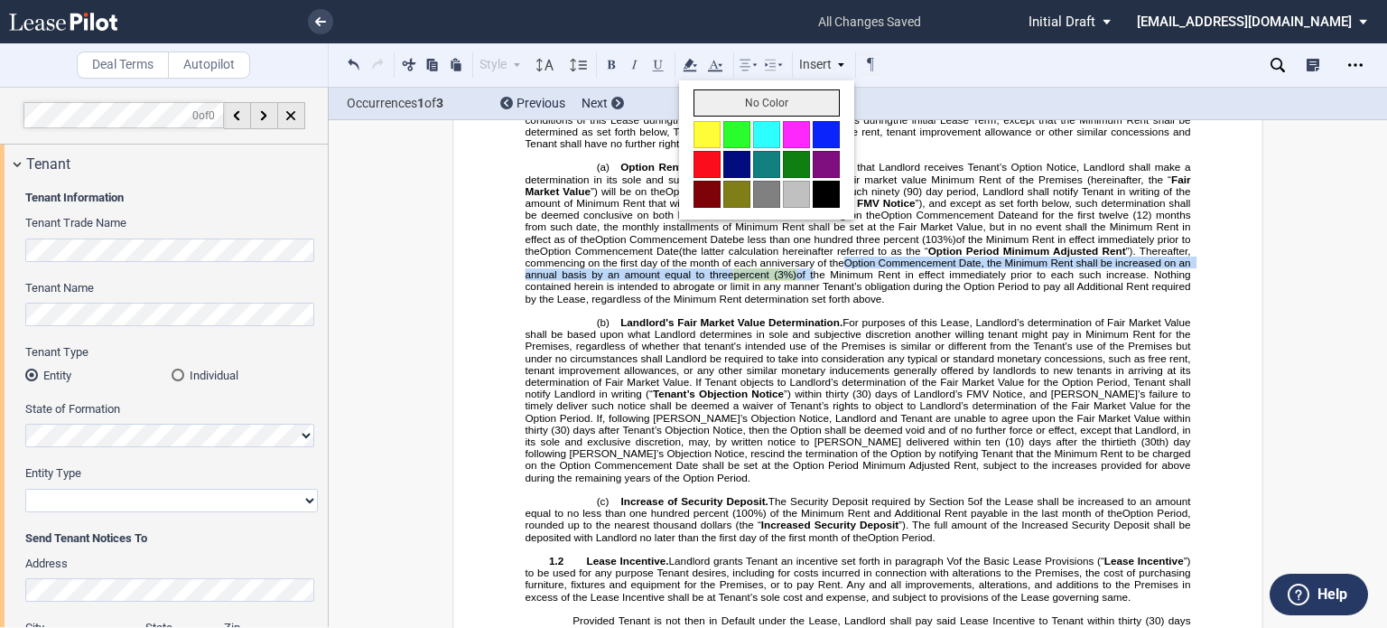
click at [701, 102] on button "No Color" at bounding box center [767, 102] width 146 height 27
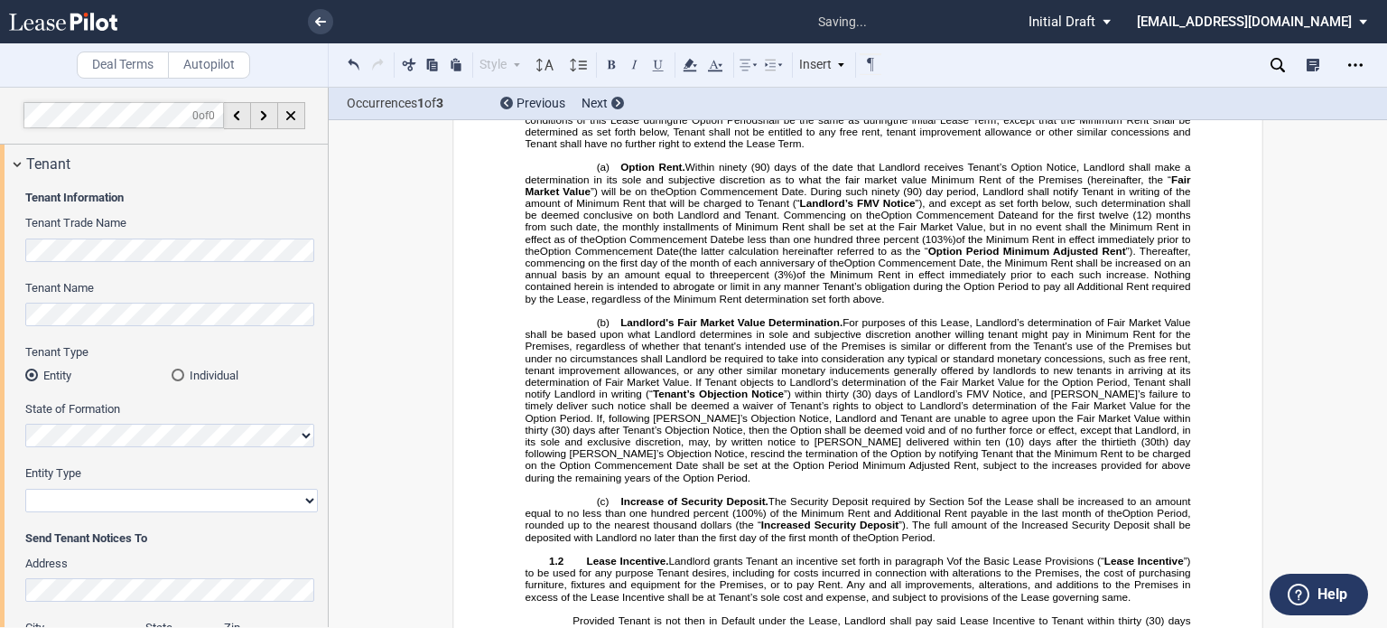
click at [752, 220] on span "”), and except as set forth below, such determination shall be deemed conclusiv…" at bounding box center [860, 208] width 668 height 23
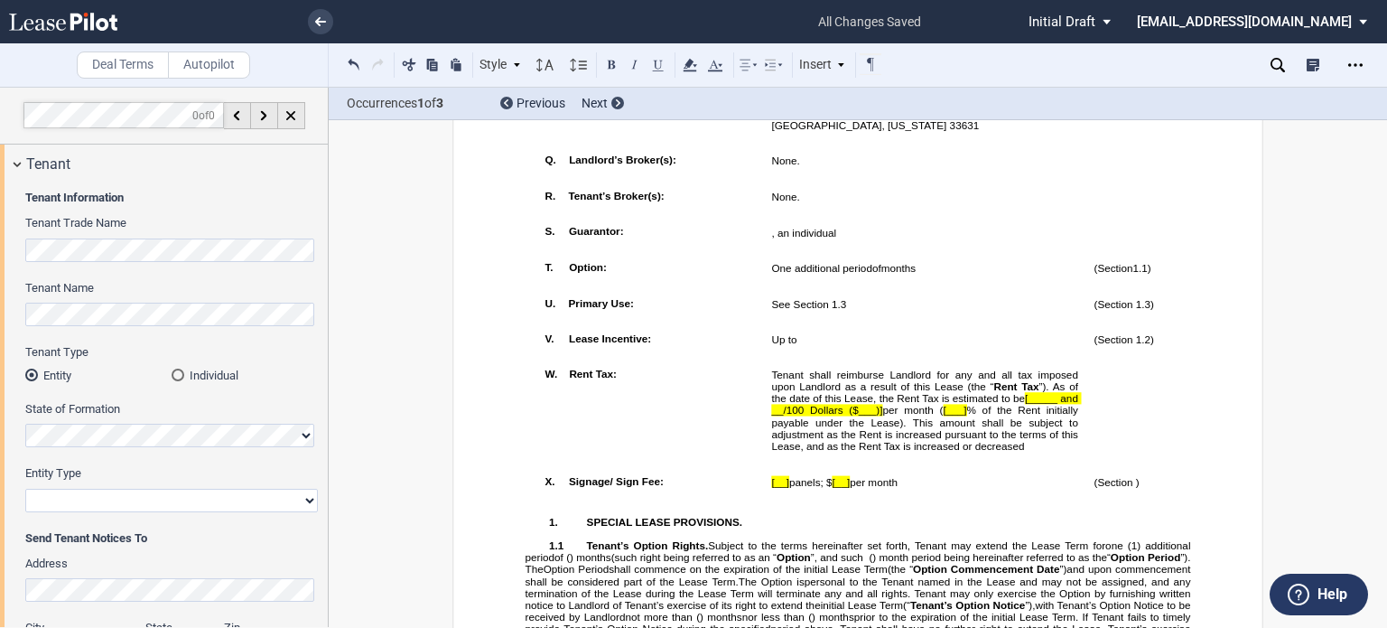
scroll to position [2091, 0]
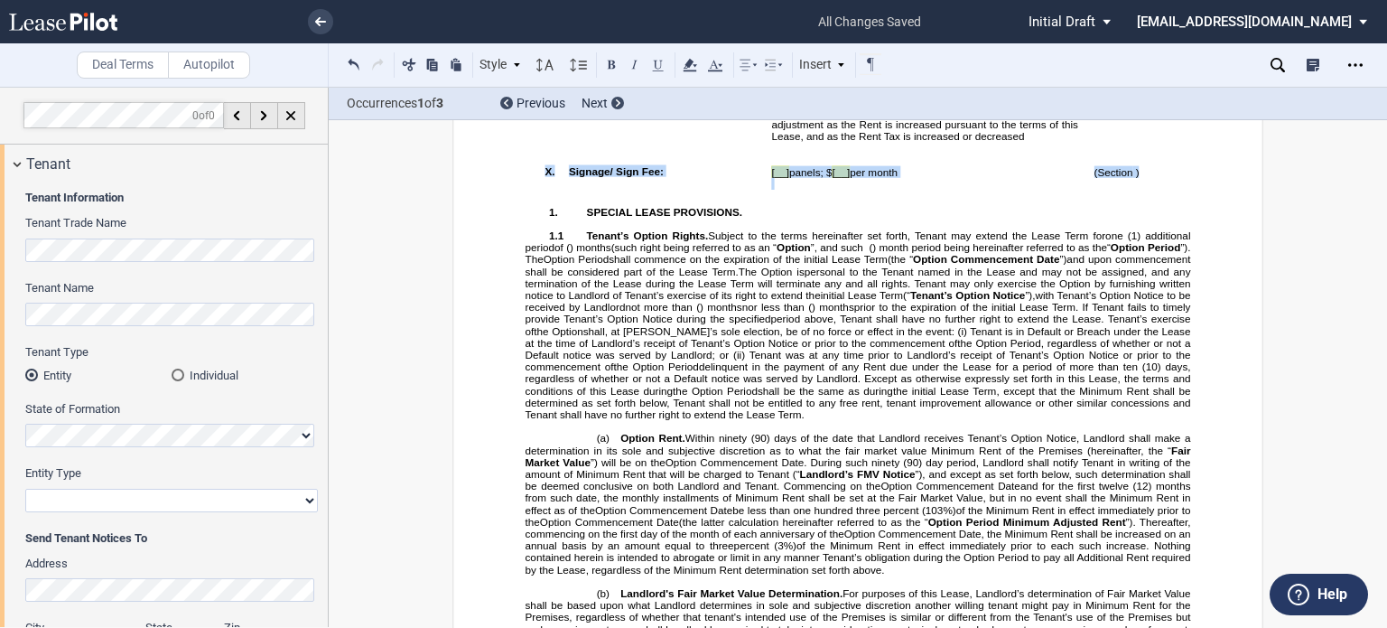
drag, startPoint x: 538, startPoint y: 291, endPoint x: 1142, endPoint y: 292, distance: 603.4
click at [1142, 193] on tr "!!SET_LEVEL_0!! !!LEASE_LEVEL_1!! X. Signage/ Sign Fee: [__] panels; $ [__] per…" at bounding box center [874, 175] width 674 height 35
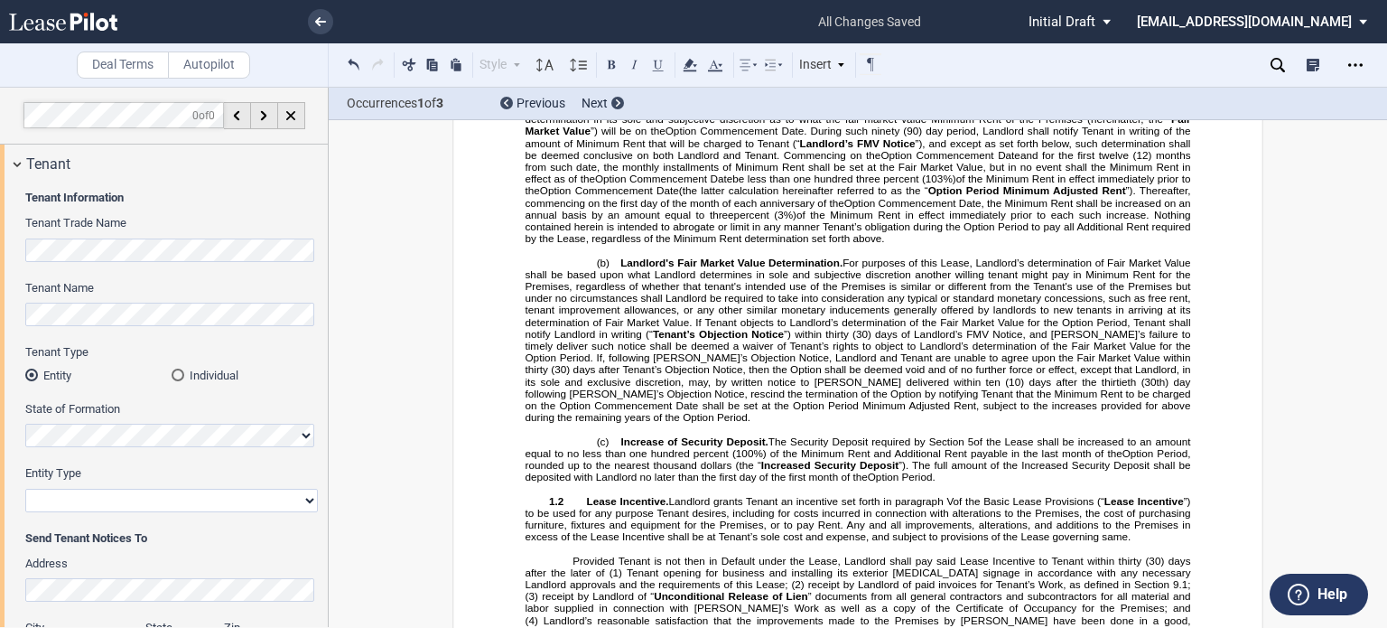
scroll to position [2475, 0]
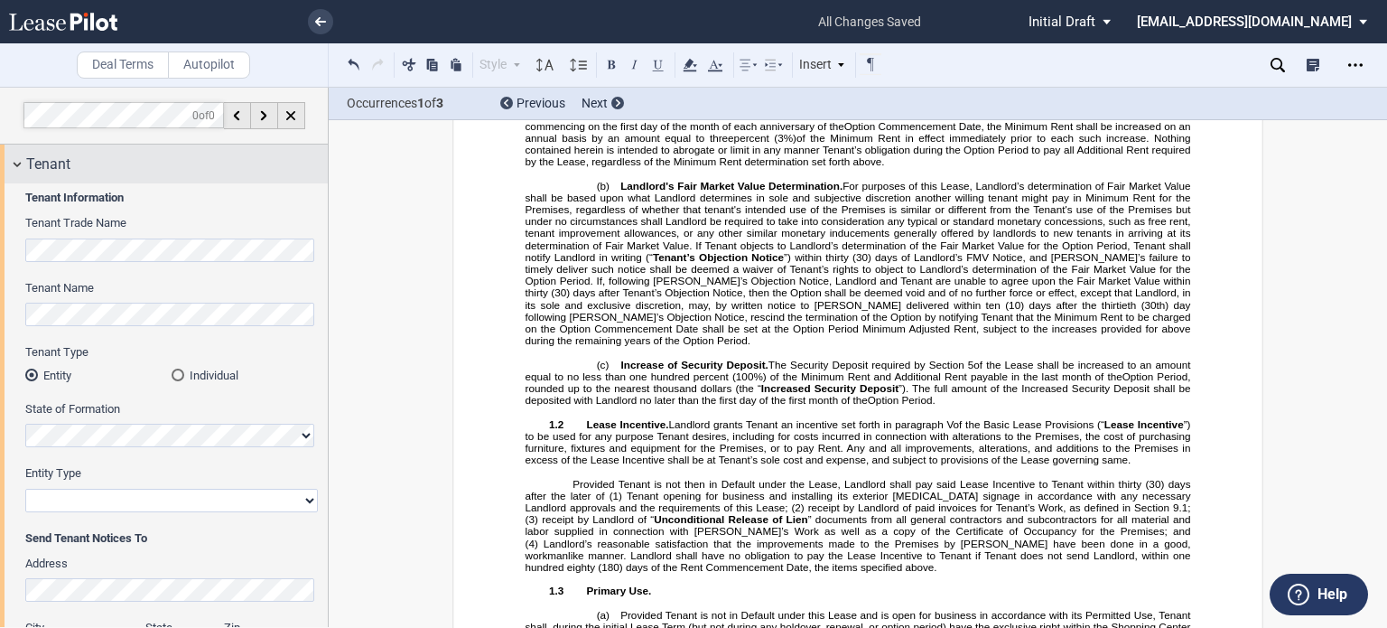
drag, startPoint x: 328, startPoint y: 143, endPoint x: 322, endPoint y: 157, distance: 15.8
click at [322, 157] on div at bounding box center [164, 357] width 329 height 540
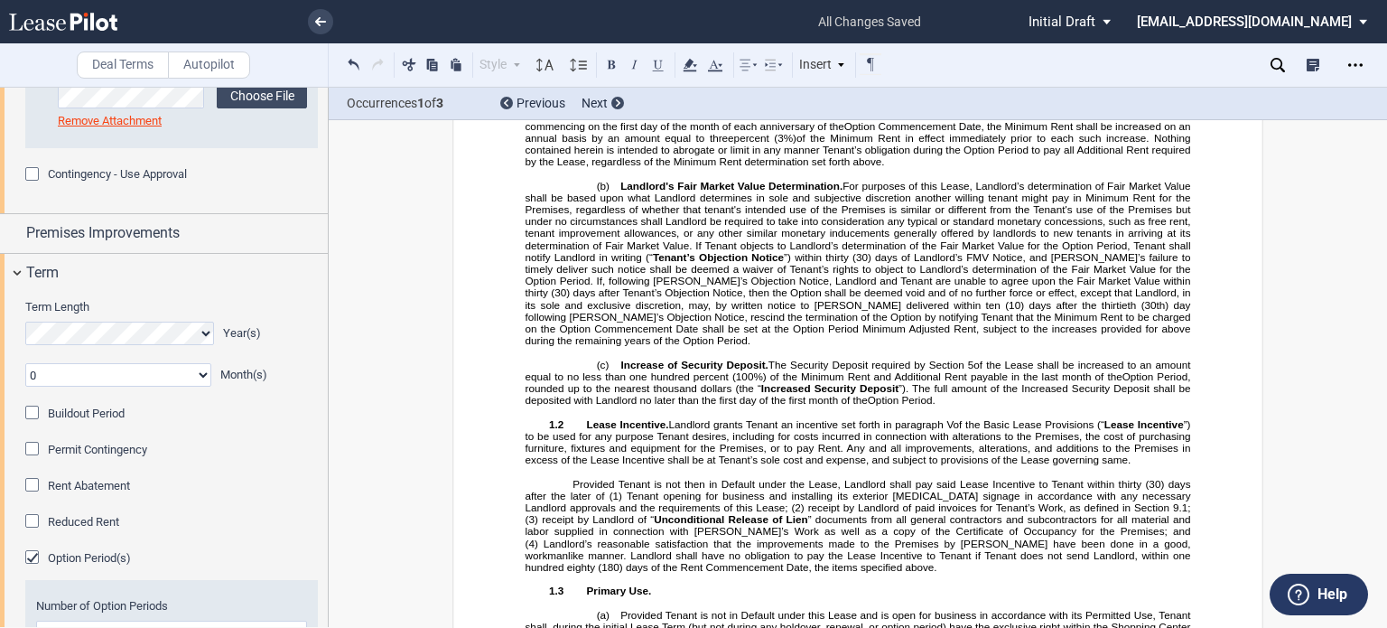
scroll to position [1911, 0]
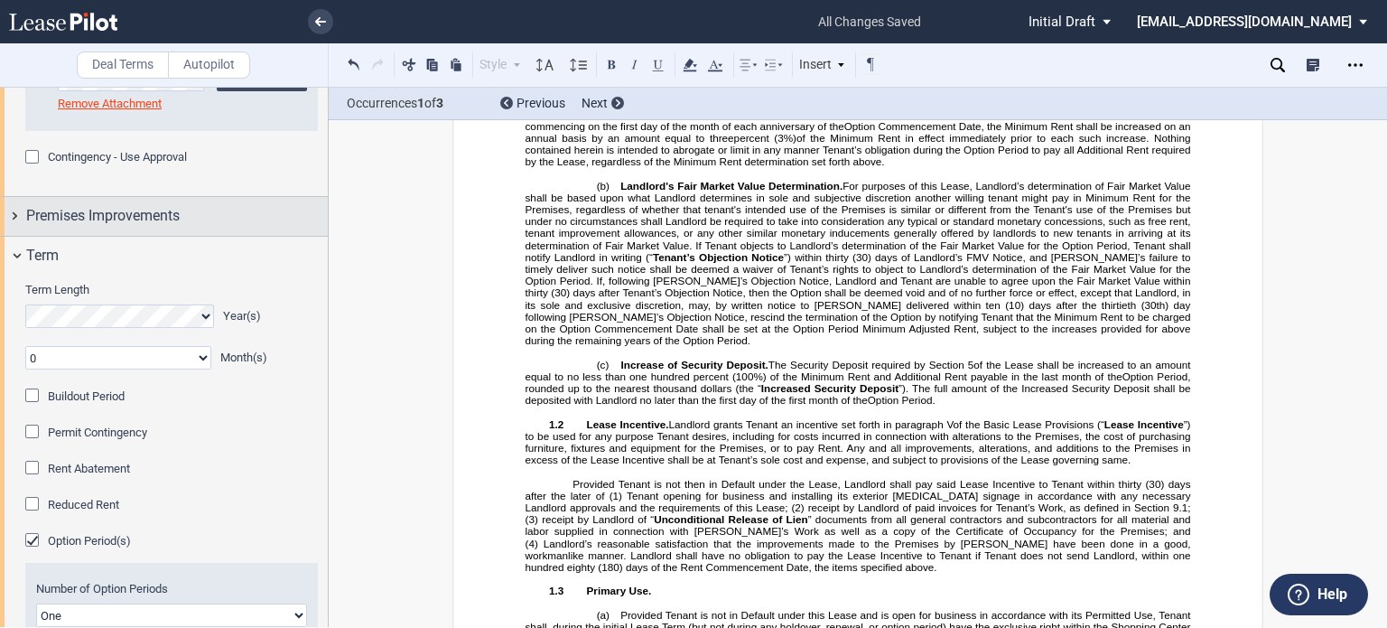
click at [162, 227] on span "Premises Improvements" at bounding box center [103, 216] width 154 height 22
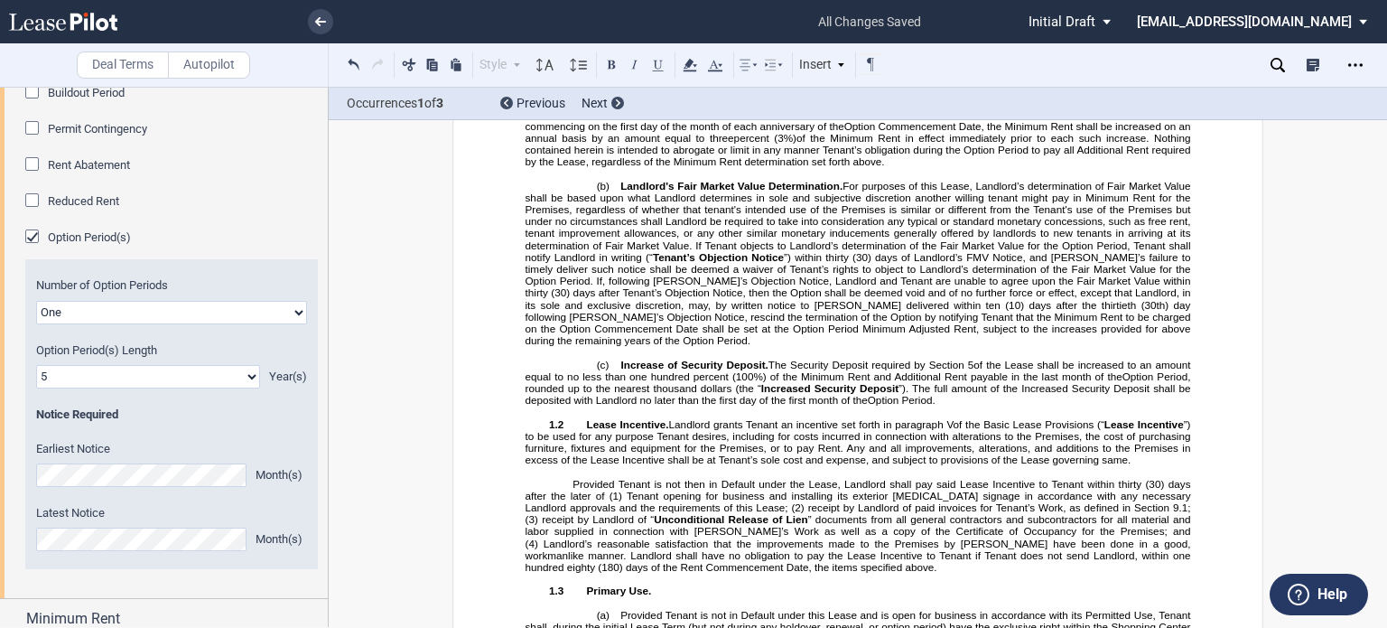
scroll to position [2405, 0]
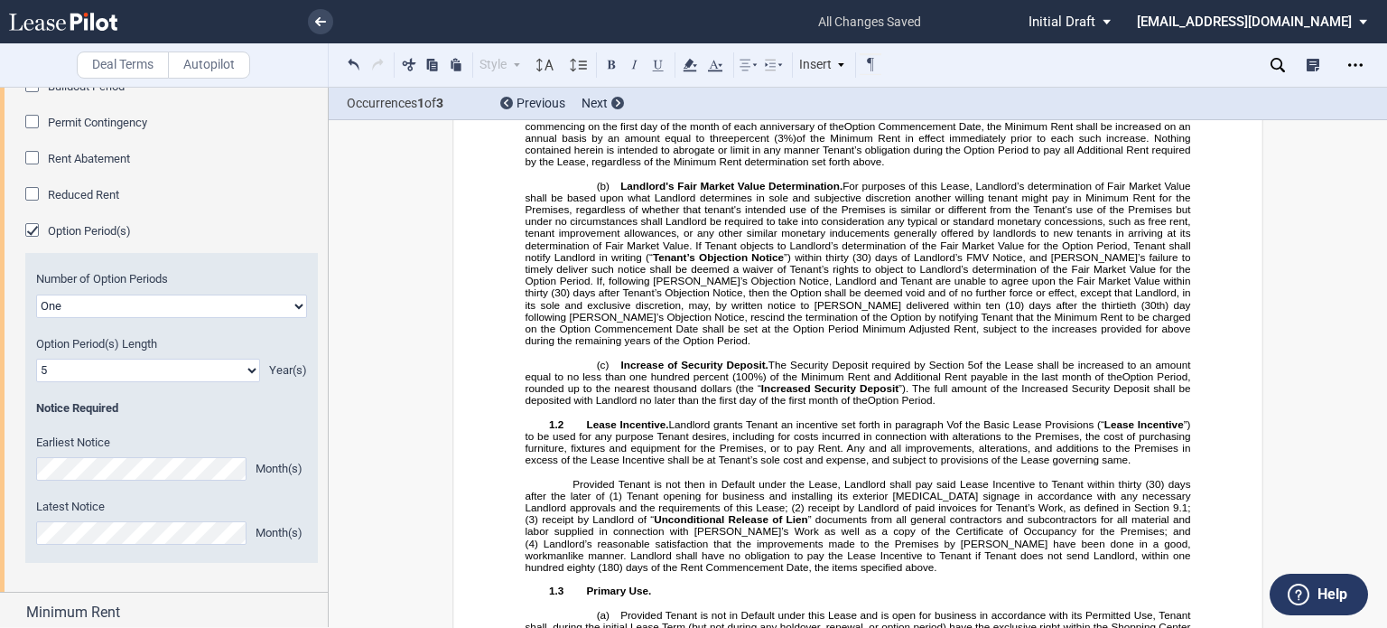
click at [37, 97] on div "Buildout Period" at bounding box center [34, 88] width 18 height 18
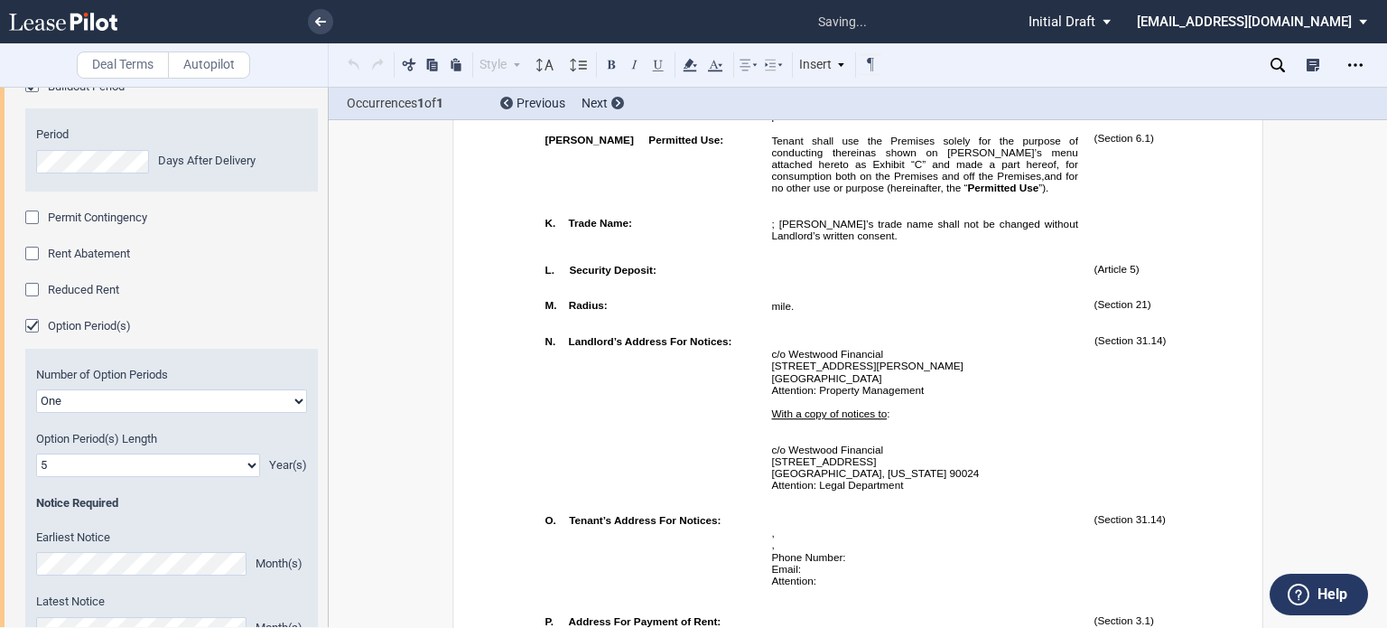
scroll to position [1041, 0]
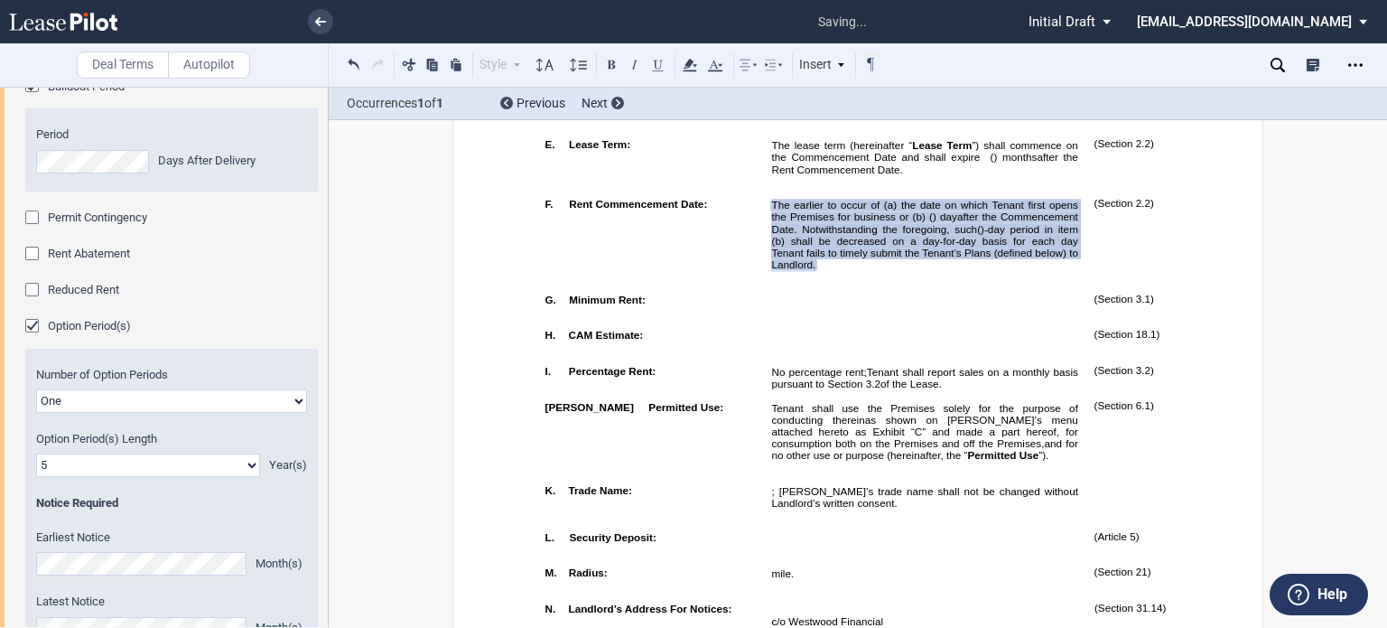
click at [38, 97] on div "Buildout Period" at bounding box center [34, 88] width 18 height 18
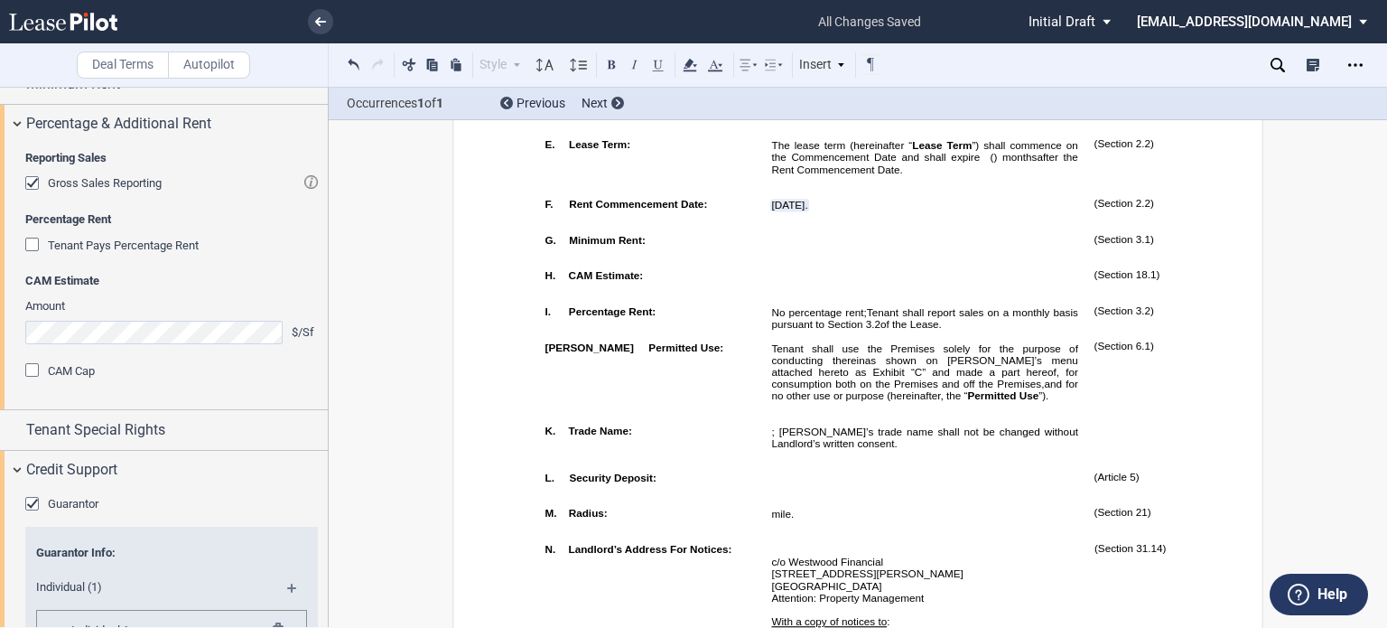
scroll to position [2955, 0]
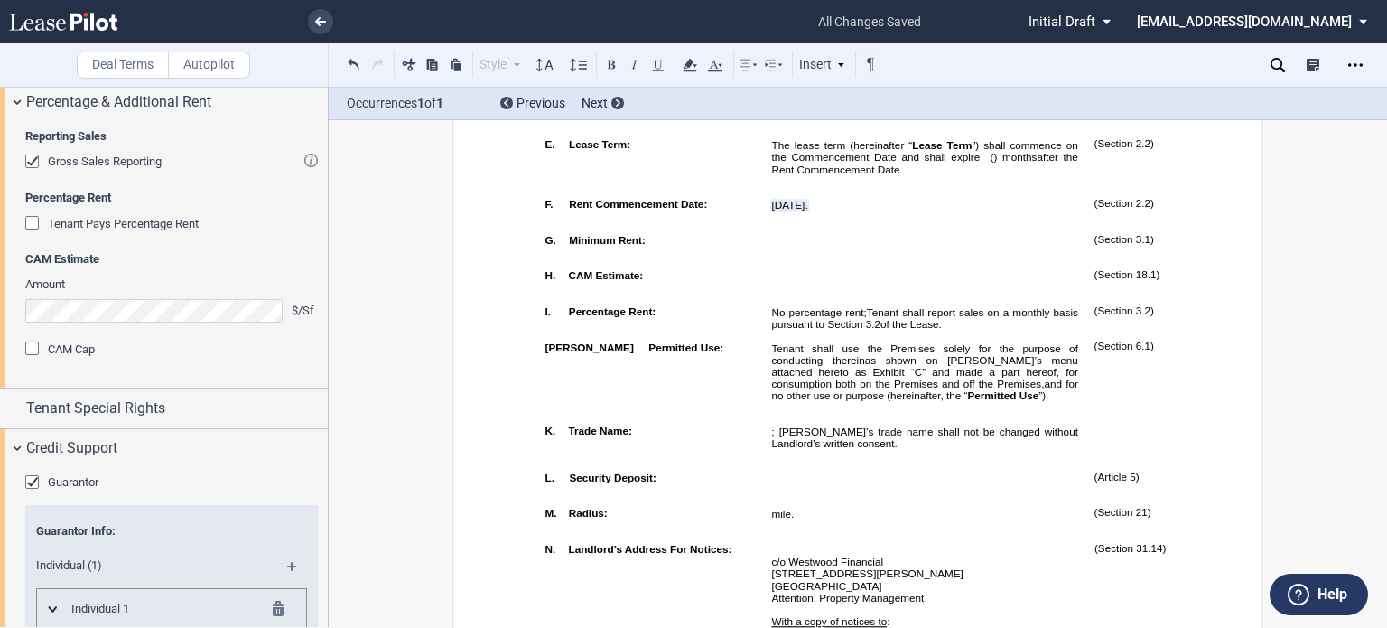
drag, startPoint x: 328, startPoint y: 481, endPoint x: 327, endPoint y: 450, distance: 31.6
click at [327, 450] on div at bounding box center [164, 357] width 329 height 540
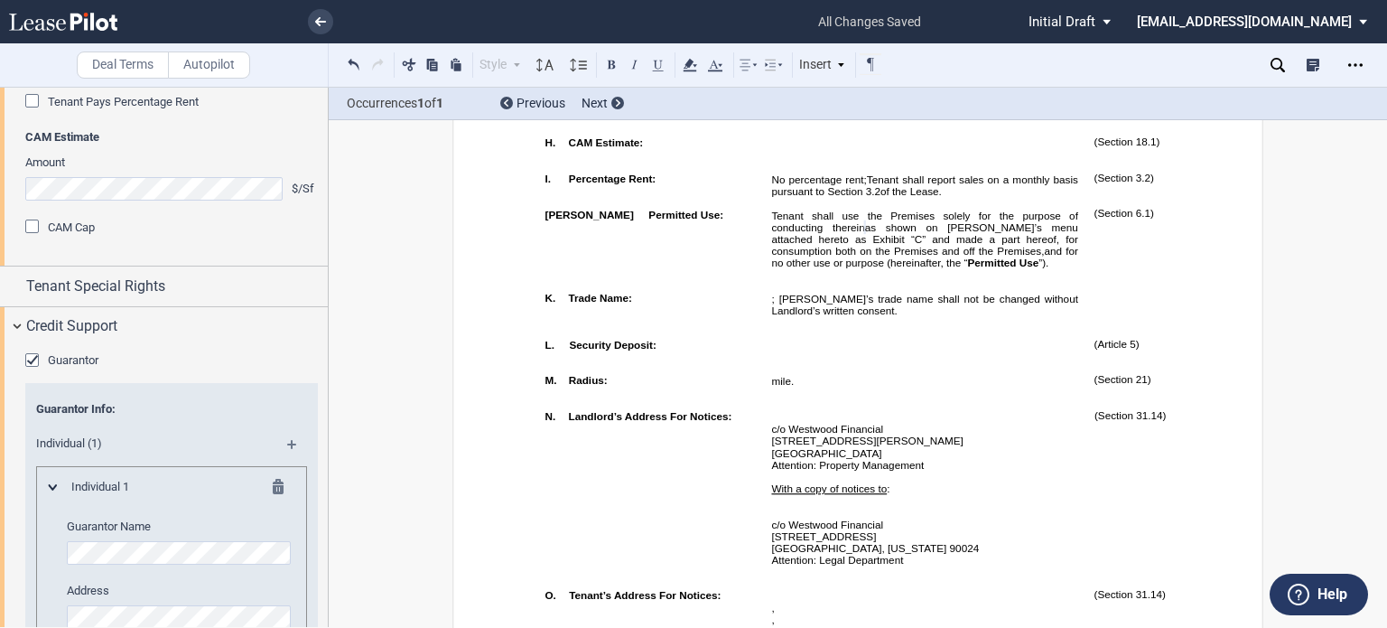
scroll to position [3082, 0]
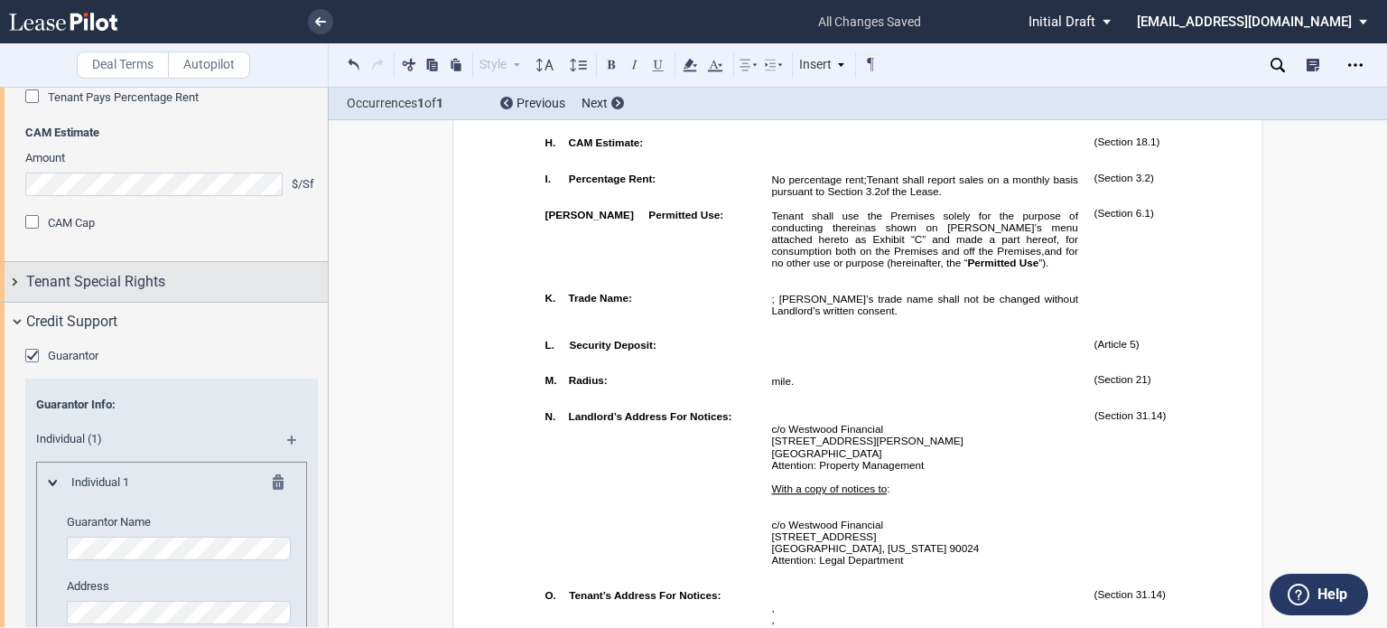
click at [210, 293] on div "Tenant Special Rights" at bounding box center [177, 282] width 302 height 22
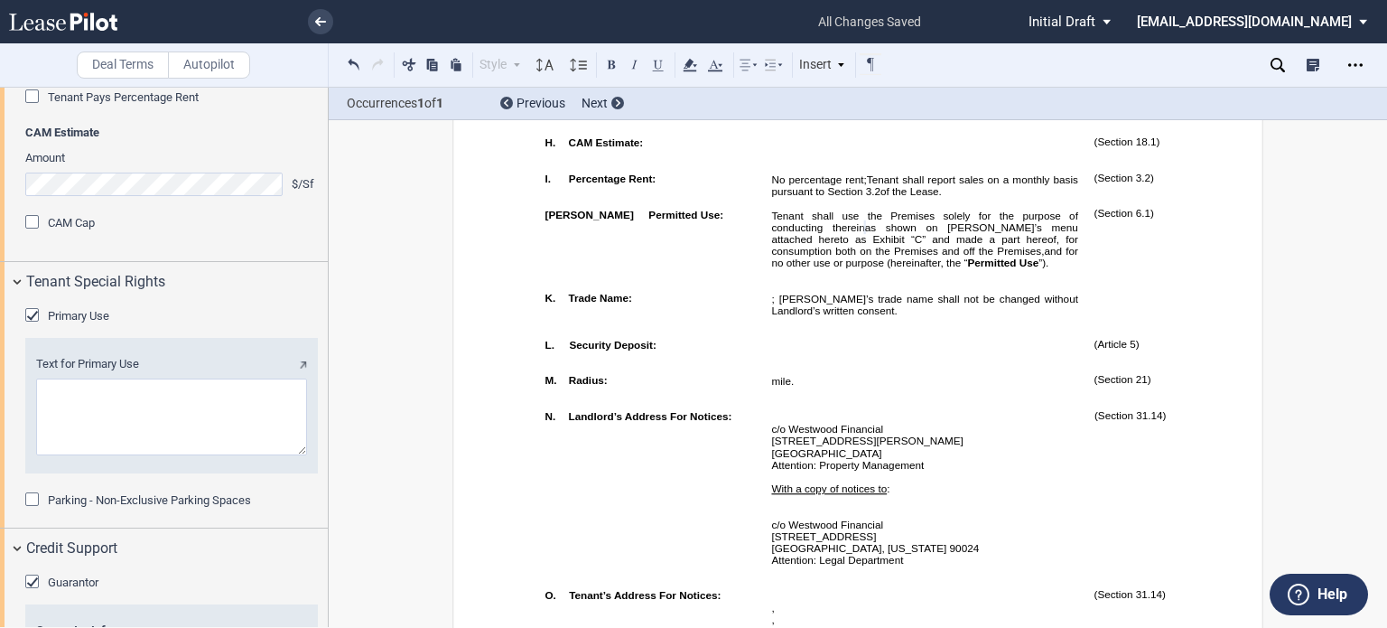
click at [34, 326] on div "Primary Use" at bounding box center [34, 317] width 18 height 18
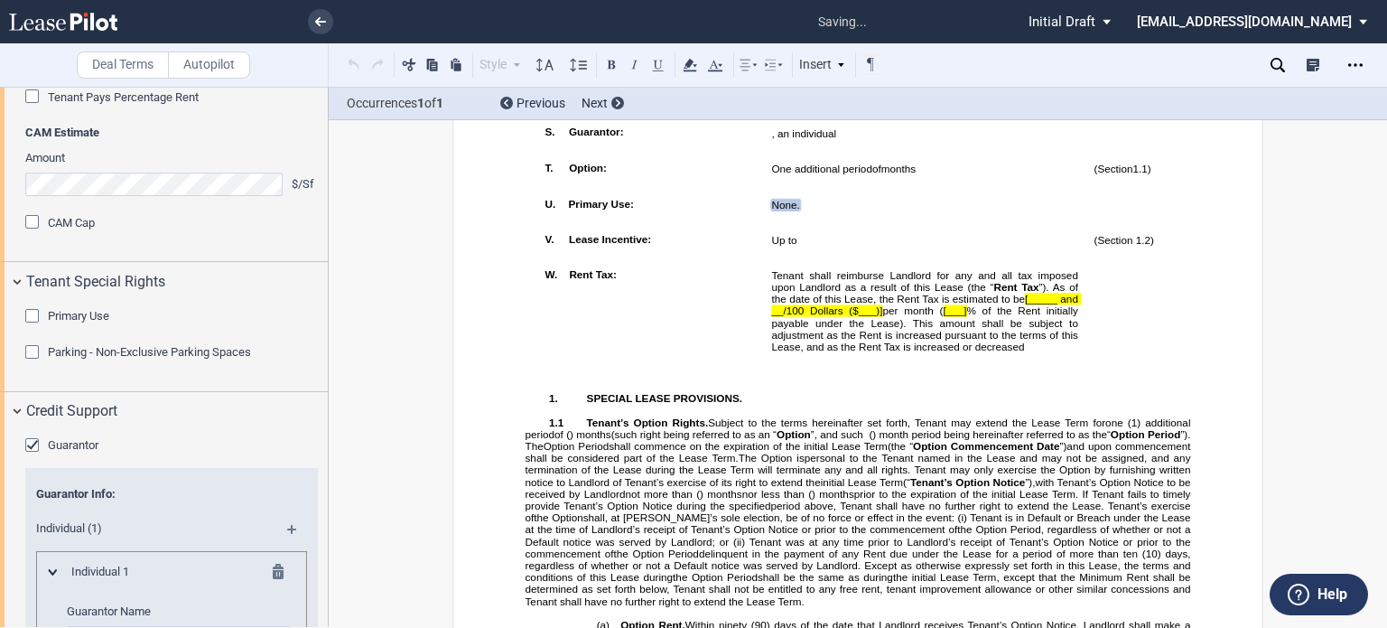
scroll to position [1885, 0]
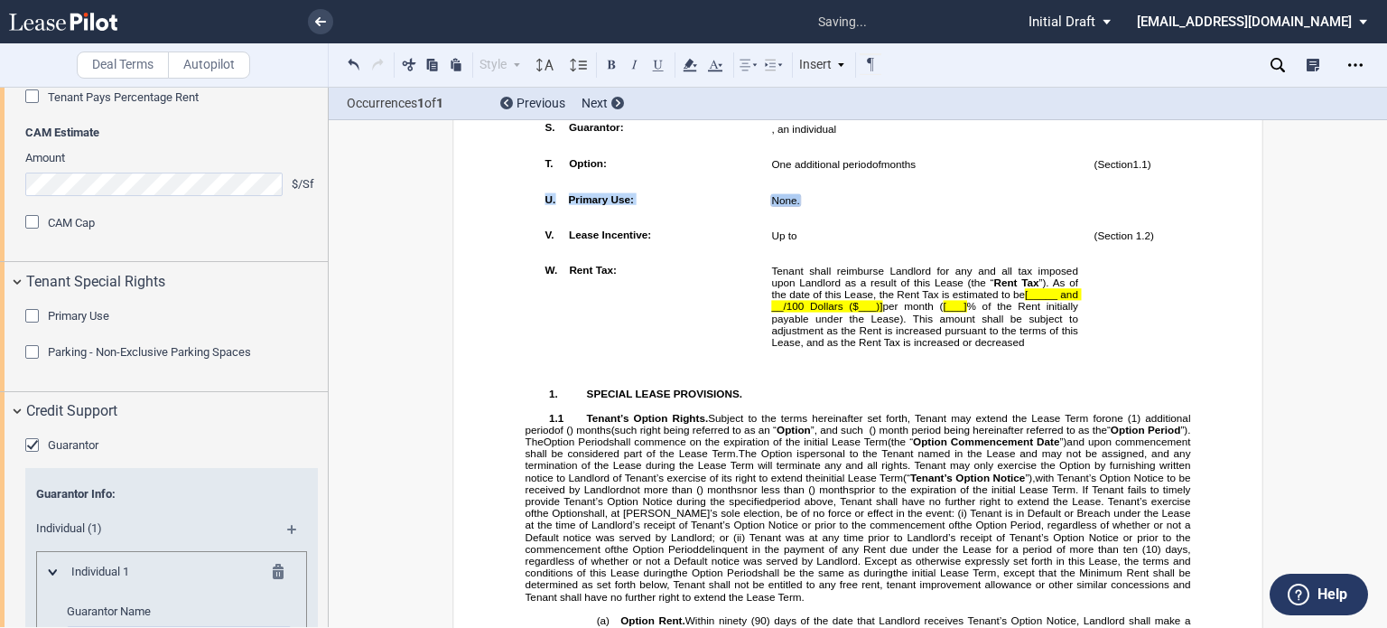
drag, startPoint x: 801, startPoint y: 303, endPoint x: 533, endPoint y: 302, distance: 268.3
click at [537, 221] on tr "!!SET_LEVEL_0!! !!LEASE_LEVEL_1!! U. Primary Use: None. See Section ﻿ 1.3 ﻿ ﻿ (…" at bounding box center [874, 203] width 674 height 35
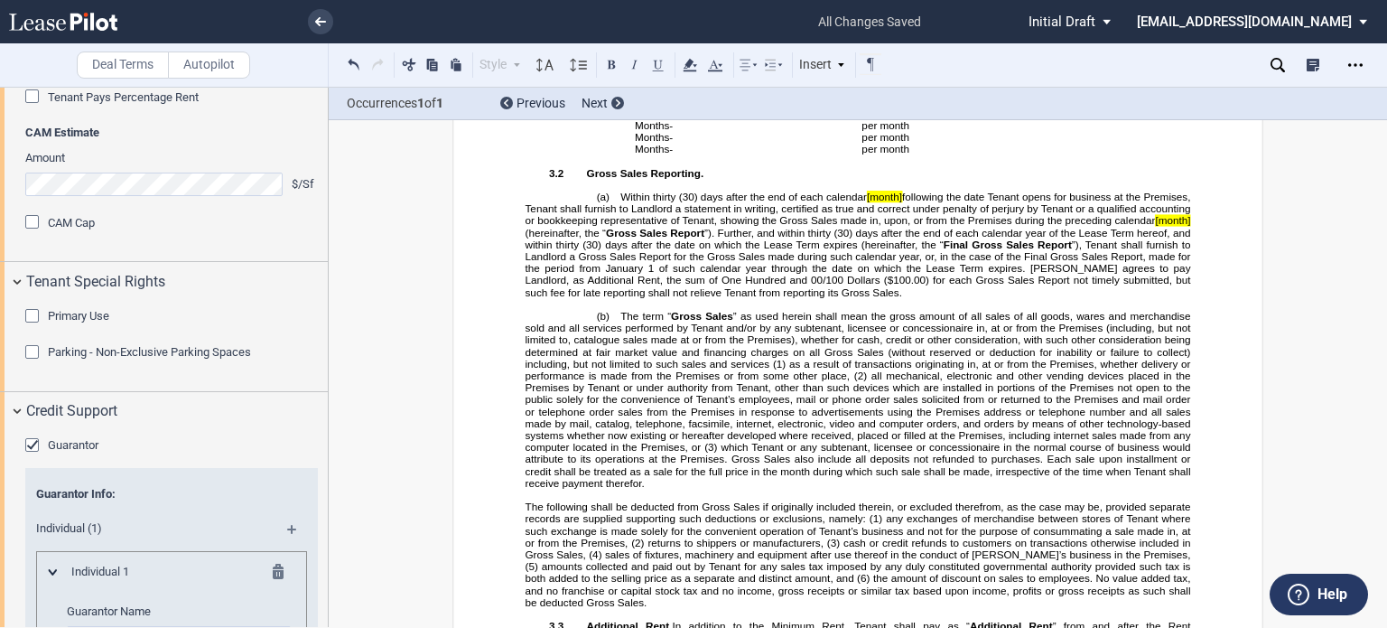
scroll to position [3853, 0]
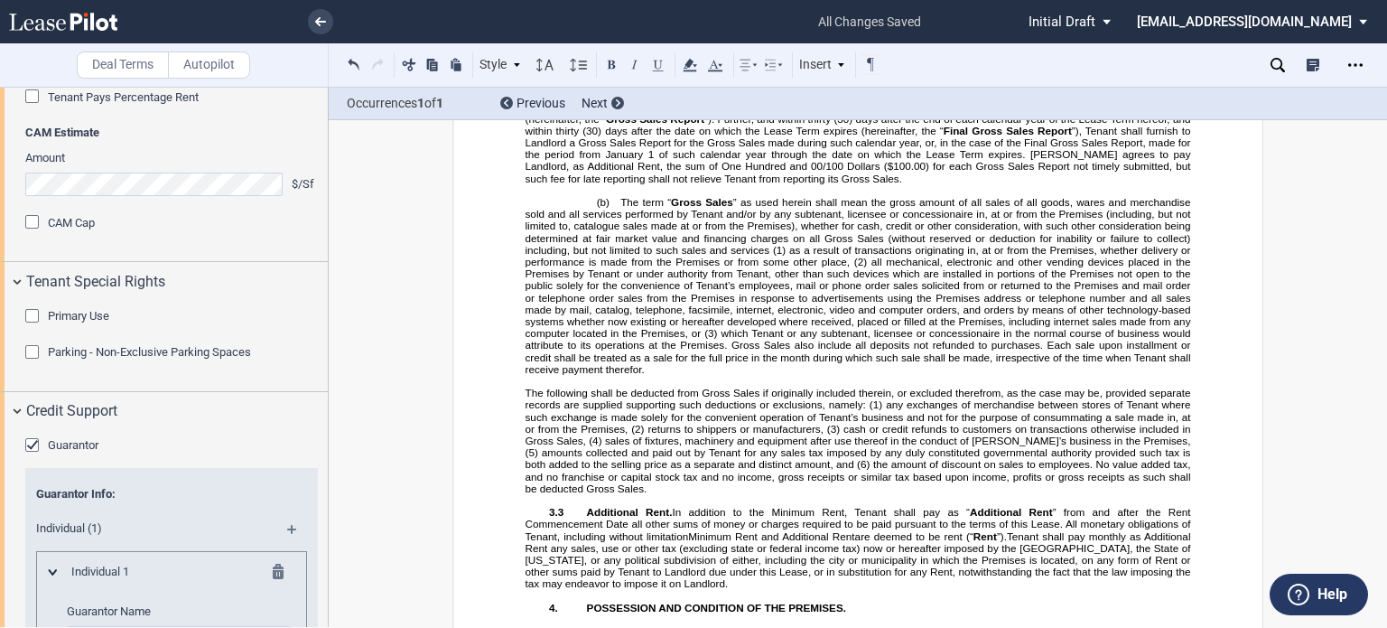
click at [890, 77] on p at bounding box center [859, 71] width 666 height 12
click at [890, 89] on span "[month]" at bounding box center [884, 83] width 35 height 12
click at [901, 89] on span "month]" at bounding box center [885, 83] width 33 height 12
drag, startPoint x: 519, startPoint y: 314, endPoint x: 542, endPoint y: 331, distance: 28.4
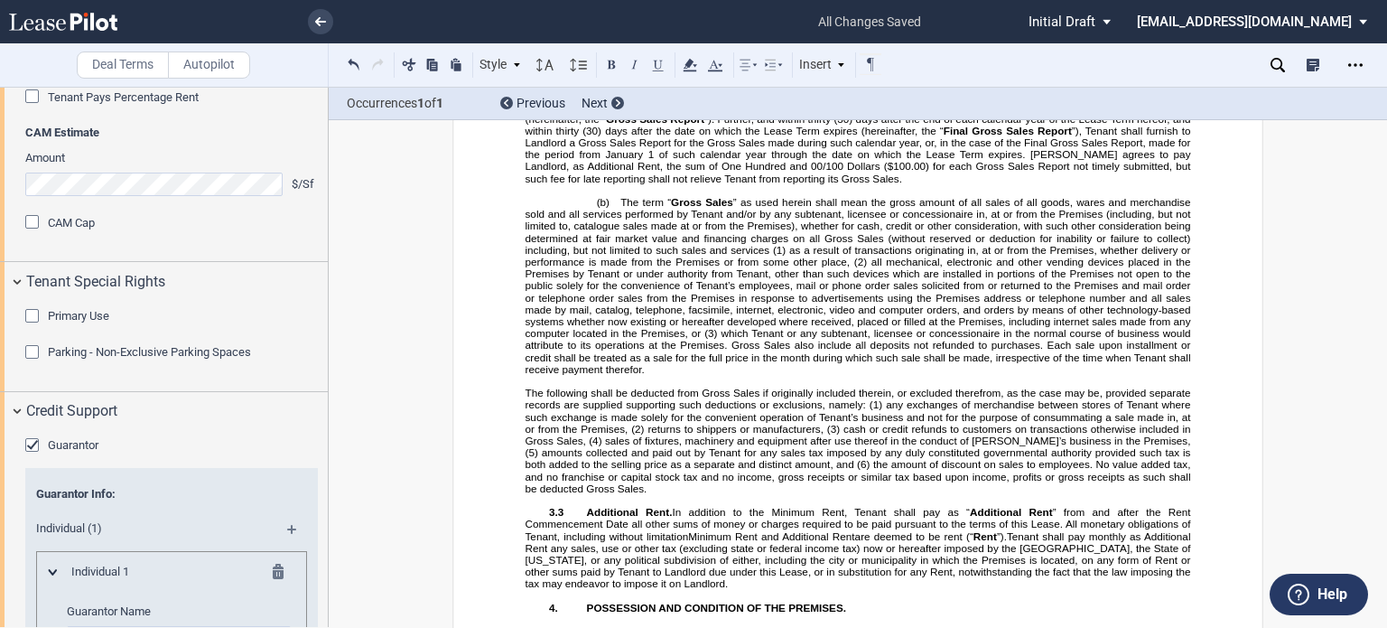
drag, startPoint x: 553, startPoint y: 312, endPoint x: 555, endPoint y: 322, distance: 11.0
click at [1155, 113] on span "[month]" at bounding box center [1172, 107] width 35 height 12
click at [598, 125] on span "[month" at bounding box center [581, 119] width 33 height 12
drag, startPoint x: 842, startPoint y: 284, endPoint x: 918, endPoint y: 275, distance: 76.3
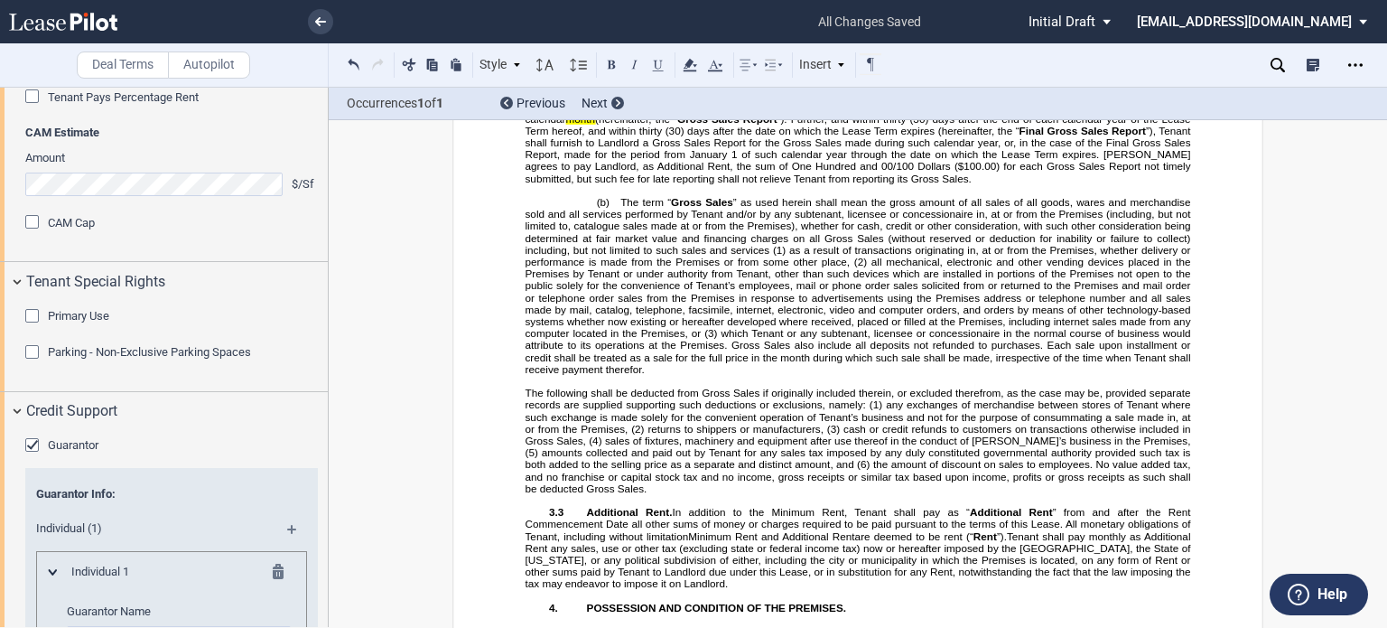
click at [918, 184] on span "Within thirty (30) days after the end of each calendar month following the date…" at bounding box center [860, 131] width 668 height 107
click at [694, 52] on div "Style A. Paragraph 1. Section/Article 1.1 Subsection (a) Subsection (i) Subsect…" at bounding box center [698, 64] width 738 height 43
click at [690, 64] on use at bounding box center [690, 65] width 14 height 13
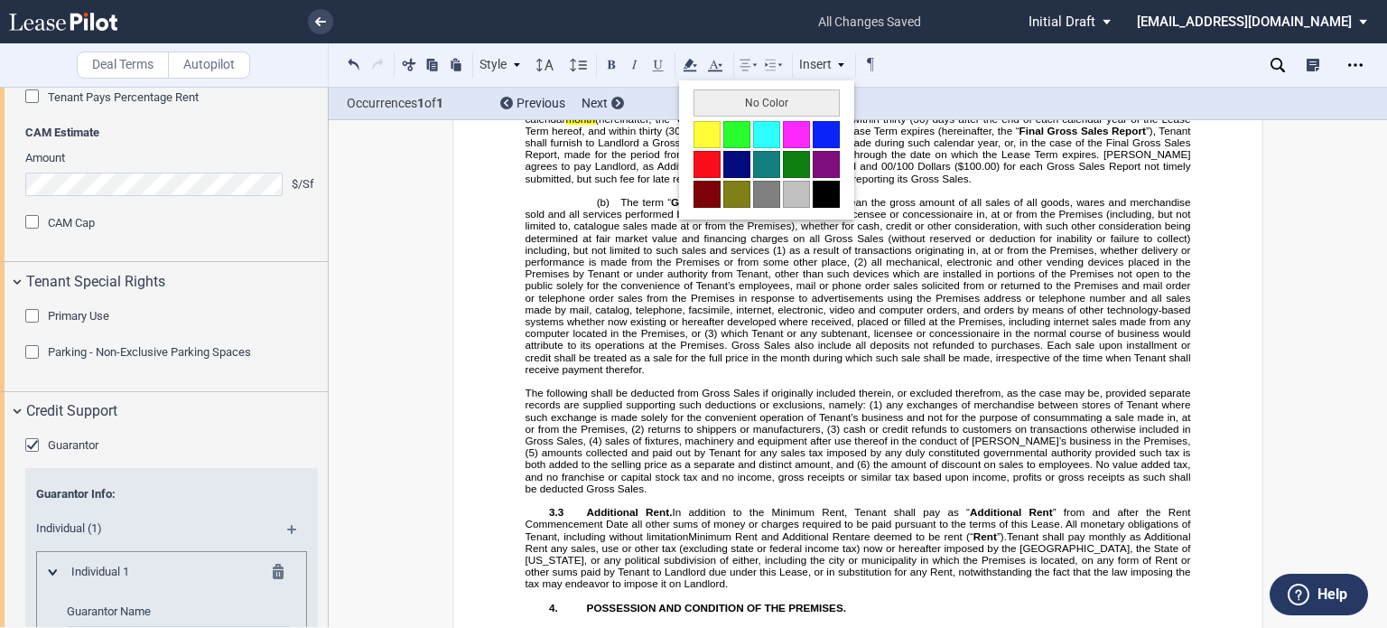
click at [706, 100] on button "No Color" at bounding box center [767, 102] width 146 height 27
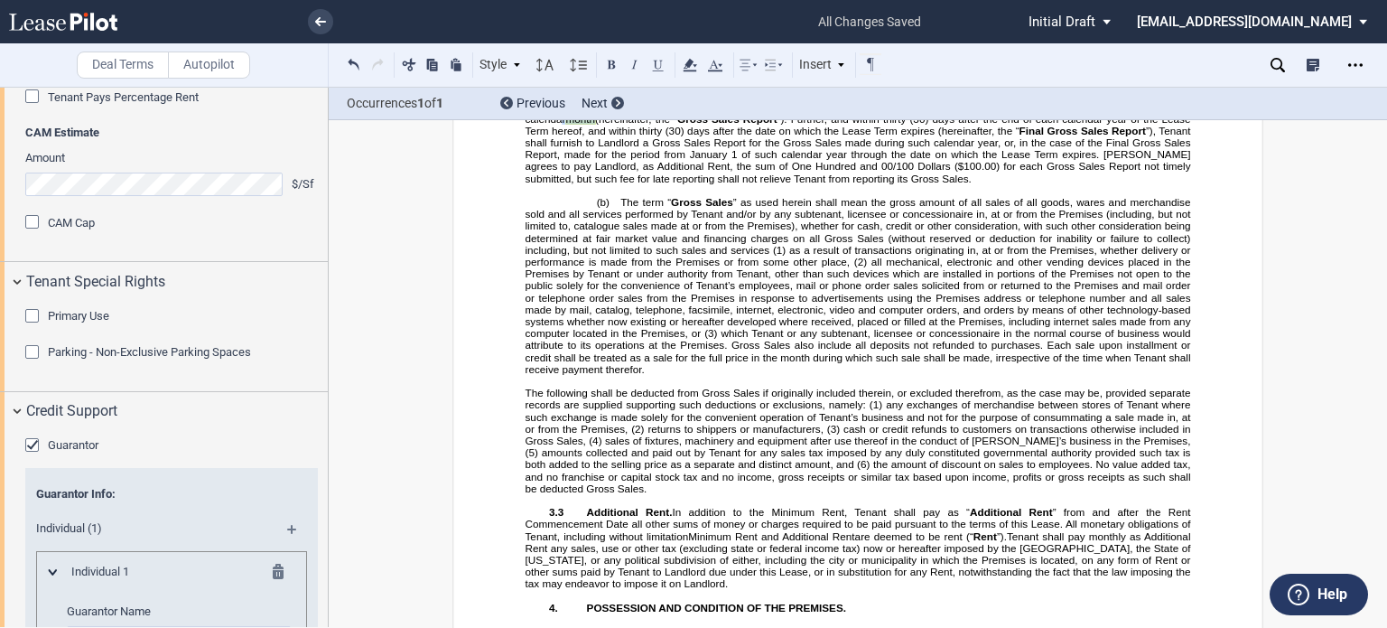
drag, startPoint x: 1146, startPoint y: 306, endPoint x: 1185, endPoint y: 306, distance: 38.8
click at [1185, 184] on span "Within thirty (30) days after the end of each calendar month following the date…" at bounding box center [860, 131] width 668 height 107
click at [687, 66] on use at bounding box center [690, 65] width 14 height 13
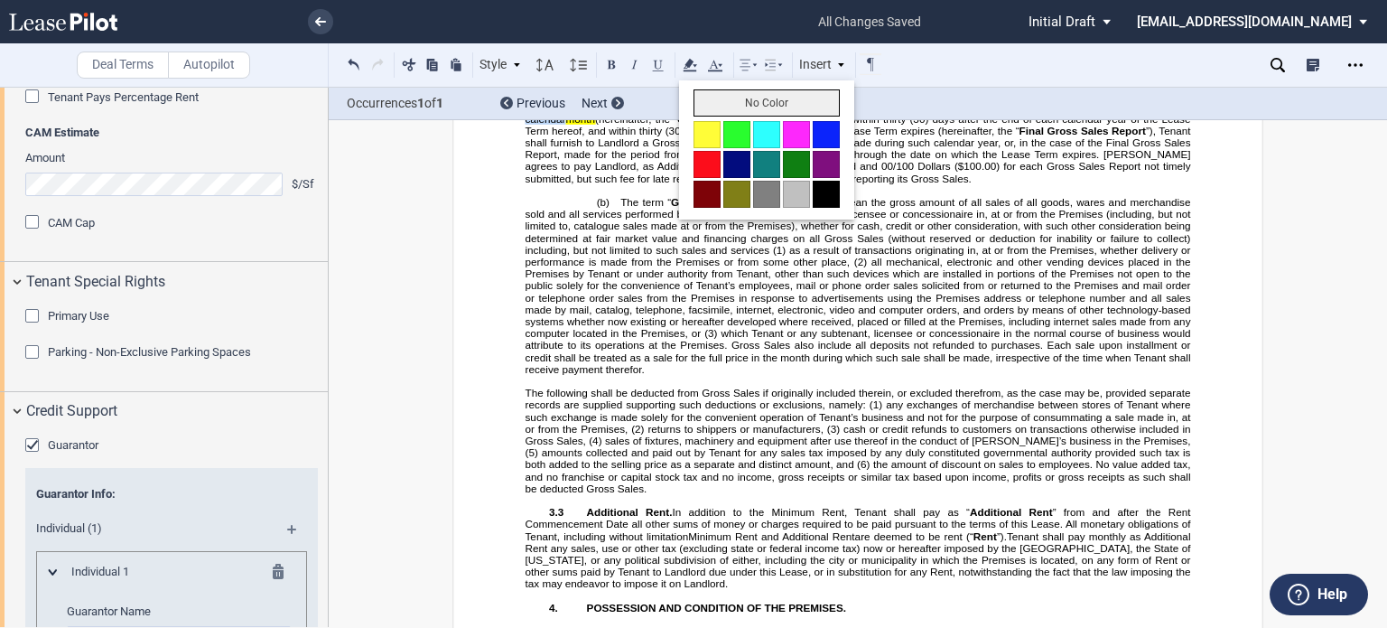
click at [695, 100] on button "No Color" at bounding box center [767, 102] width 146 height 27
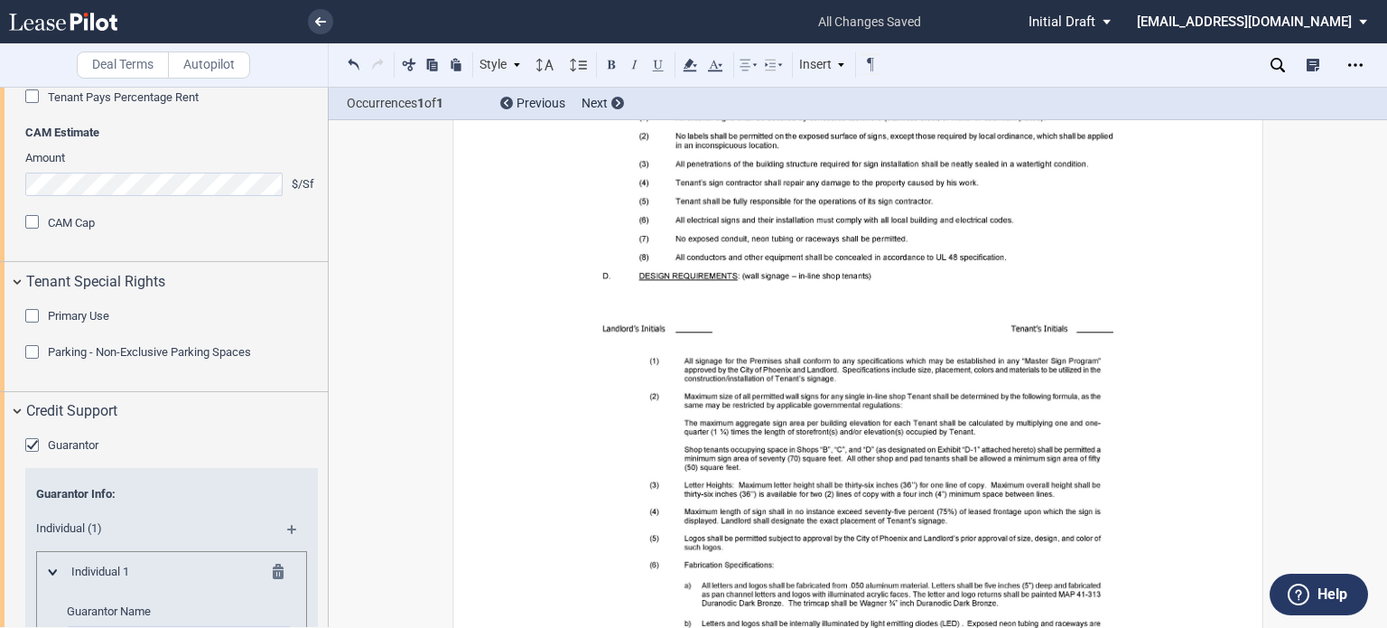
scroll to position [23197, 0]
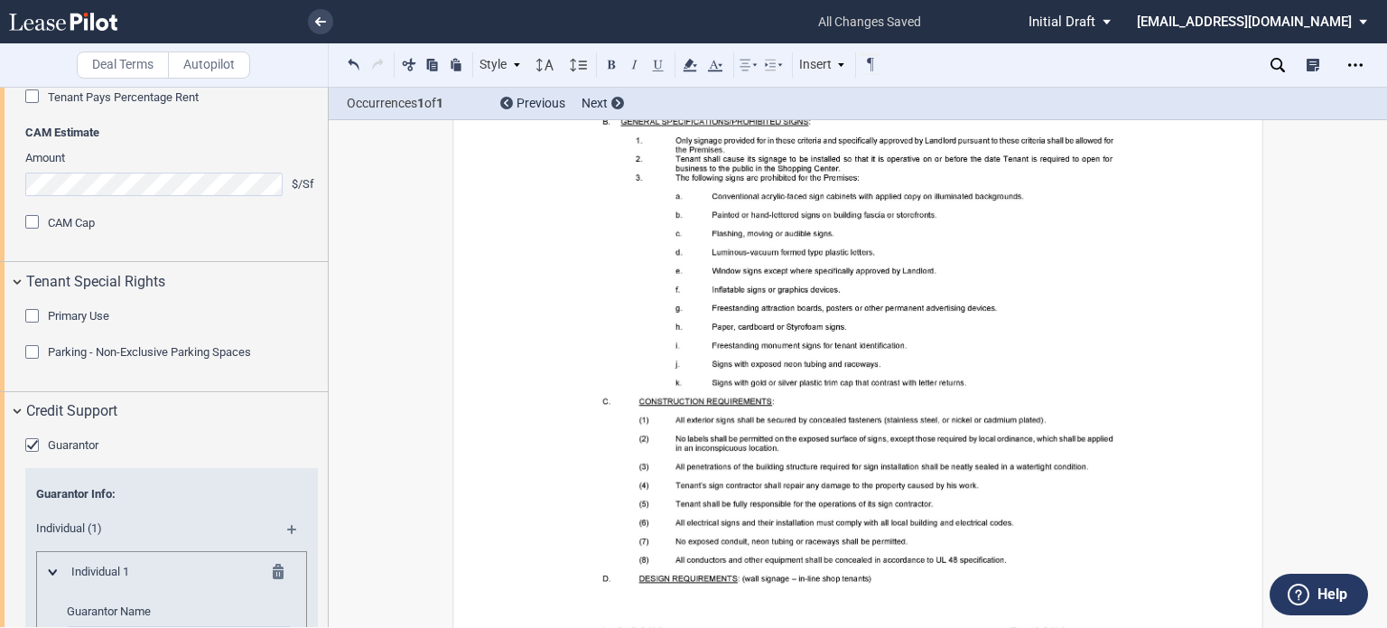
drag, startPoint x: 889, startPoint y: 294, endPoint x: 938, endPoint y: 311, distance: 52.3
click at [694, 64] on use at bounding box center [690, 65] width 14 height 13
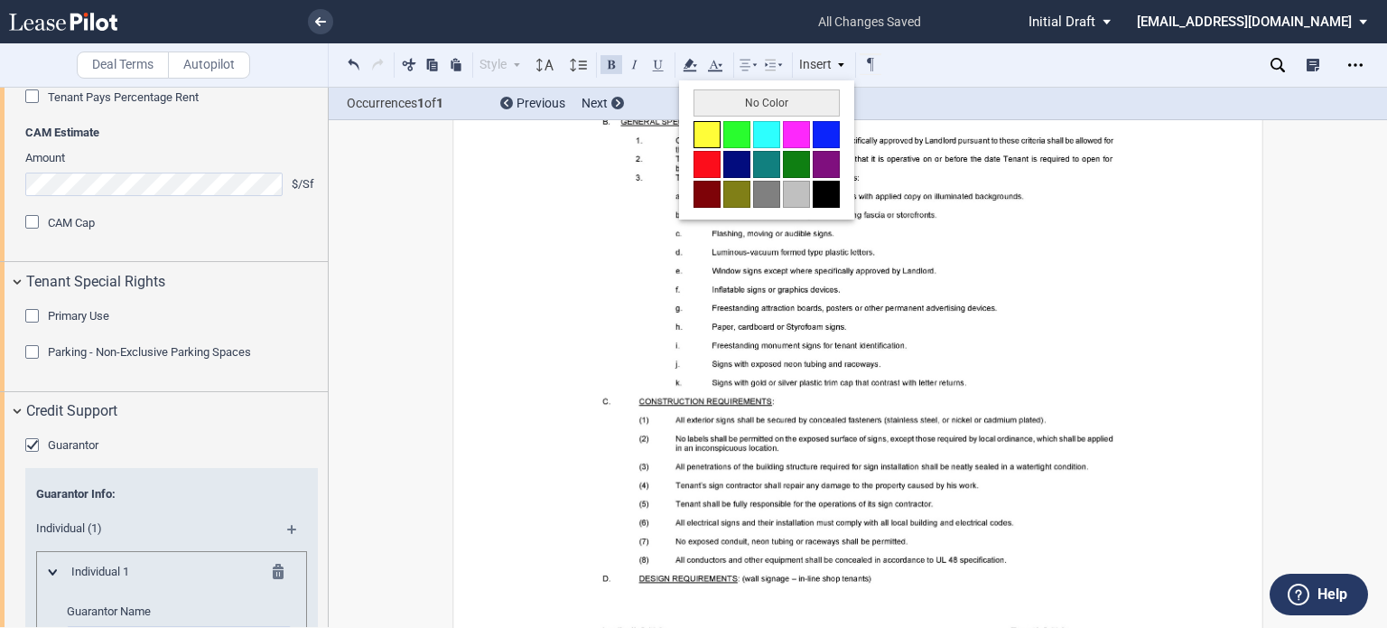
click at [707, 126] on button at bounding box center [707, 134] width 27 height 27
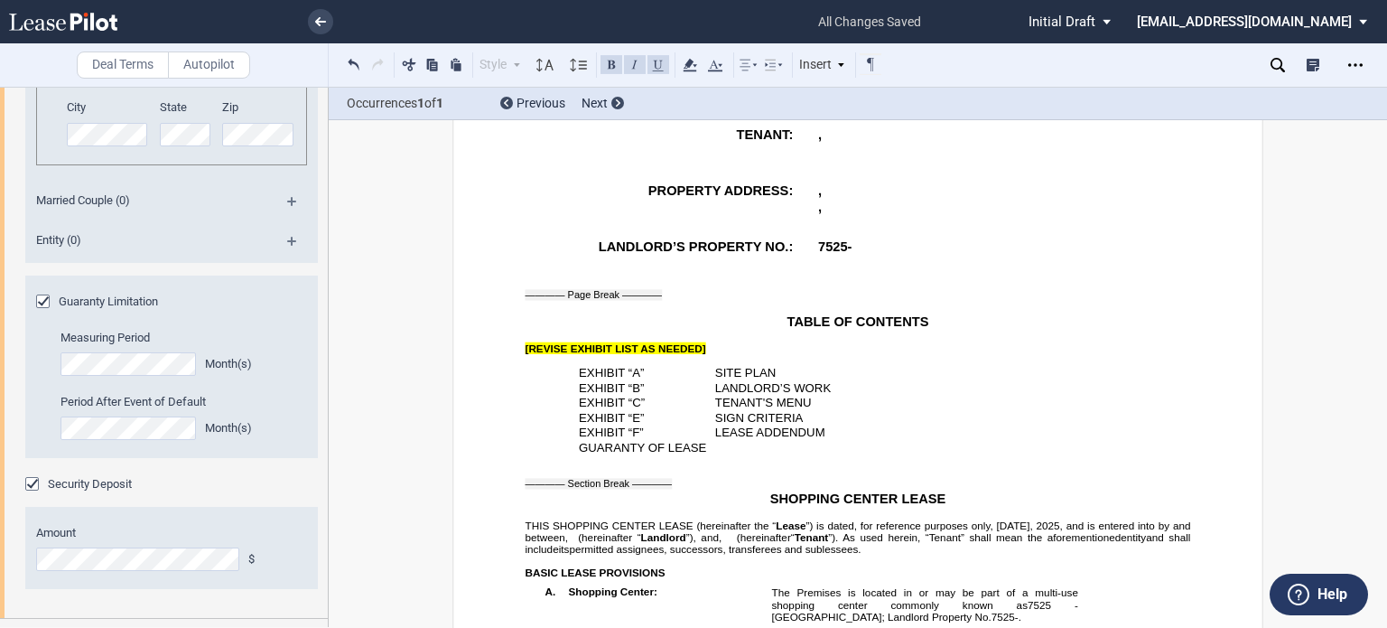
scroll to position [3843, 0]
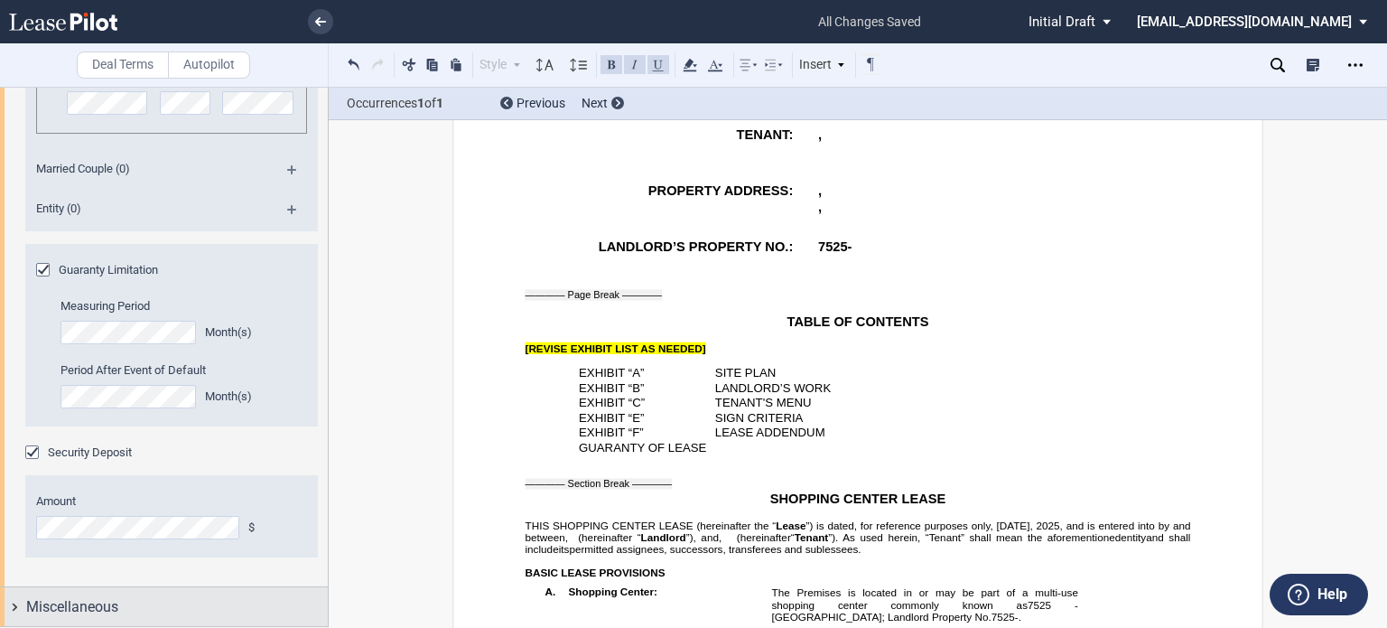
click at [85, 605] on span "Miscellaneous" at bounding box center [72, 607] width 92 height 22
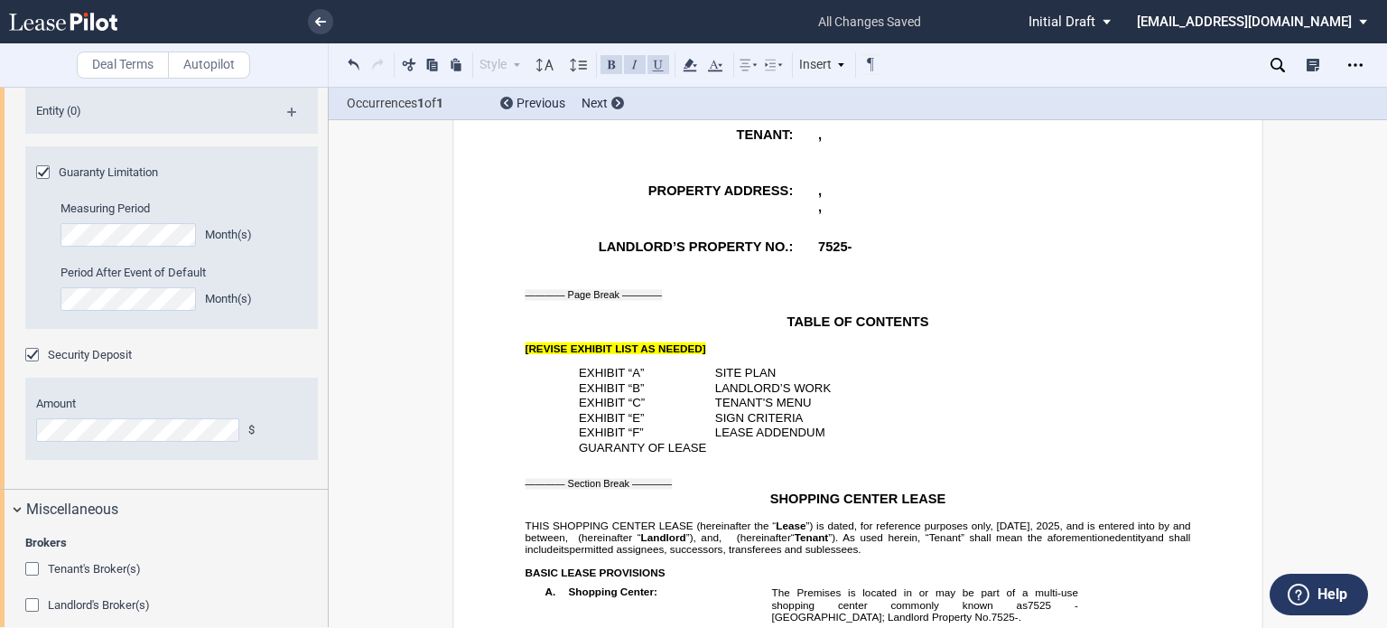
scroll to position [4082, 0]
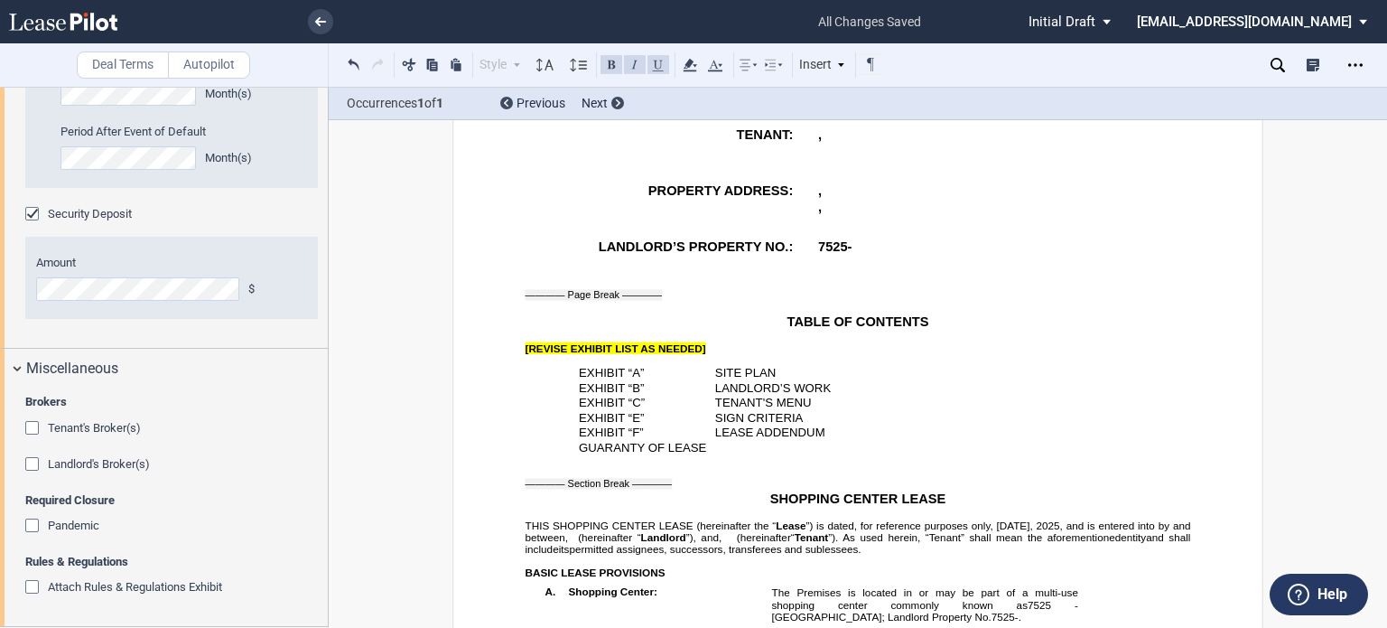
click at [36, 586] on div "Attach Rules & Regulations Exhibit" at bounding box center [34, 589] width 18 height 18
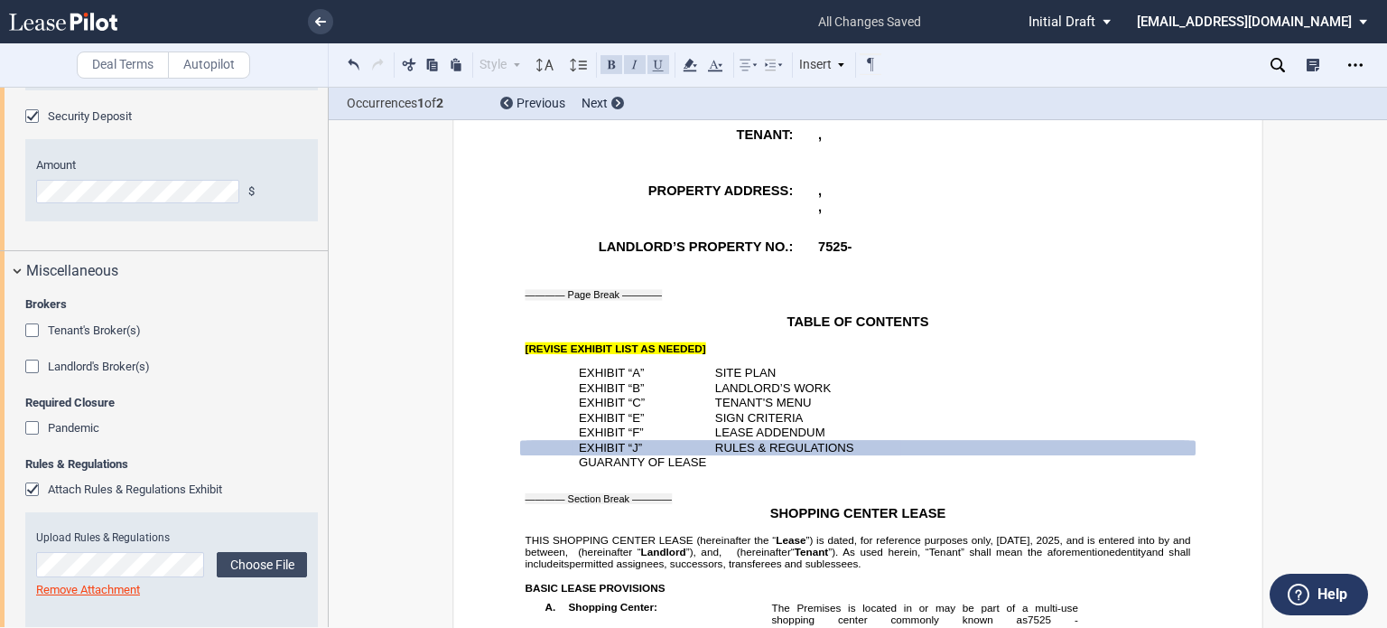
drag, startPoint x: 329, startPoint y: 555, endPoint x: 318, endPoint y: 576, distance: 24.2
click at [318, 576] on div "Deal Terms Autopilot Style A. Paragraph 1. Section/Article 1.1 Subsection (a) S…" at bounding box center [693, 357] width 1387 height 541
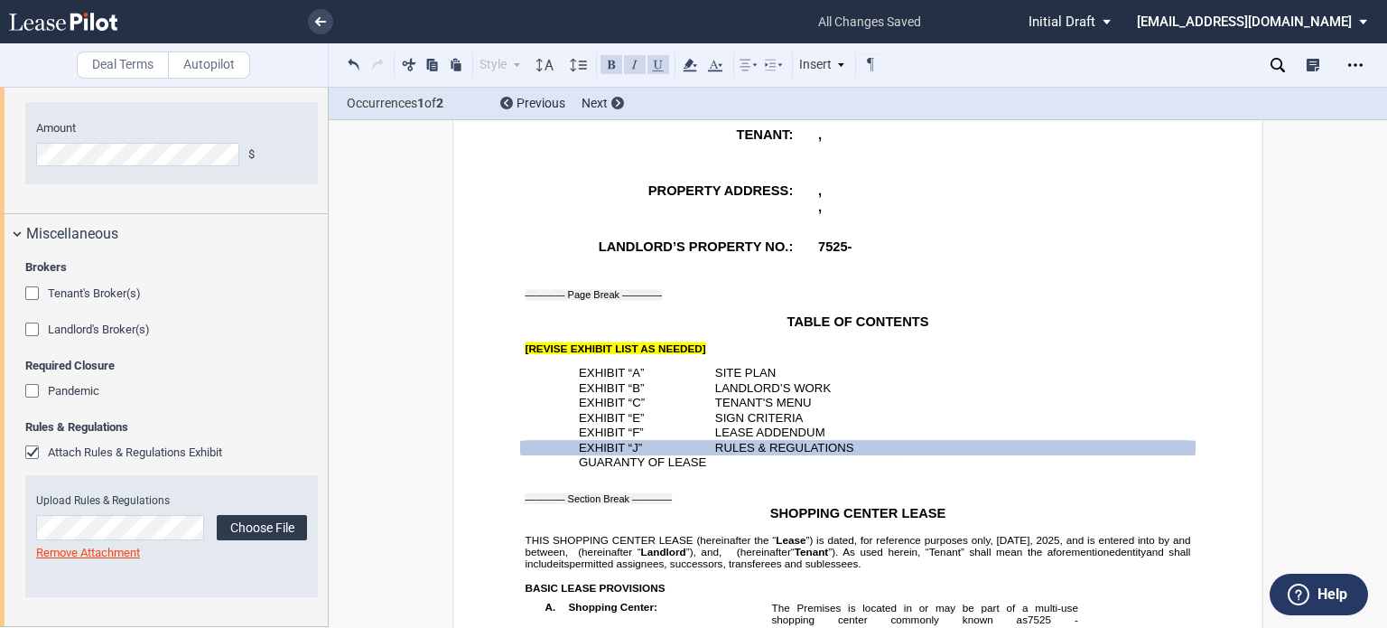
click at [246, 532] on label "Choose File" at bounding box center [262, 527] width 90 height 25
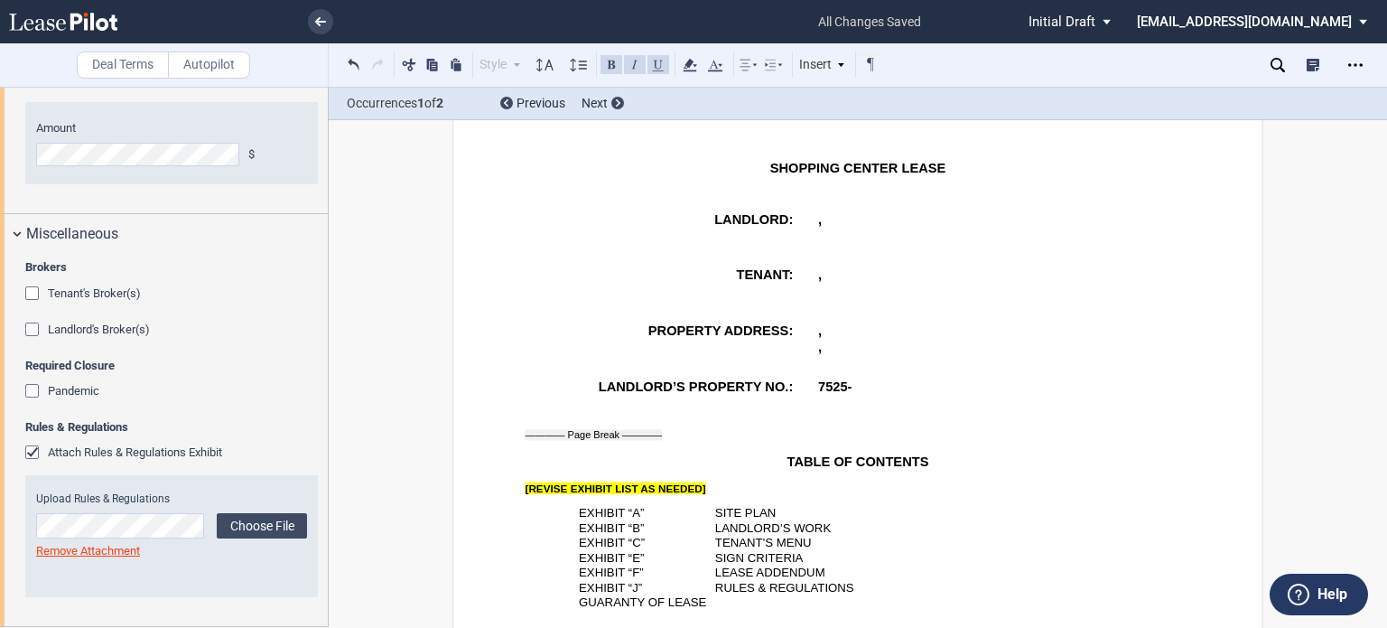
scroll to position [434, 0]
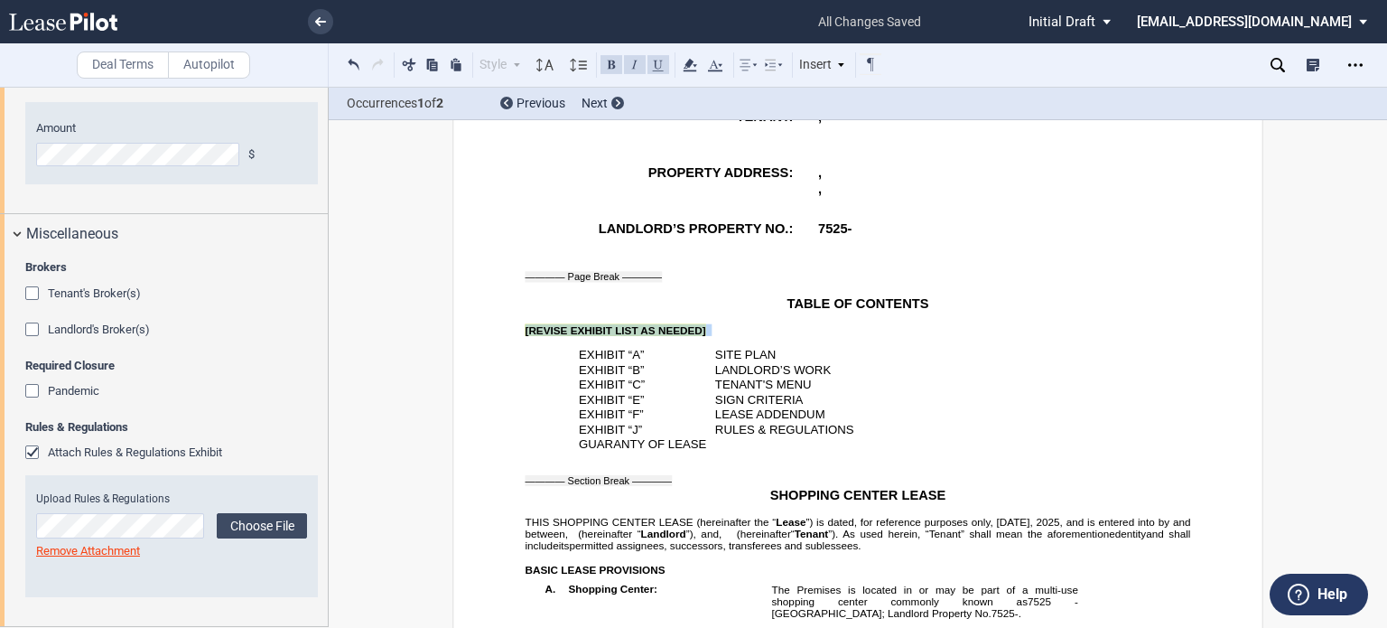
drag, startPoint x: 517, startPoint y: 357, endPoint x: 686, endPoint y: 369, distance: 170.3
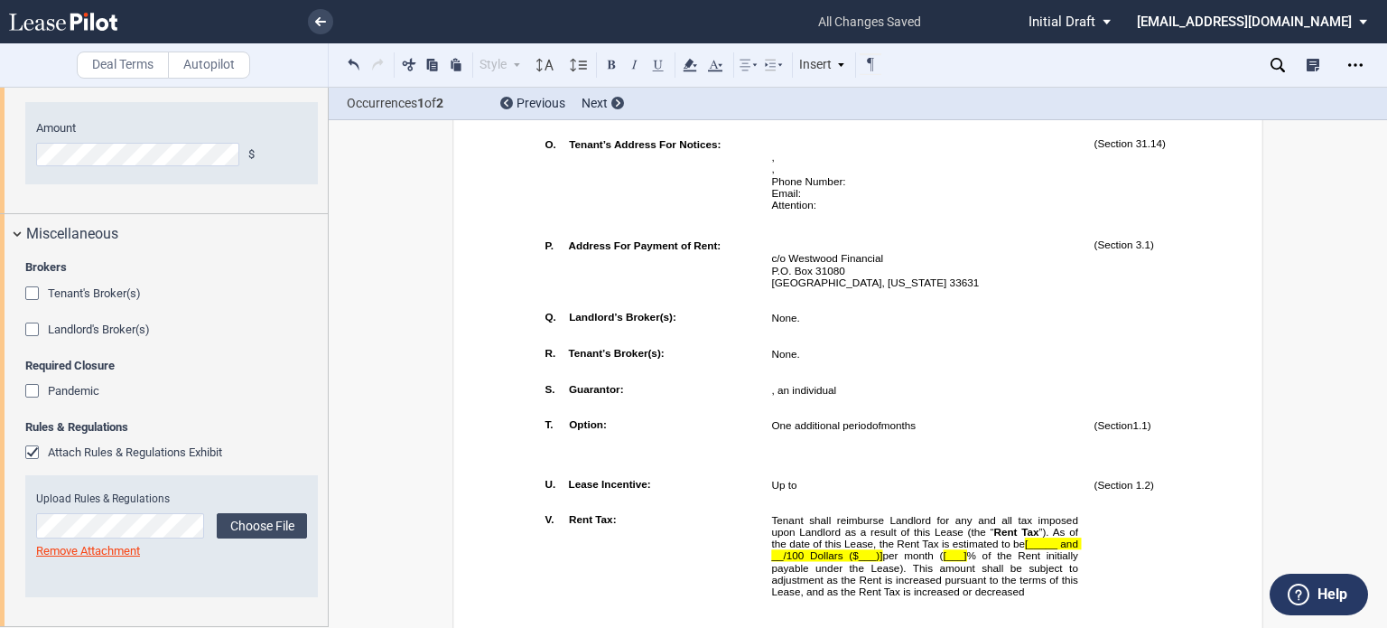
scroll to position [1811, 0]
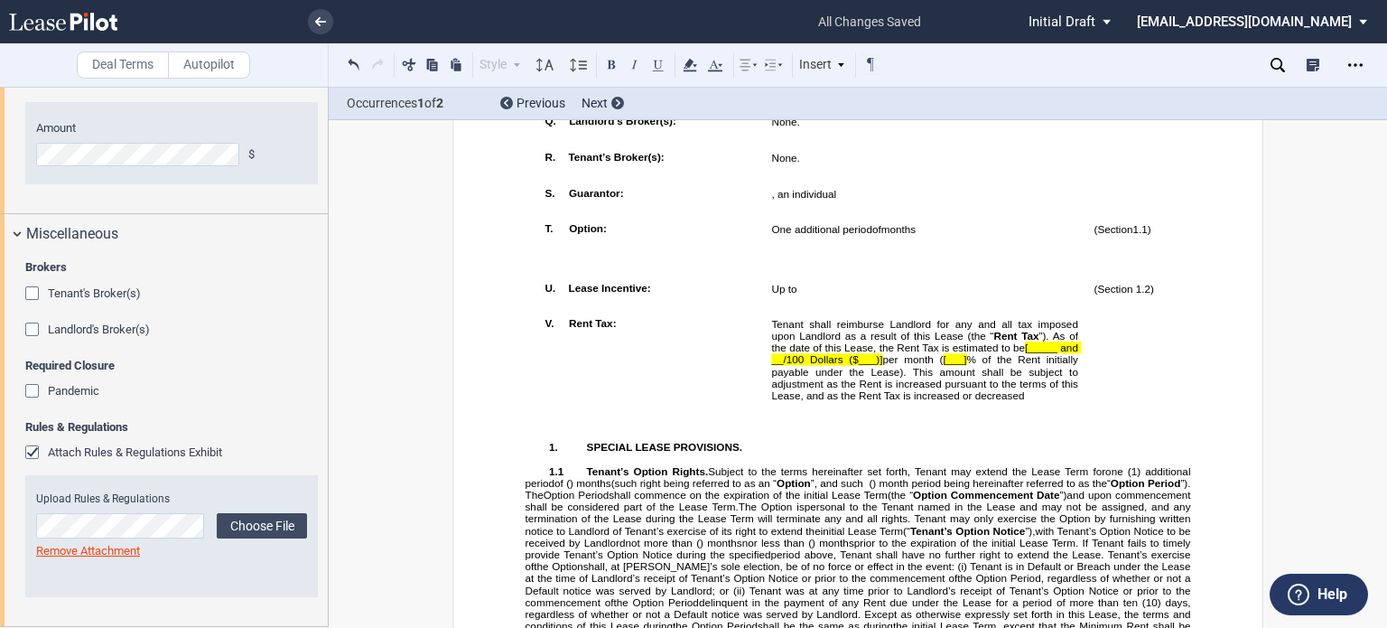
click at [957, 366] on span "[___]" at bounding box center [954, 360] width 23 height 12
click at [953, 366] on span "[___]" at bounding box center [954, 360] width 23 height 12
click at [955, 366] on span "[2.9" at bounding box center [956, 360] width 18 height 12
drag, startPoint x: 955, startPoint y: 463, endPoint x: 979, endPoint y: 463, distance: 24.4
click at [979, 401] on span "Tenant shall reimburse Landlord for any and all tax imposed upon Landlord as a …" at bounding box center [926, 360] width 310 height 82
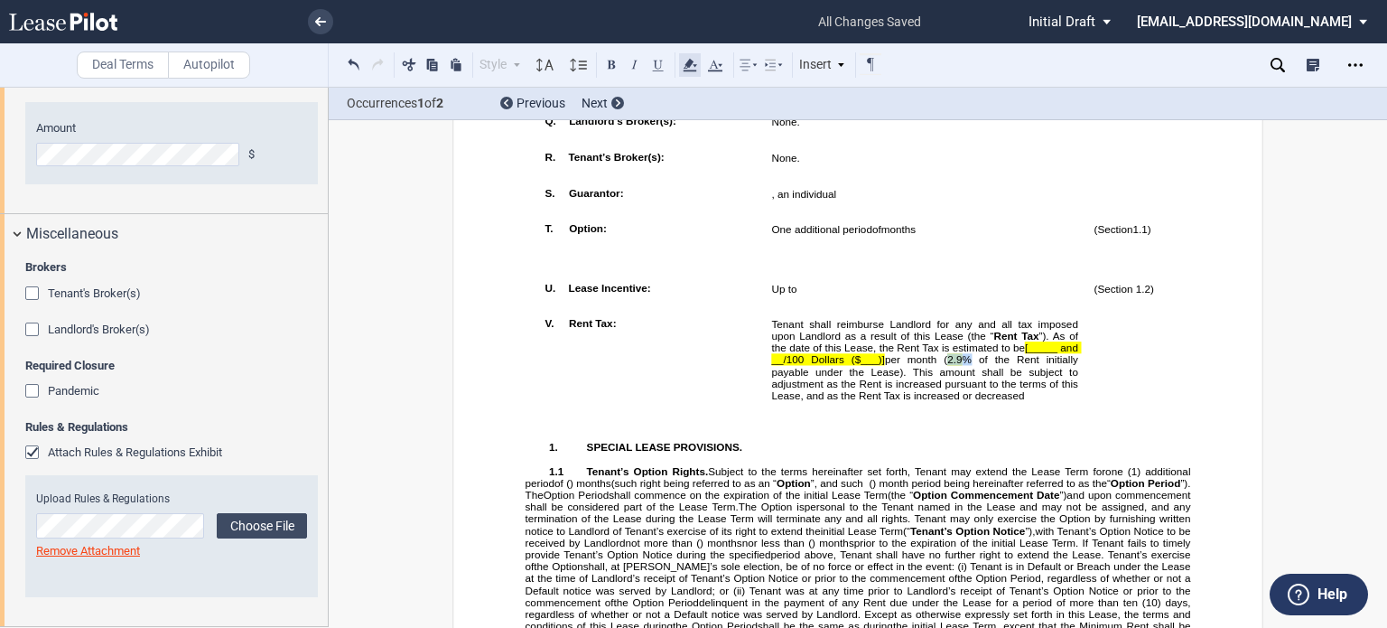
click at [686, 58] on icon at bounding box center [690, 65] width 22 height 22
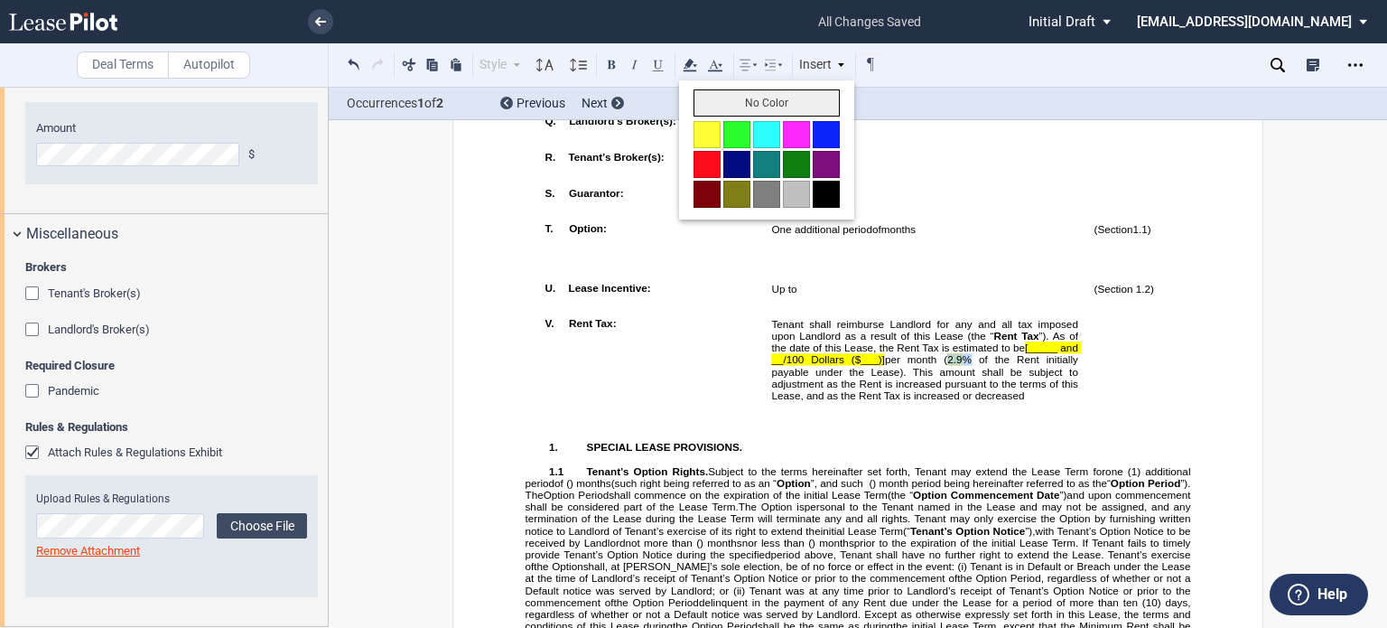
click at [715, 100] on button "No Color" at bounding box center [767, 102] width 146 height 27
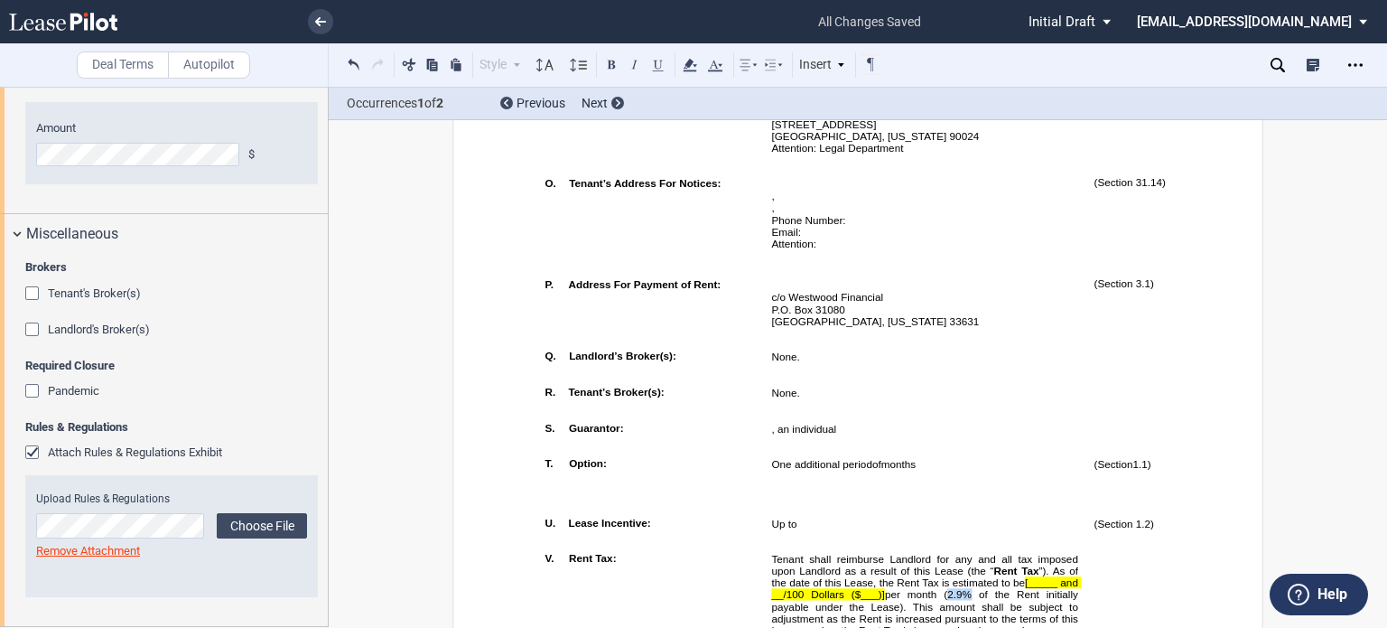
scroll to position [2049, 0]
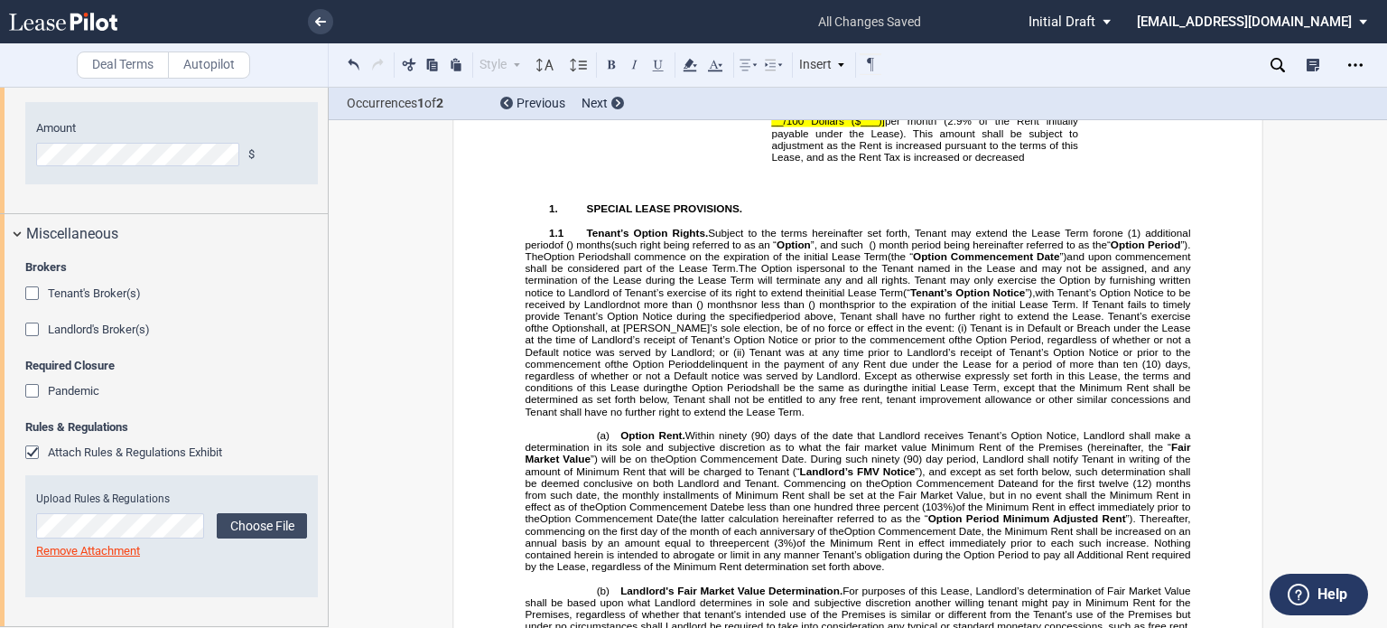
click at [873, 127] on span "[_____ and __/100 Dollars ($___)]" at bounding box center [926, 115] width 310 height 23
click at [789, 127] on span "[_____ and __/100 Dollars ($142.02)" at bounding box center [926, 115] width 310 height 23
click at [1046, 127] on span "[_____ and 02/100 Dollars ($142.02)" at bounding box center [926, 115] width 310 height 23
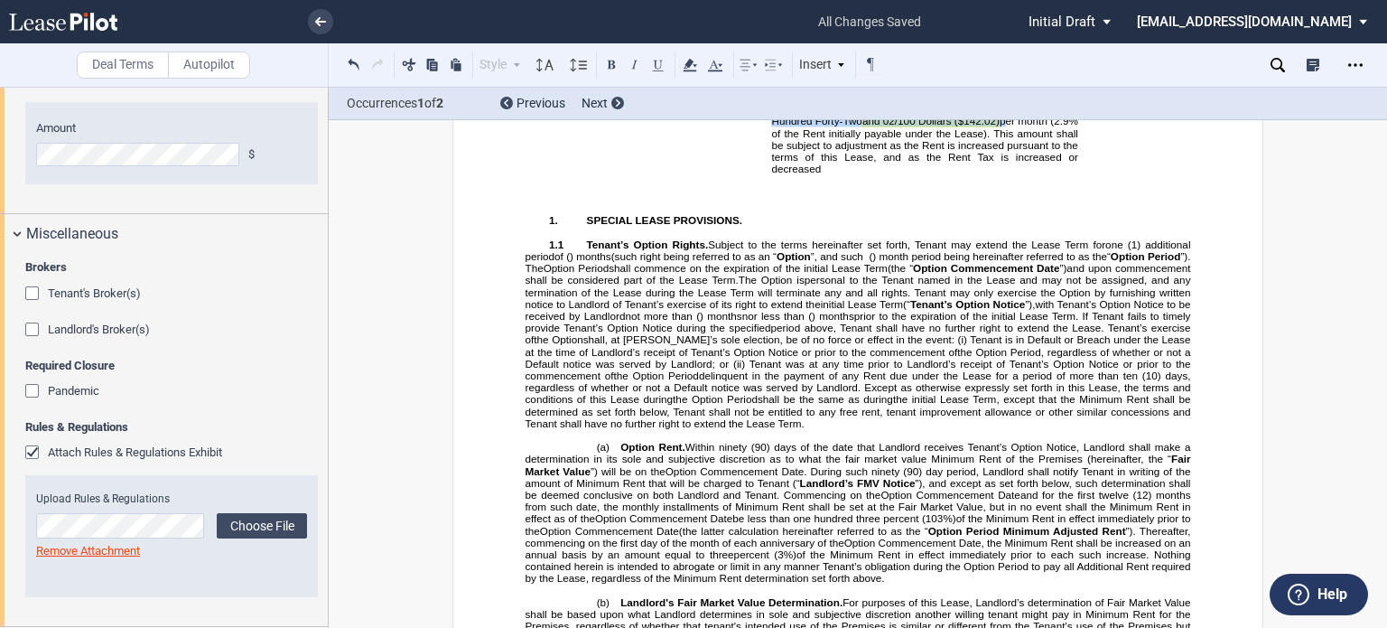
drag, startPoint x: 770, startPoint y: 224, endPoint x: 1025, endPoint y: 226, distance: 255.6
click at [1025, 175] on span "Tenant shall reimburse Landlord for any and all tax imposed upon Landlord as a …" at bounding box center [926, 127] width 310 height 95
click at [694, 61] on icon at bounding box center [690, 65] width 22 height 22
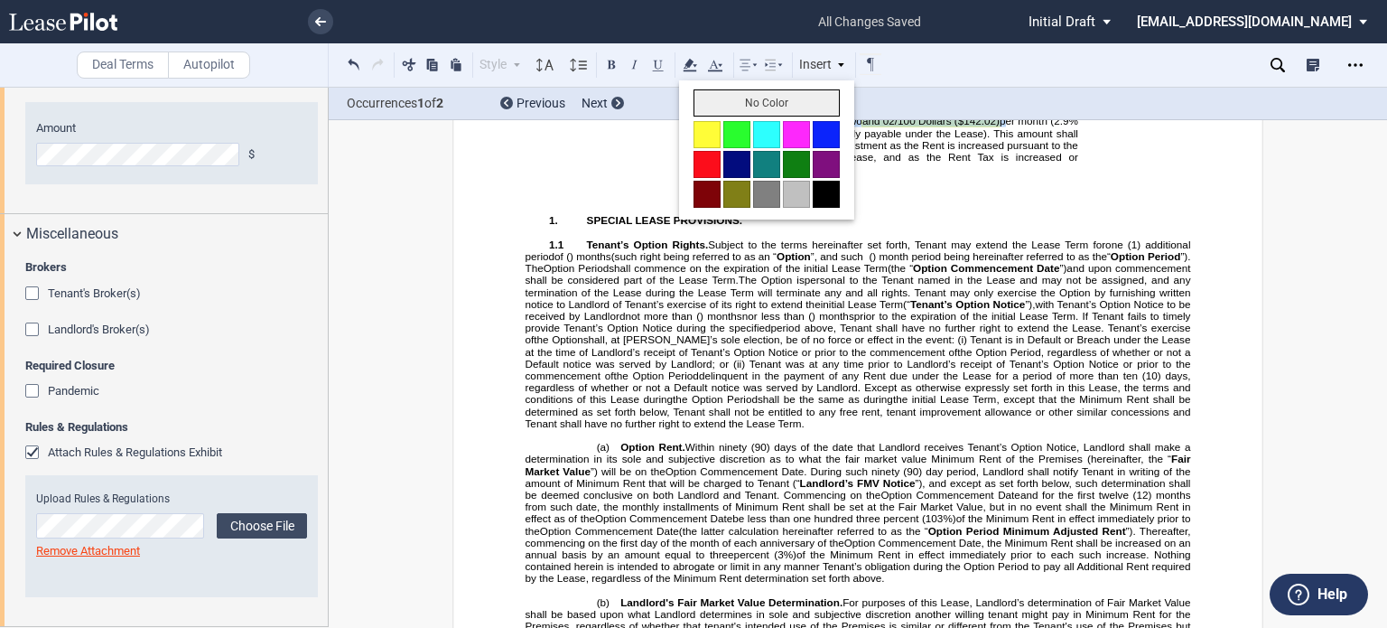
click at [716, 96] on button "No Color" at bounding box center [767, 102] width 146 height 27
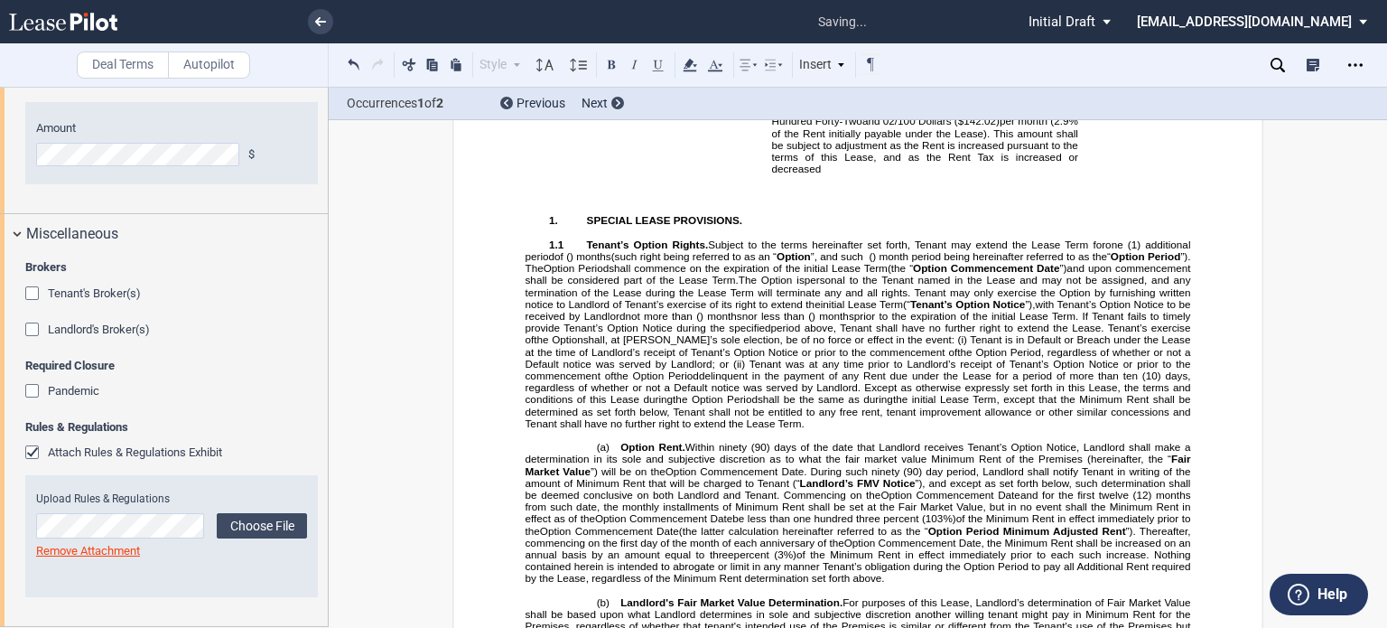
click at [903, 238] on p "﻿" at bounding box center [859, 233] width 666 height 12
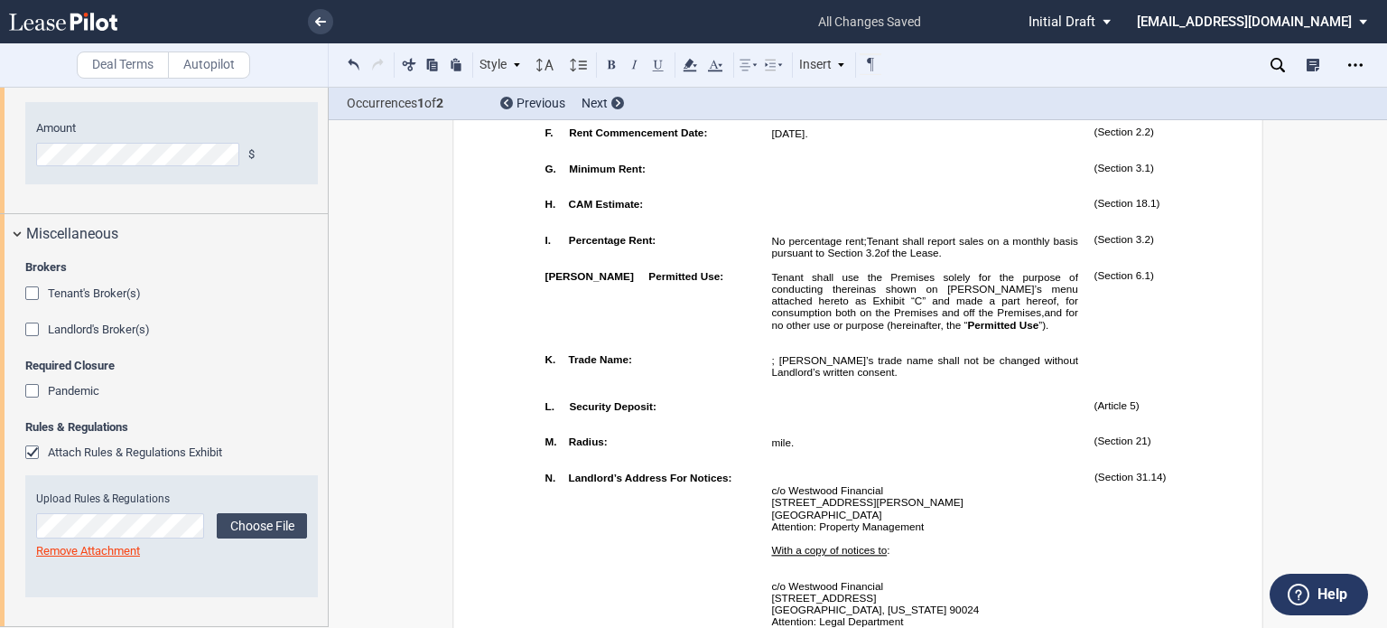
scroll to position [1576, 0]
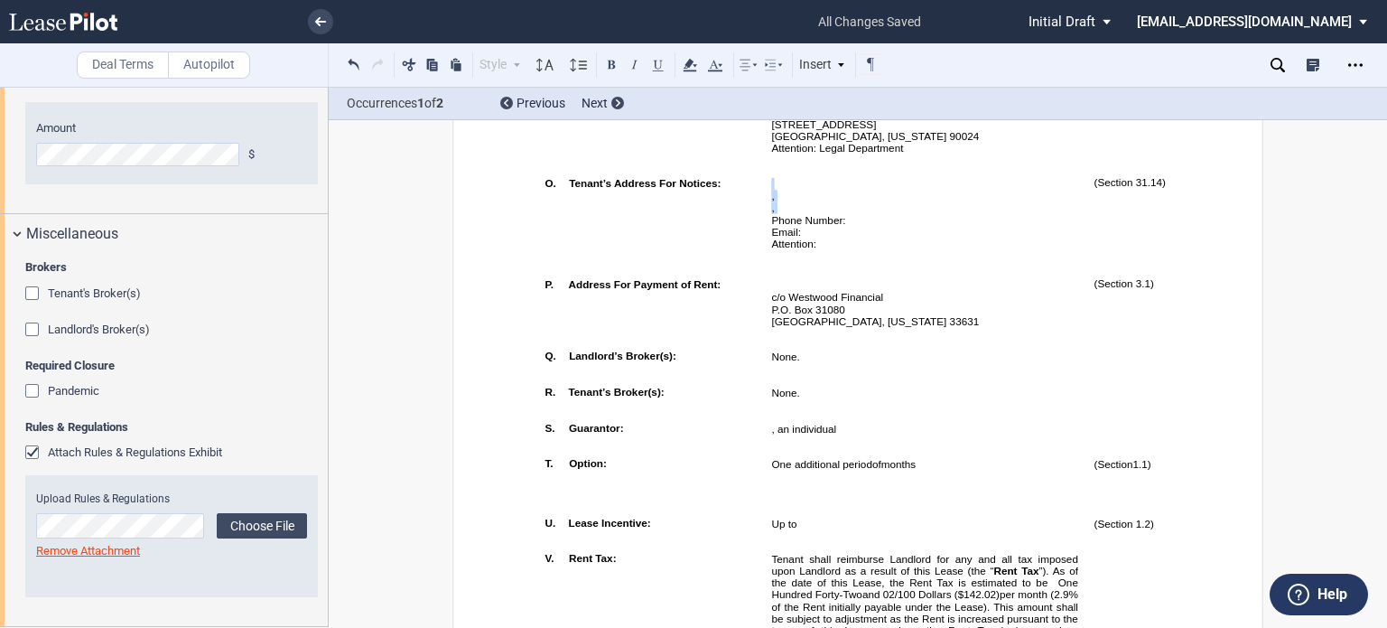
drag, startPoint x: 770, startPoint y: 266, endPoint x: 867, endPoint y: 294, distance: 101.2
click at [867, 272] on td "﻿ ﻿ , ﻿ ﻿ , , , and and ﻿ ﻿ ﻿ ﻿ , ﻿ ﻿ , ﻿ ﻿ ﻿ ﻿ Phone Number: ﻿ ﻿ Email: ﻿ ﻿ At…" at bounding box center [925, 221] width 322 height 102
click at [696, 63] on icon at bounding box center [690, 65] width 22 height 22
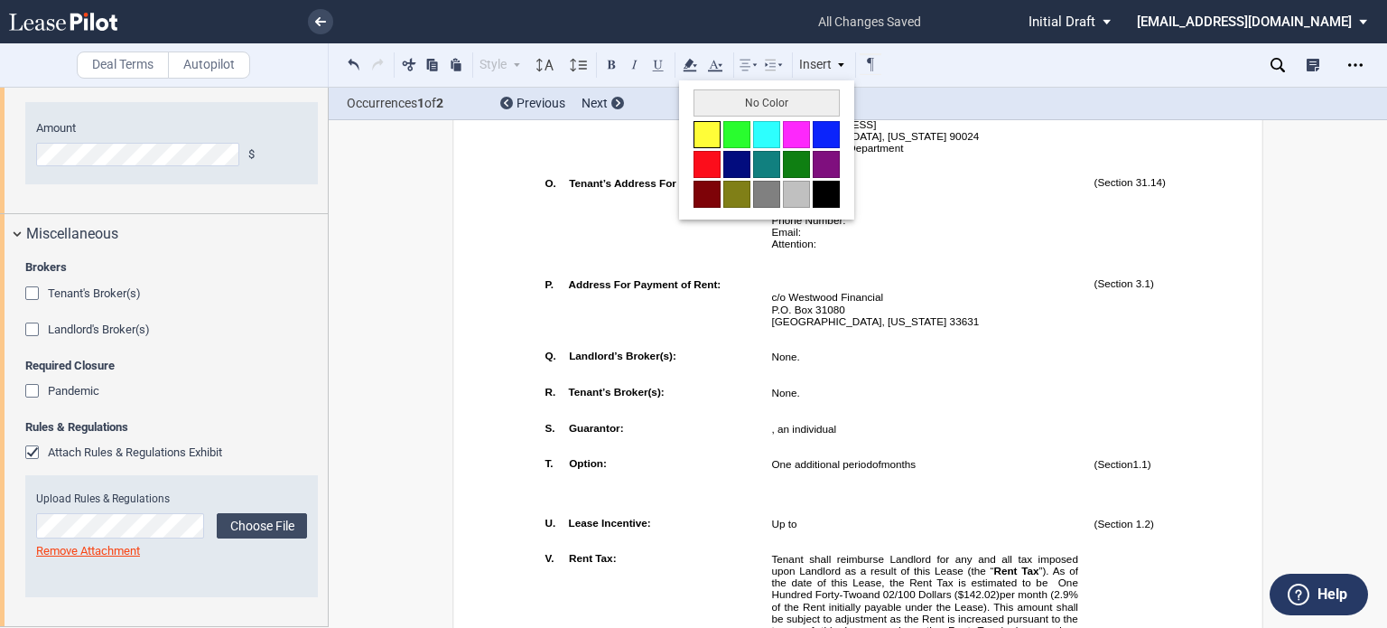
click at [708, 135] on button at bounding box center [707, 134] width 27 height 27
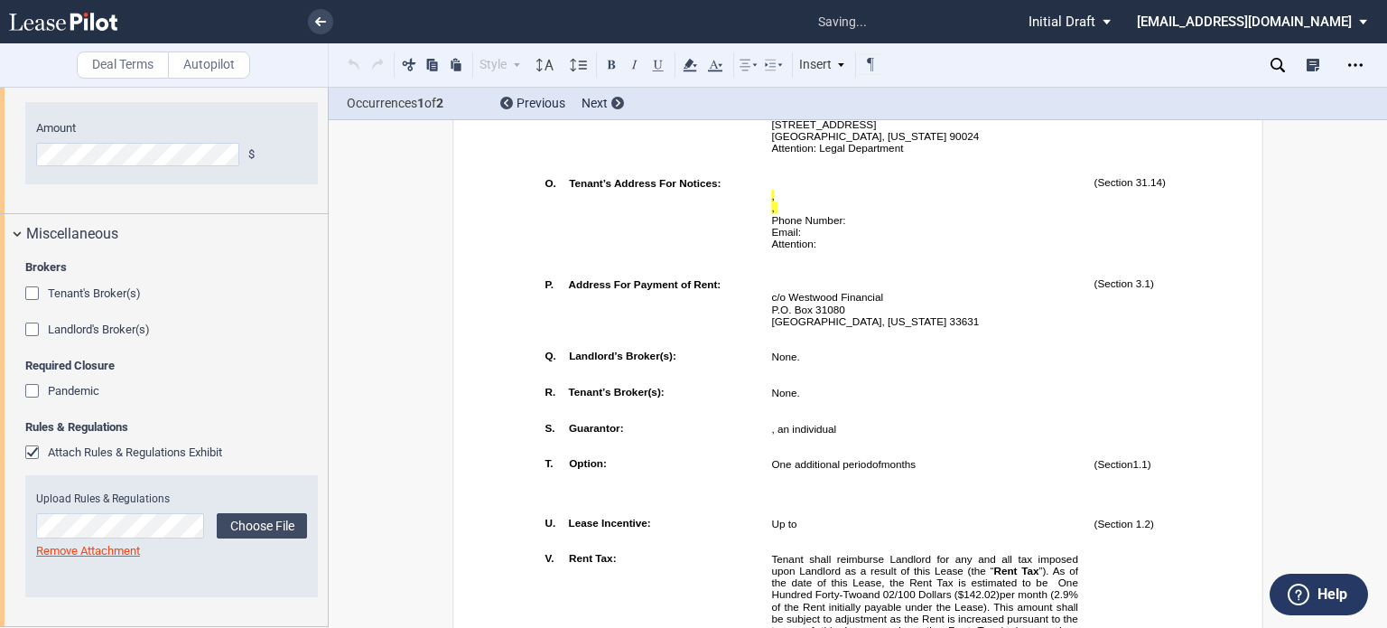
click at [998, 170] on td "﻿ ﻿ , , , and c/o Westwood Financial 9301 East Shea Boulevard, Suite 124 Scotts…" at bounding box center [925, 80] width 323 height 179
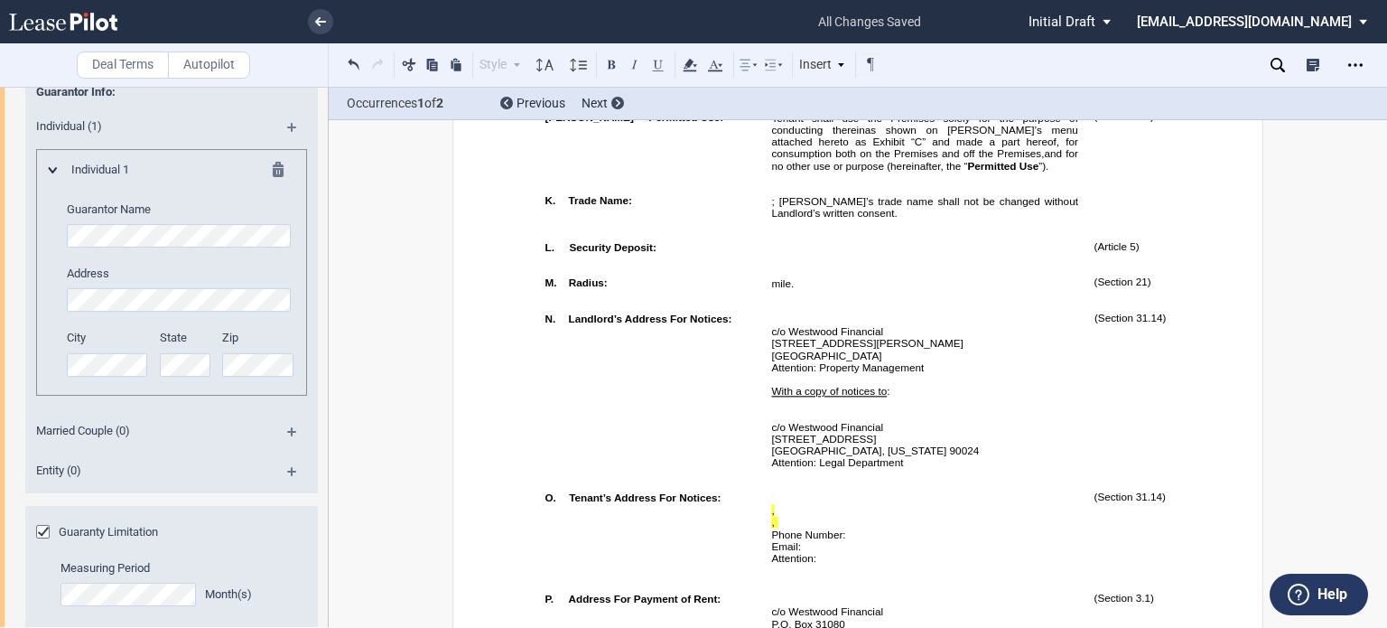
scroll to position [3505, 0]
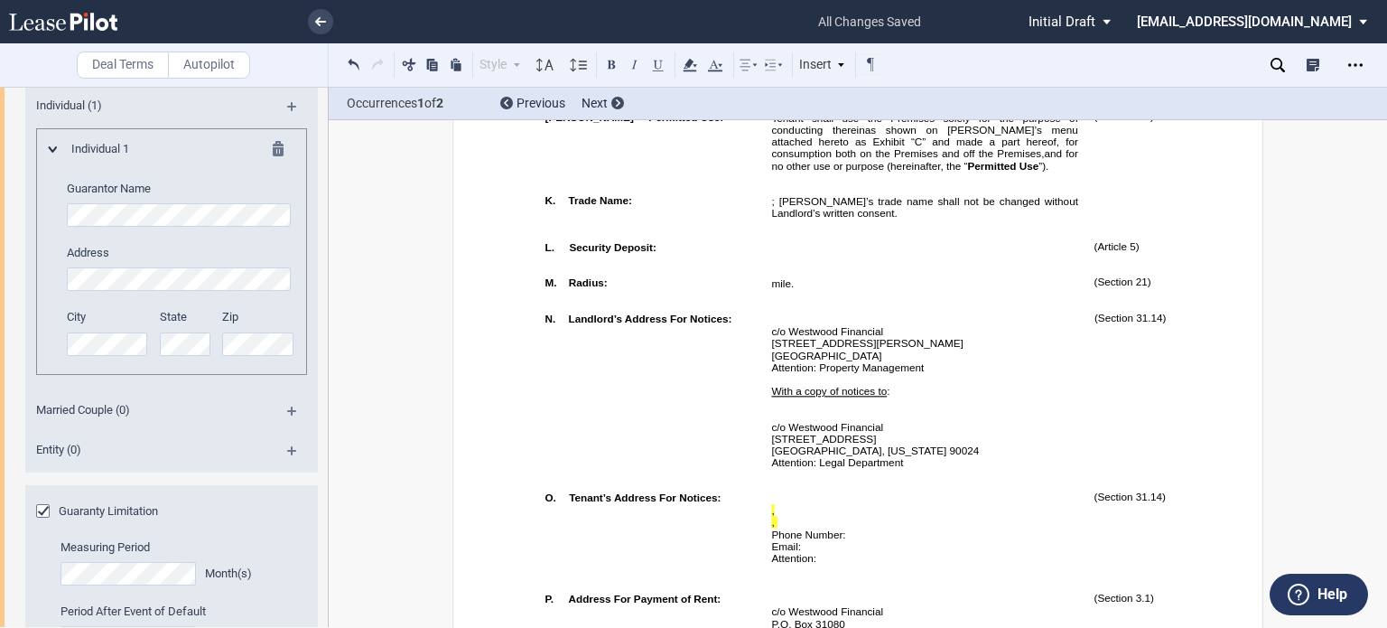
click at [287, 428] on md-icon at bounding box center [299, 417] width 24 height 22
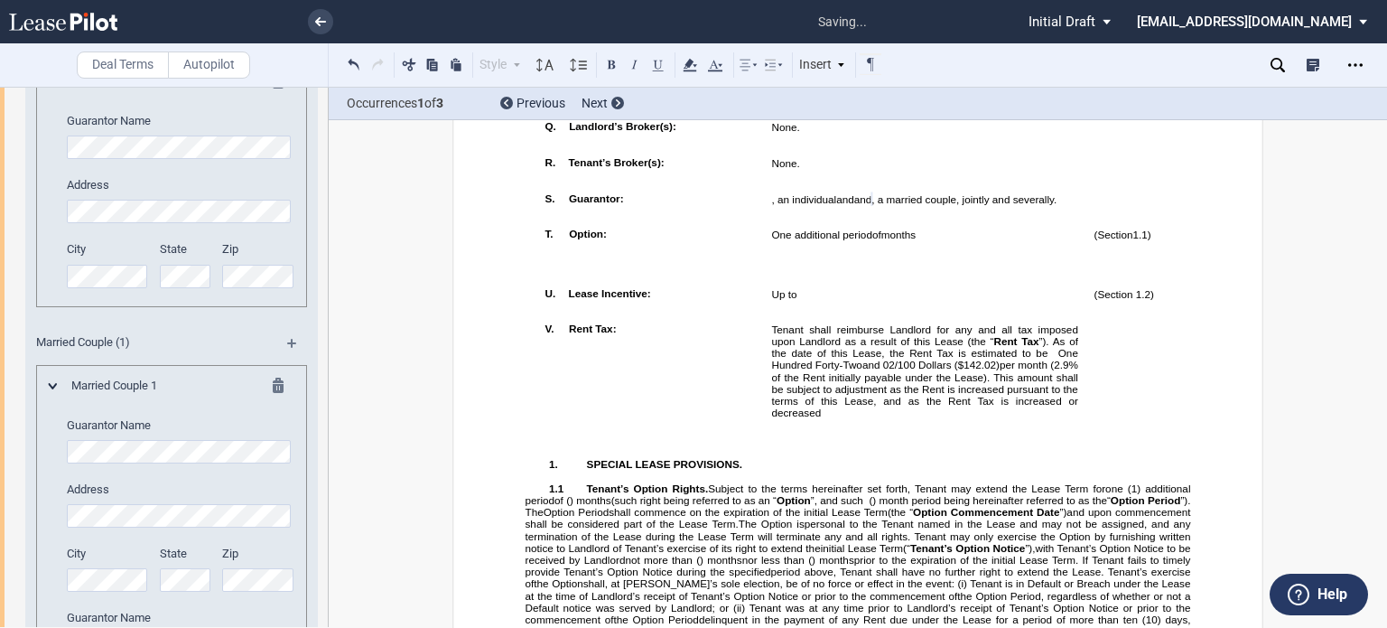
scroll to position [3515, 0]
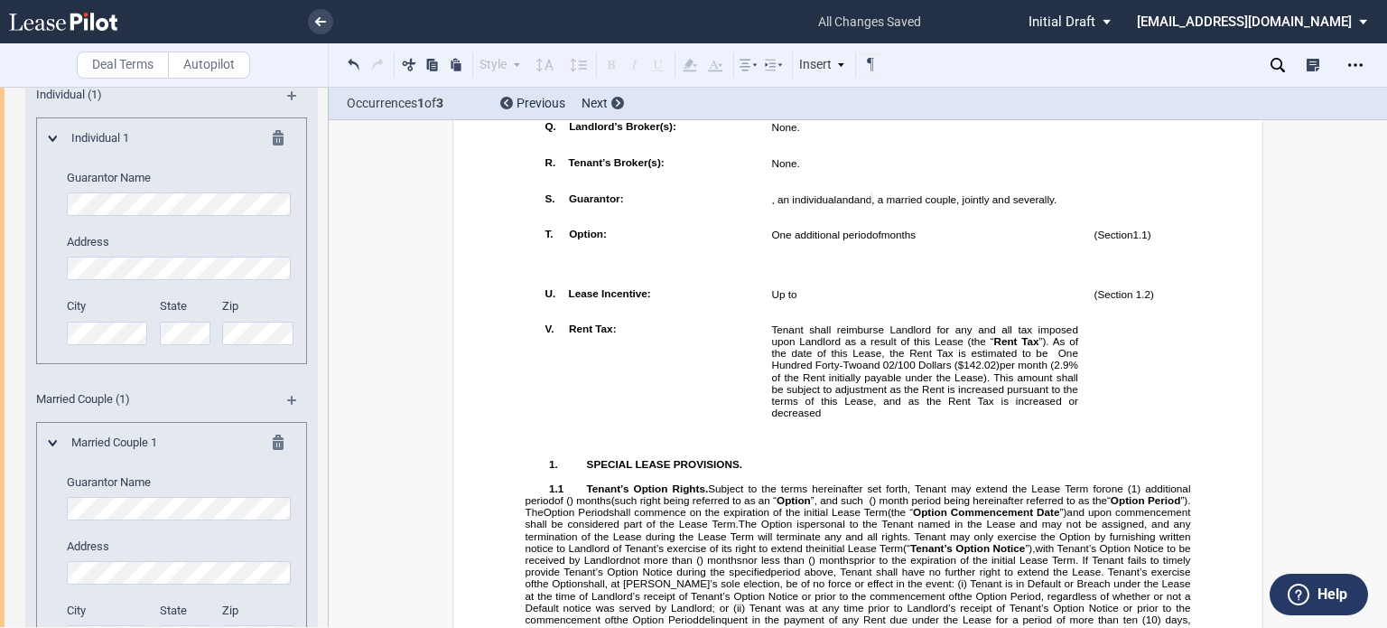
click at [57, 285] on div "Individual 1 Guarantor Name Address City State Zip" at bounding box center [172, 246] width 246 height 233
click at [275, 152] on md-icon at bounding box center [284, 141] width 22 height 22
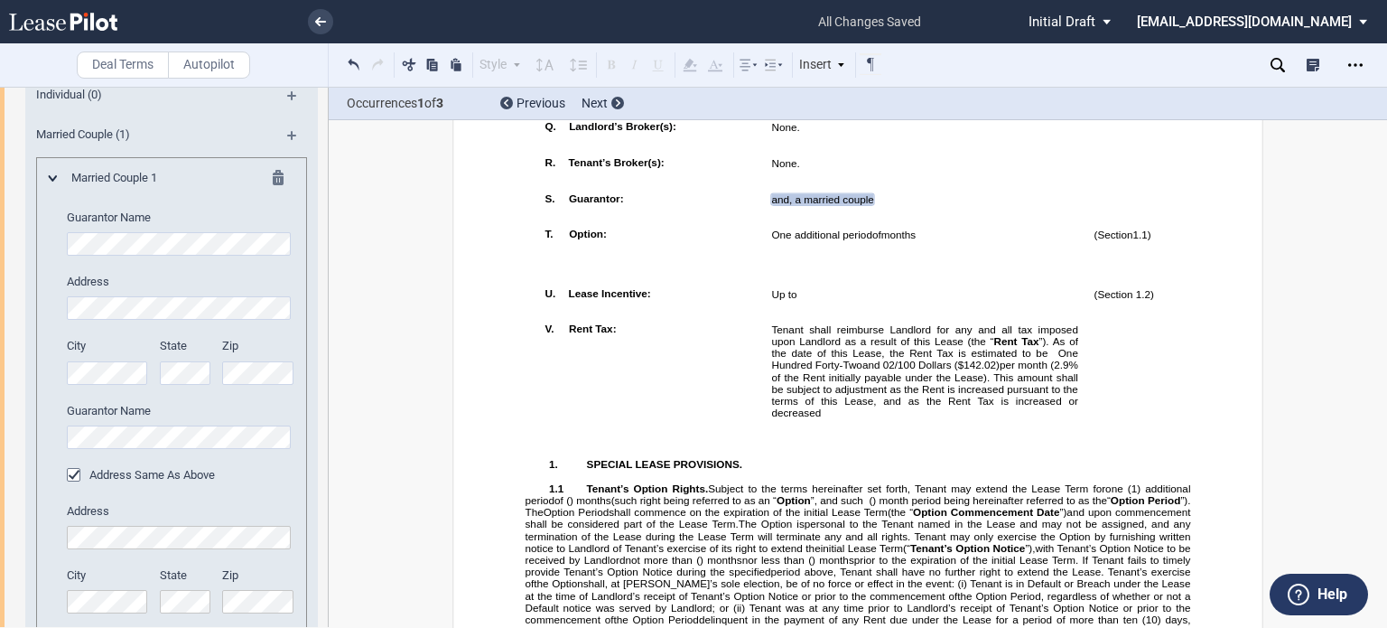
click at [12, 331] on div "Guarantor Guarantor Info: Individual (0) Married Couple (1) Married Couple 1 Gu…" at bounding box center [164, 521] width 328 height 1049
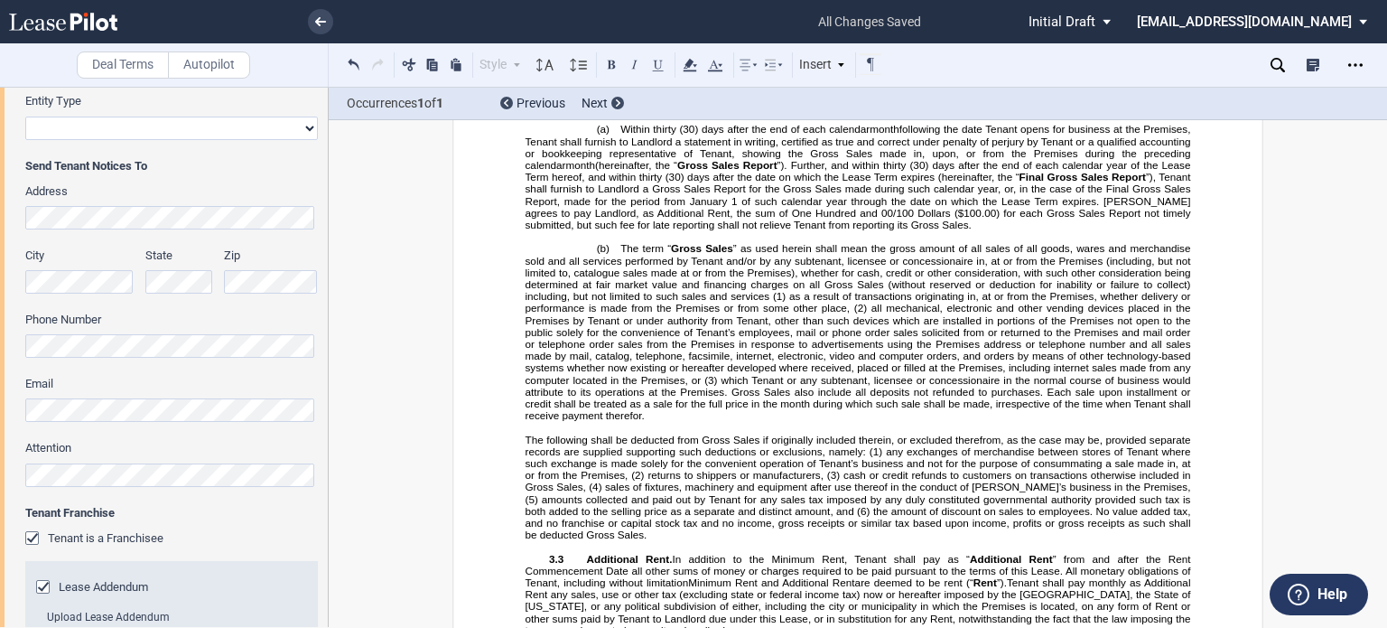
scroll to position [1575, 0]
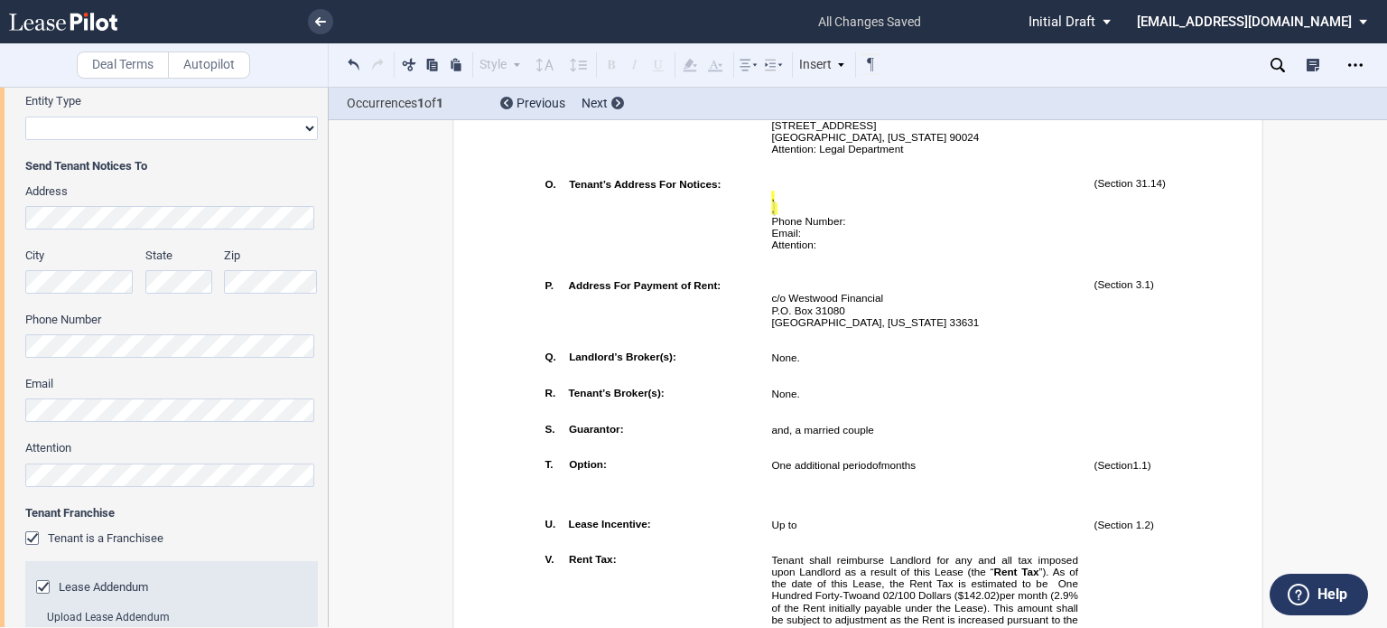
click at [201, 281] on div "City State Zip" at bounding box center [171, 279] width 314 height 64
click at [122, 277] on div "City State Zip" at bounding box center [171, 279] width 314 height 64
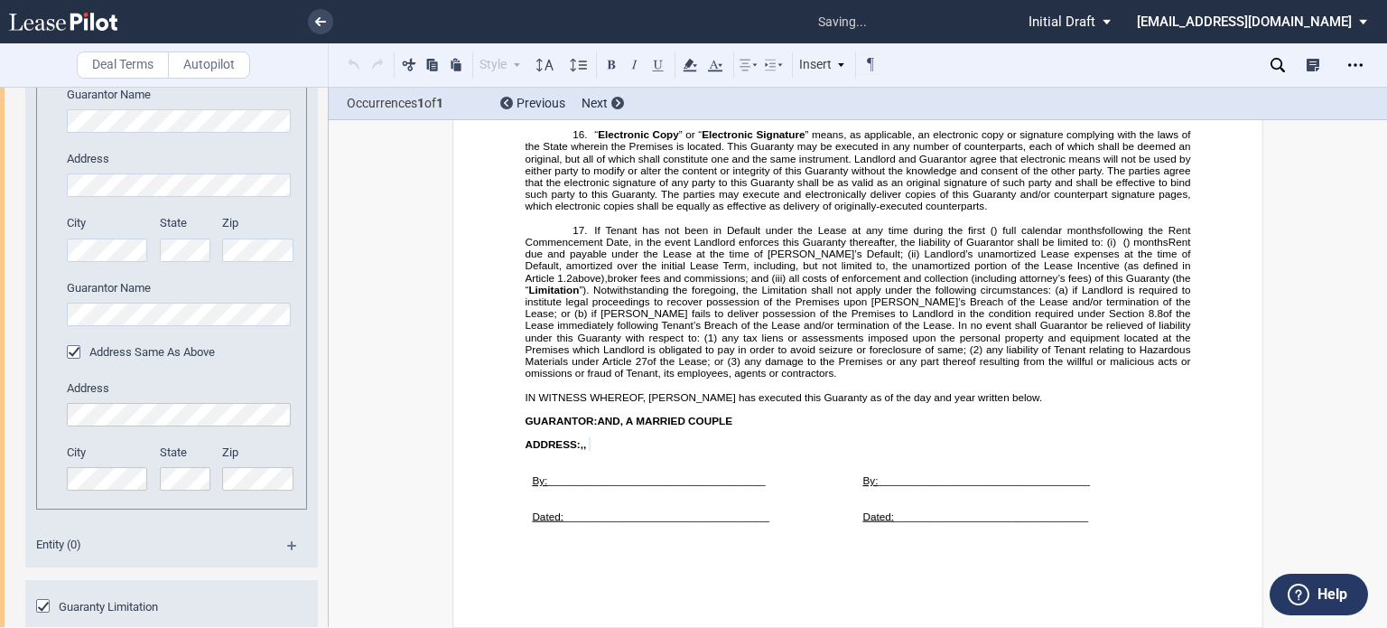
scroll to position [28790, 0]
click at [394, 251] on div "Deal Terms Autopilot Style A. Paragraph 1. Section/Article 1.1 Subsection (a) S…" at bounding box center [693, 357] width 1387 height 541
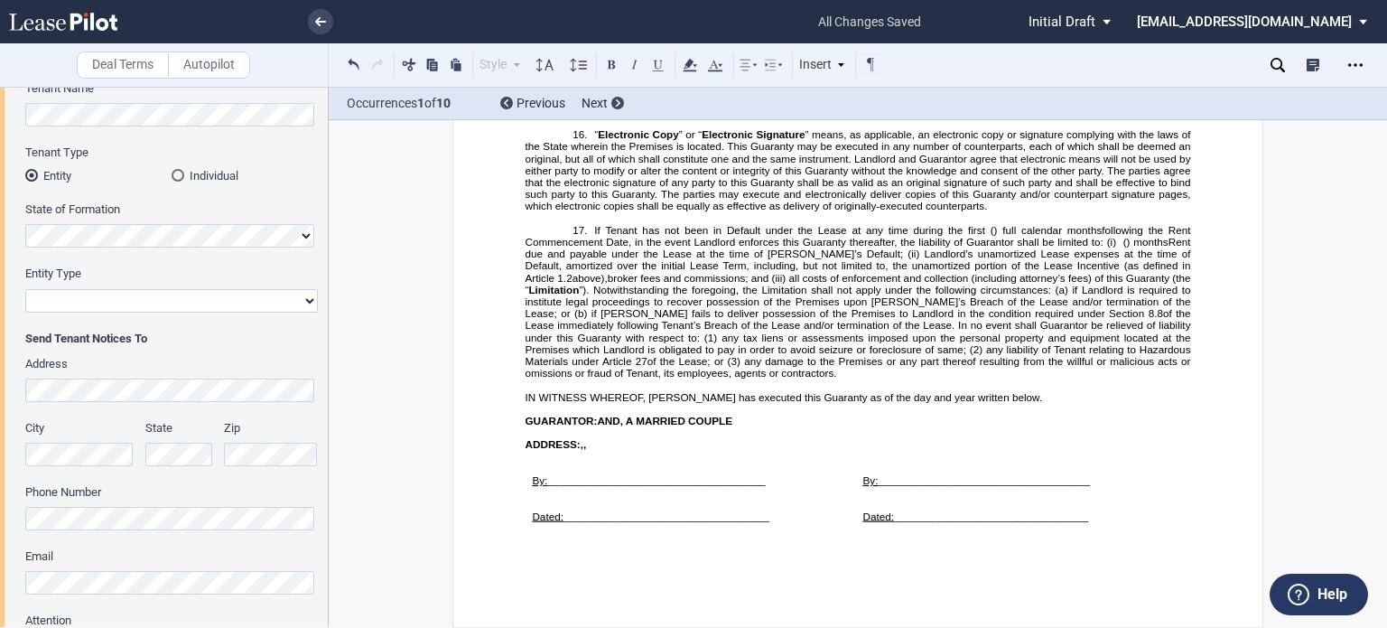
scroll to position [269, 0]
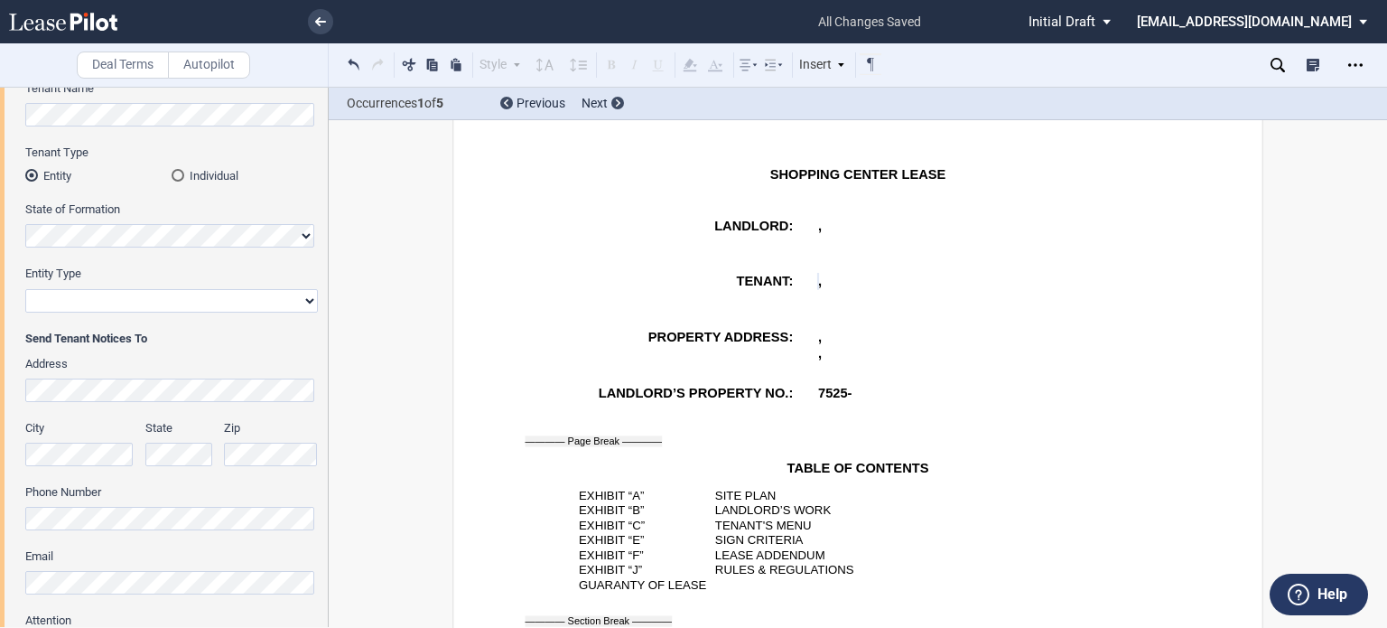
click at [165, 456] on div "City State Zip" at bounding box center [171, 452] width 314 height 64
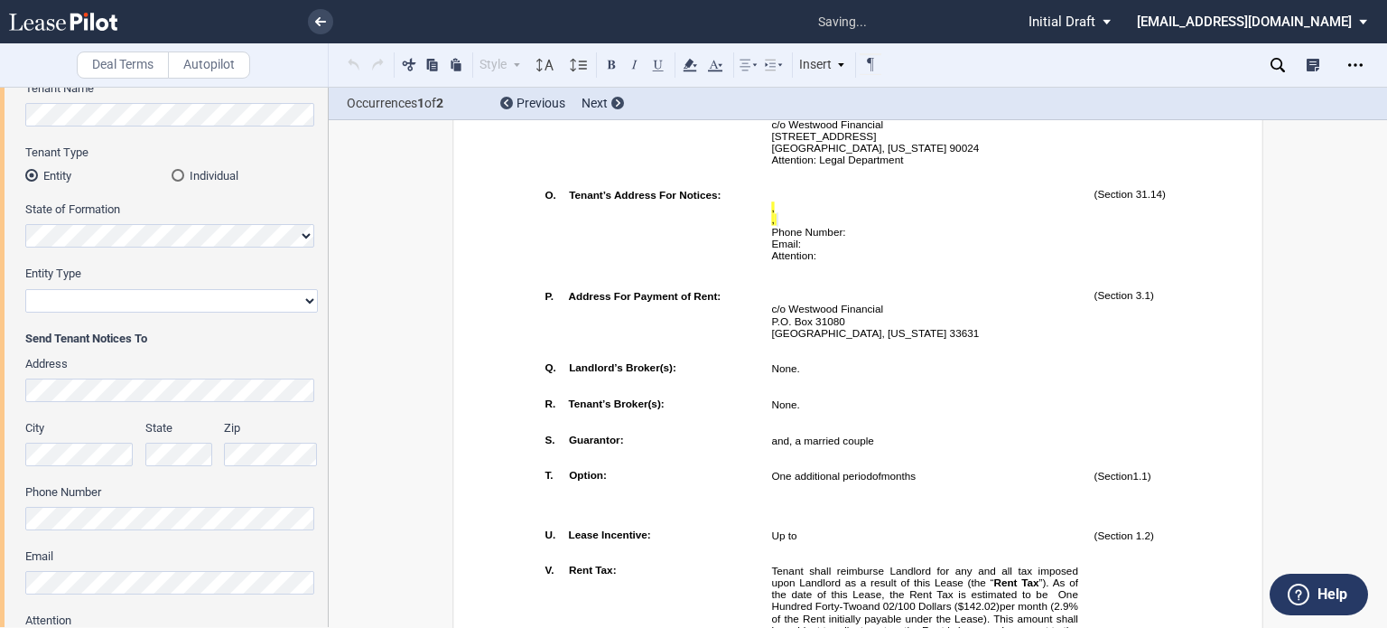
scroll to position [1575, 0]
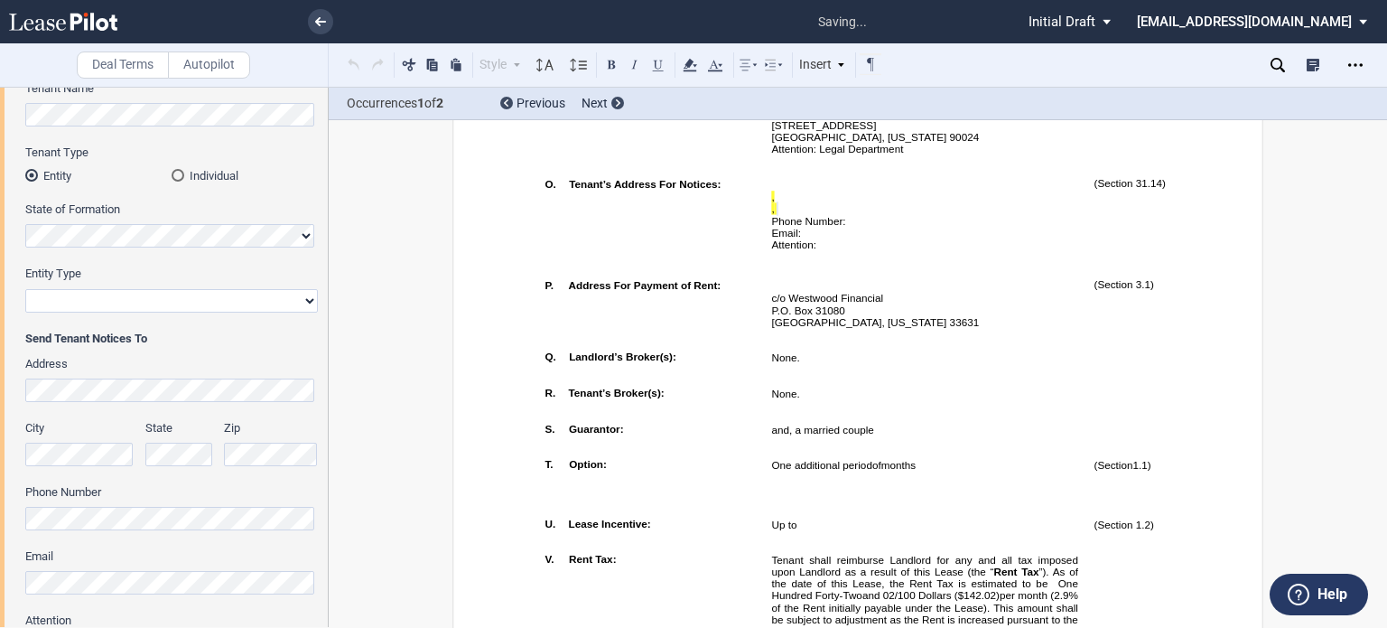
click at [119, 460] on div "City State Zip" at bounding box center [171, 452] width 314 height 64
click at [307, 298] on select "Corporation Limited Liability Company General Partnership Limited Partnership O…" at bounding box center [171, 300] width 293 height 23
select select "limited liability company"
click at [25, 289] on select "Corporation Limited Liability Company General Partnership Limited Partnership O…" at bounding box center [171, 300] width 293 height 23
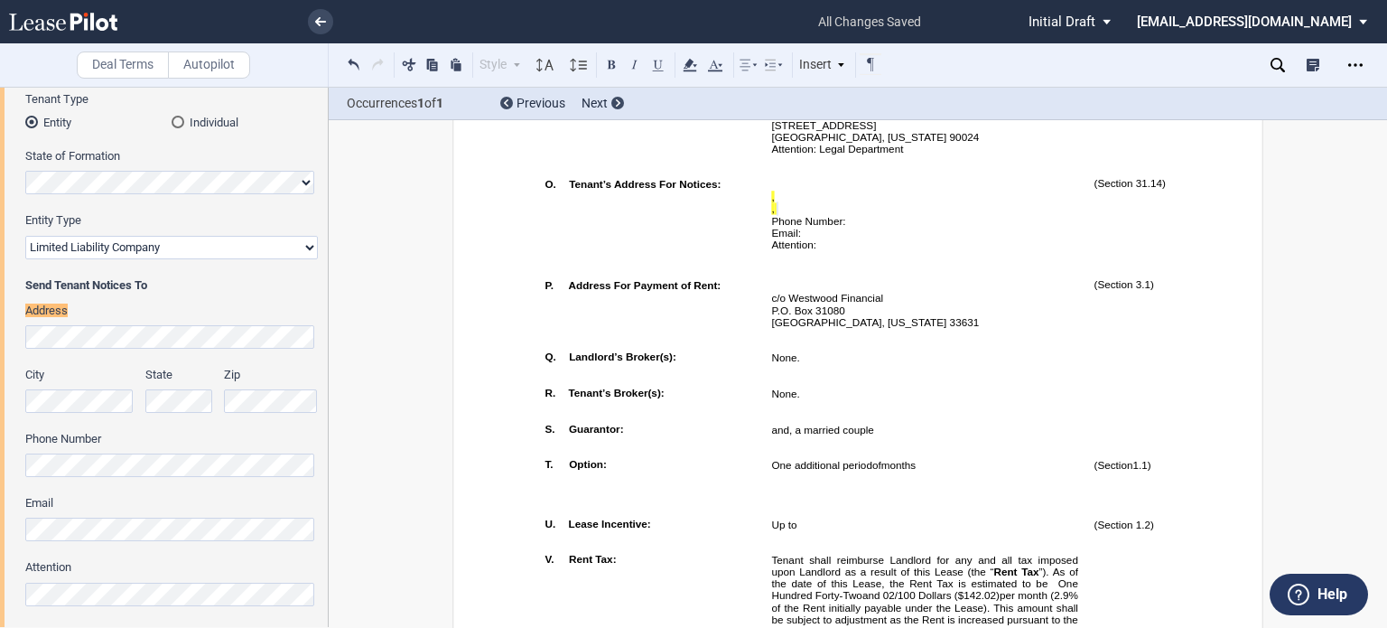
scroll to position [206, 0]
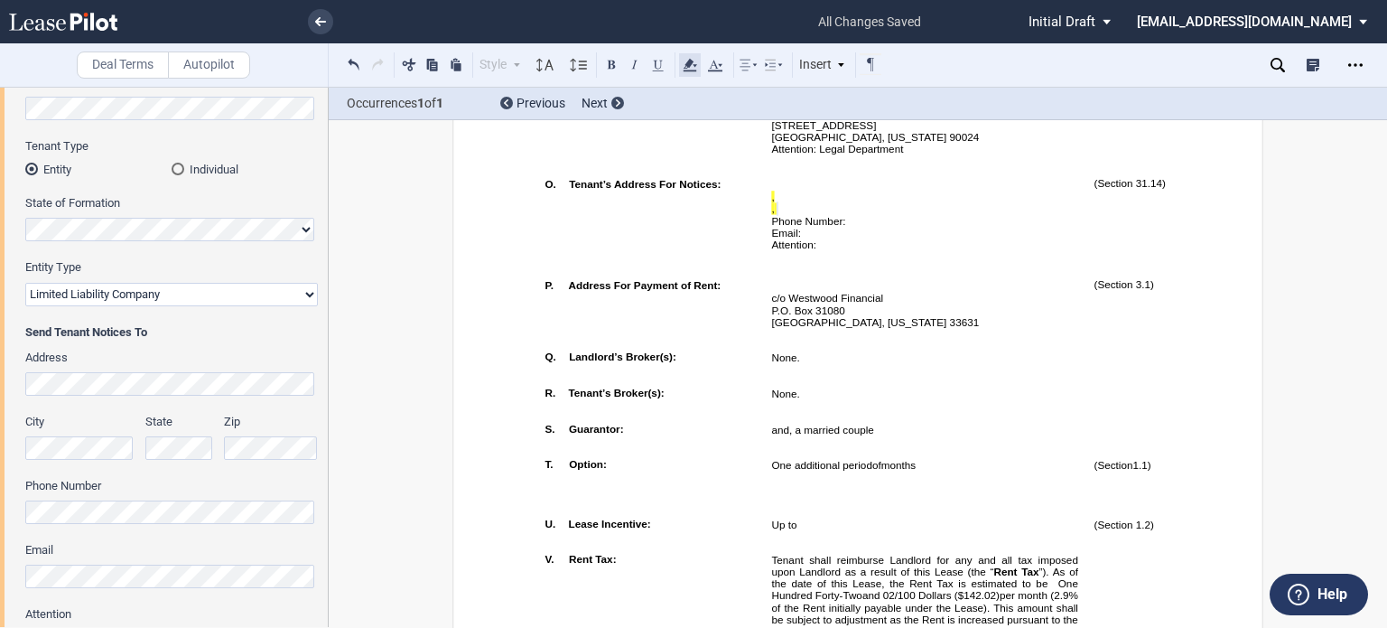
click at [686, 62] on icon at bounding box center [690, 65] width 22 height 22
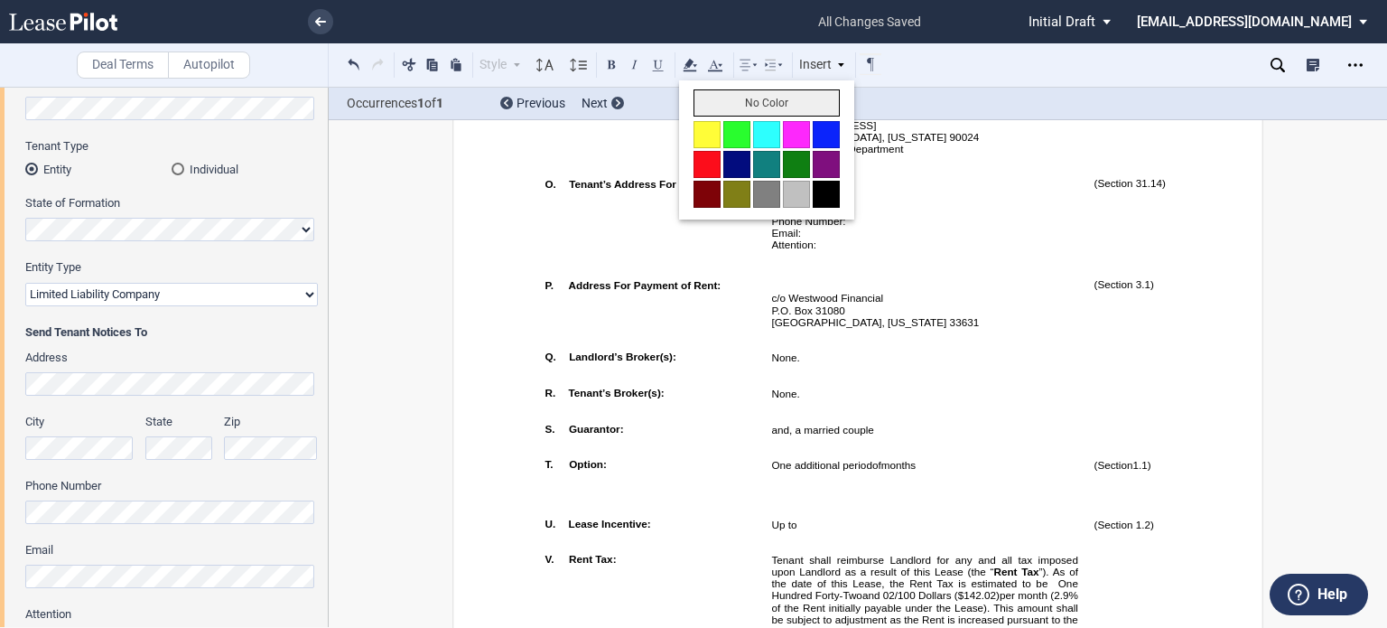
click at [720, 99] on button "No Color" at bounding box center [767, 102] width 146 height 27
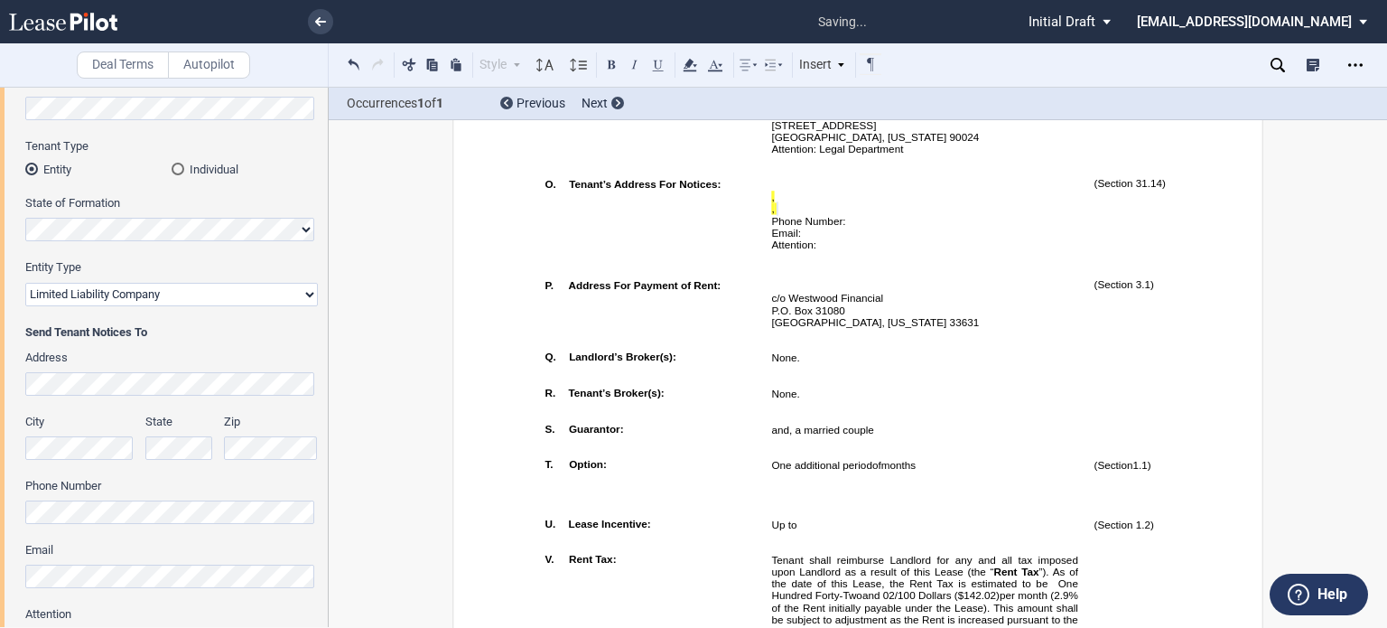
click at [845, 227] on span "Phone Number: ﻿ ﻿" at bounding box center [808, 221] width 74 height 11
click at [774, 202] on span "﻿ ﻿ ," at bounding box center [772, 196] width 3 height 11
click at [680, 65] on icon at bounding box center [690, 65] width 22 height 22
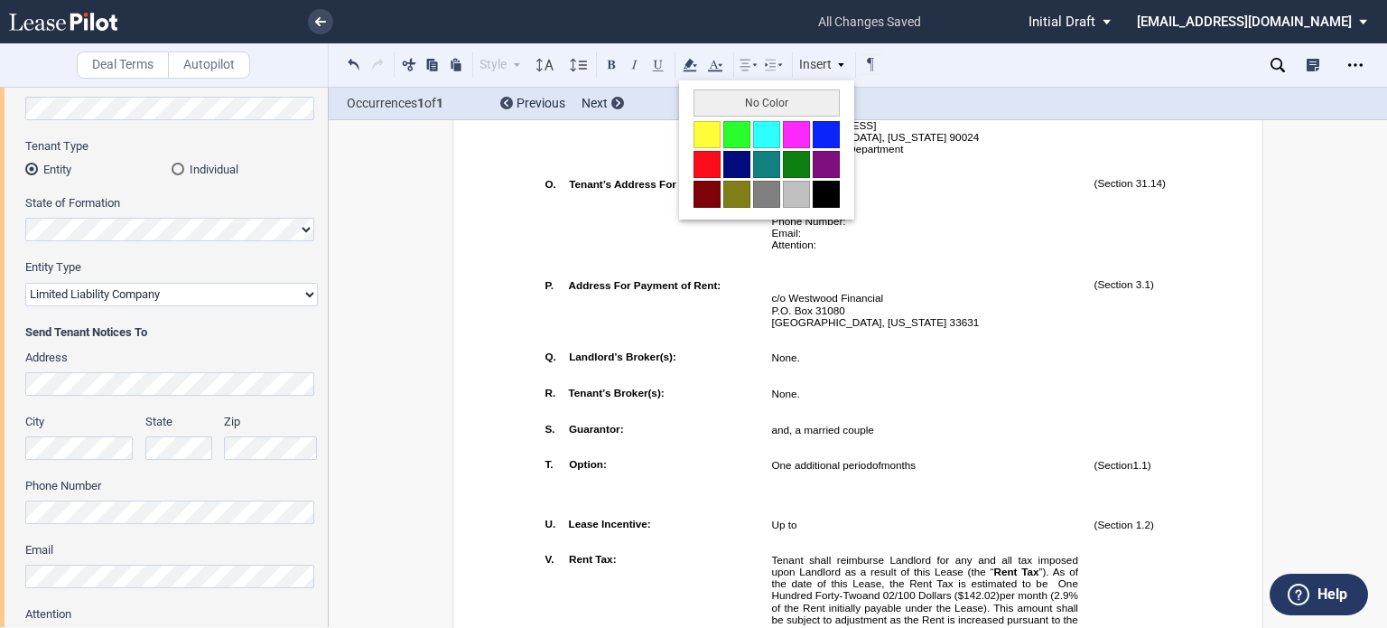
click at [714, 112] on button "No Color" at bounding box center [767, 102] width 146 height 27
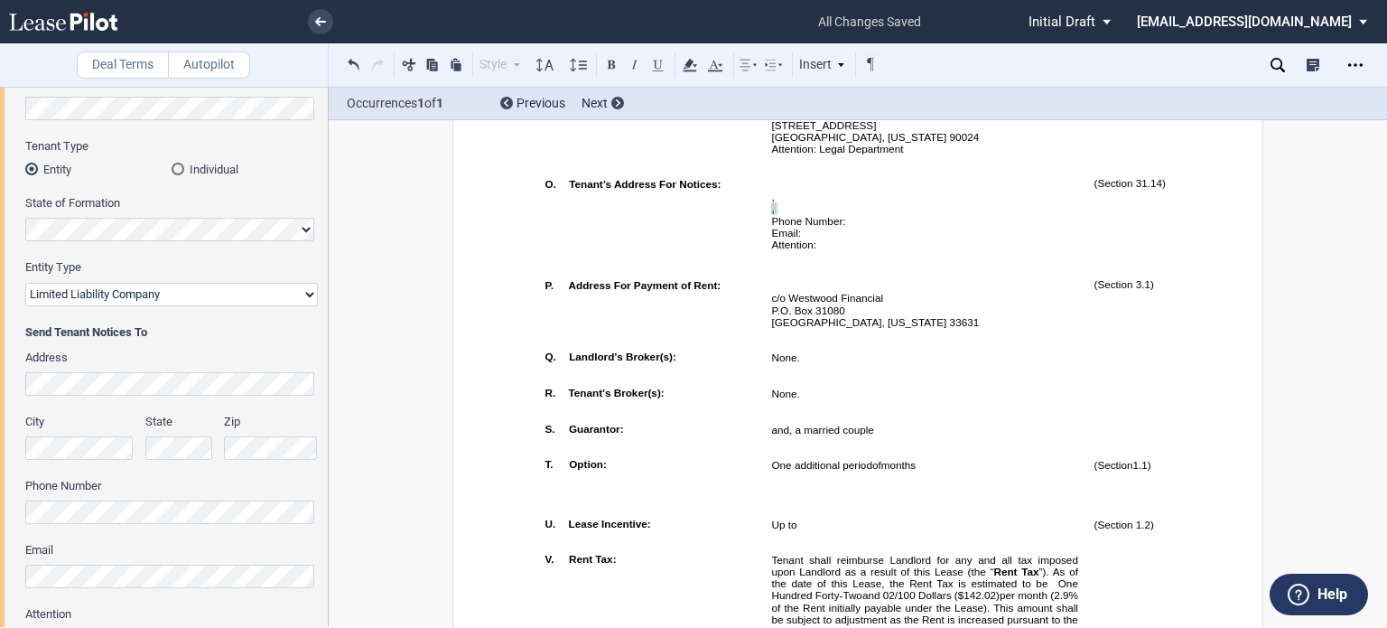
drag, startPoint x: 764, startPoint y: 298, endPoint x: 856, endPoint y: 296, distance: 92.1
click at [856, 273] on td "﻿ ﻿ , ﻿ ﻿ , , , and and ﻿ ﻿ ﻿ ﻿ , ﻿ ﻿ , ﻿ ﻿ ﻿ ﻿ Phone Number: ﻿ ﻿ Email: ﻿ ﻿ At…" at bounding box center [925, 222] width 322 height 102
click at [683, 61] on icon at bounding box center [690, 65] width 22 height 22
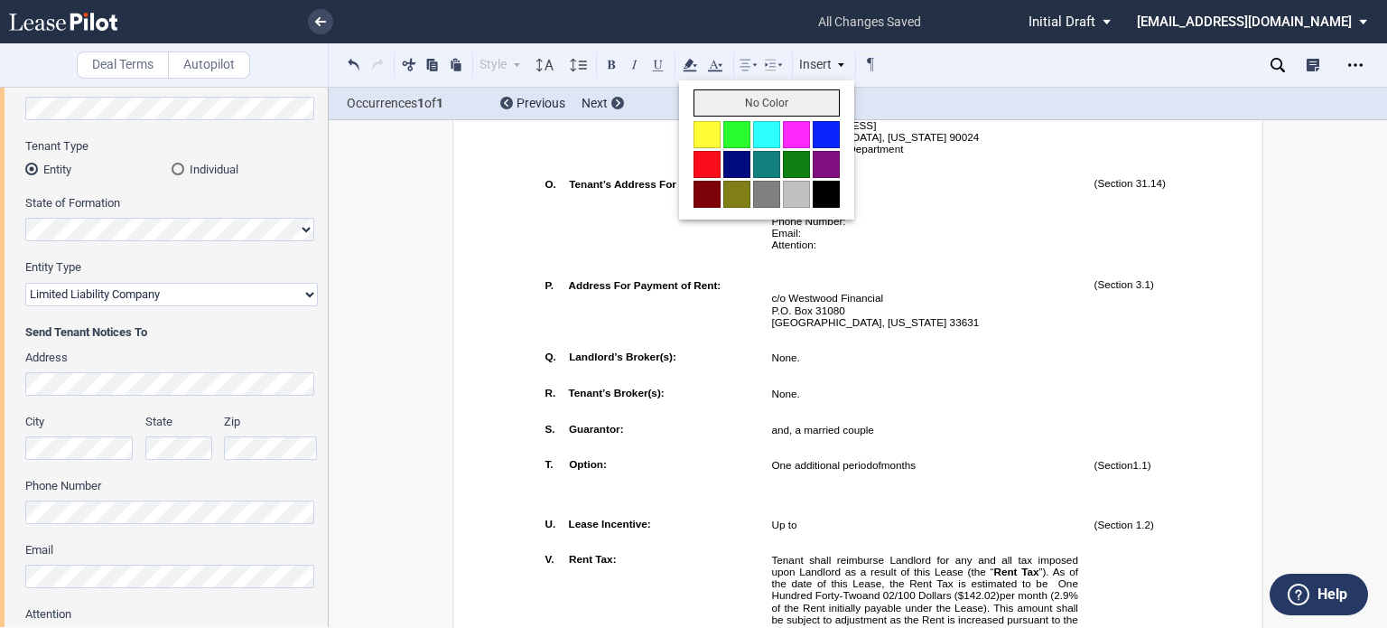
click at [712, 96] on button "No Color" at bounding box center [767, 102] width 146 height 27
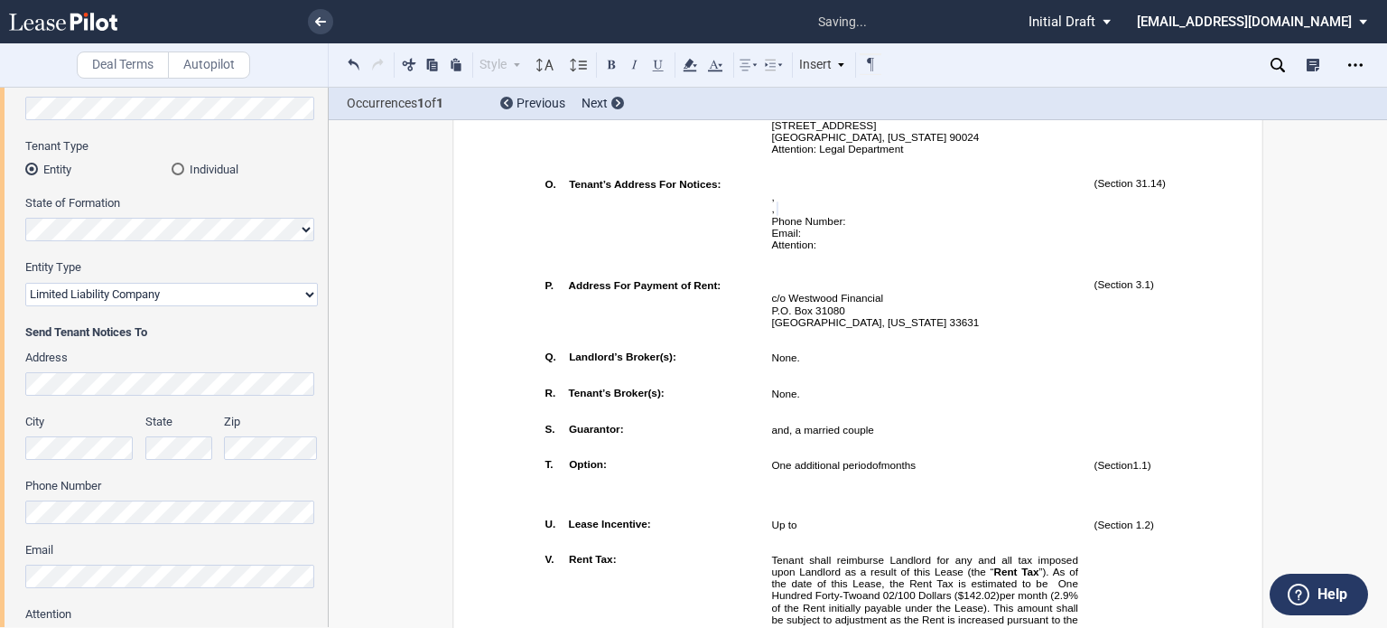
click at [663, 171] on td "!!SET_LEVEL_0!! !!LEASE_LEVEL_1!! N. Landlord’s Address For Notices:" at bounding box center [650, 81] width 227 height 179
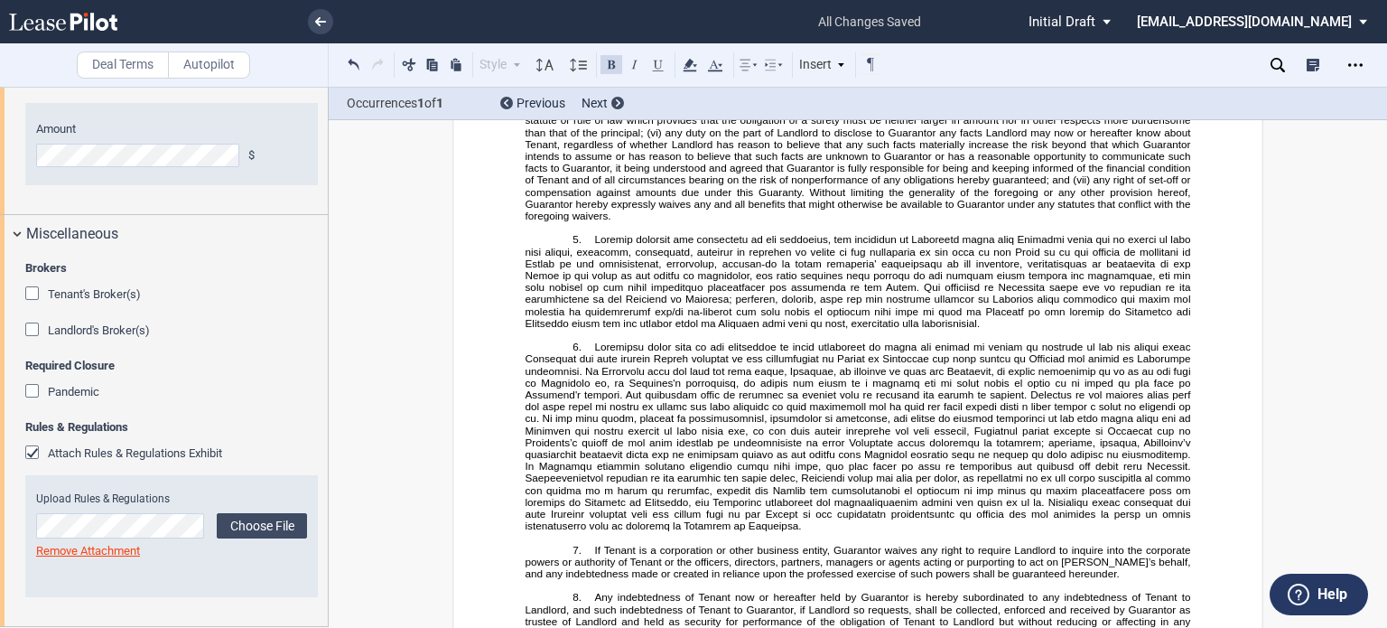
scroll to position [27607, 0]
